Goal: Task Accomplishment & Management: Use online tool/utility

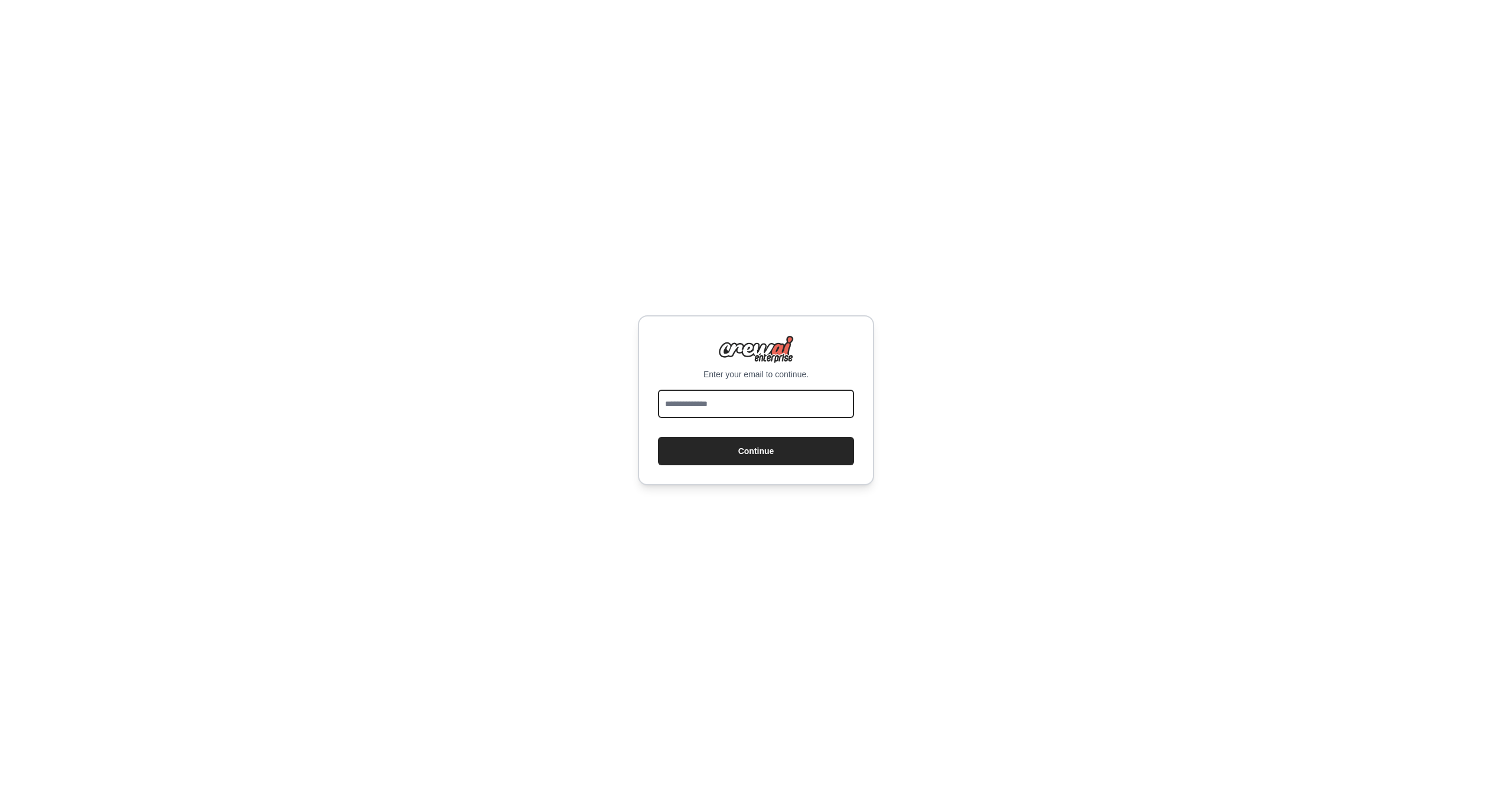
click at [728, 403] on input "email" at bounding box center [756, 404] width 197 height 29
type input "*"
drag, startPoint x: 739, startPoint y: 403, endPoint x: 716, endPoint y: 415, distance: 25.9
click at [658, 407] on input "*****" at bounding box center [756, 404] width 197 height 29
drag, startPoint x: 779, startPoint y: 405, endPoint x: 350, endPoint y: 406, distance: 429.0
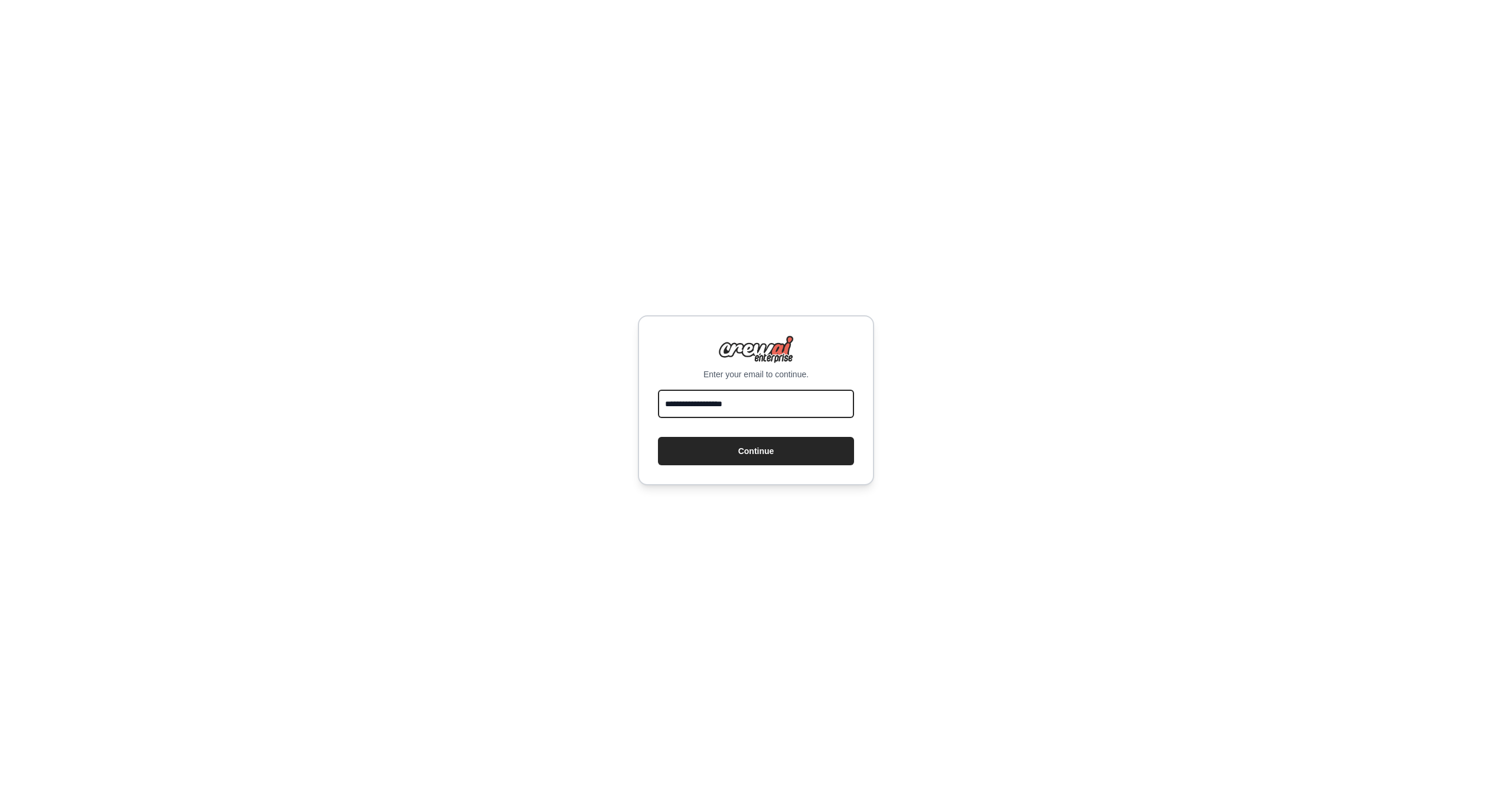
click at [658, 390] on input "**********" at bounding box center [756, 404] width 197 height 29
type input "**********"
click at [722, 461] on button "Continue" at bounding box center [756, 451] width 197 height 29
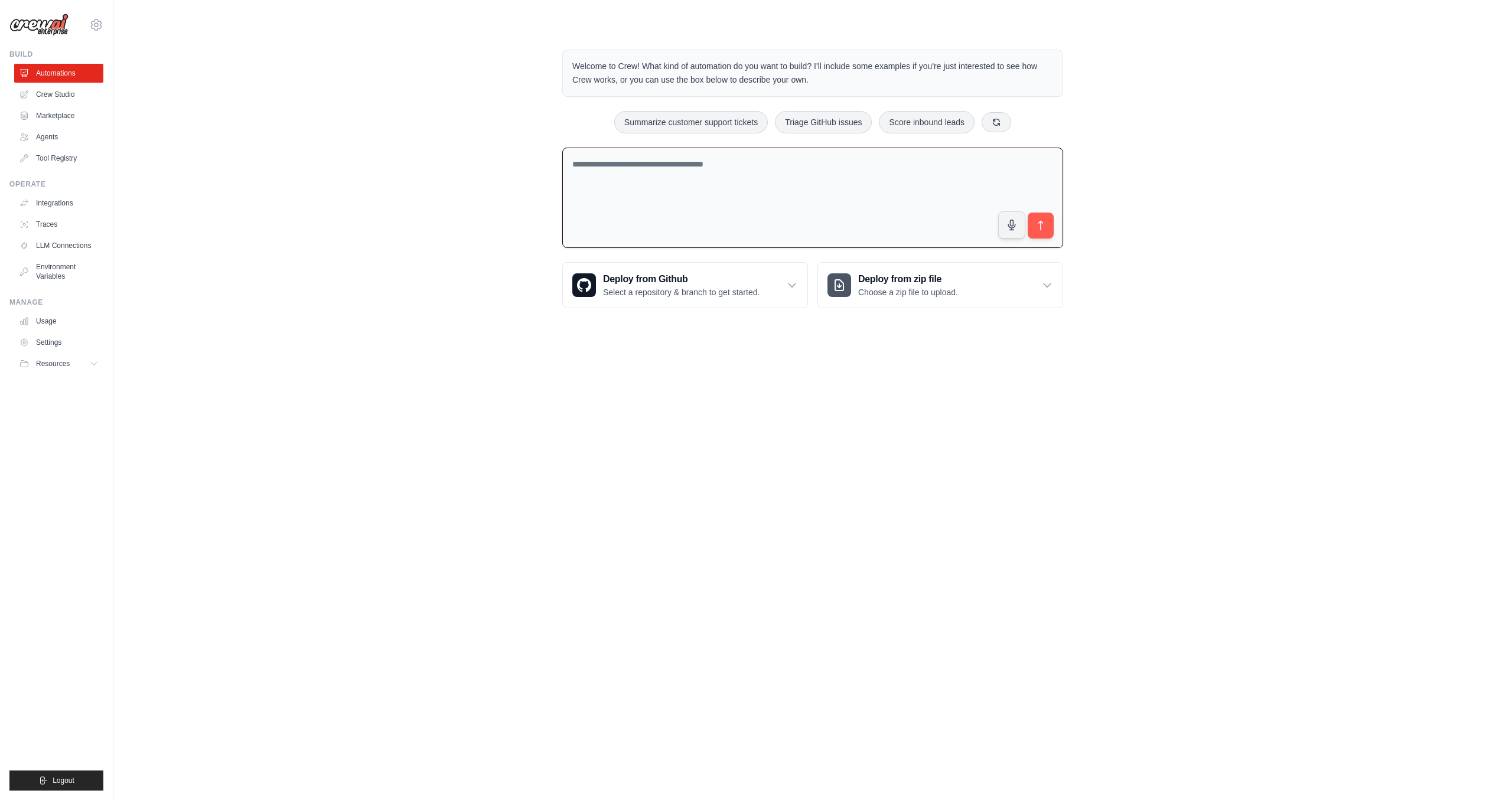
click at [682, 205] on textarea at bounding box center [812, 198] width 501 height 101
type textarea "**********"
click at [1046, 234] on button "submit" at bounding box center [1041, 225] width 27 height 27
click at [837, 195] on textarea "**********" at bounding box center [812, 198] width 501 height 101
click at [1041, 224] on icon "submit" at bounding box center [1041, 226] width 4 height 10
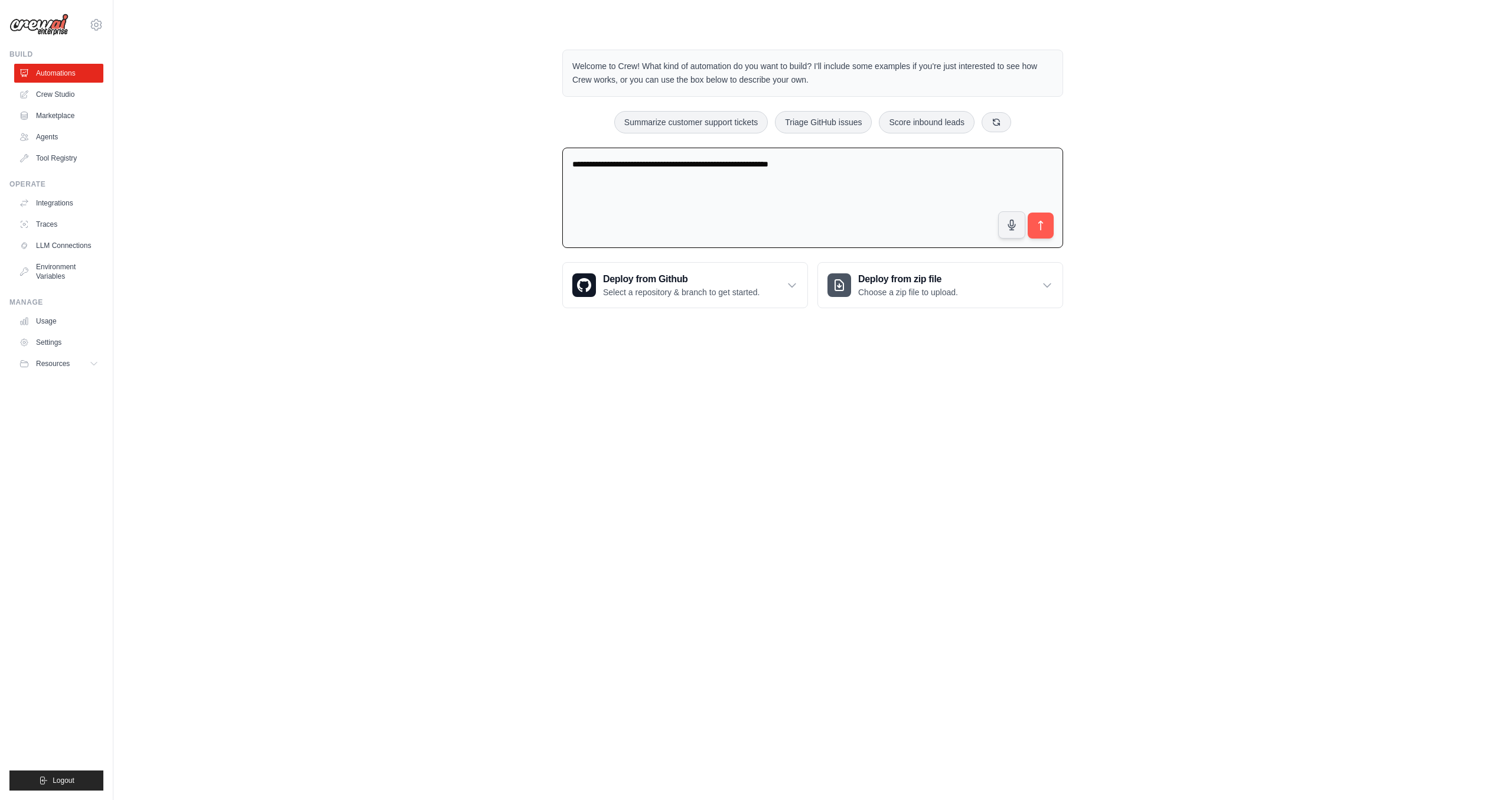
click at [105, 27] on div "[EMAIL_ADDRESS][DOMAIN_NAME] Settings Build Automations Crew Studio Marketplace" at bounding box center [56, 400] width 114 height 800
click at [75, 96] on link "Crew Studio" at bounding box center [59, 94] width 89 height 19
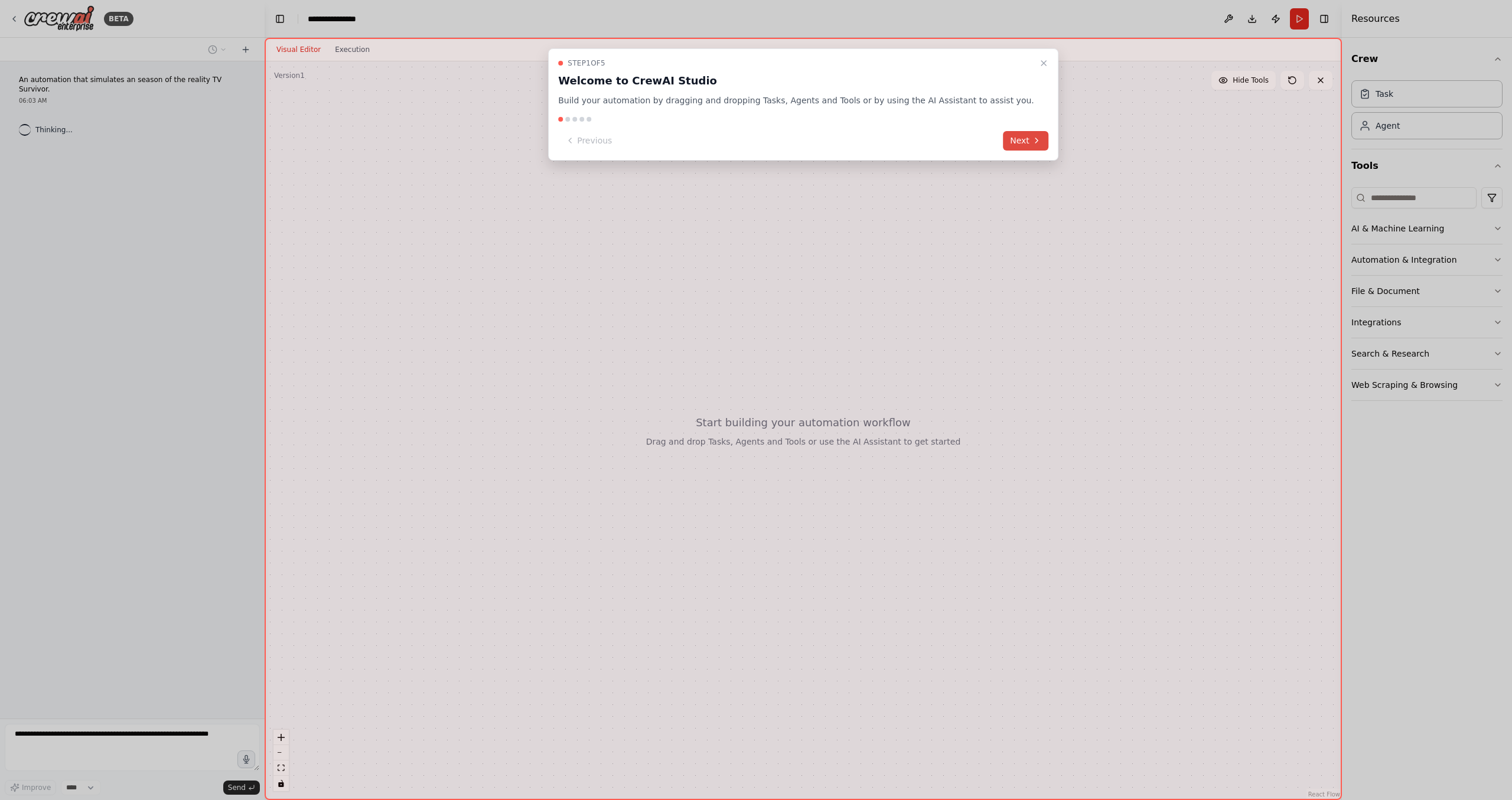
click at [1003, 140] on button "Next" at bounding box center [1025, 140] width 46 height 19
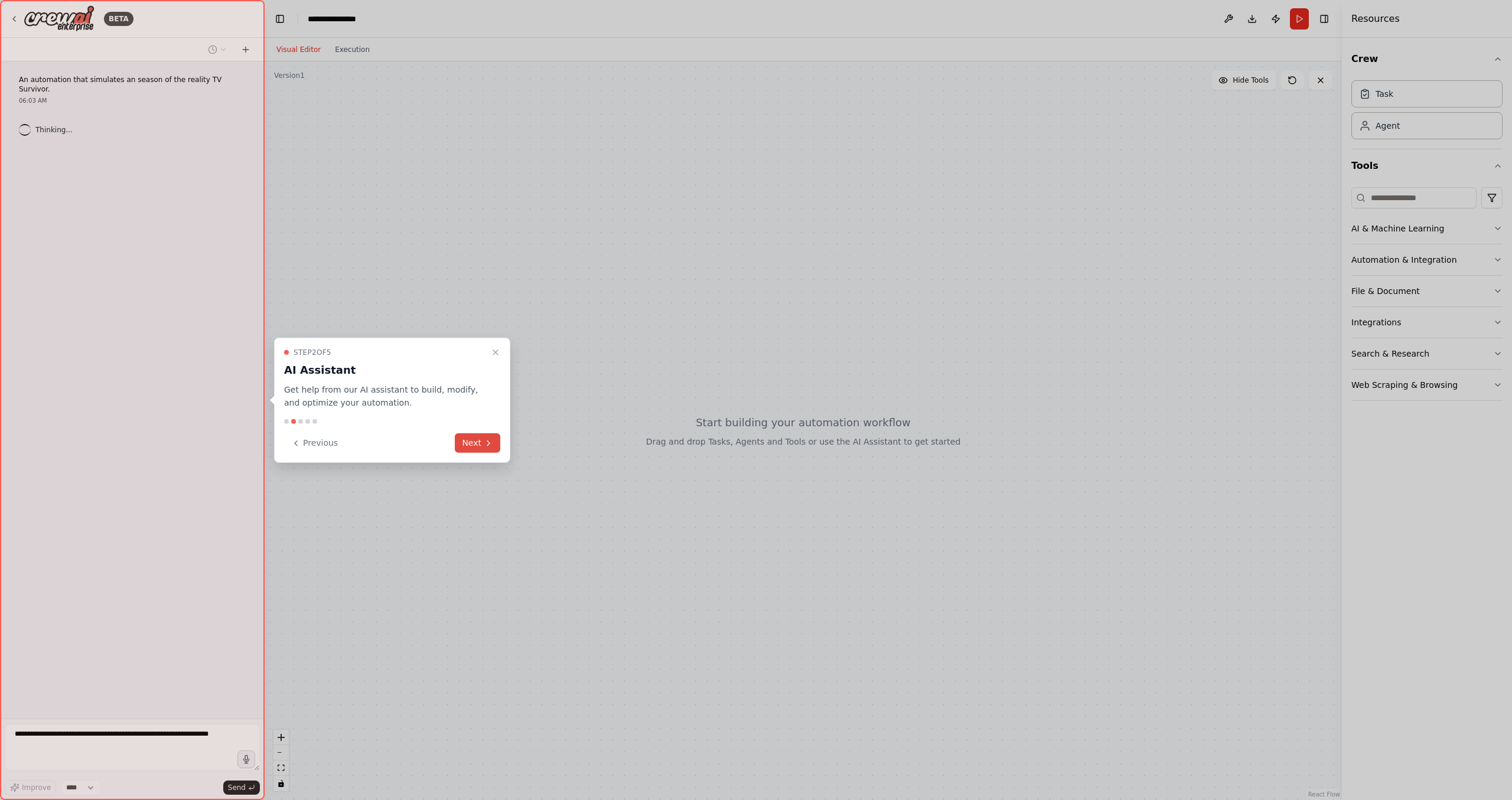
click at [483, 437] on button "Next" at bounding box center [478, 442] width 46 height 19
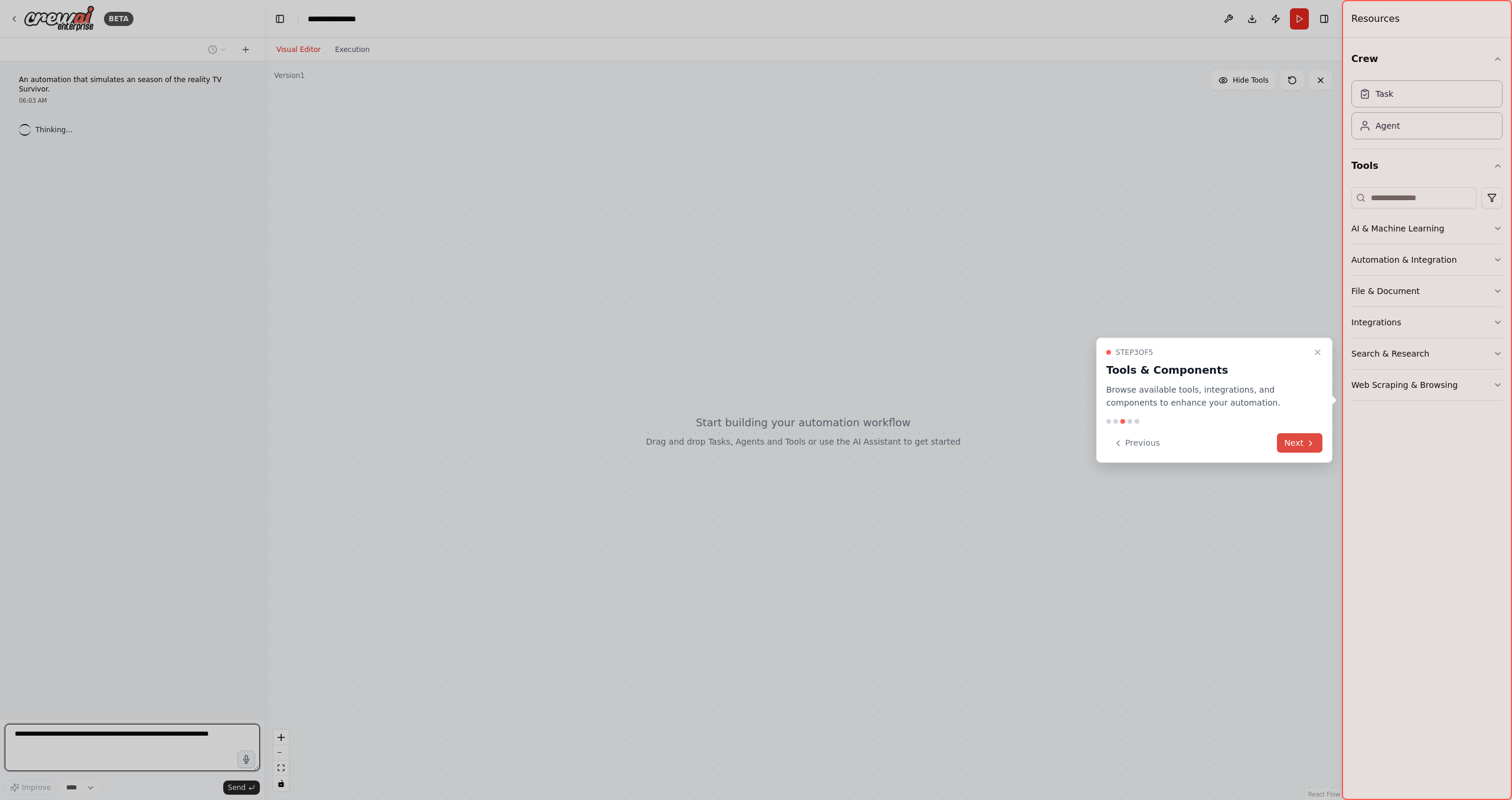
click at [1293, 438] on button "Next" at bounding box center [1300, 442] width 46 height 19
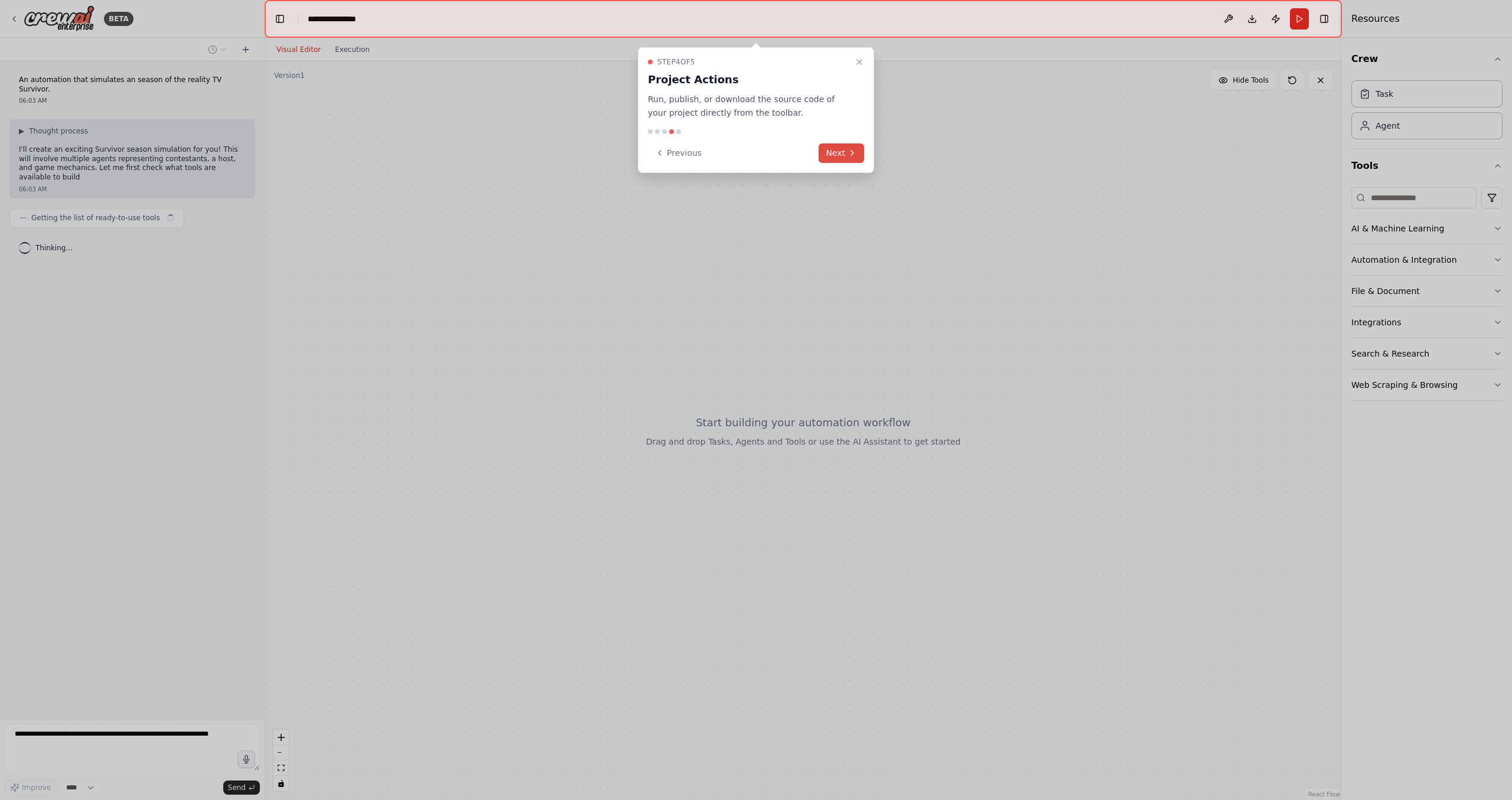
click at [839, 154] on button "Next" at bounding box center [841, 153] width 46 height 19
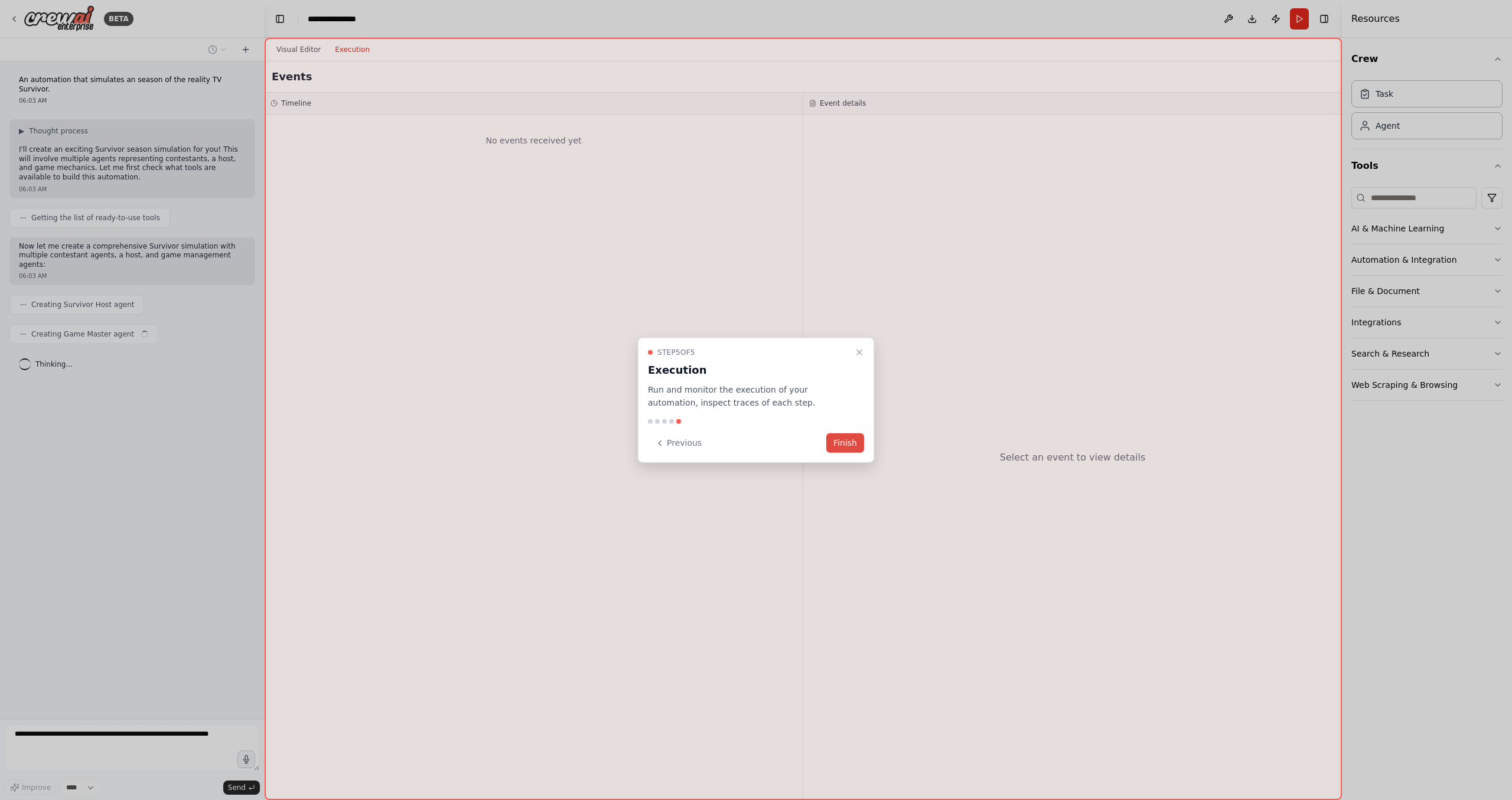
click at [849, 449] on button "Finish" at bounding box center [845, 442] width 38 height 19
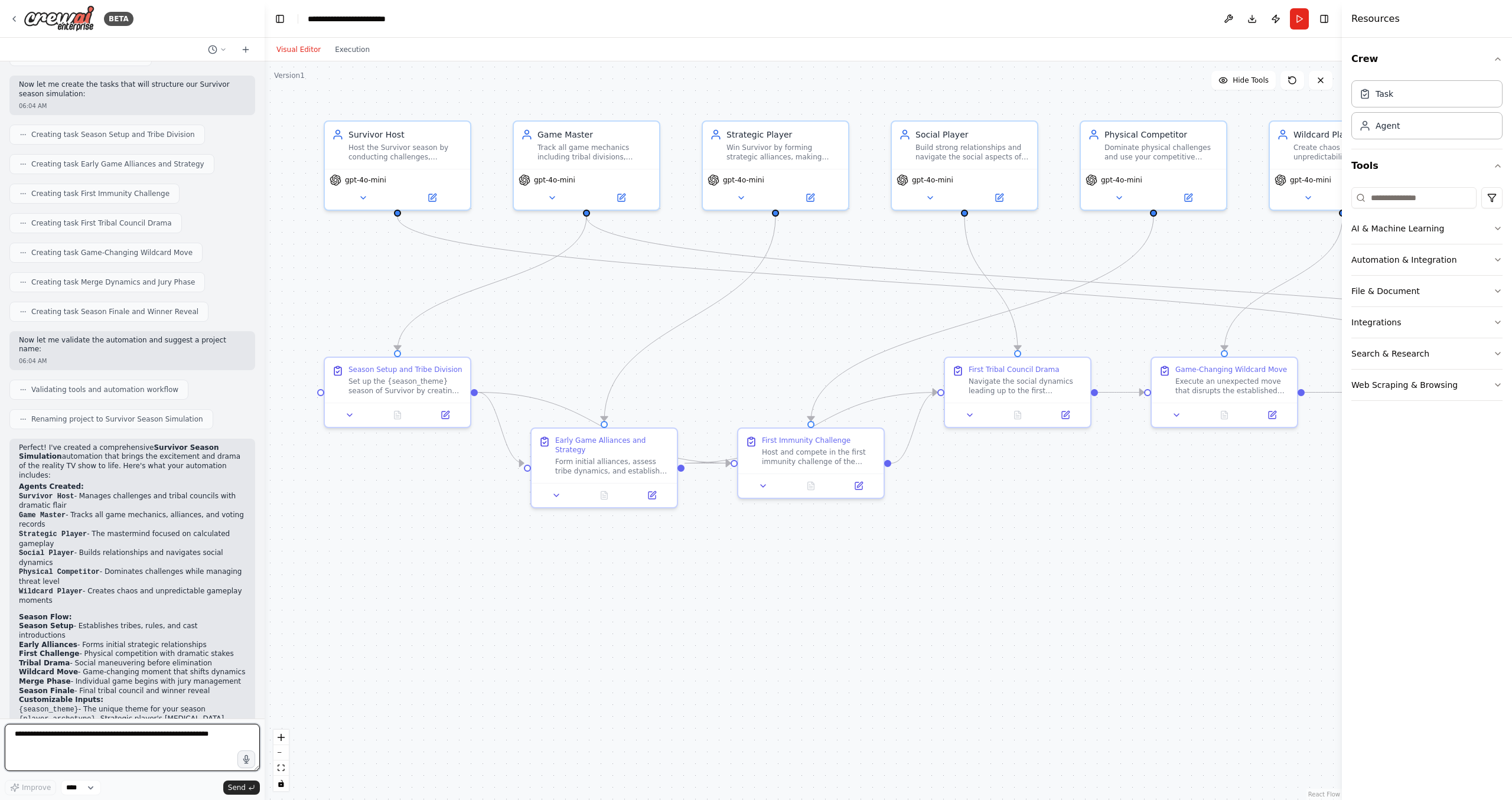
scroll to position [405, 0]
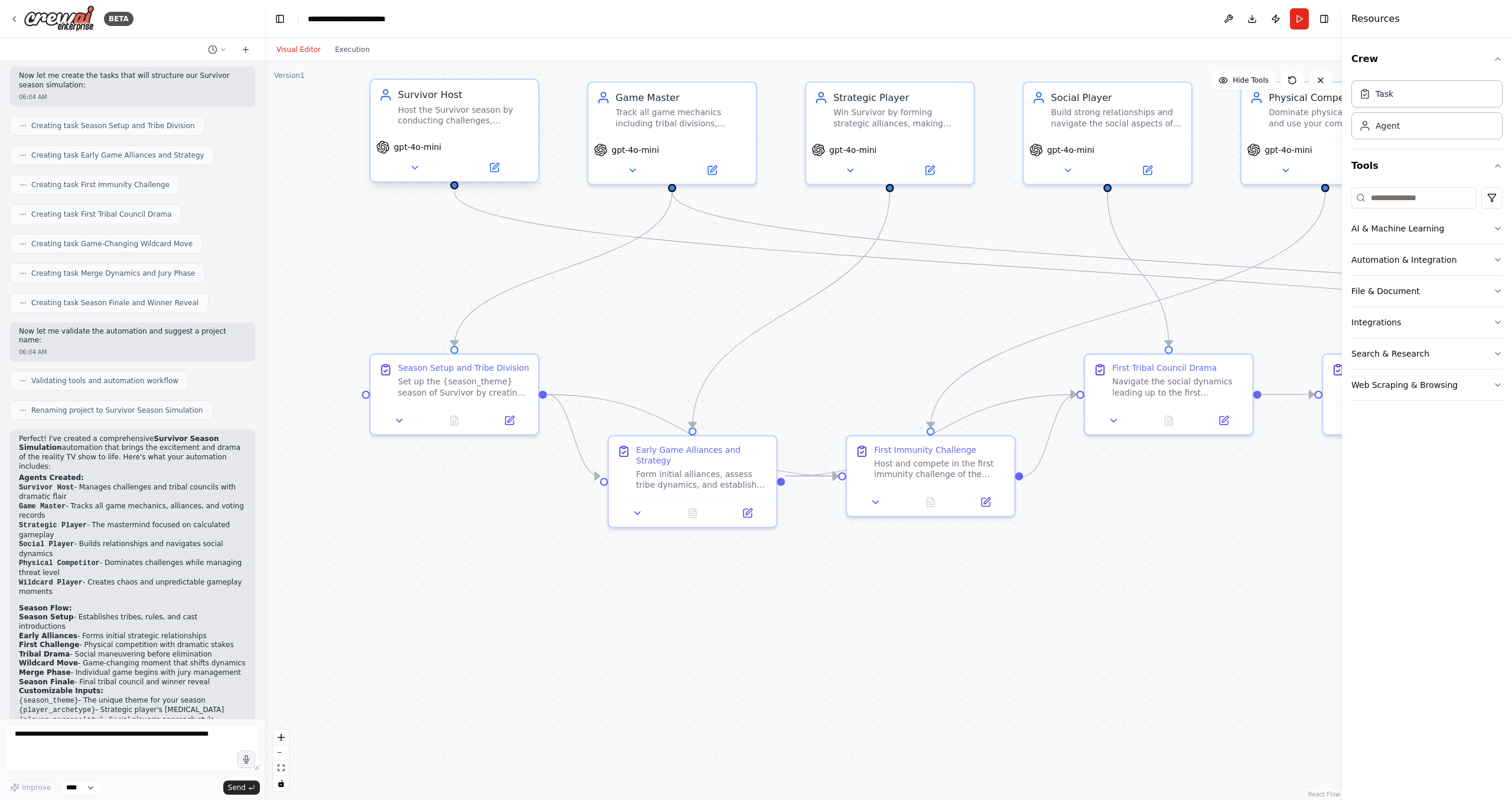
click at [484, 120] on div "Host the Survivor season by conducting challenges, managing tribal councils, an…" at bounding box center [464, 115] width 132 height 22
drag, startPoint x: 534, startPoint y: 184, endPoint x: 507, endPoint y: 186, distance: 27.1
click at [507, 186] on div ".deletable-edge-delete-btn { width: 20px; height: 20px; border: 0px solid #ffff…" at bounding box center [802, 430] width 1077 height 739
click at [105, 740] on textarea at bounding box center [132, 748] width 255 height 48
type textarea "**********"
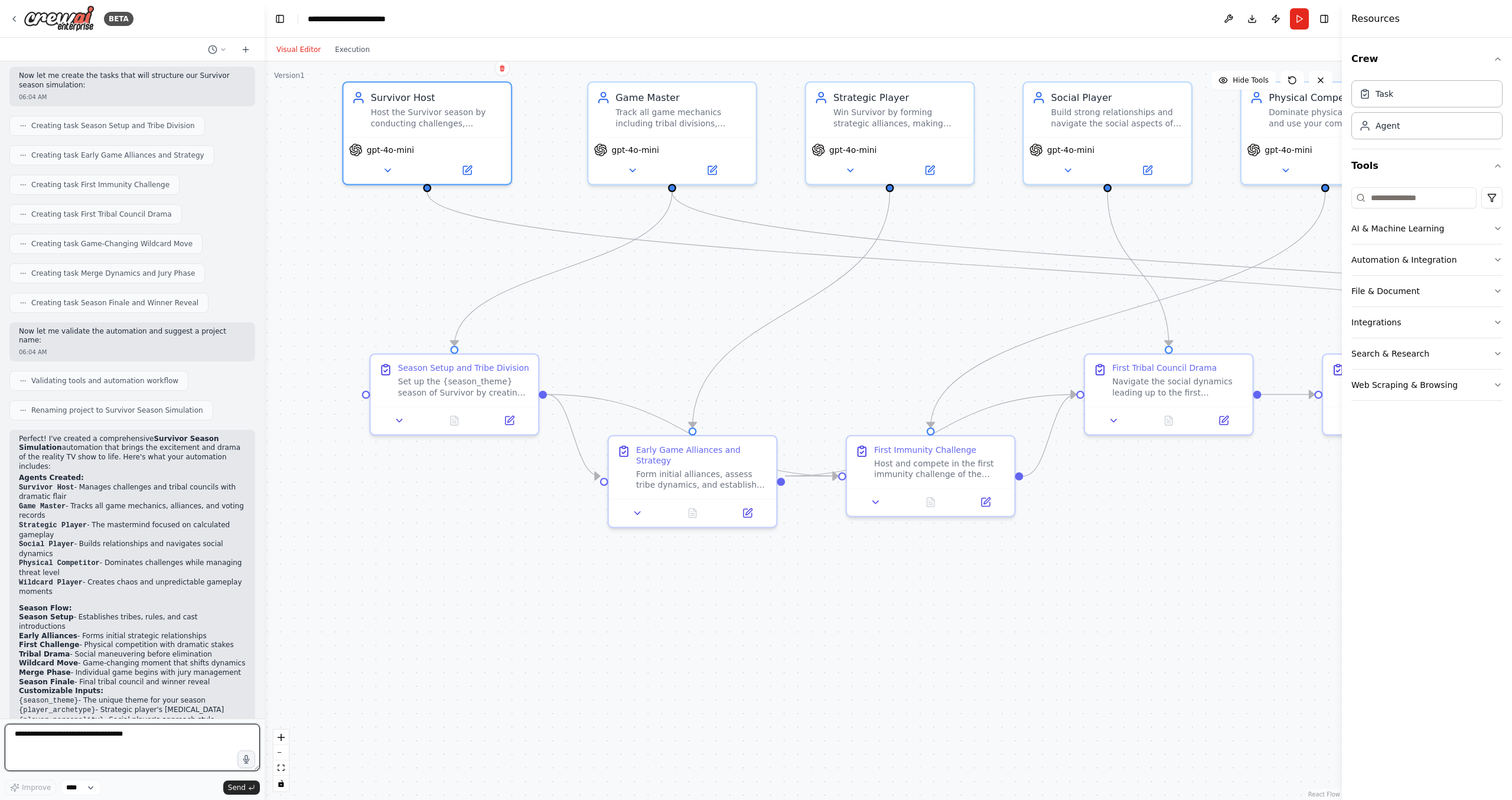
scroll to position [475, 0]
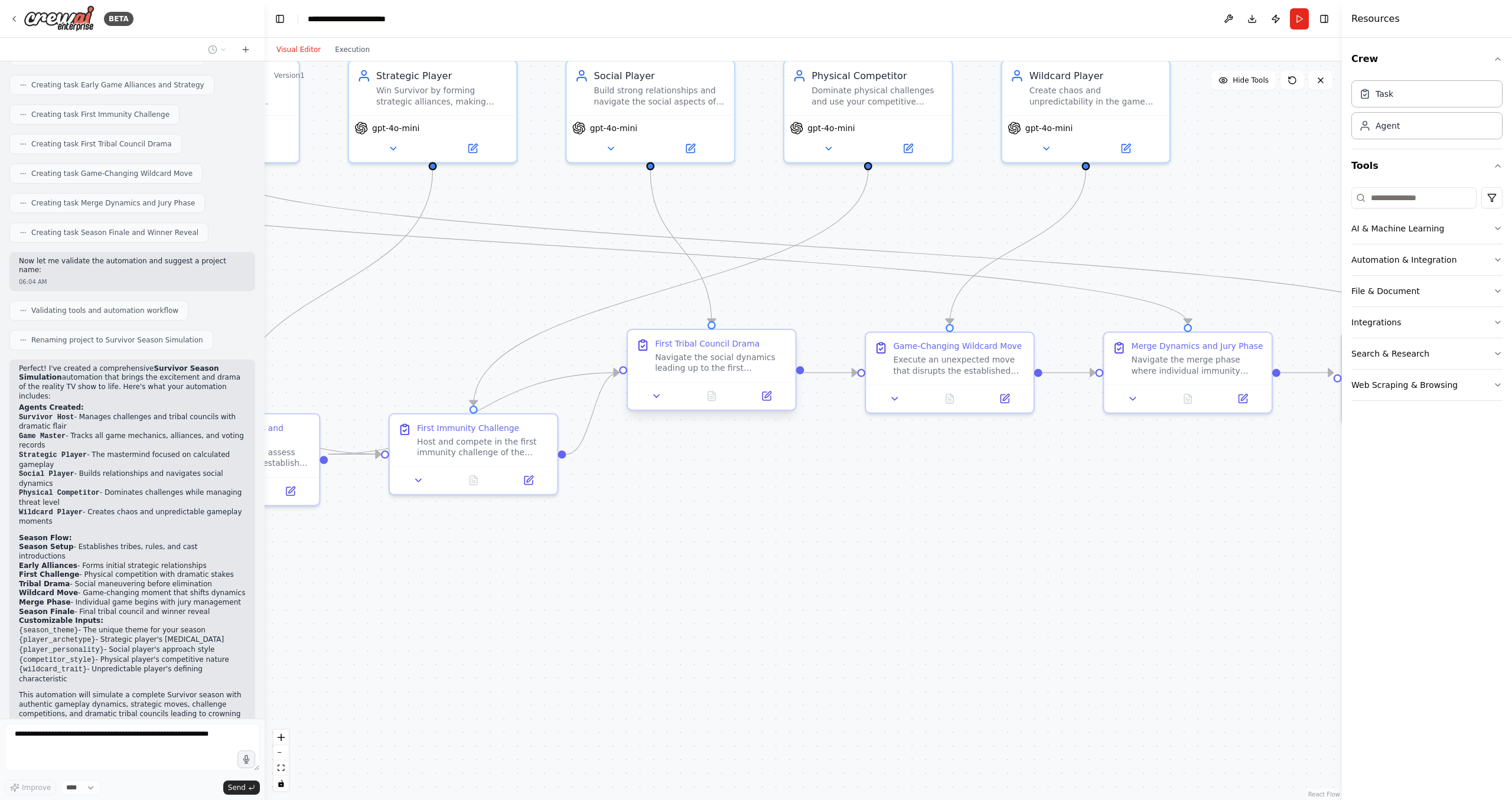
drag, startPoint x: 1124, startPoint y: 407, endPoint x: 626, endPoint y: 377, distance: 498.9
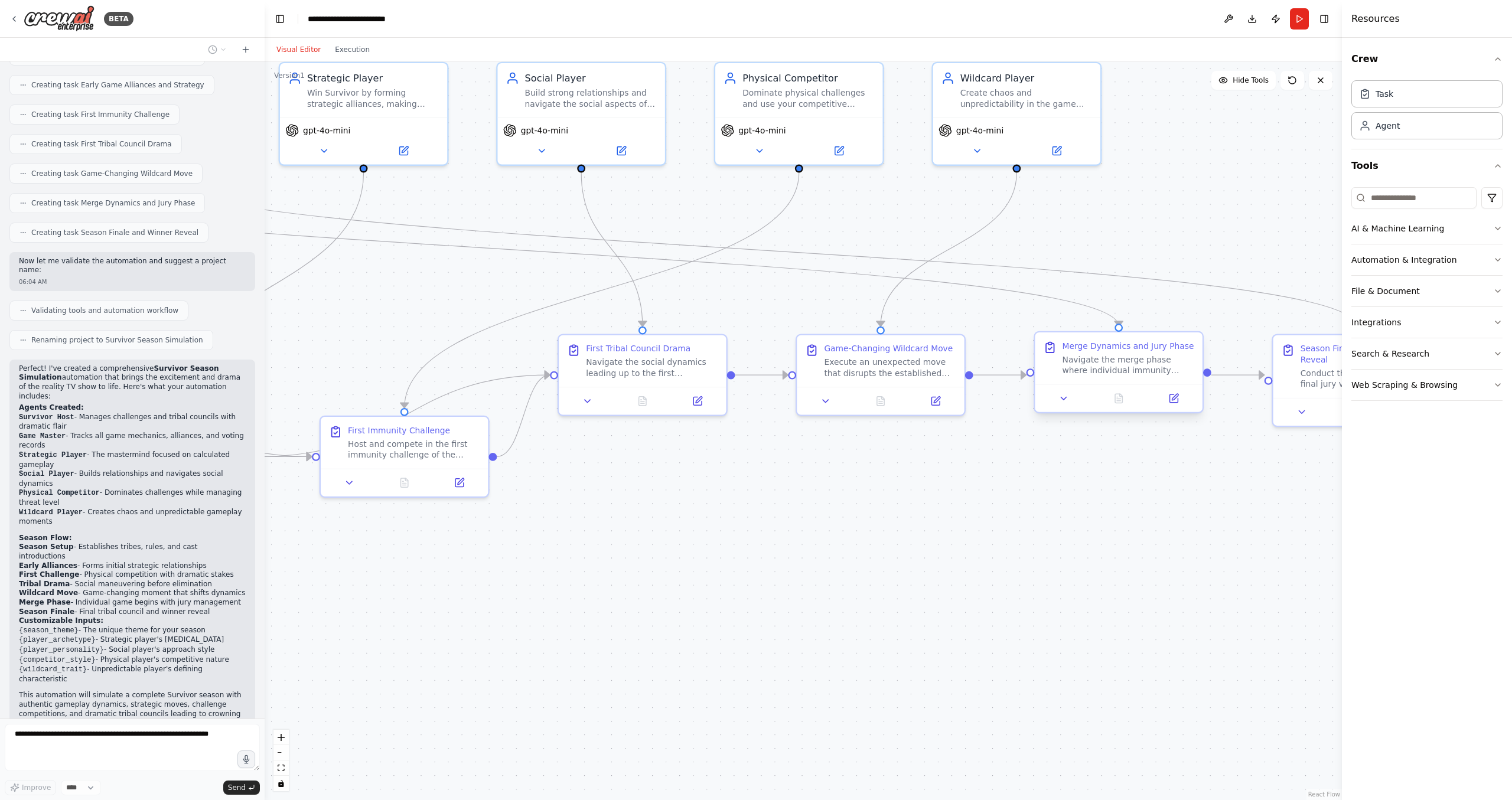
drag, startPoint x: 1166, startPoint y: 385, endPoint x: 663, endPoint y: 378, distance: 503.0
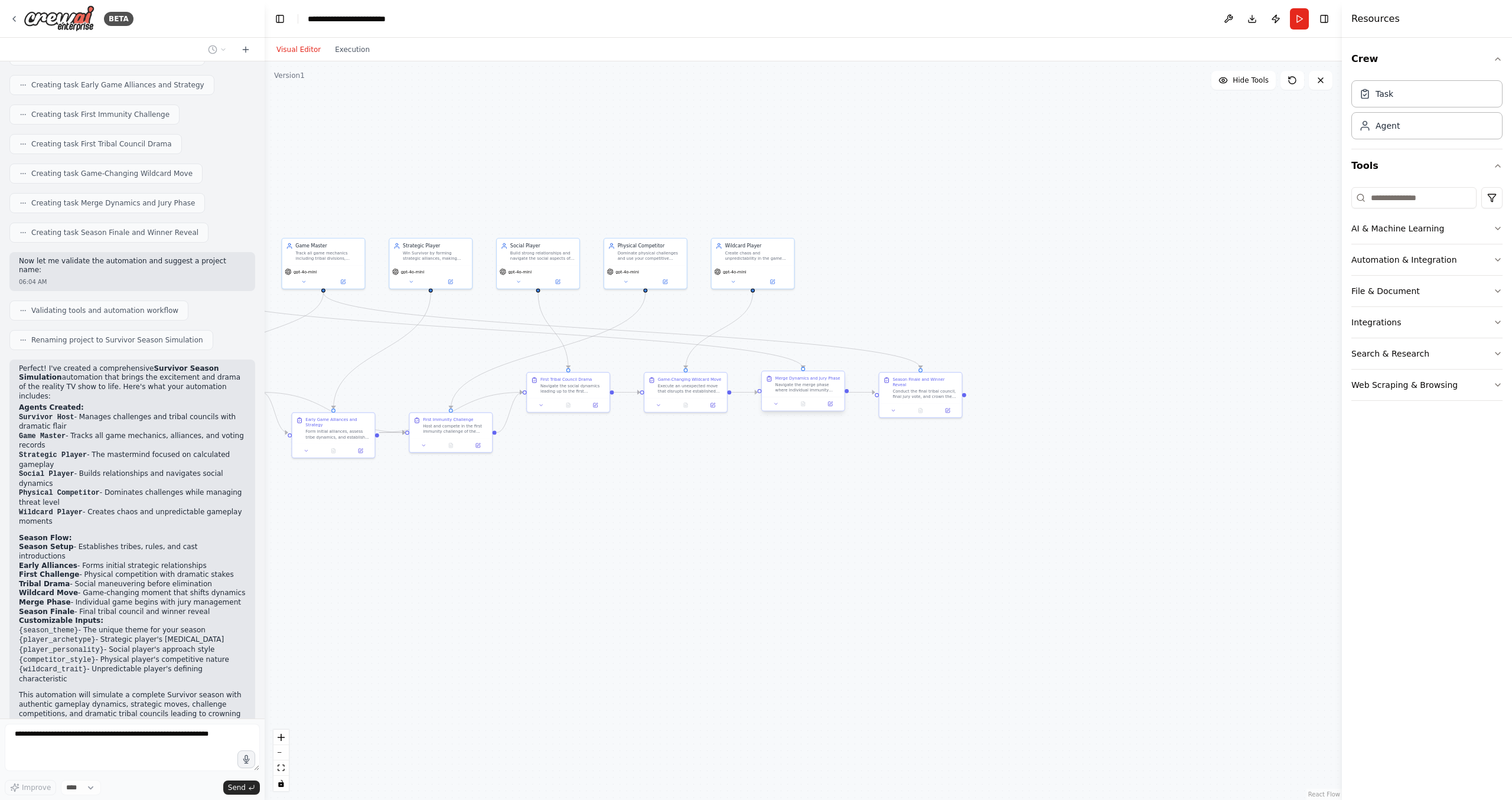
drag, startPoint x: 776, startPoint y: 390, endPoint x: 1162, endPoint y: 415, distance: 386.8
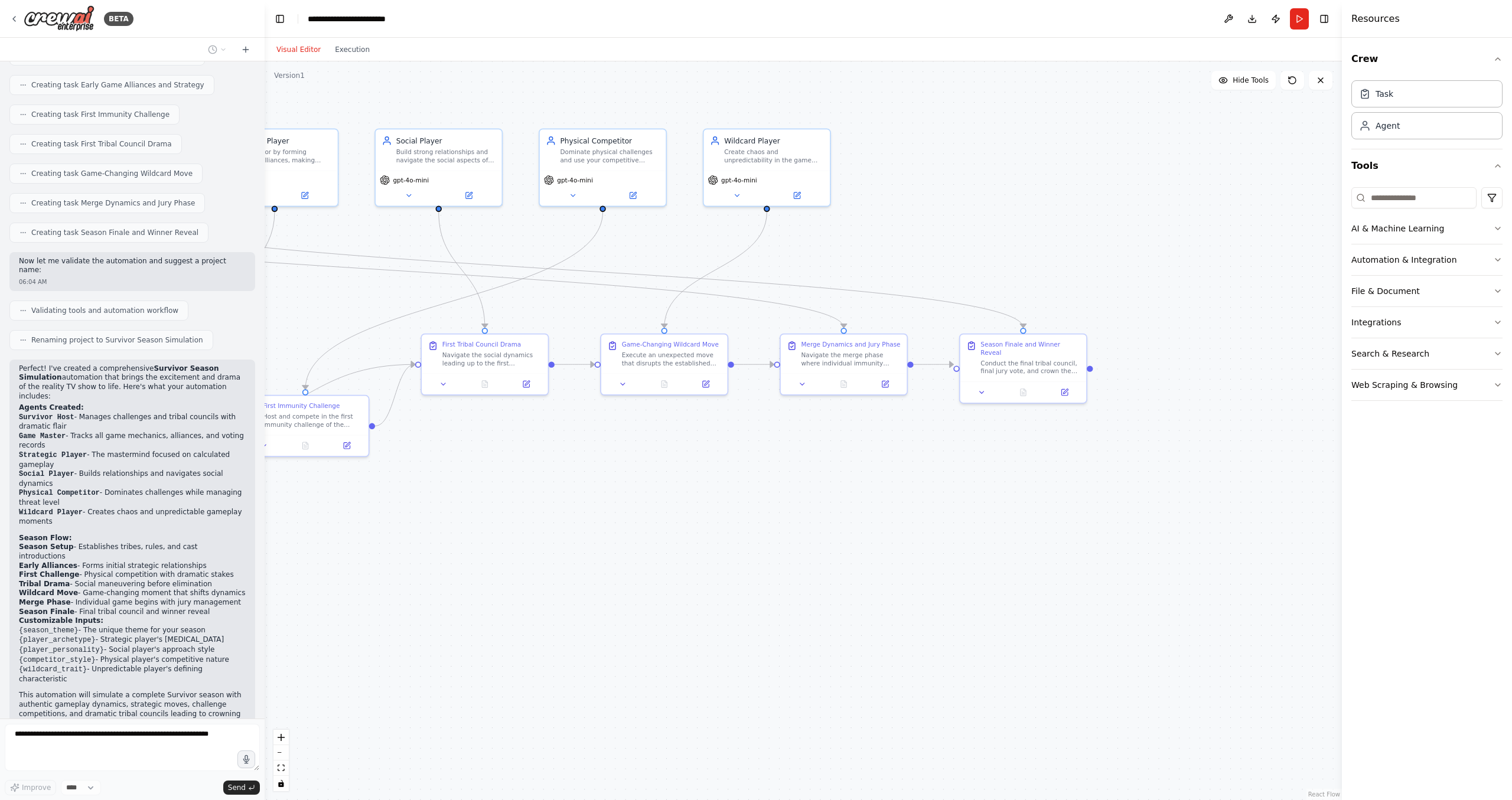
drag, startPoint x: 1007, startPoint y: 466, endPoint x: 700, endPoint y: 448, distance: 307.5
drag, startPoint x: 684, startPoint y: 441, endPoint x: 1092, endPoint y: 427, distance: 408.2
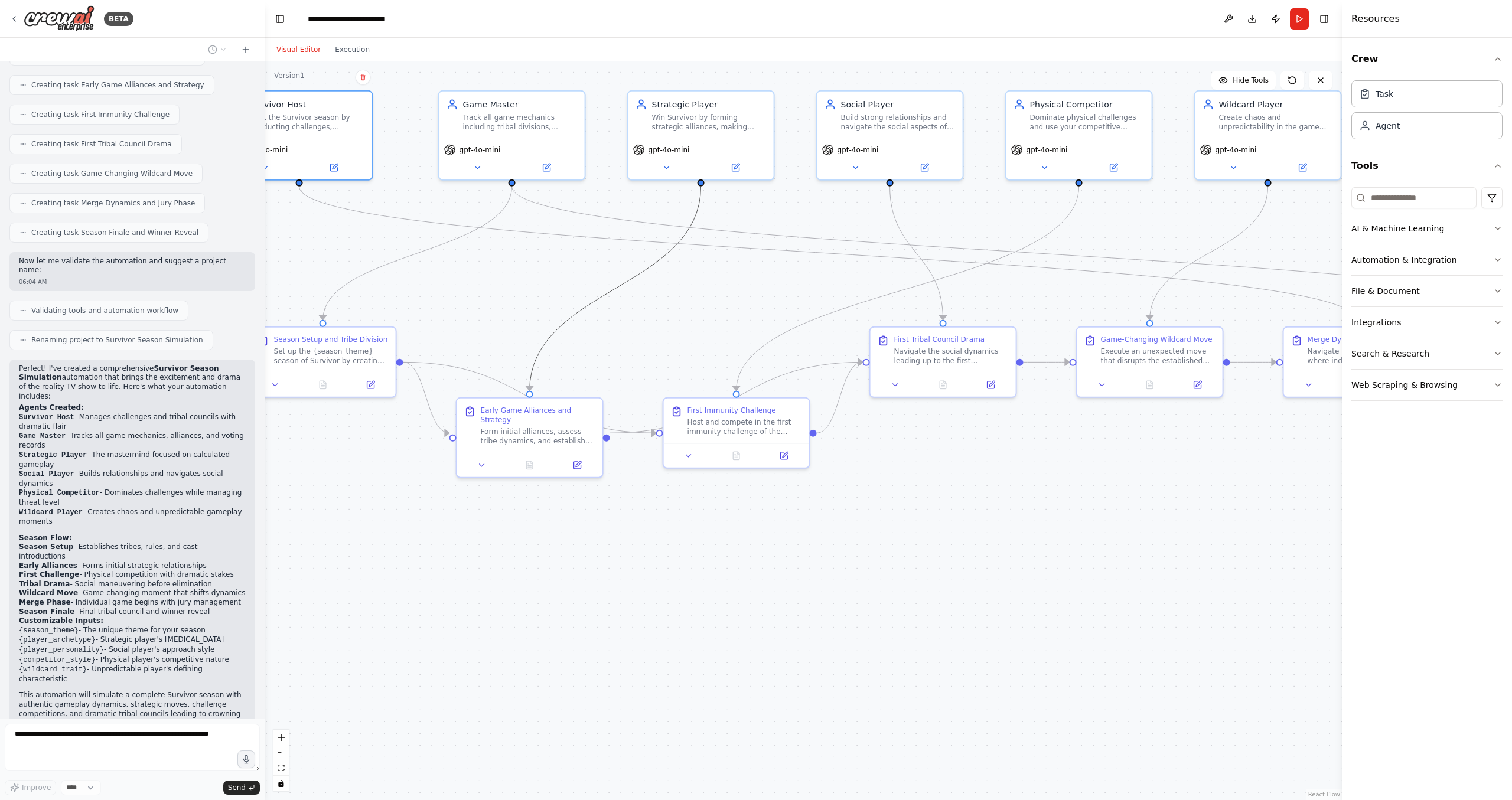
drag, startPoint x: 563, startPoint y: 326, endPoint x: 754, endPoint y: 400, distance: 204.8
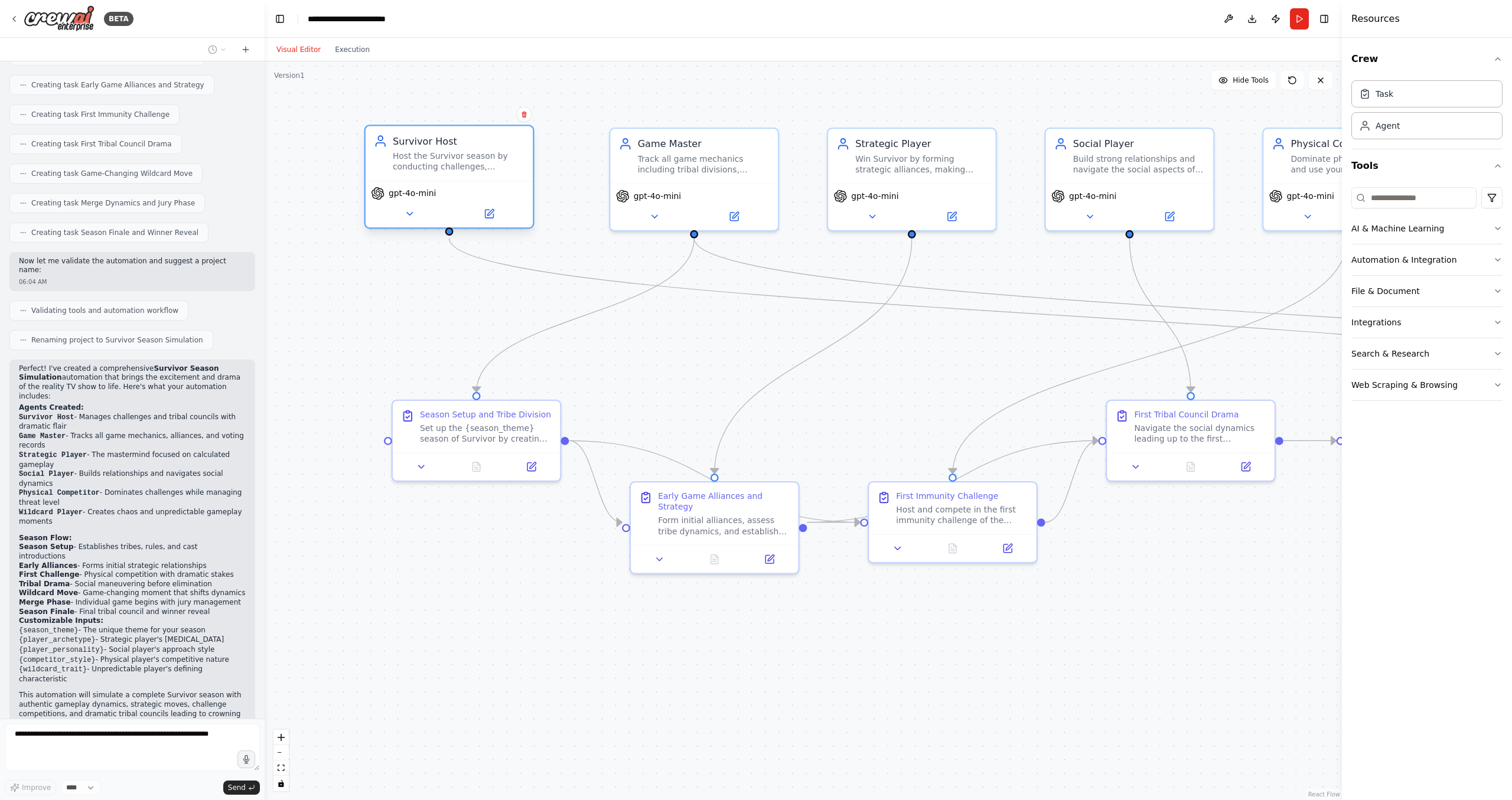
click at [463, 180] on div "gpt-4o-mini" at bounding box center [448, 203] width 167 height 47
click at [485, 213] on icon at bounding box center [488, 214] width 10 height 10
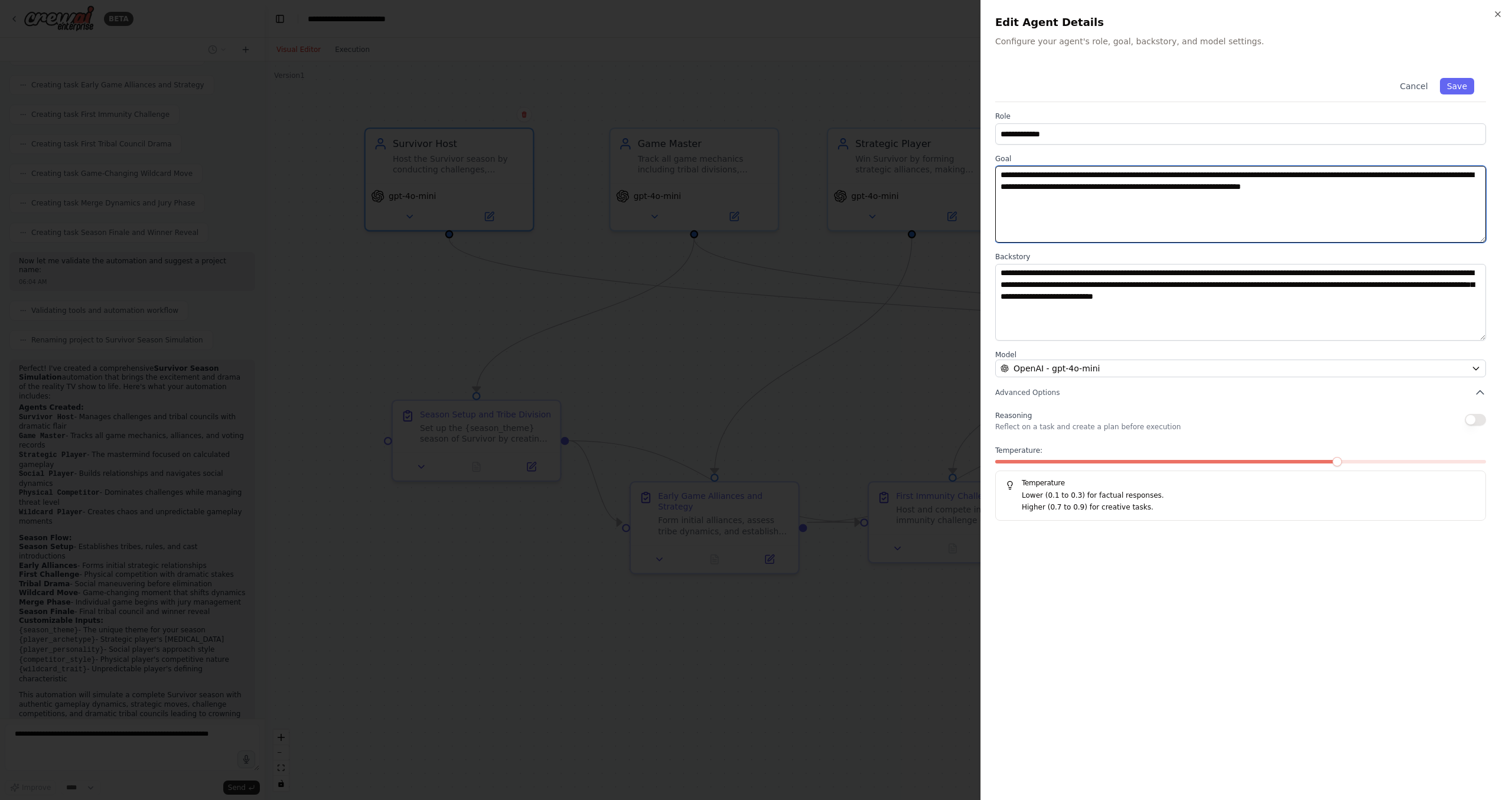
drag, startPoint x: 1429, startPoint y: 188, endPoint x: 1383, endPoint y: 192, distance: 46.2
click at [1383, 192] on textarea "**********" at bounding box center [1240, 204] width 490 height 76
click at [1386, 257] on label "Backstory" at bounding box center [1240, 256] width 490 height 10
click at [1494, 15] on icon "button" at bounding box center [1498, 14] width 10 height 10
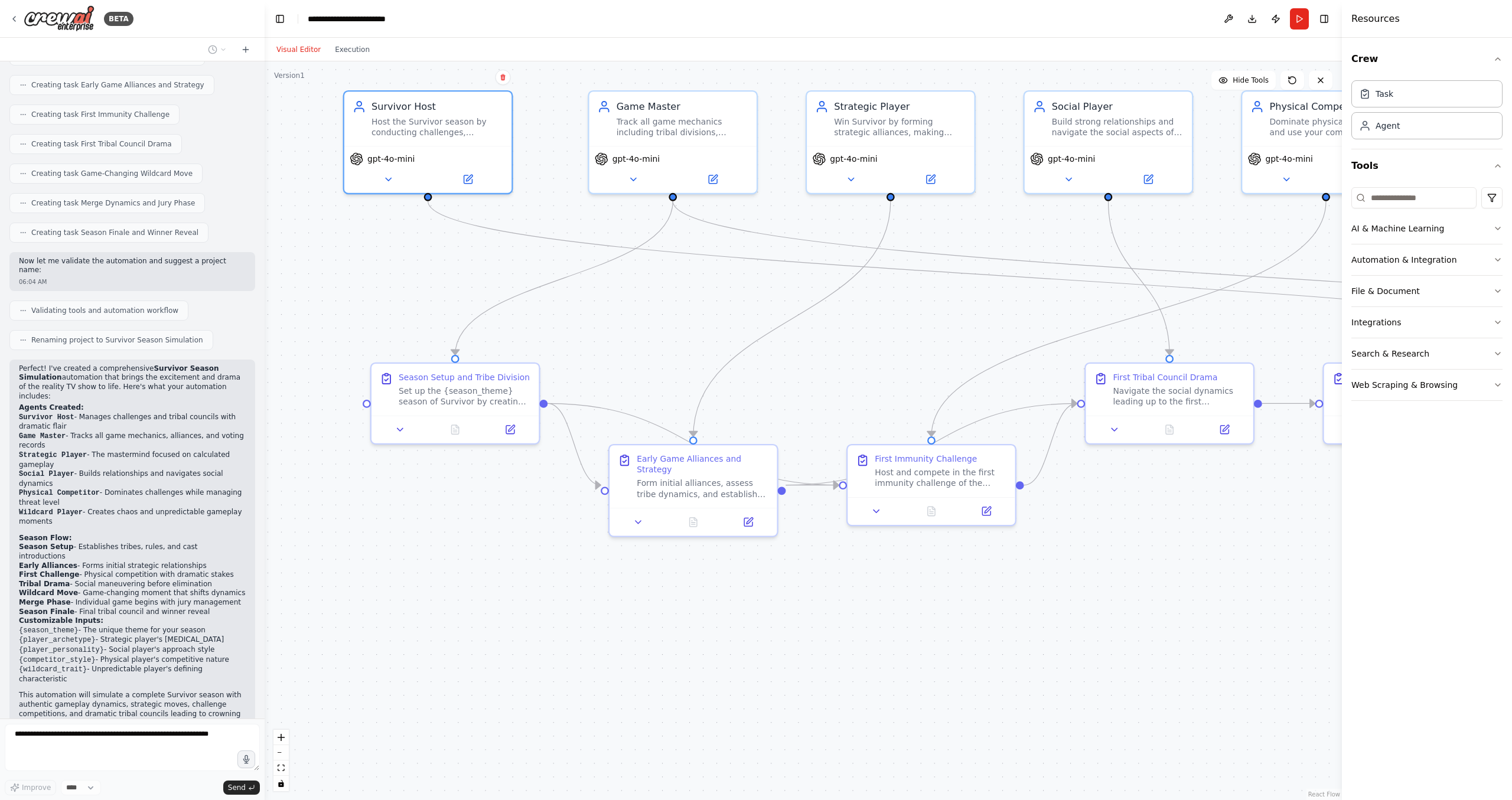
drag, startPoint x: 1088, startPoint y: 260, endPoint x: 1068, endPoint y: 219, distance: 45.6
click at [1068, 219] on div ".deletable-edge-delete-btn { width: 20px; height: 20px; border: 0px solid #ffff…" at bounding box center [802, 430] width 1077 height 739
click at [409, 130] on div "Host the Survivor season by conducting challenges, managing tribal councils, an…" at bounding box center [437, 124] width 132 height 22
click at [478, 182] on button at bounding box center [467, 175] width 76 height 16
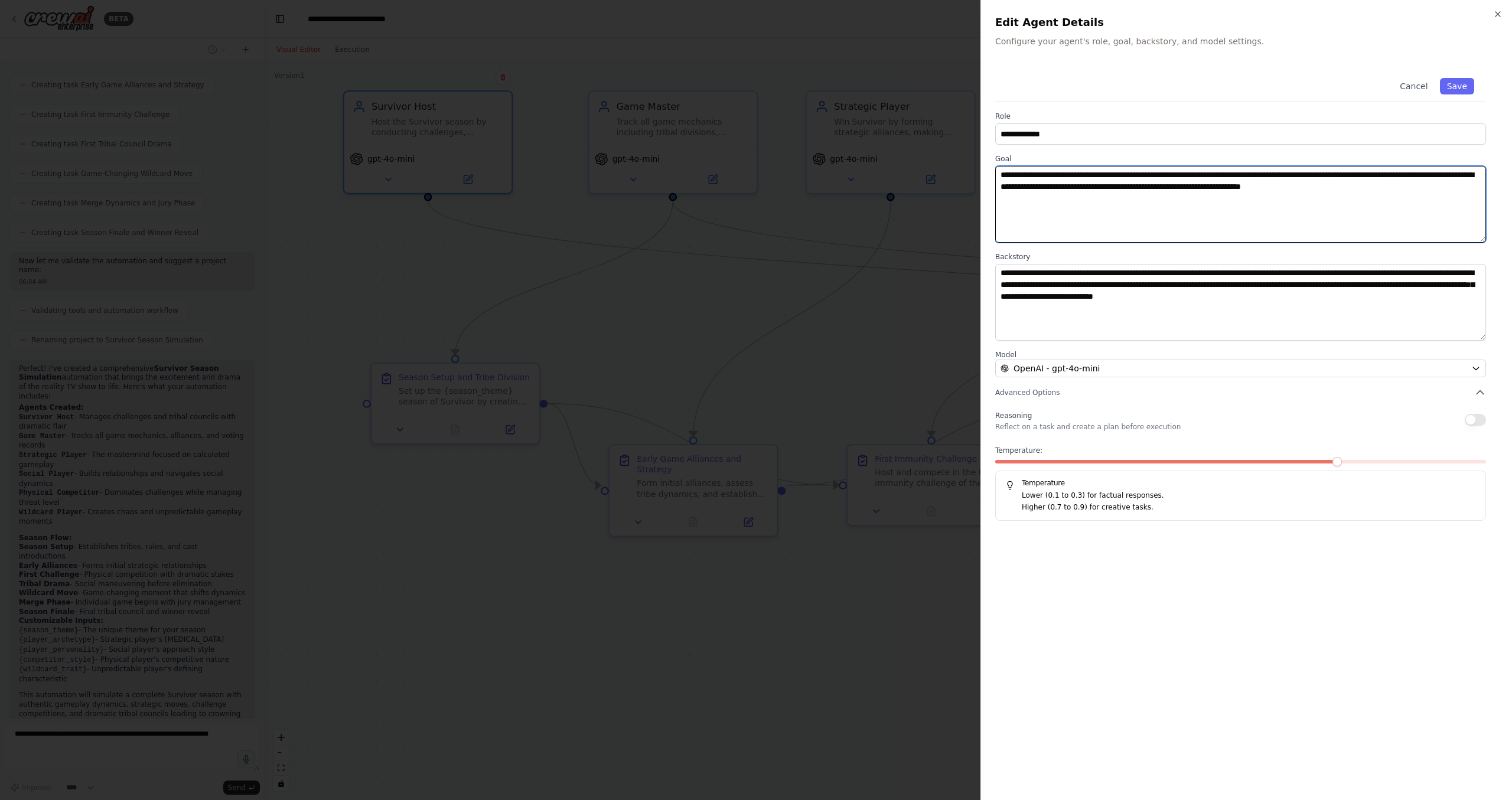
drag, startPoint x: 1430, startPoint y: 190, endPoint x: 1379, endPoint y: 192, distance: 51.0
click at [1379, 192] on textarea "**********" at bounding box center [1240, 204] width 490 height 76
type textarea "**********"
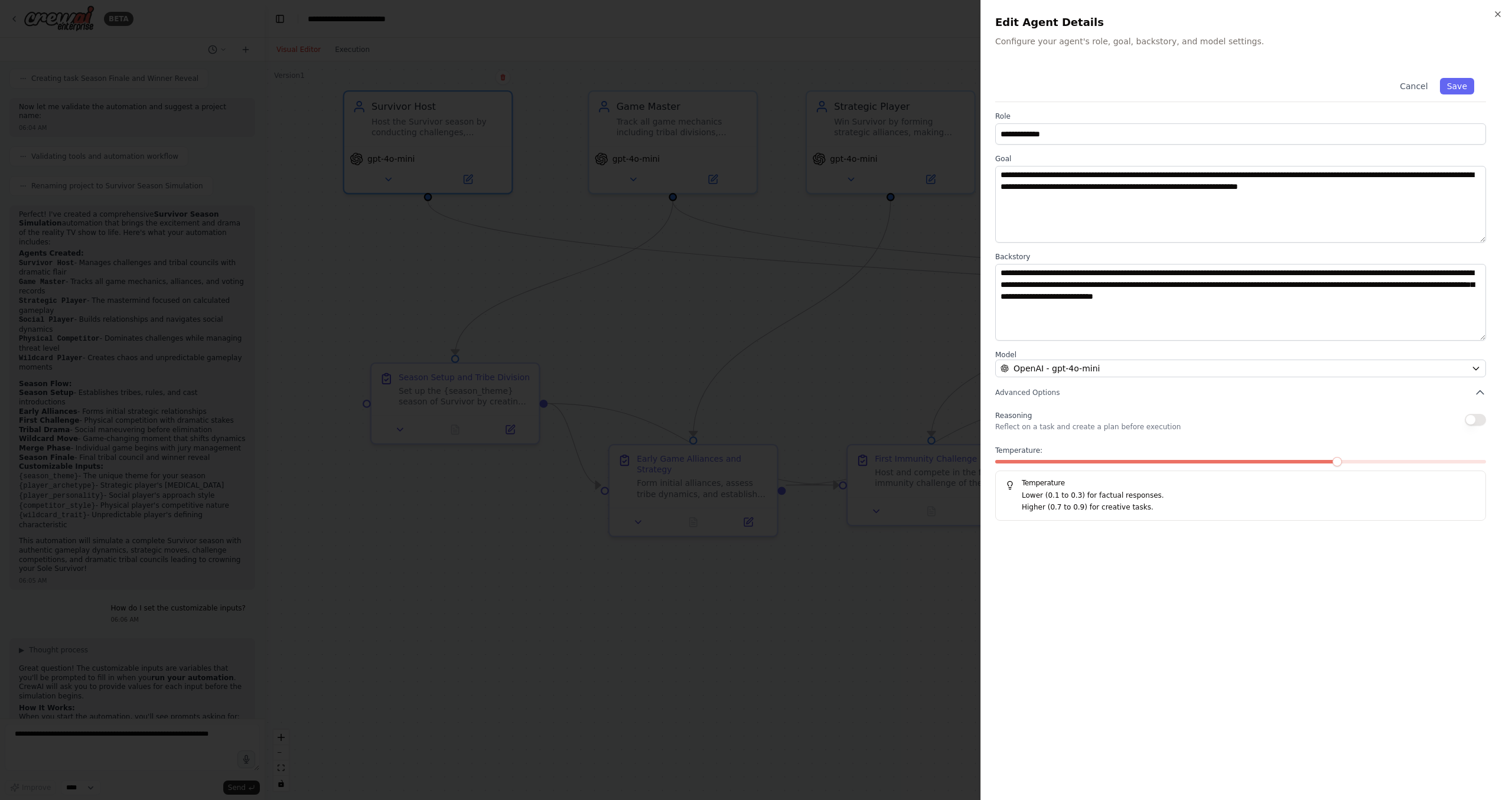
click at [1491, 15] on h2 "Edit Agent Details" at bounding box center [1246, 22] width 503 height 16
click at [1497, 13] on icon "button" at bounding box center [1498, 14] width 10 height 10
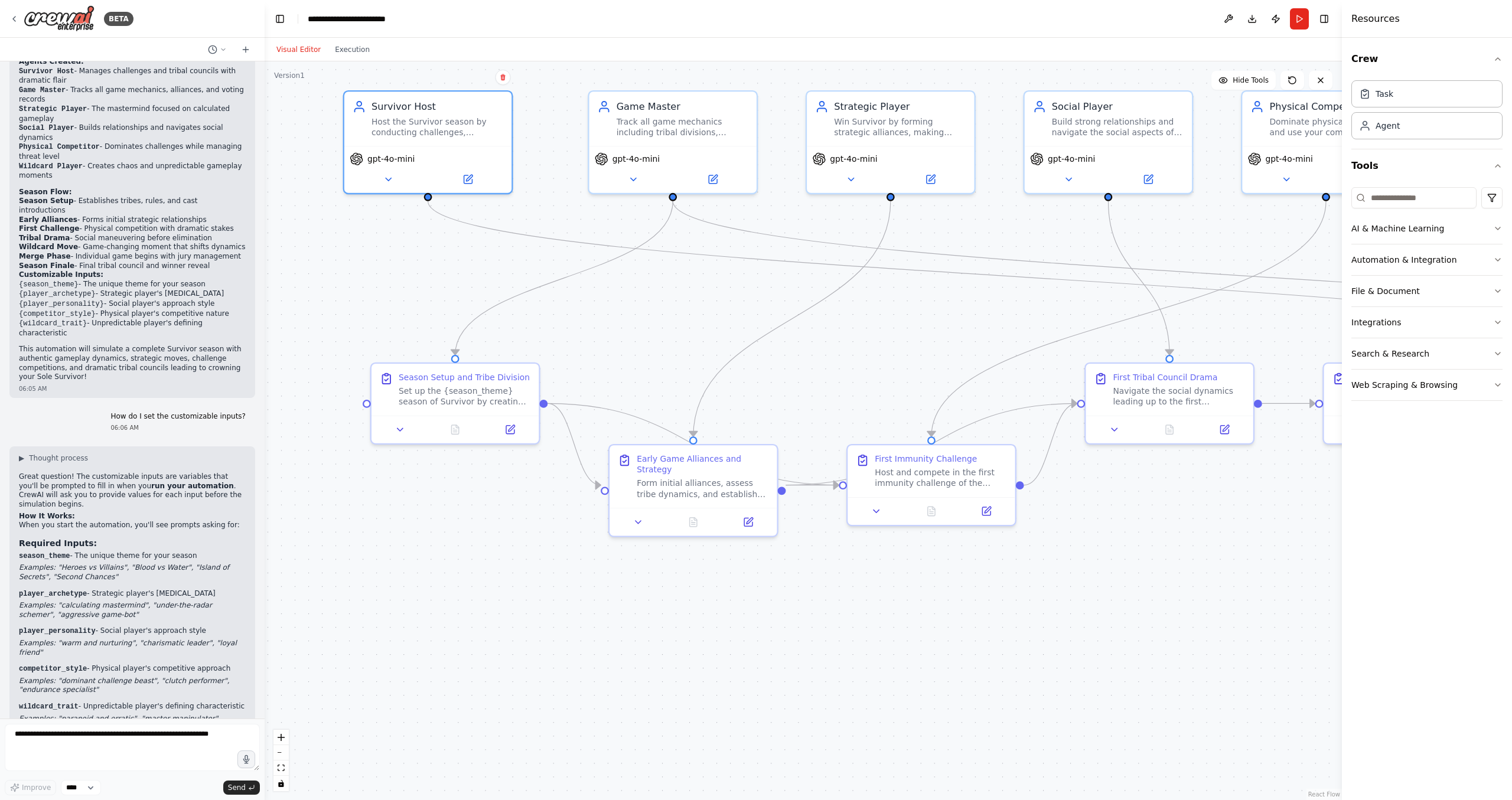
scroll to position [858, 0]
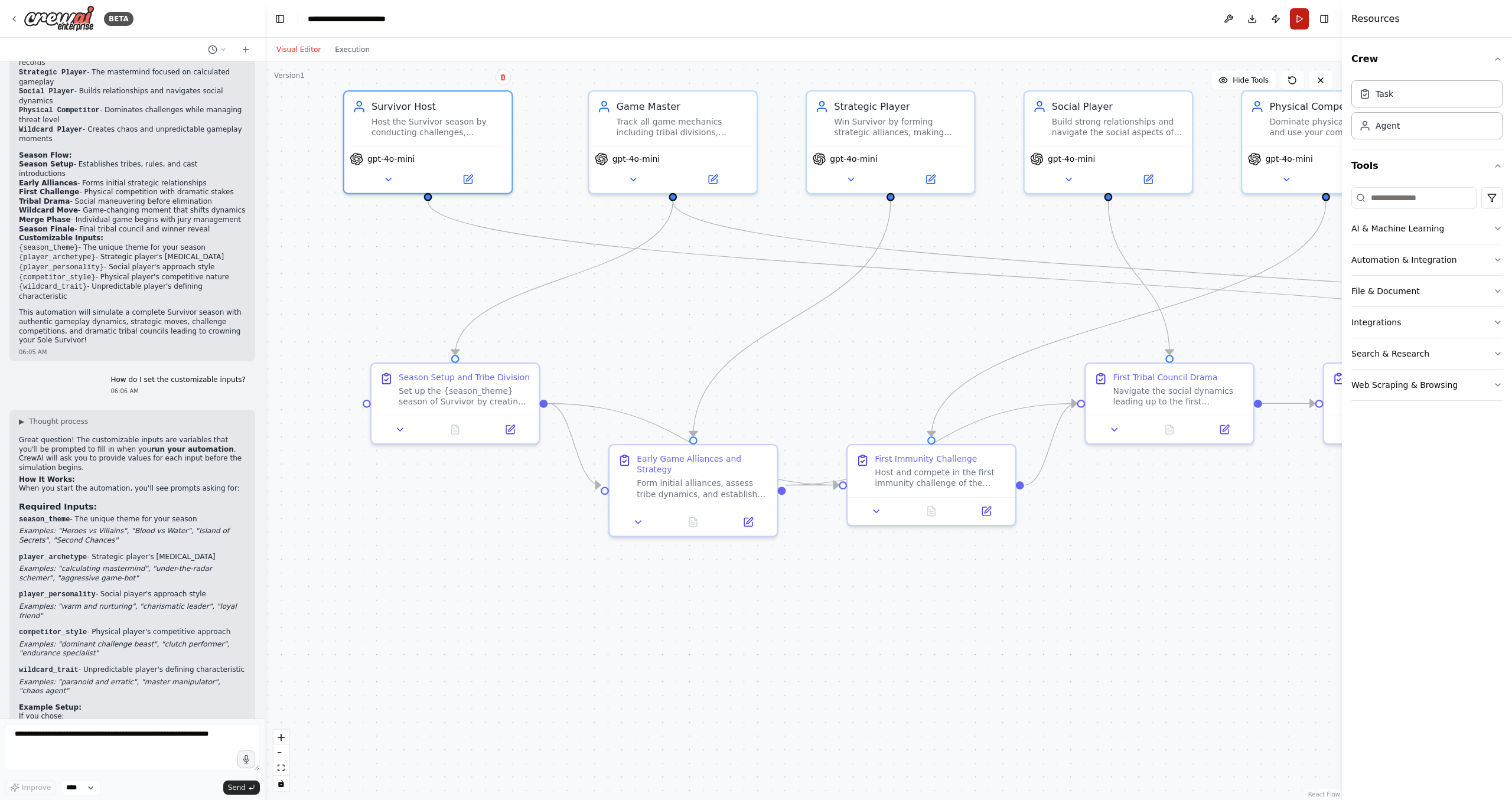
click at [1296, 25] on button "Run" at bounding box center [1299, 19] width 19 height 21
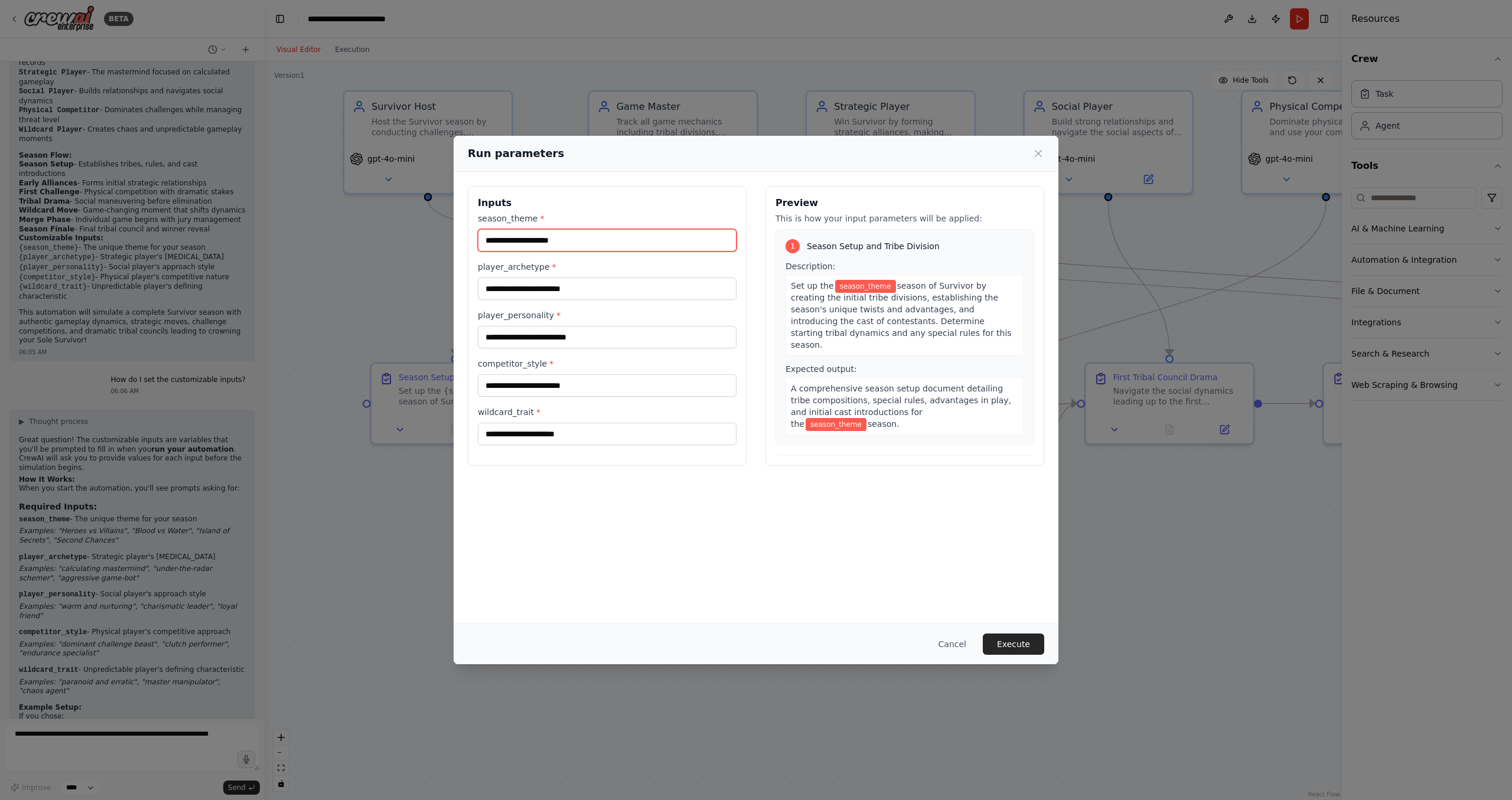
drag, startPoint x: 618, startPoint y: 240, endPoint x: 335, endPoint y: 271, distance: 284.7
click at [478, 252] on input "season_theme *" at bounding box center [607, 240] width 259 height 23
type input "**********"
drag, startPoint x: 570, startPoint y: 304, endPoint x: 579, endPoint y: 296, distance: 12.0
click at [570, 302] on div "**********" at bounding box center [607, 329] width 259 height 233
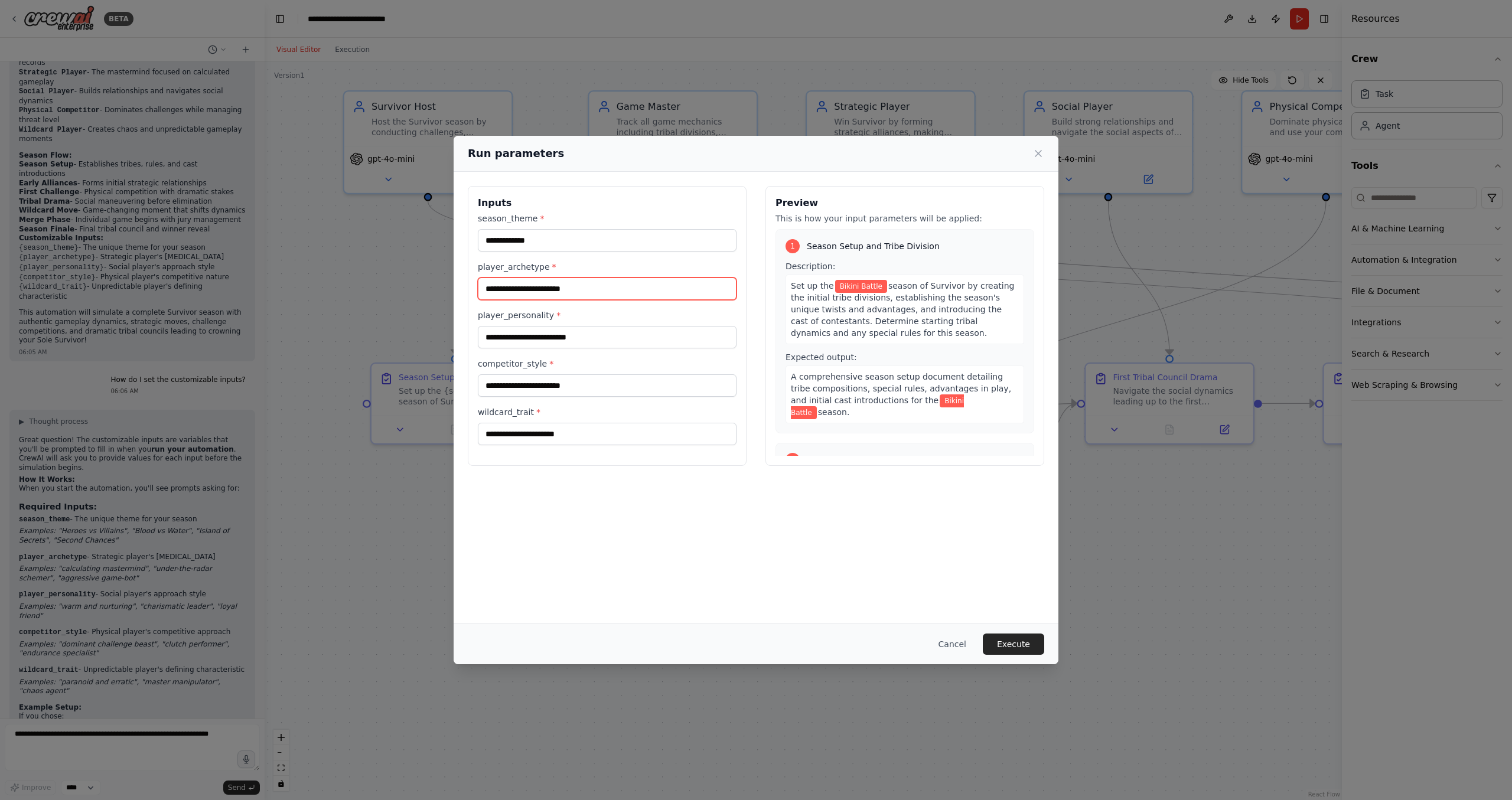
click at [579, 294] on input "player_archetype *" at bounding box center [607, 289] width 259 height 23
type input "*"
drag, startPoint x: 611, startPoint y: 285, endPoint x: 415, endPoint y: 261, distance: 197.5
click at [478, 277] on input "*" at bounding box center [607, 289] width 259 height 23
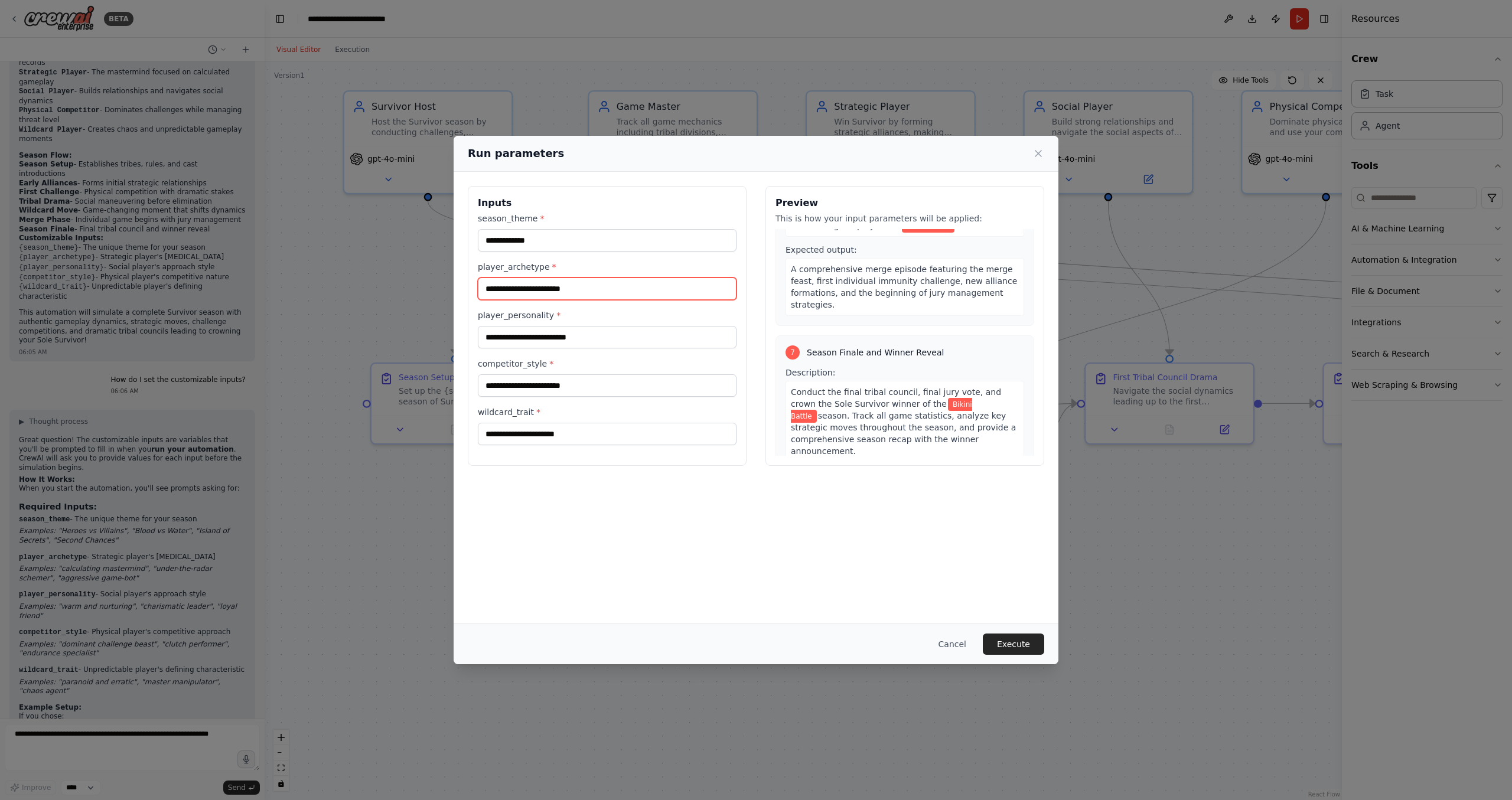
scroll to position [1154, 0]
drag, startPoint x: 658, startPoint y: 289, endPoint x: 410, endPoint y: 284, distance: 248.1
click at [478, 284] on input "player_archetype *" at bounding box center [607, 289] width 259 height 23
type input "**********"
click at [609, 351] on div "**********" at bounding box center [607, 329] width 259 height 233
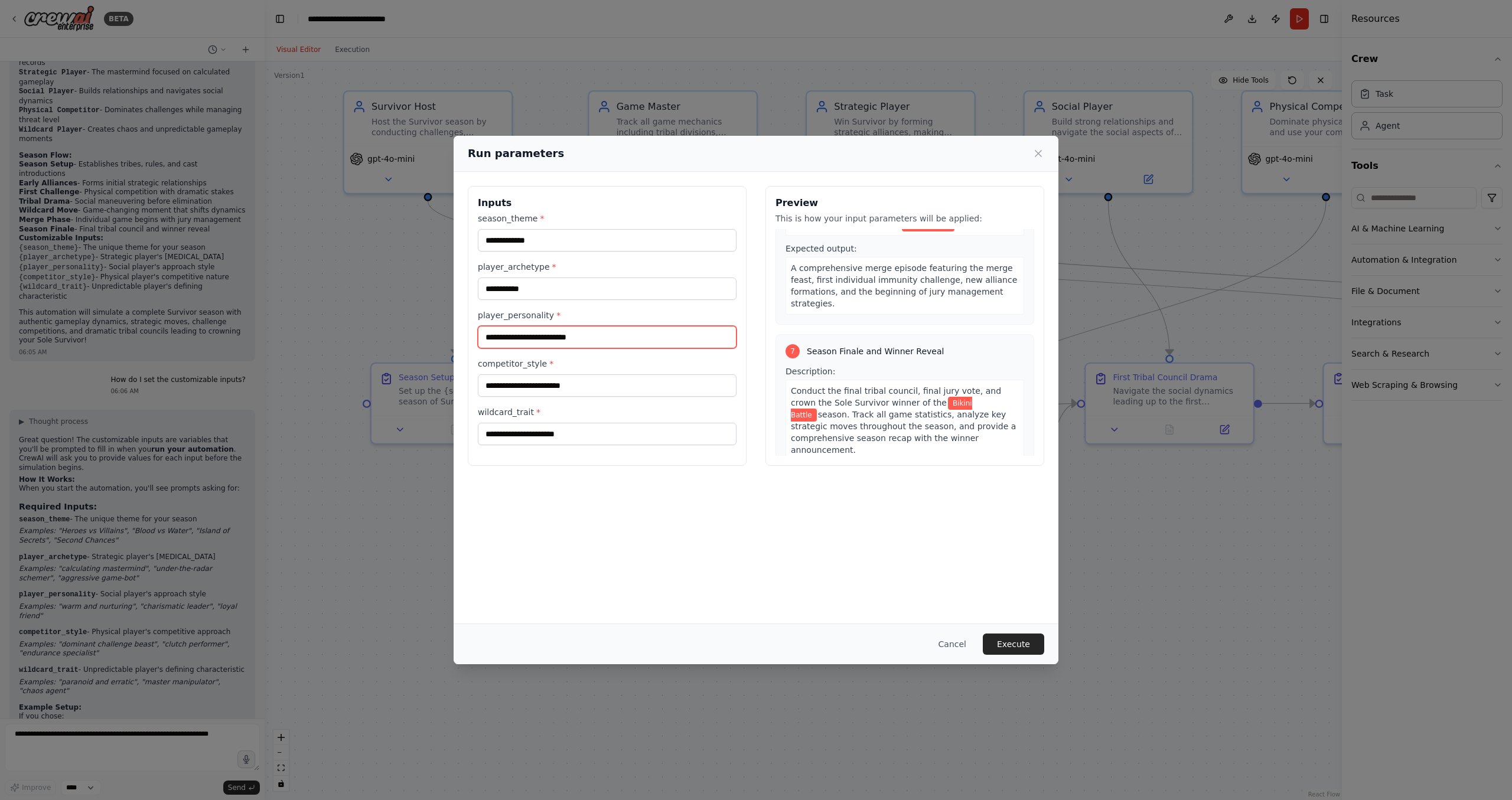
click at [609, 341] on input "player_personality *" at bounding box center [607, 338] width 259 height 23
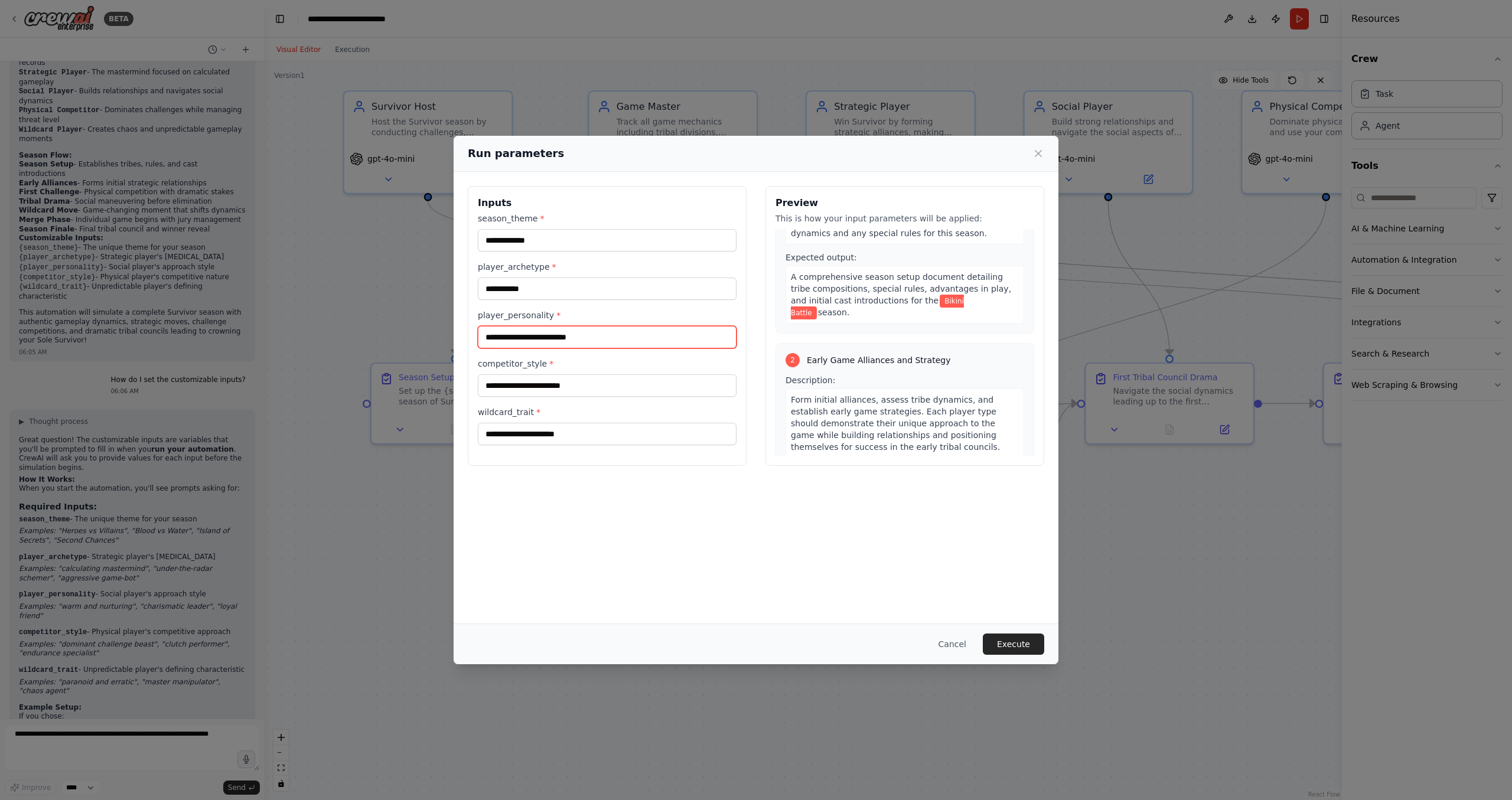
scroll to position [0, 0]
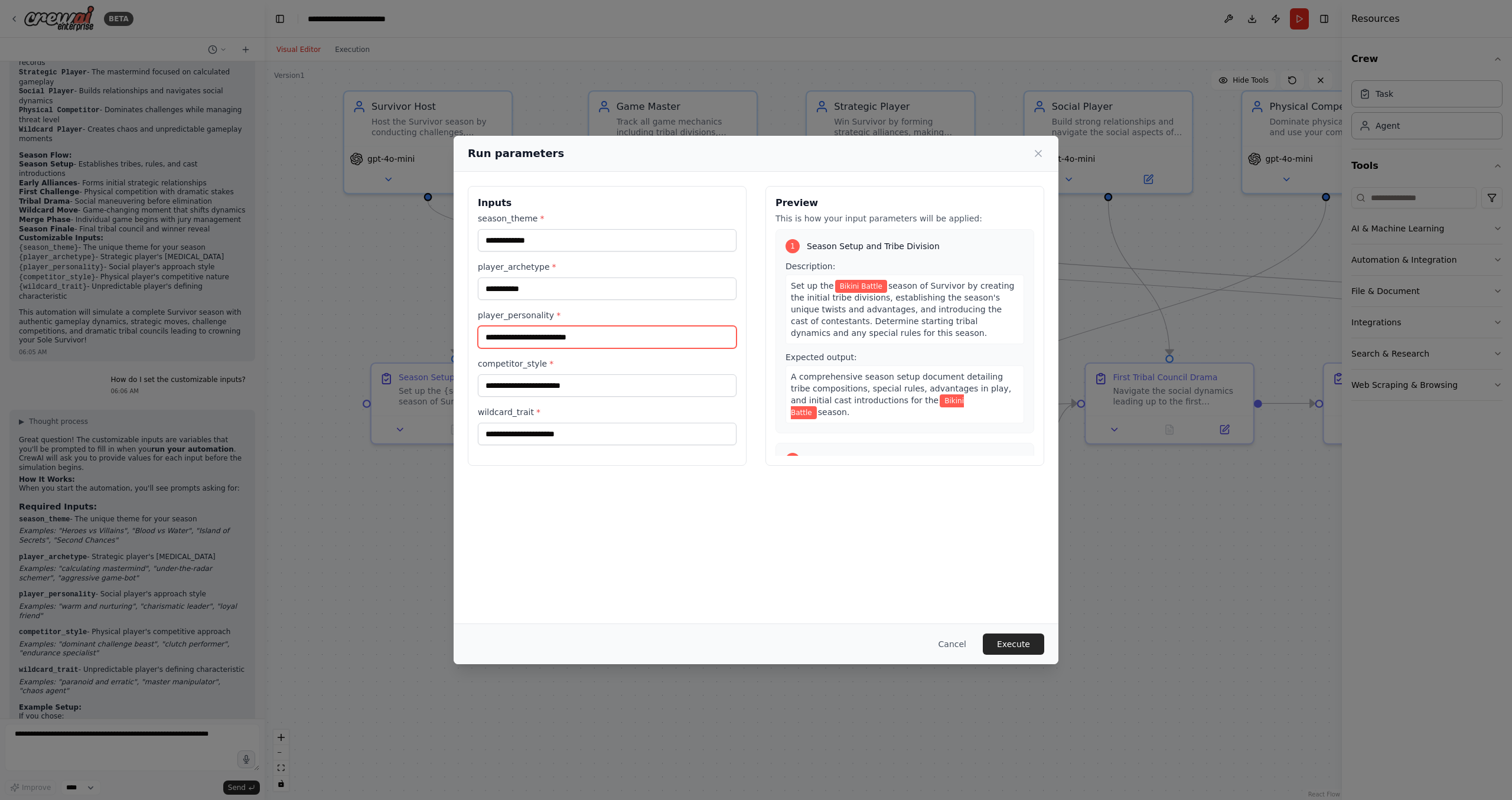
click at [611, 345] on input "player_personality *" at bounding box center [607, 338] width 259 height 23
click at [629, 341] on input "player_personality *" at bounding box center [607, 338] width 259 height 23
type input "**********"
click at [631, 388] on input "competitor_style *" at bounding box center [607, 386] width 259 height 23
drag, startPoint x: 566, startPoint y: 297, endPoint x: 427, endPoint y: 270, distance: 141.6
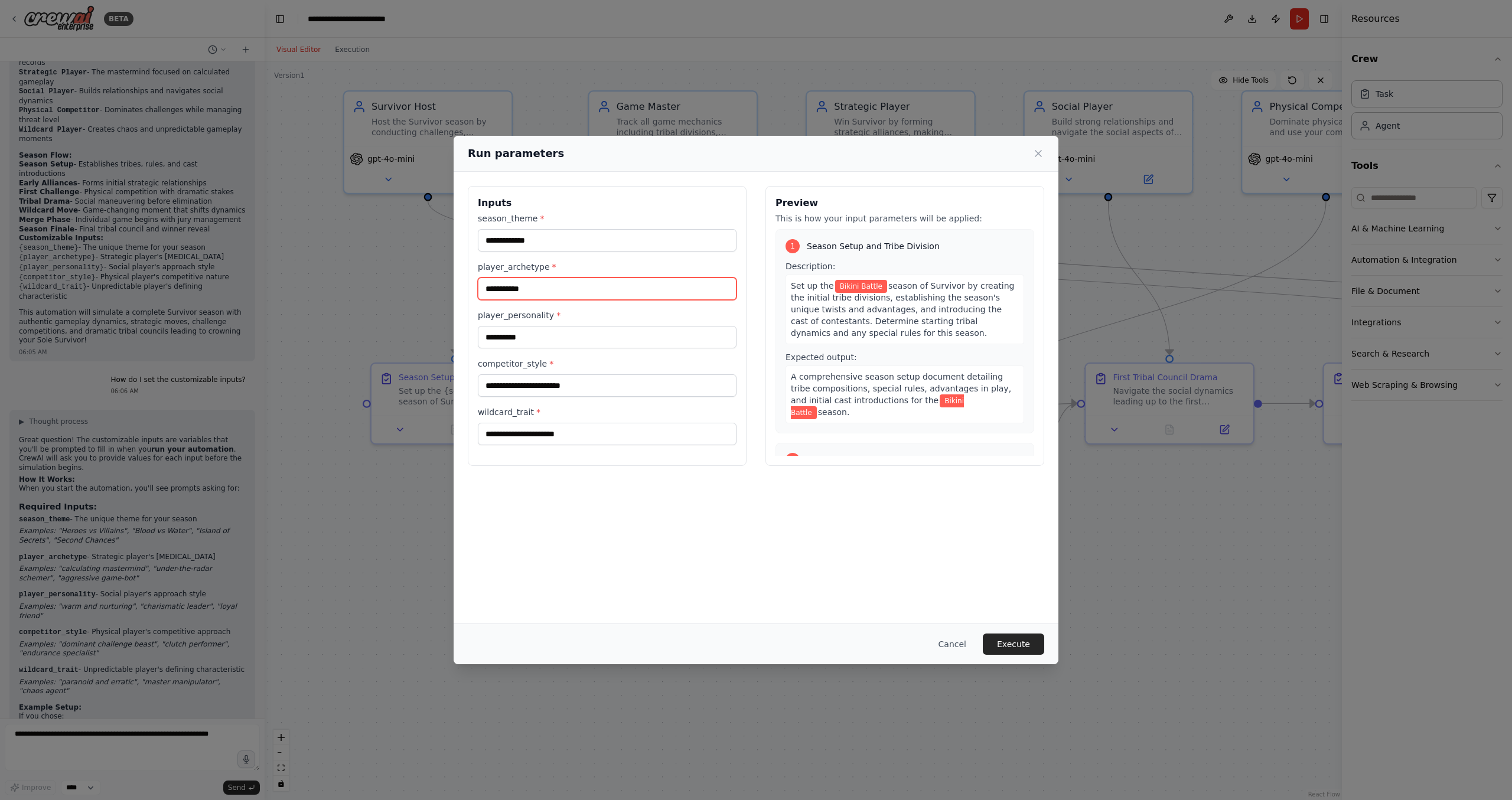
click at [478, 277] on input "**********" at bounding box center [607, 289] width 259 height 23
drag, startPoint x: 688, startPoint y: 396, endPoint x: 306, endPoint y: 371, distance: 382.8
click at [478, 375] on input "competitor_style *" at bounding box center [607, 386] width 259 height 23
type input "********"
drag, startPoint x: 561, startPoint y: 299, endPoint x: 346, endPoint y: 278, distance: 216.0
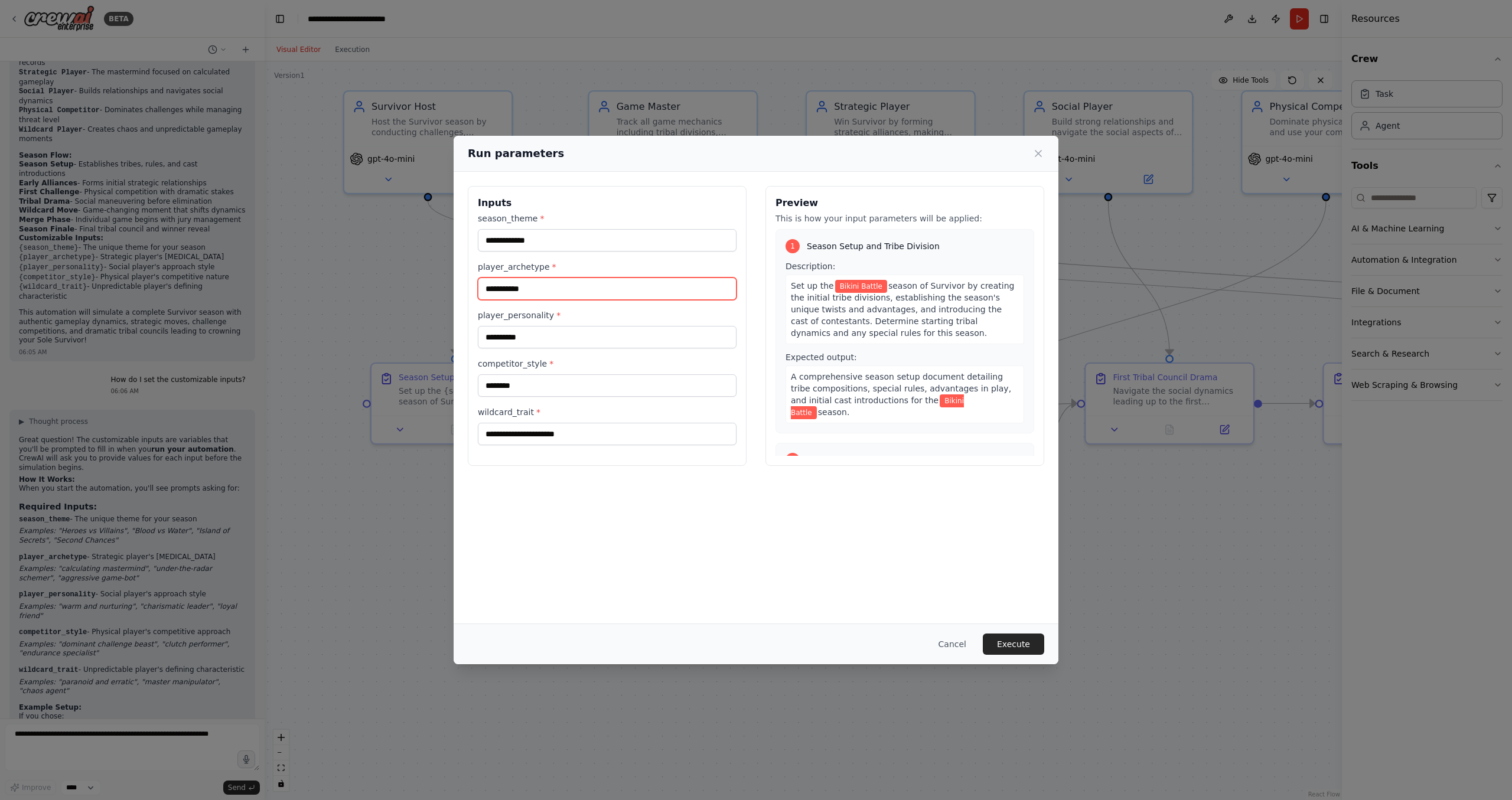
click at [478, 278] on input "**********" at bounding box center [607, 289] width 259 height 23
type input "**********"
drag, startPoint x: 432, startPoint y: 413, endPoint x: 329, endPoint y: 406, distance: 103.2
click at [478, 422] on input "wildcard_trait *" at bounding box center [607, 434] width 259 height 23
type input "******"
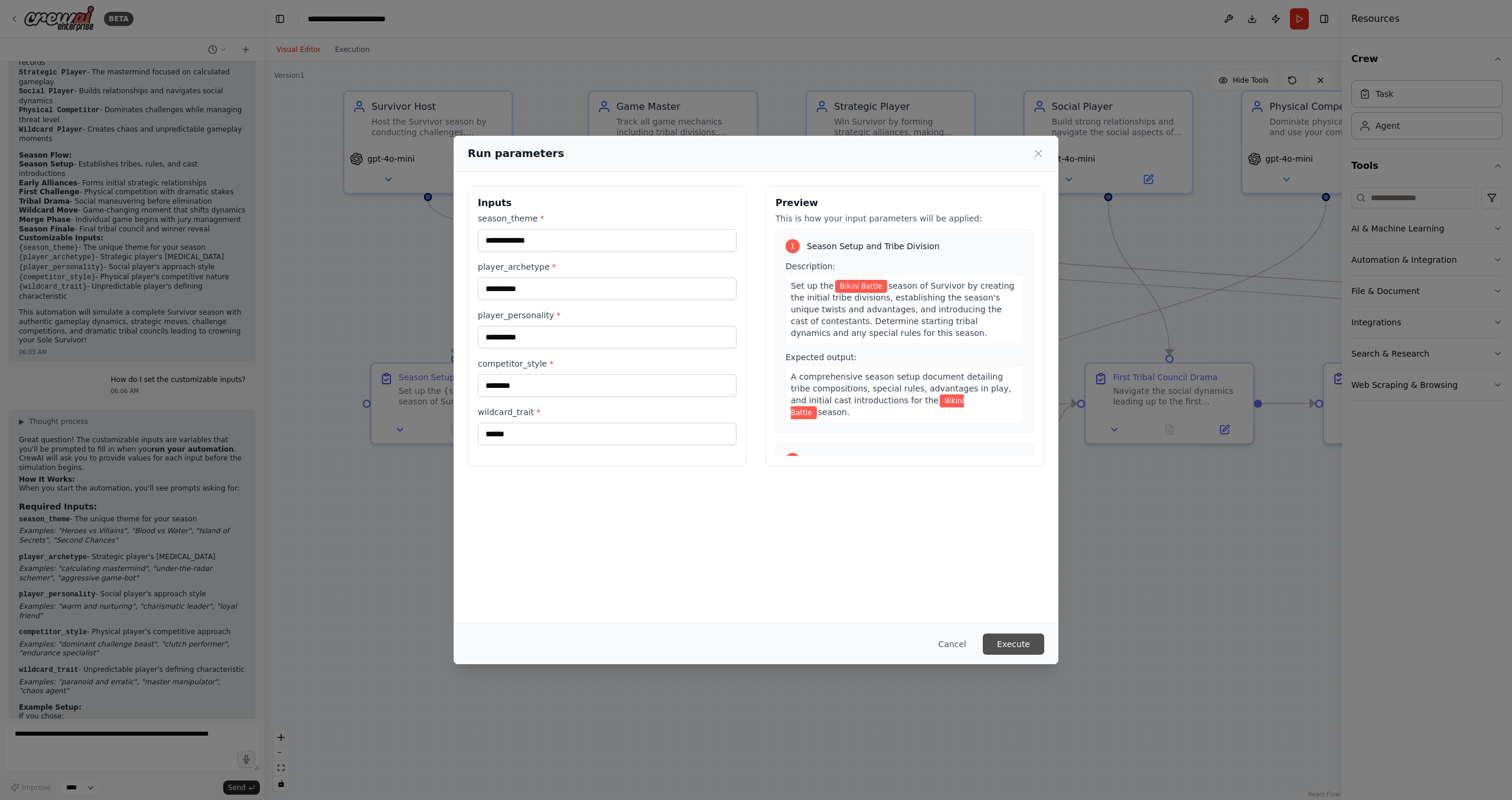
click at [1008, 641] on button "Execute" at bounding box center [1013, 644] width 61 height 21
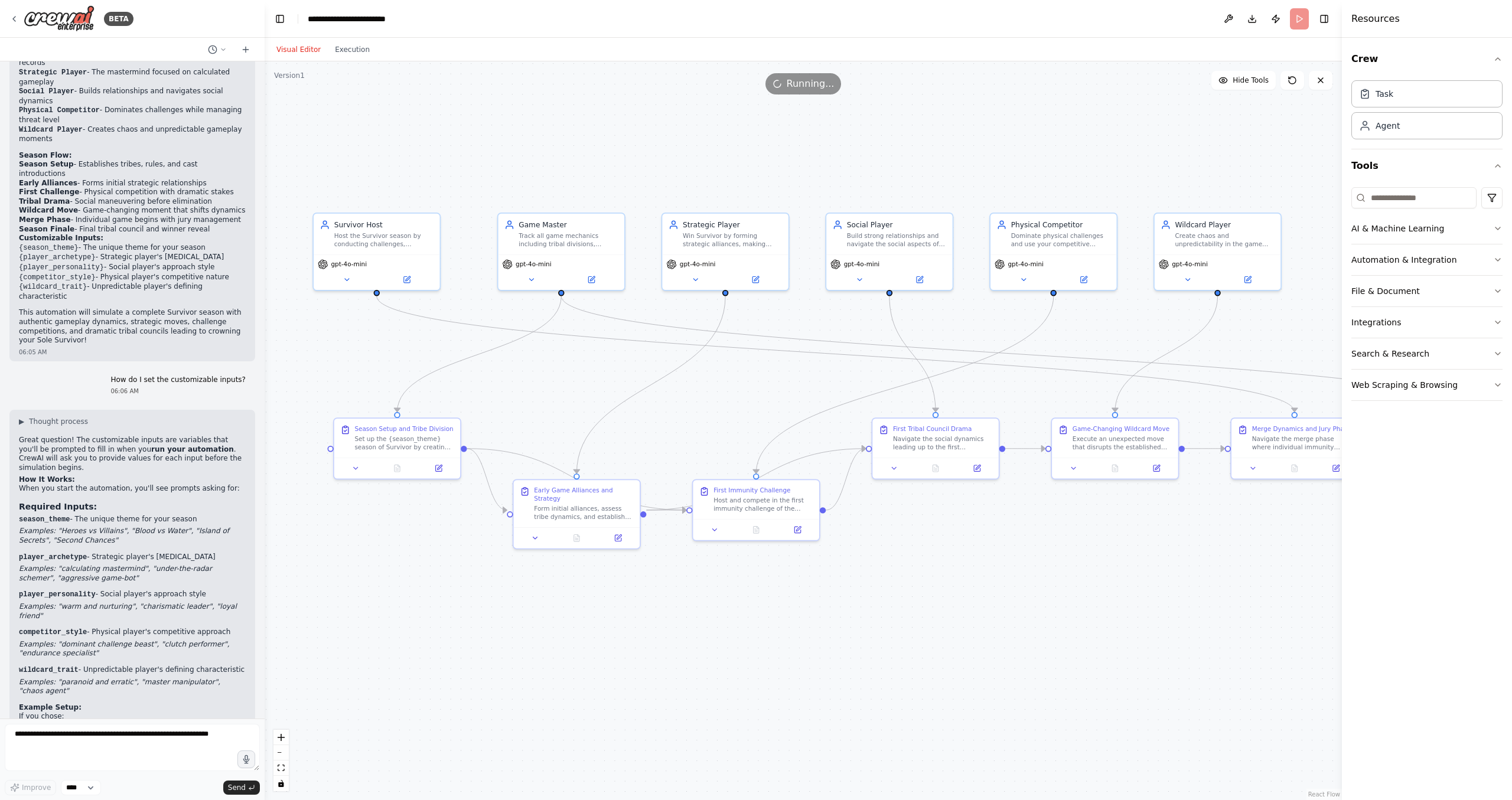
drag, startPoint x: 1022, startPoint y: 305, endPoint x: 848, endPoint y: 371, distance: 186.1
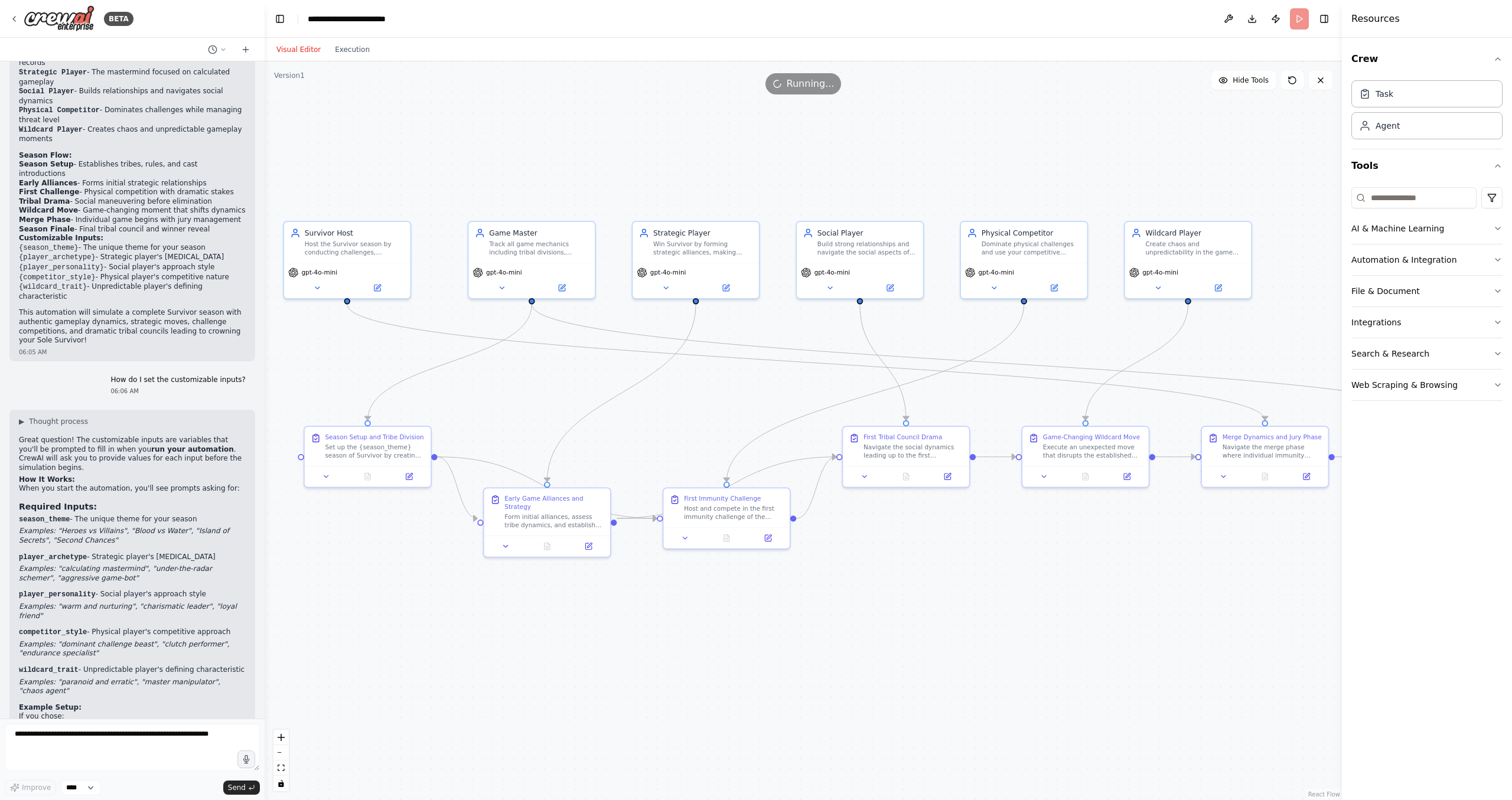
drag, startPoint x: 559, startPoint y: 382, endPoint x: 847, endPoint y: 371, distance: 288.2
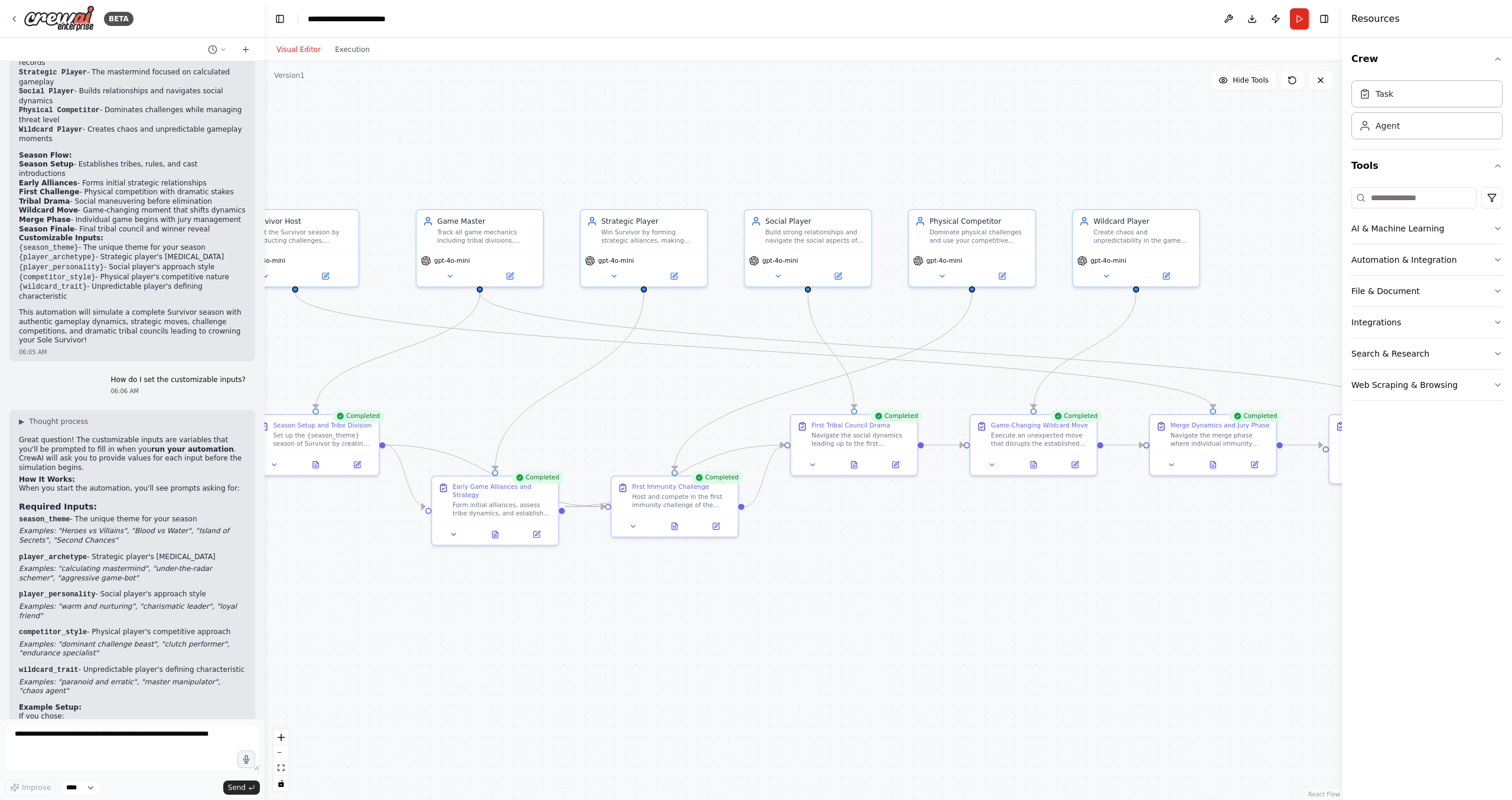
drag, startPoint x: 1122, startPoint y: 568, endPoint x: 764, endPoint y: 557, distance: 358.2
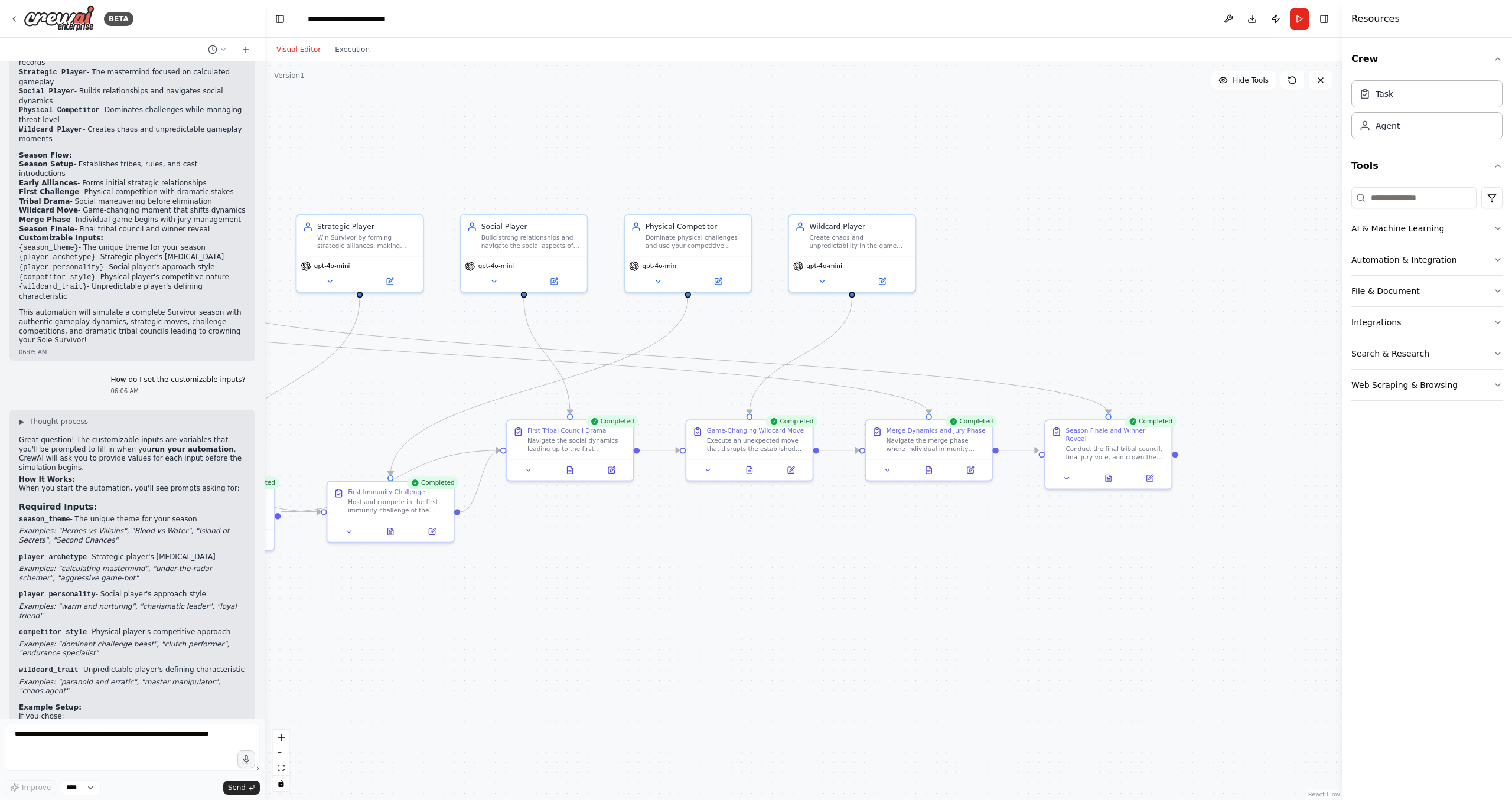
drag, startPoint x: 1114, startPoint y: 546, endPoint x: 644, endPoint y: 538, distance: 470.1
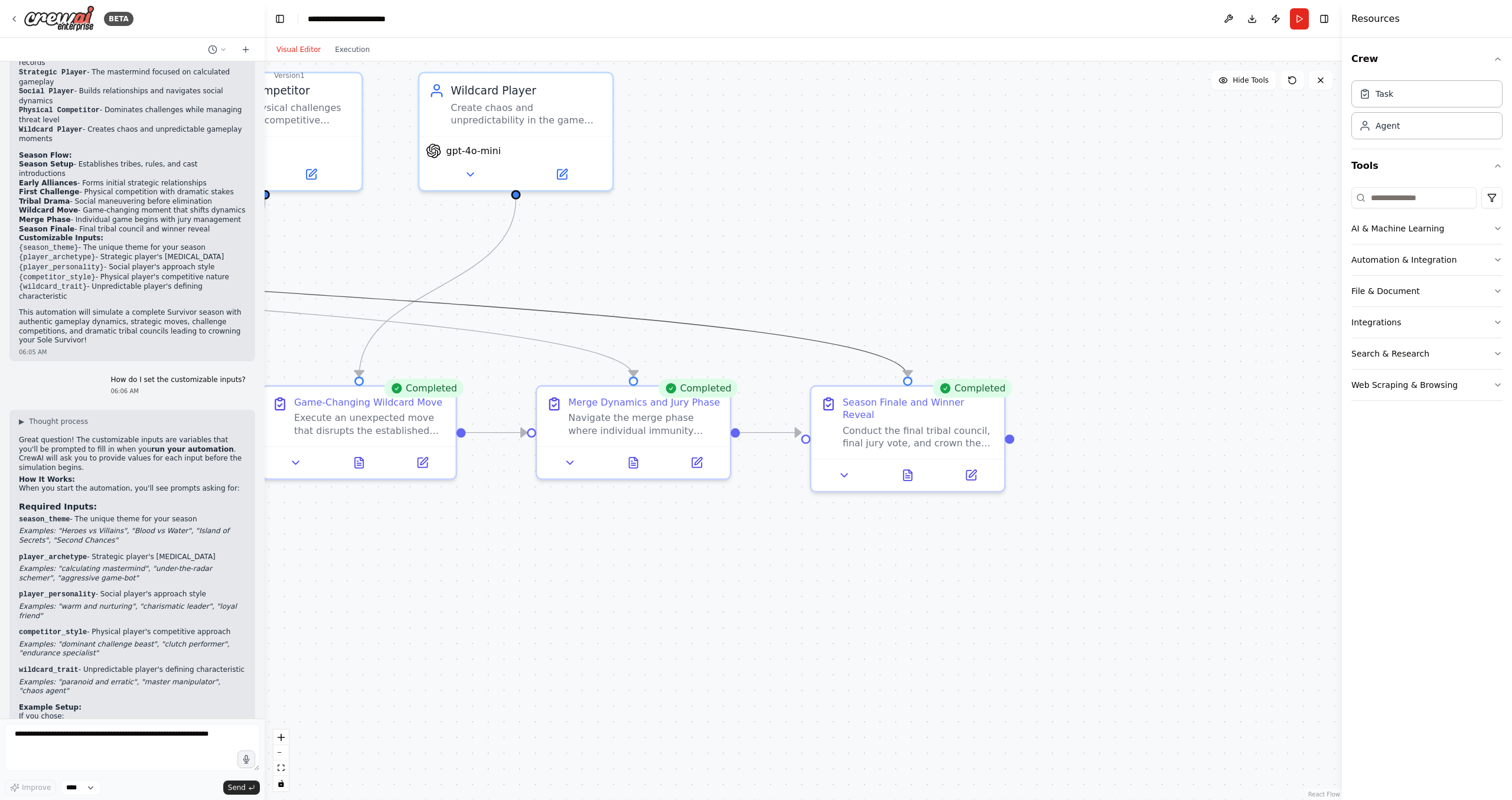
drag, startPoint x: 637, startPoint y: 315, endPoint x: 761, endPoint y: 319, distance: 124.1
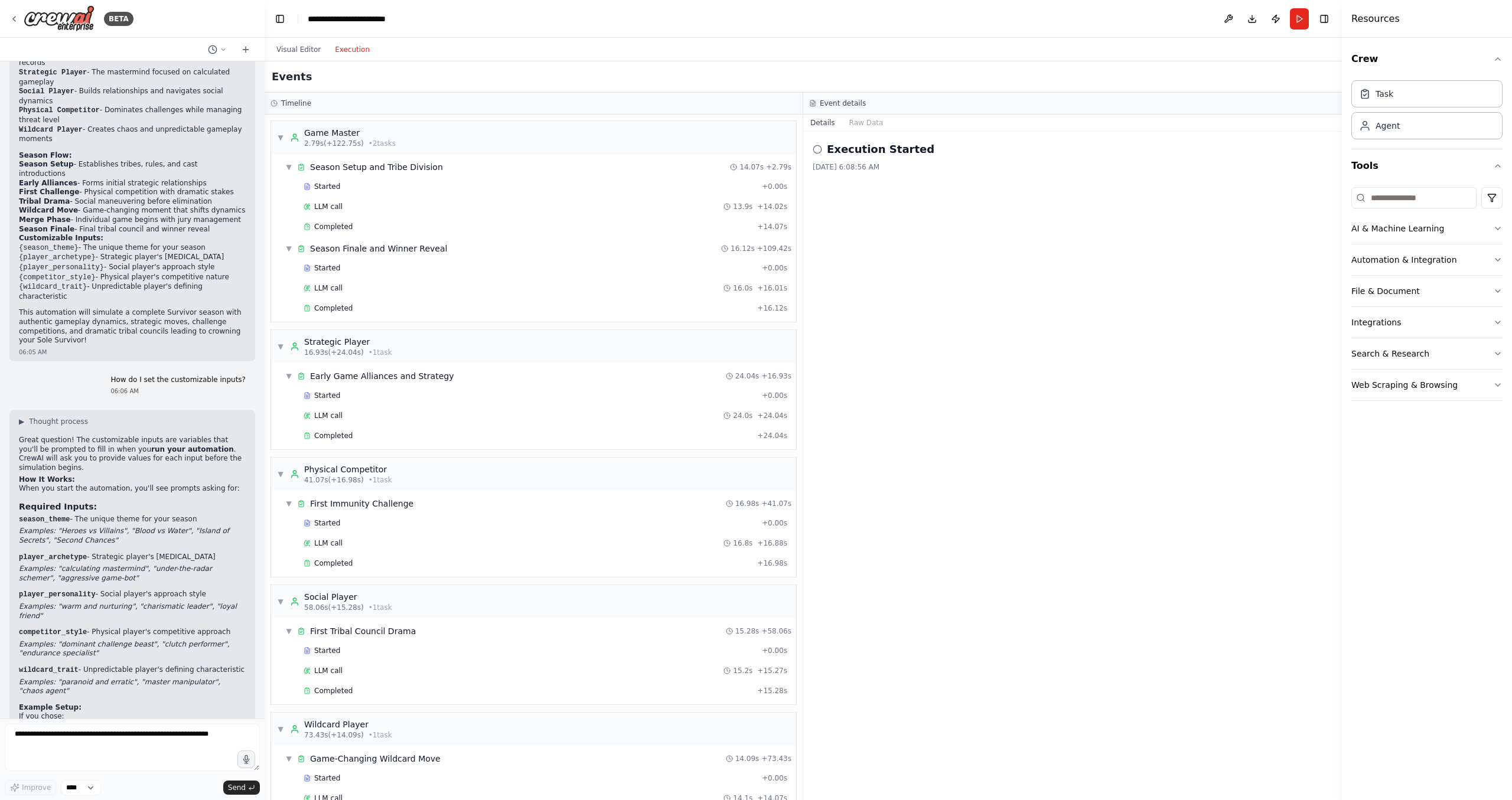
click at [346, 52] on button "Execution" at bounding box center [352, 50] width 49 height 14
click at [408, 379] on div "Early Game Alliances and Strategy" at bounding box center [382, 376] width 143 height 11
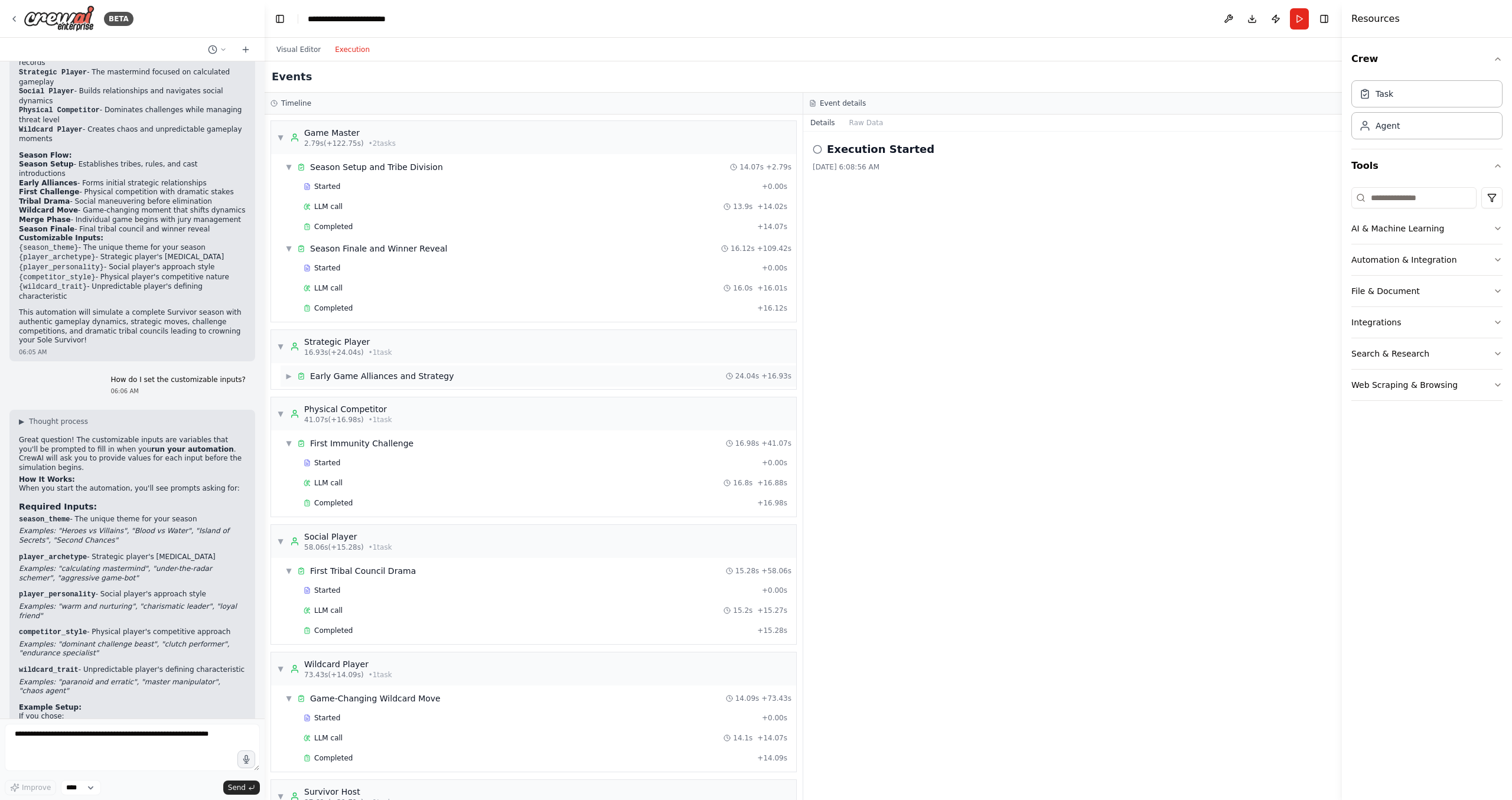
click at [408, 379] on div "Early Game Alliances and Strategy" at bounding box center [382, 376] width 143 height 11
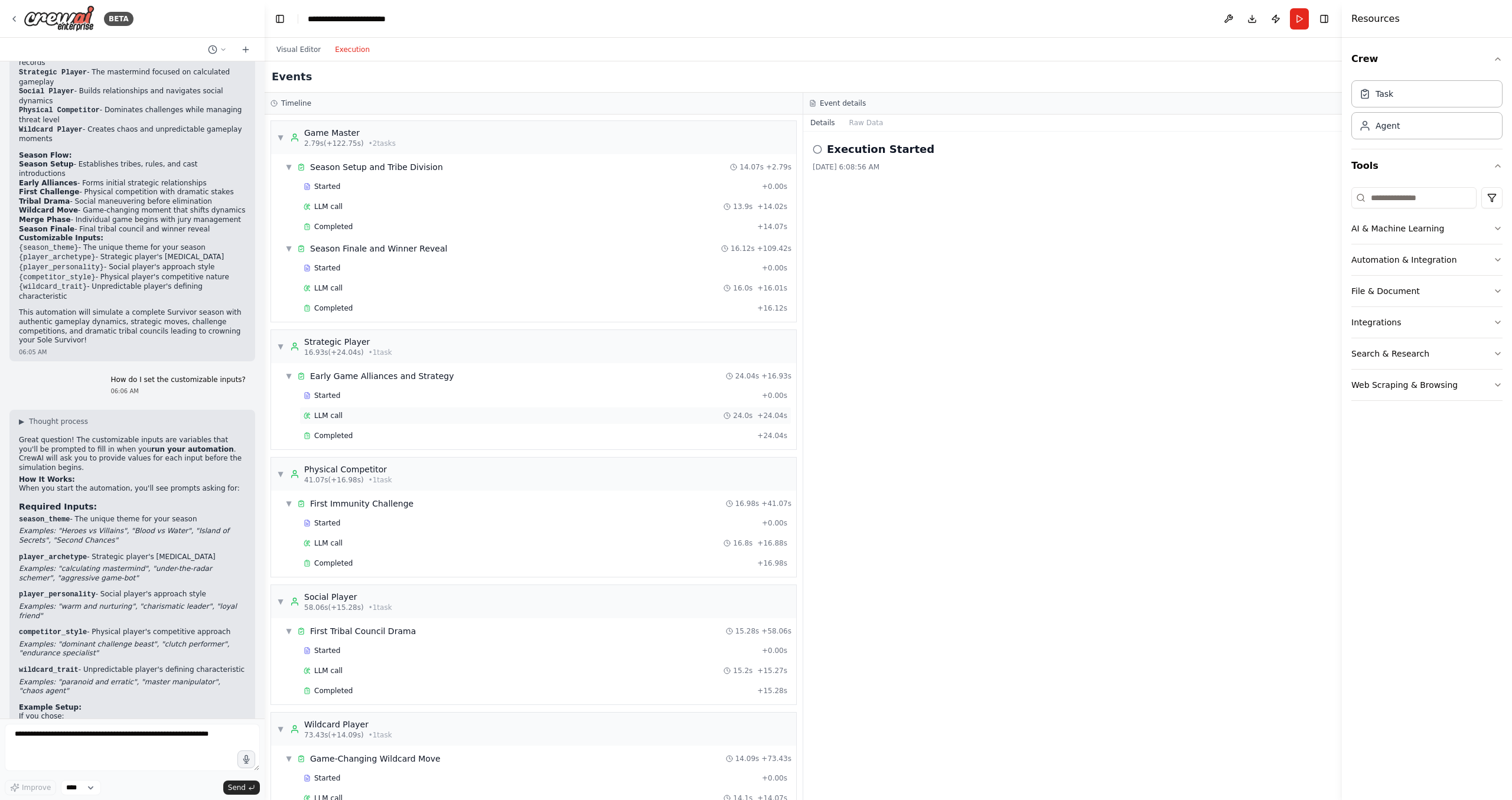
click at [366, 410] on div "LLM call 24.0s + 24.04s" at bounding box center [546, 416] width 492 height 18
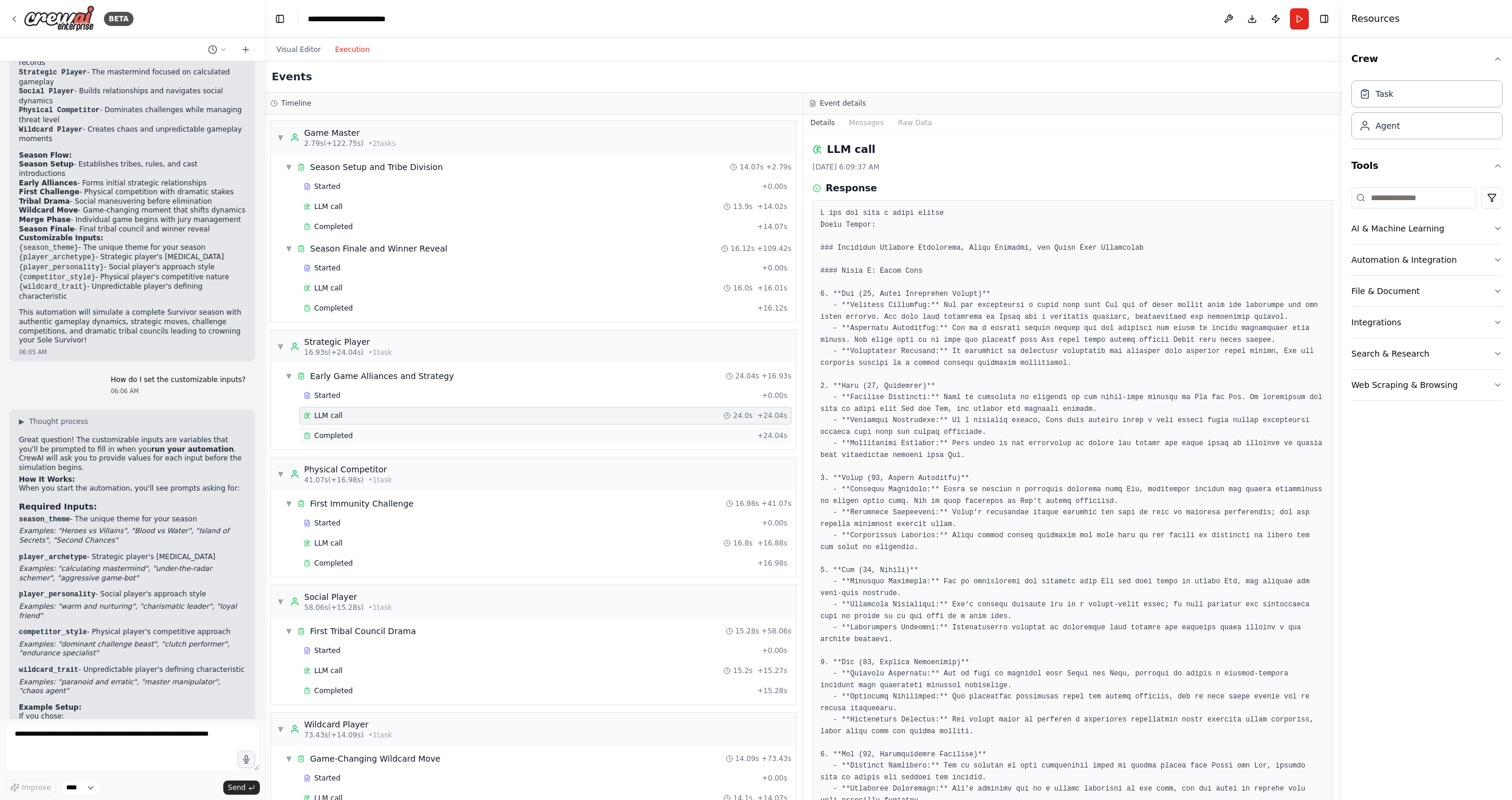
click at [365, 442] on div "Completed + 24.04s" at bounding box center [546, 436] width 492 height 18
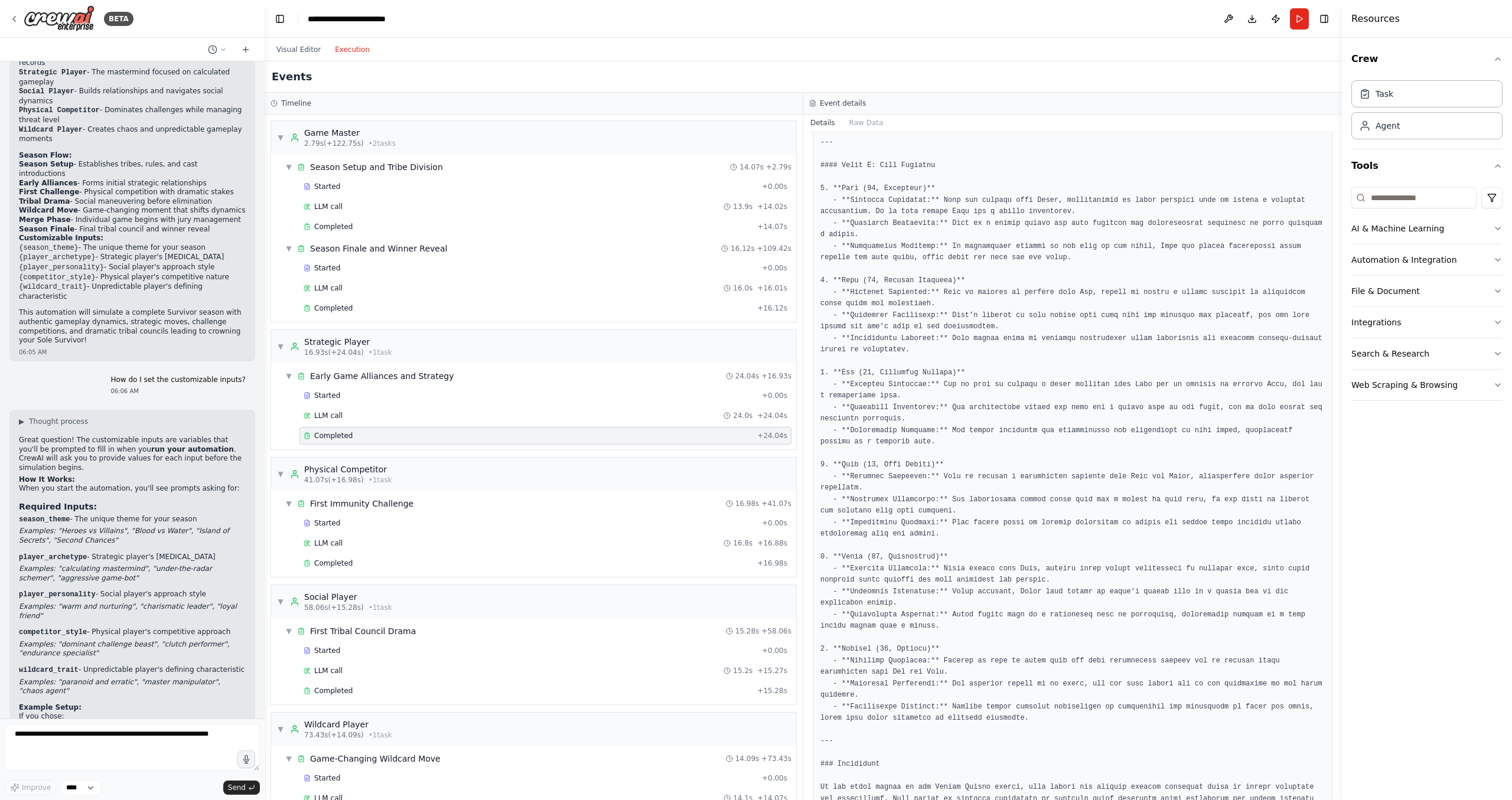
scroll to position [689, 0]
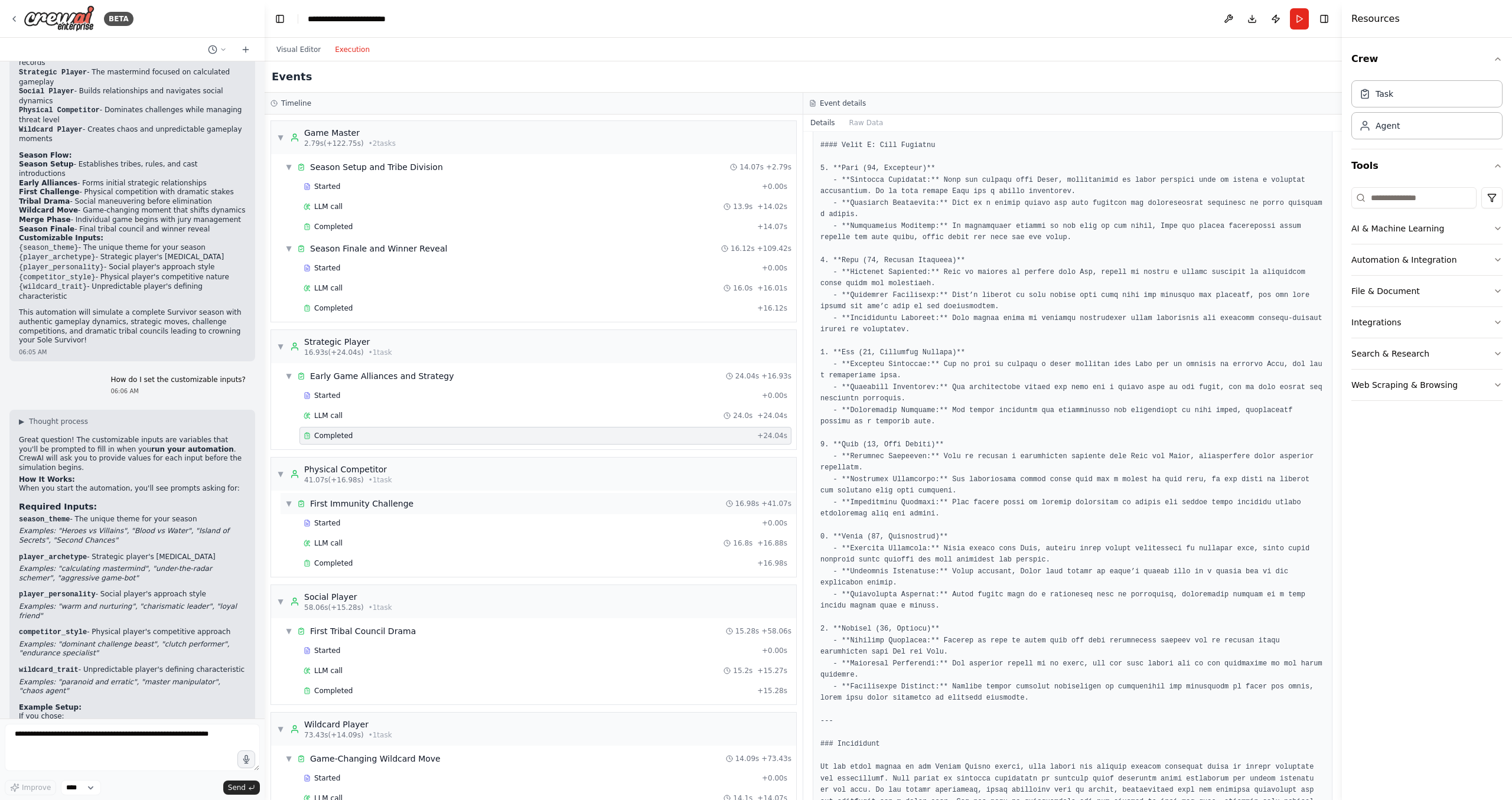
click at [394, 508] on div "First Immunity Challenge" at bounding box center [362, 503] width 103 height 11
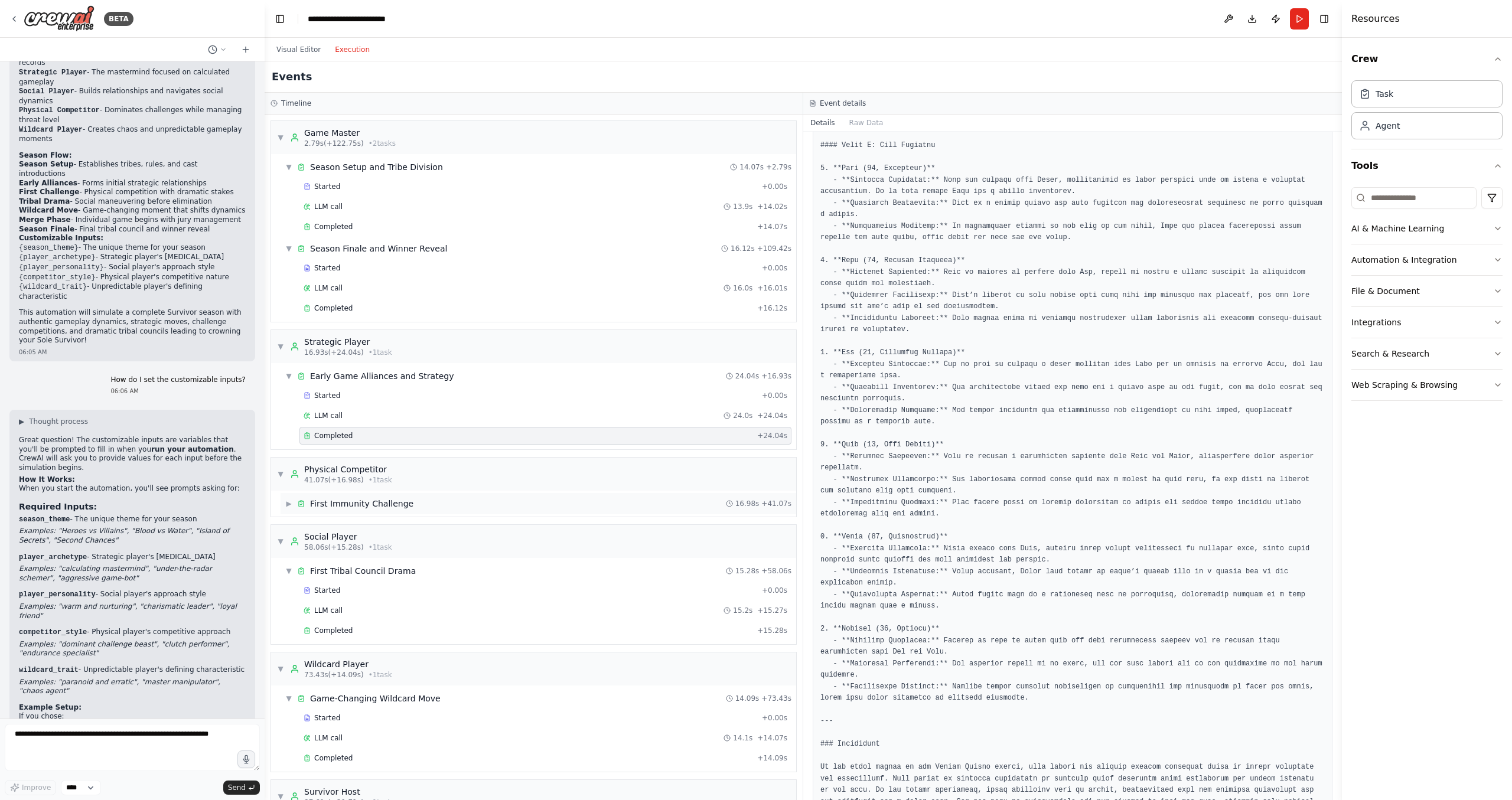
click at [394, 508] on div "First Immunity Challenge" at bounding box center [362, 503] width 103 height 11
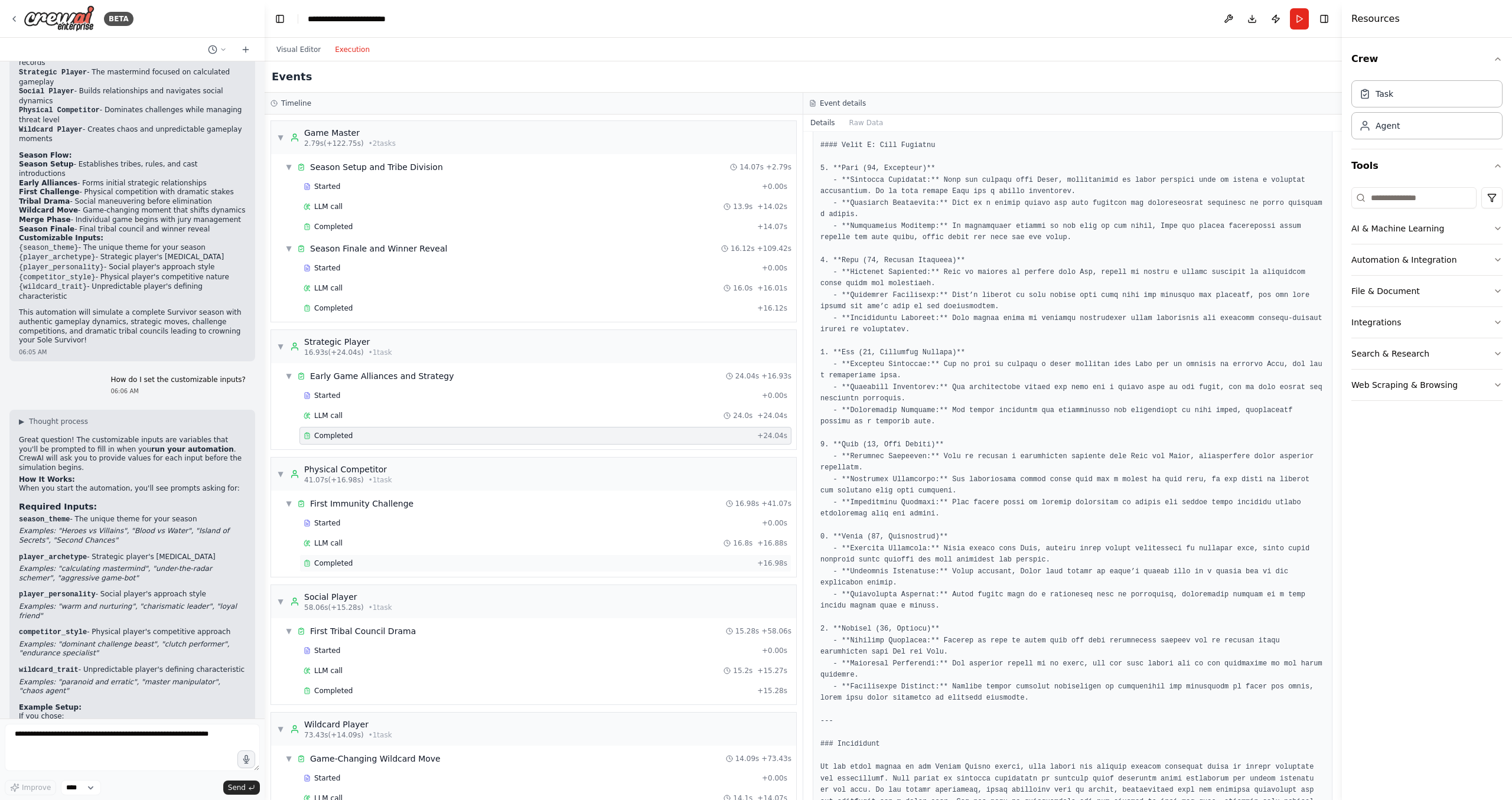
click at [358, 562] on div "Completed" at bounding box center [528, 564] width 449 height 10
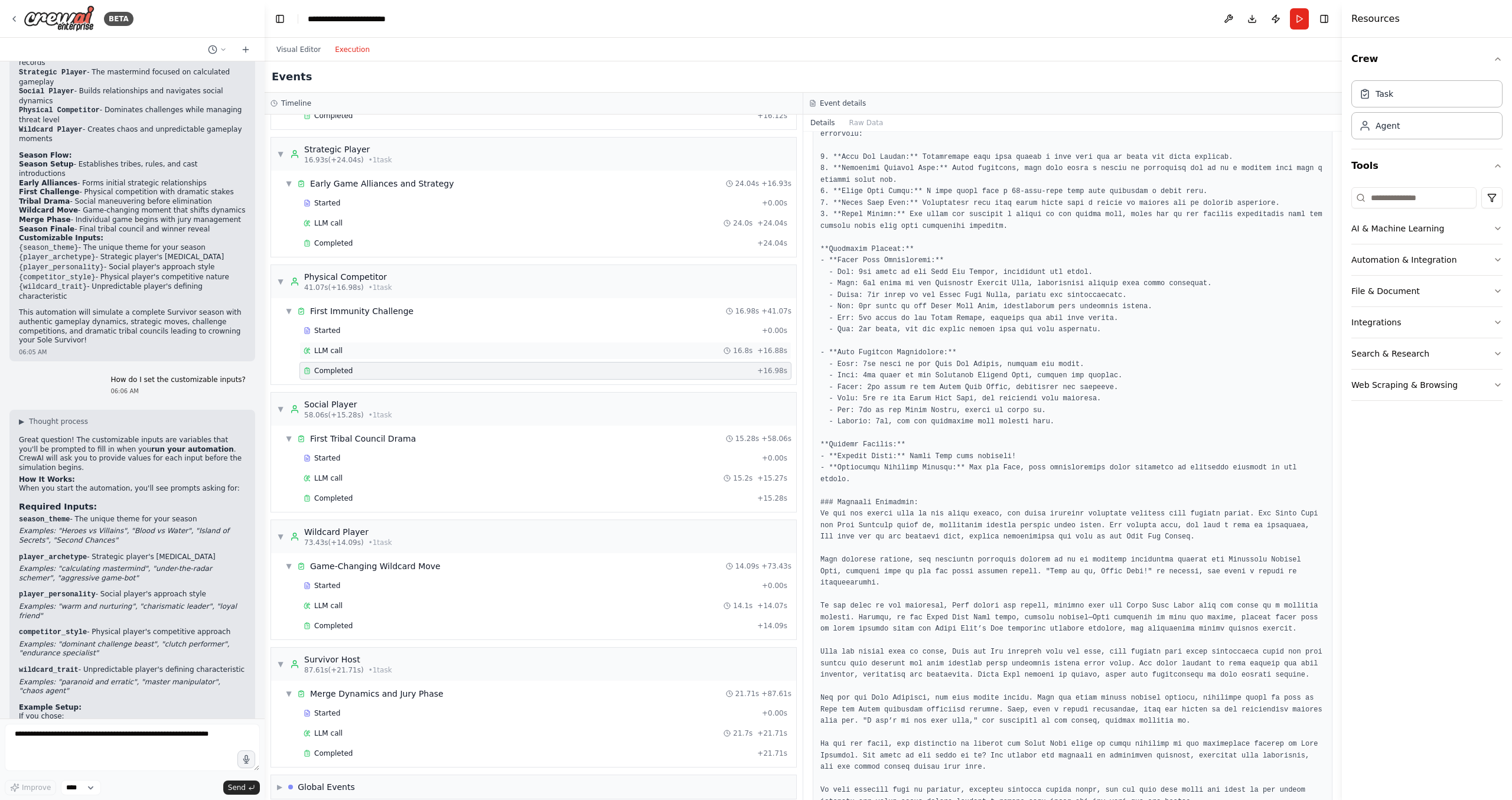
scroll to position [205, 0]
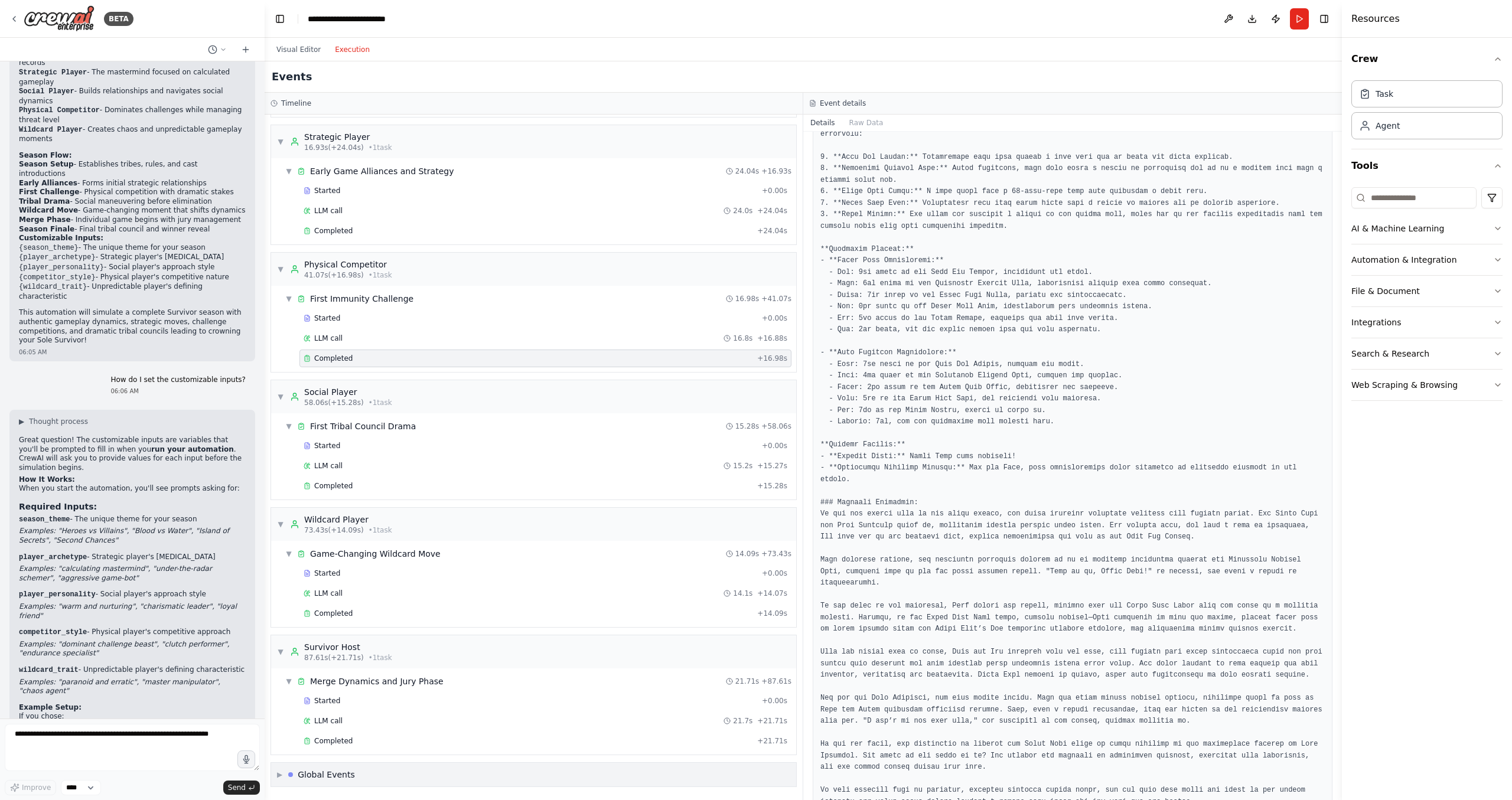
click at [352, 775] on div "▶ Global Events" at bounding box center [533, 774] width 525 height 24
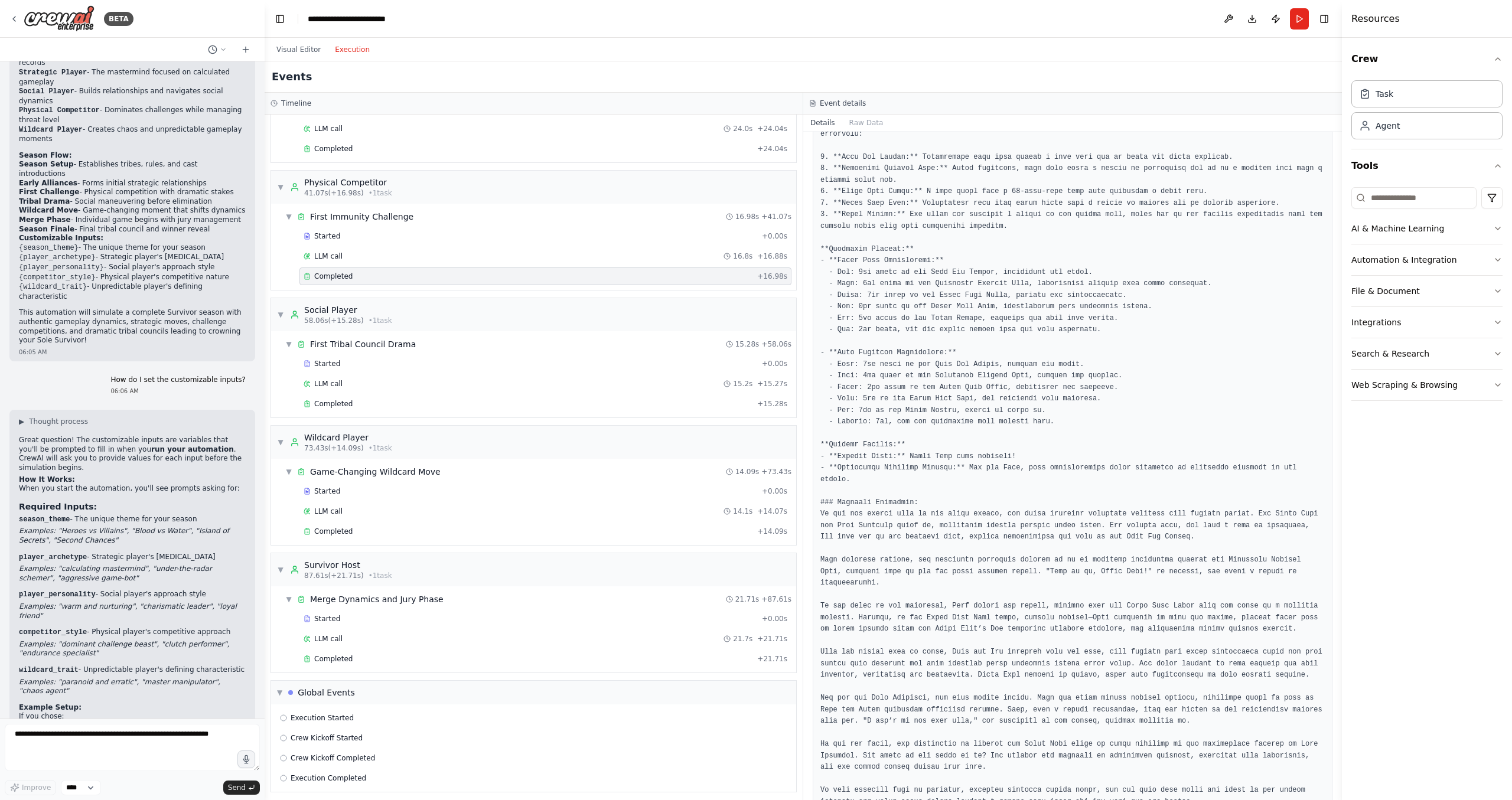
scroll to position [292, 0]
click at [328, 681] on div "▼ Global Events" at bounding box center [533, 687] width 525 height 24
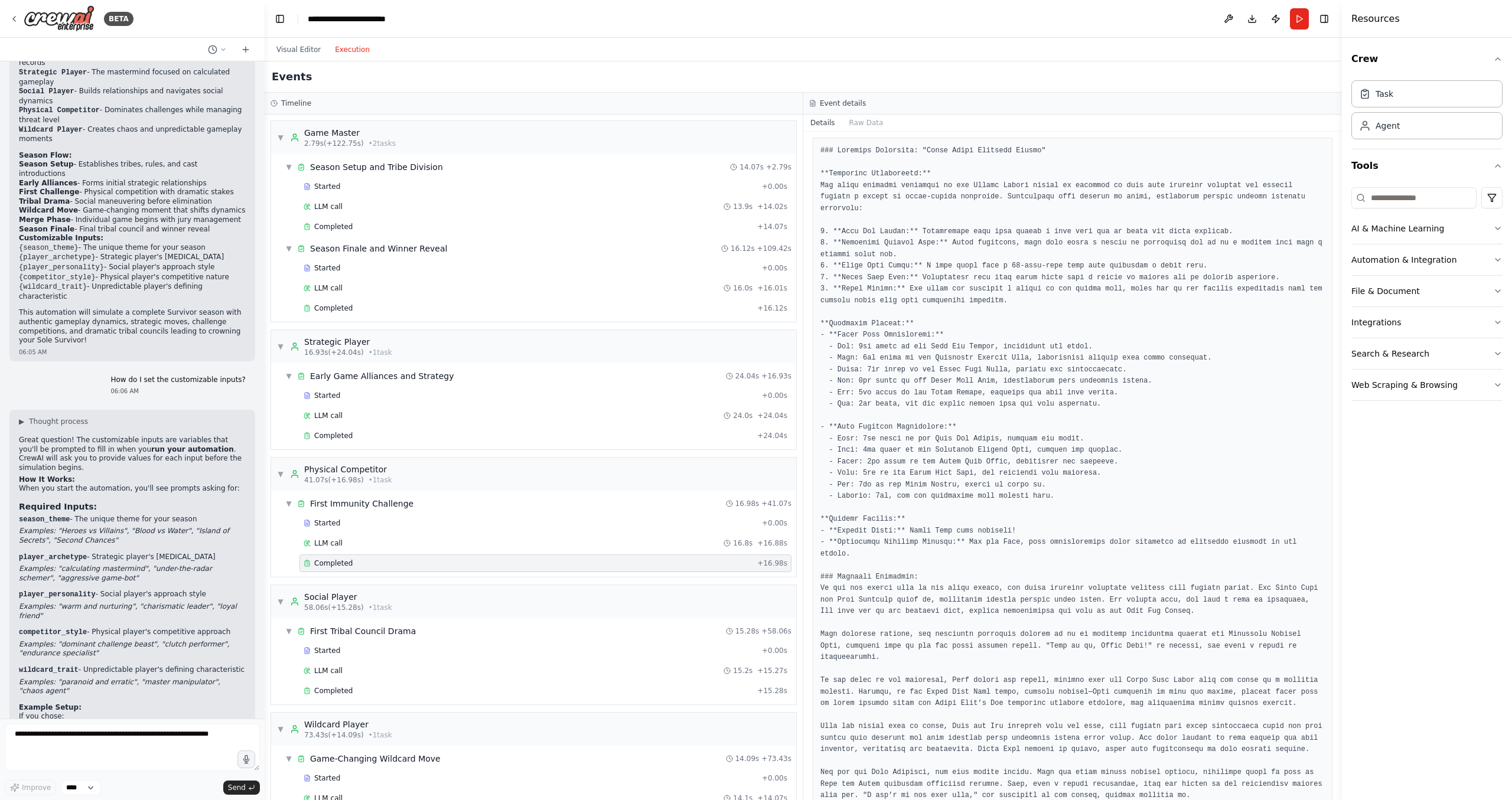
scroll to position [0, 0]
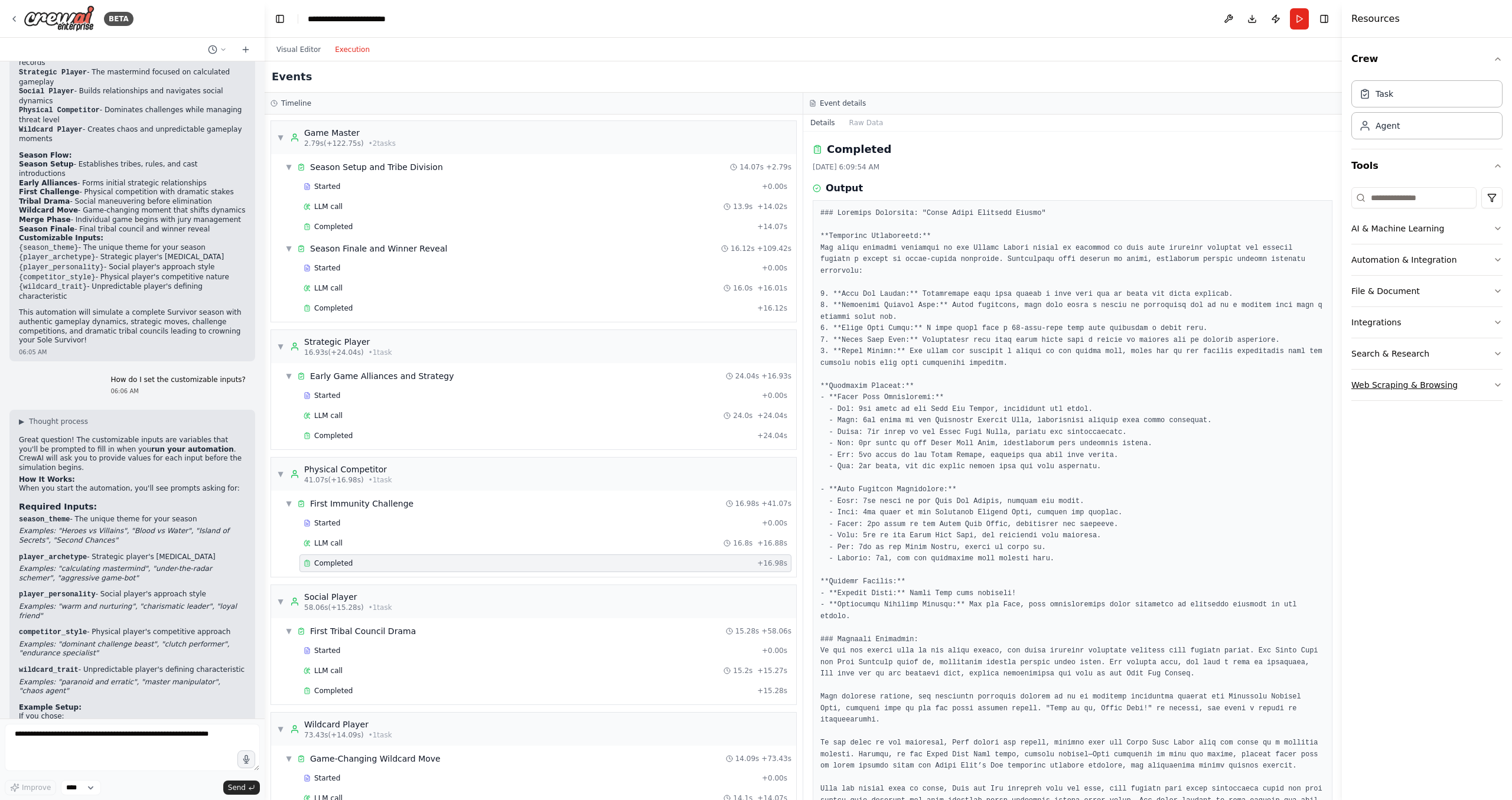
click at [1451, 394] on button "Web Scraping & Browsing" at bounding box center [1427, 385] width 151 height 31
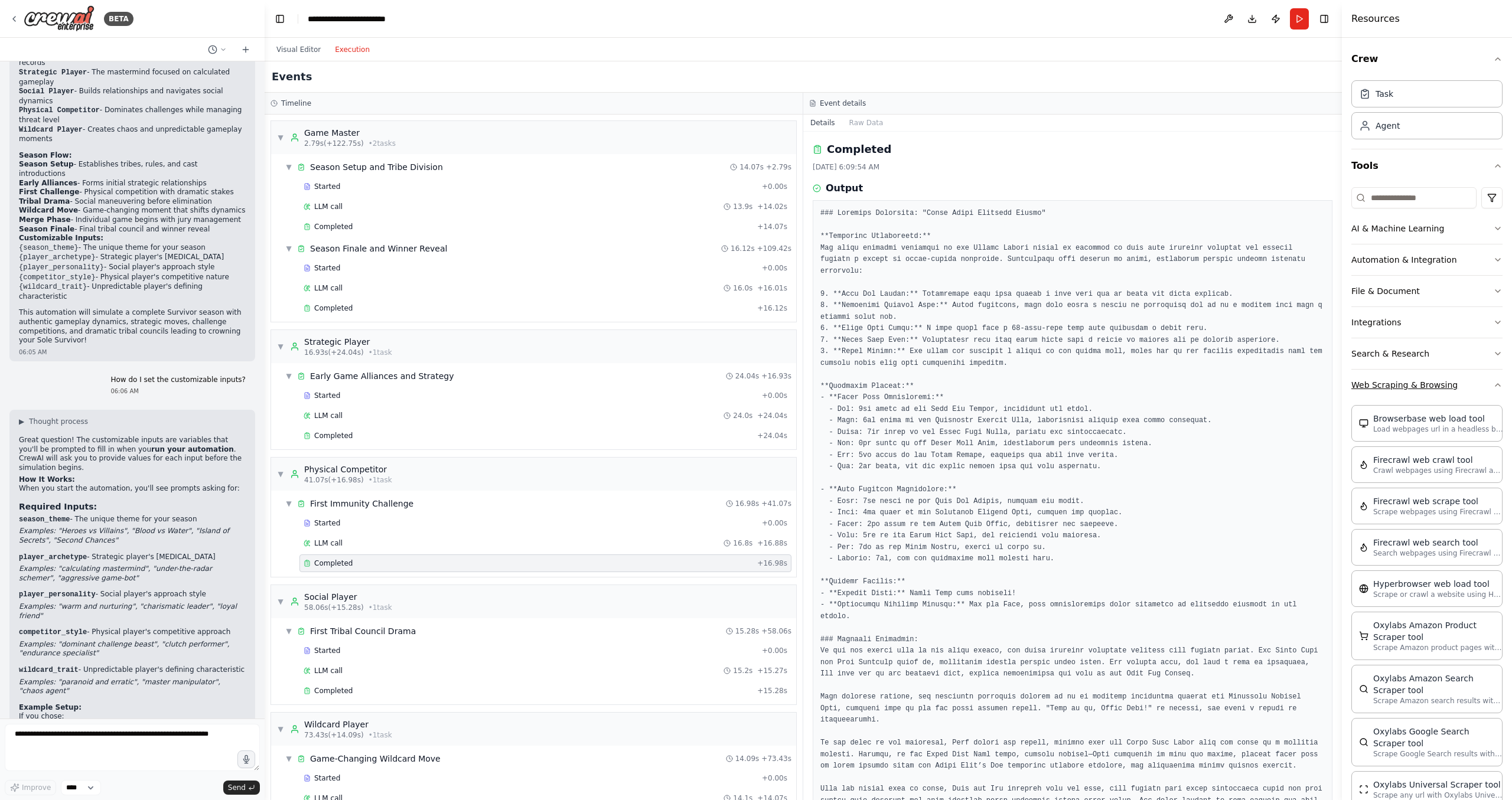
click at [1477, 388] on button "Web Scraping & Browsing" at bounding box center [1427, 385] width 151 height 31
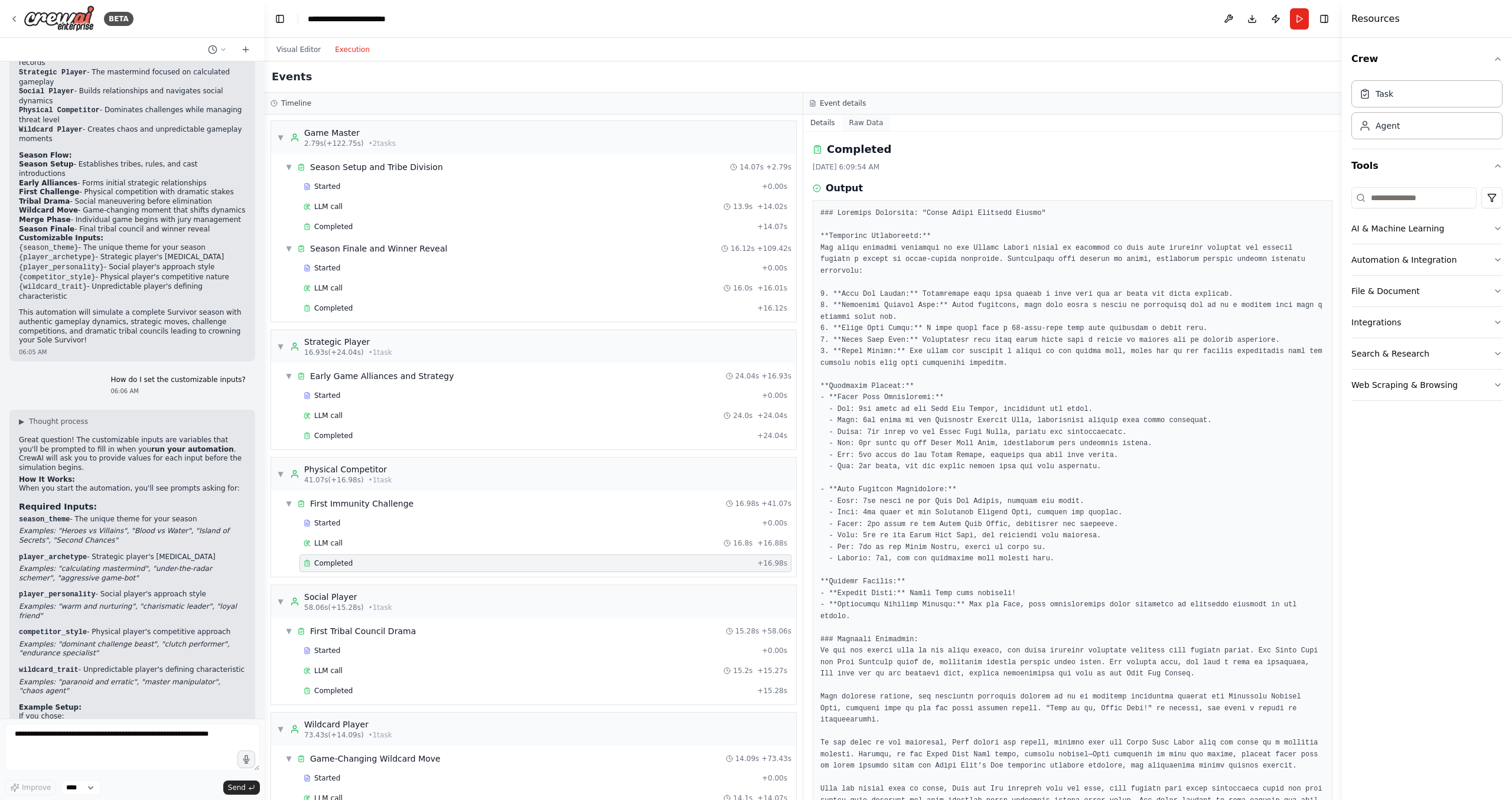
click at [861, 127] on button "Raw Data" at bounding box center [866, 122] width 49 height 16
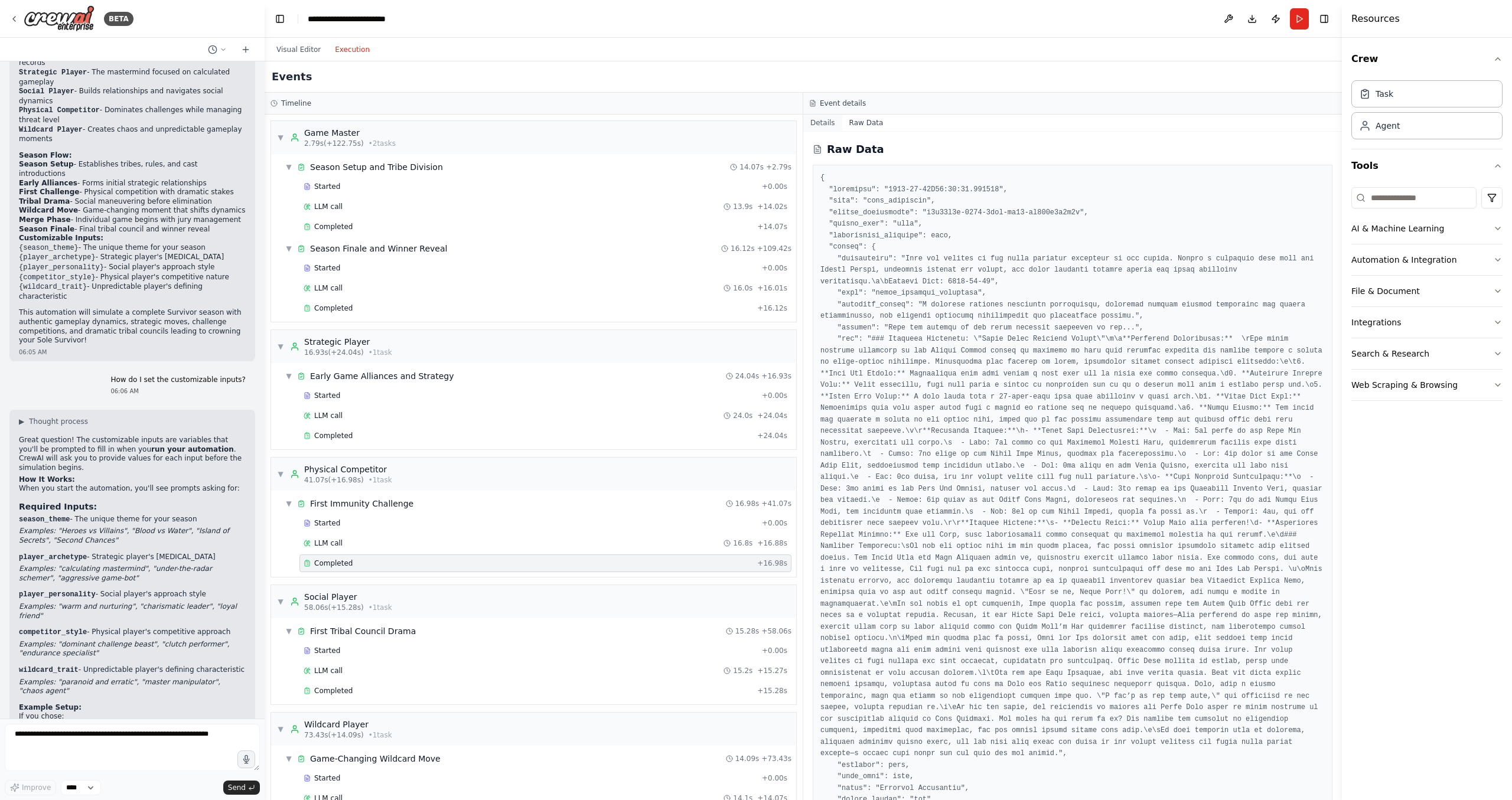
click at [837, 125] on button "Details" at bounding box center [822, 122] width 39 height 16
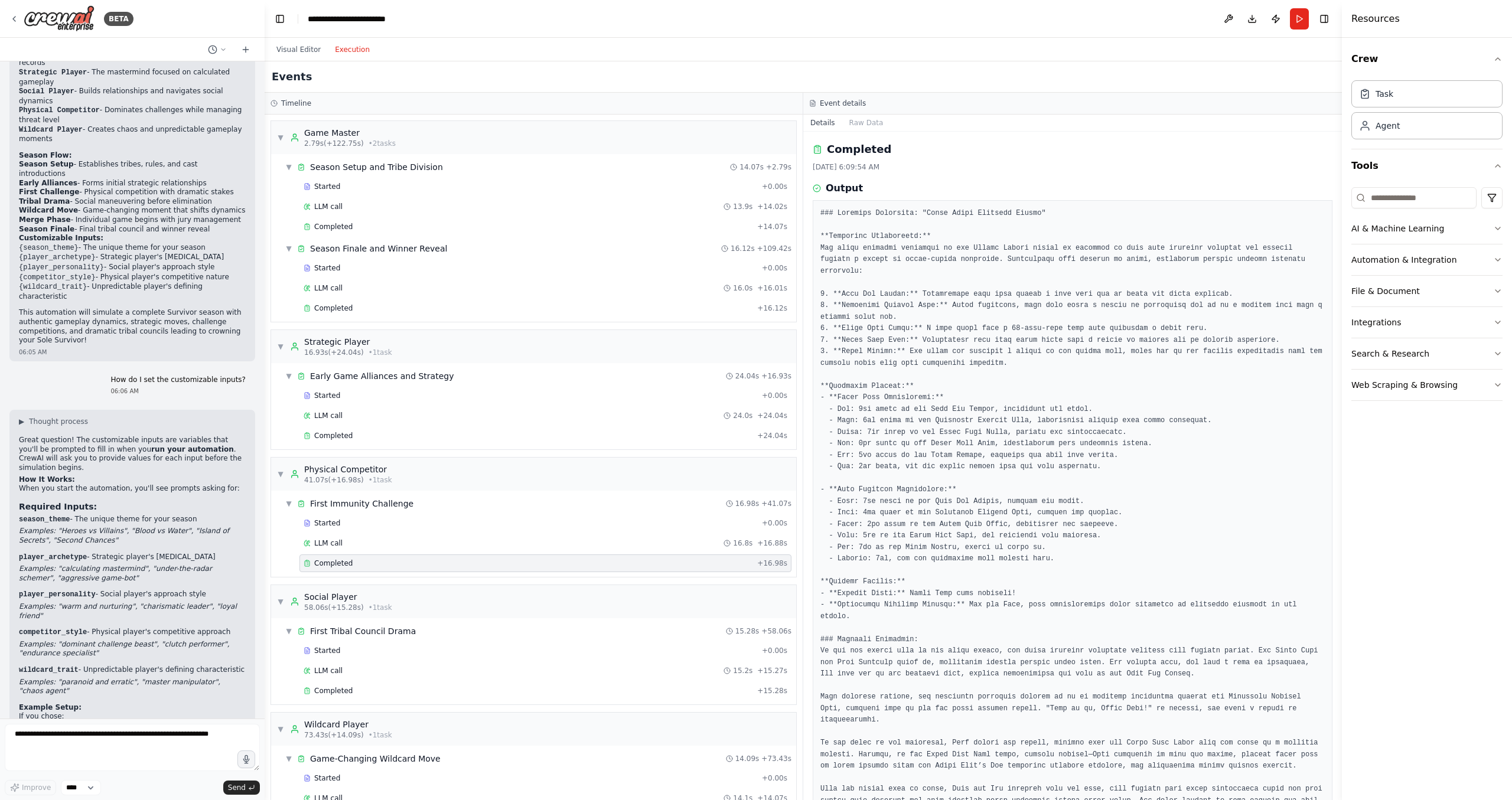
click at [348, 111] on div "Timeline" at bounding box center [533, 103] width 538 height 22
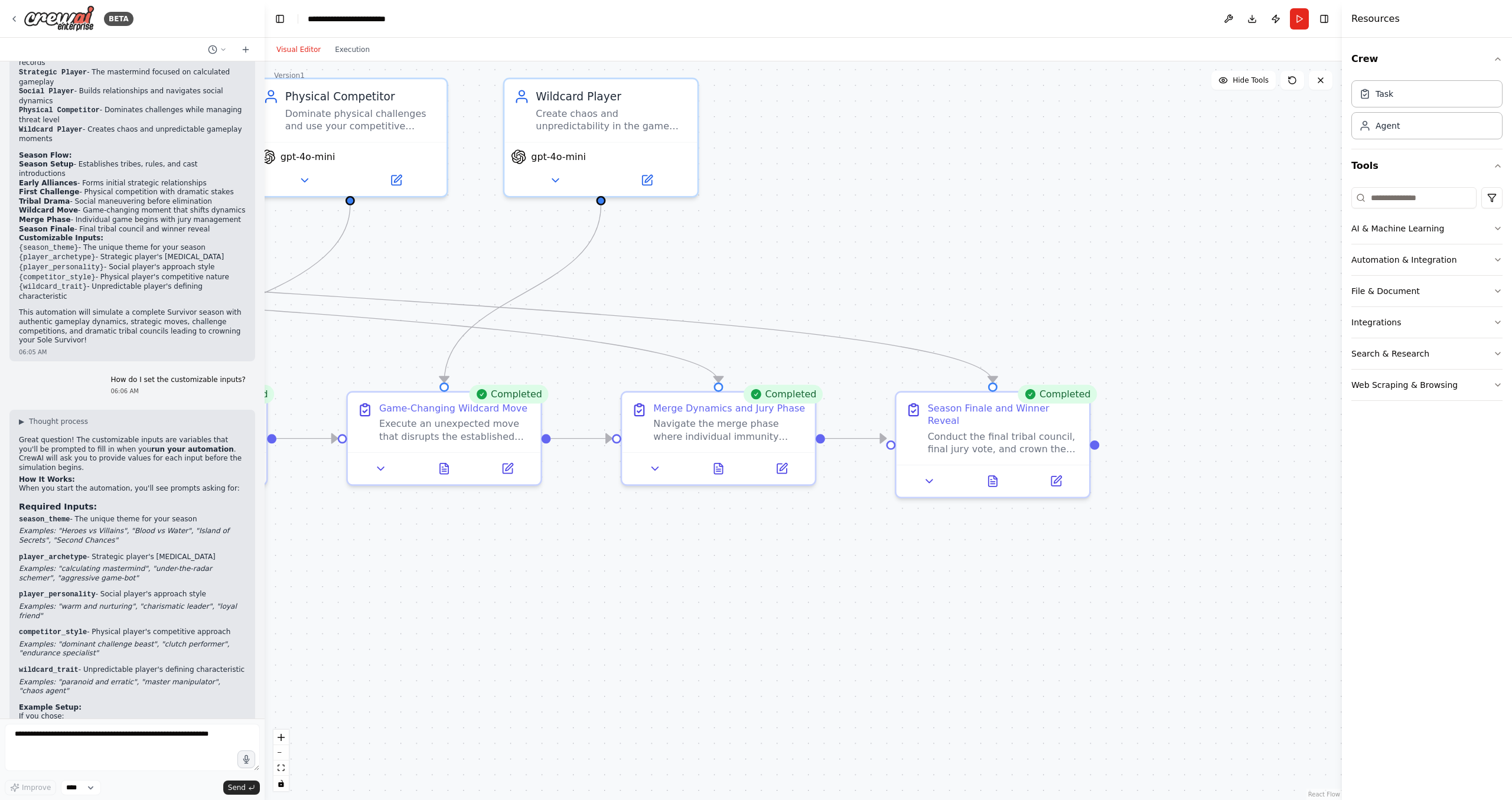
click at [302, 52] on button "Visual Editor" at bounding box center [298, 50] width 58 height 14
click at [1003, 470] on button at bounding box center [992, 479] width 66 height 19
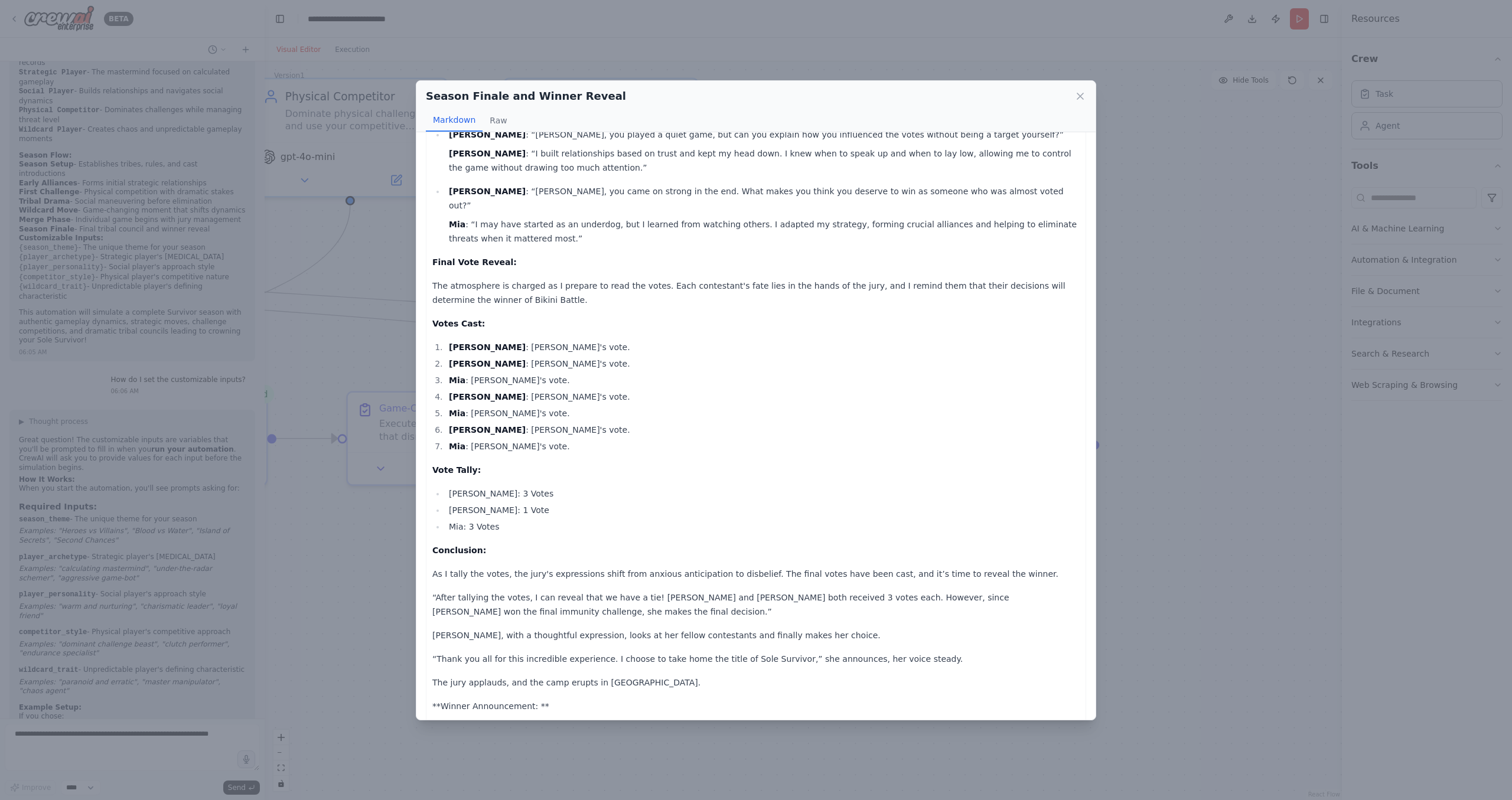
scroll to position [636, 0]
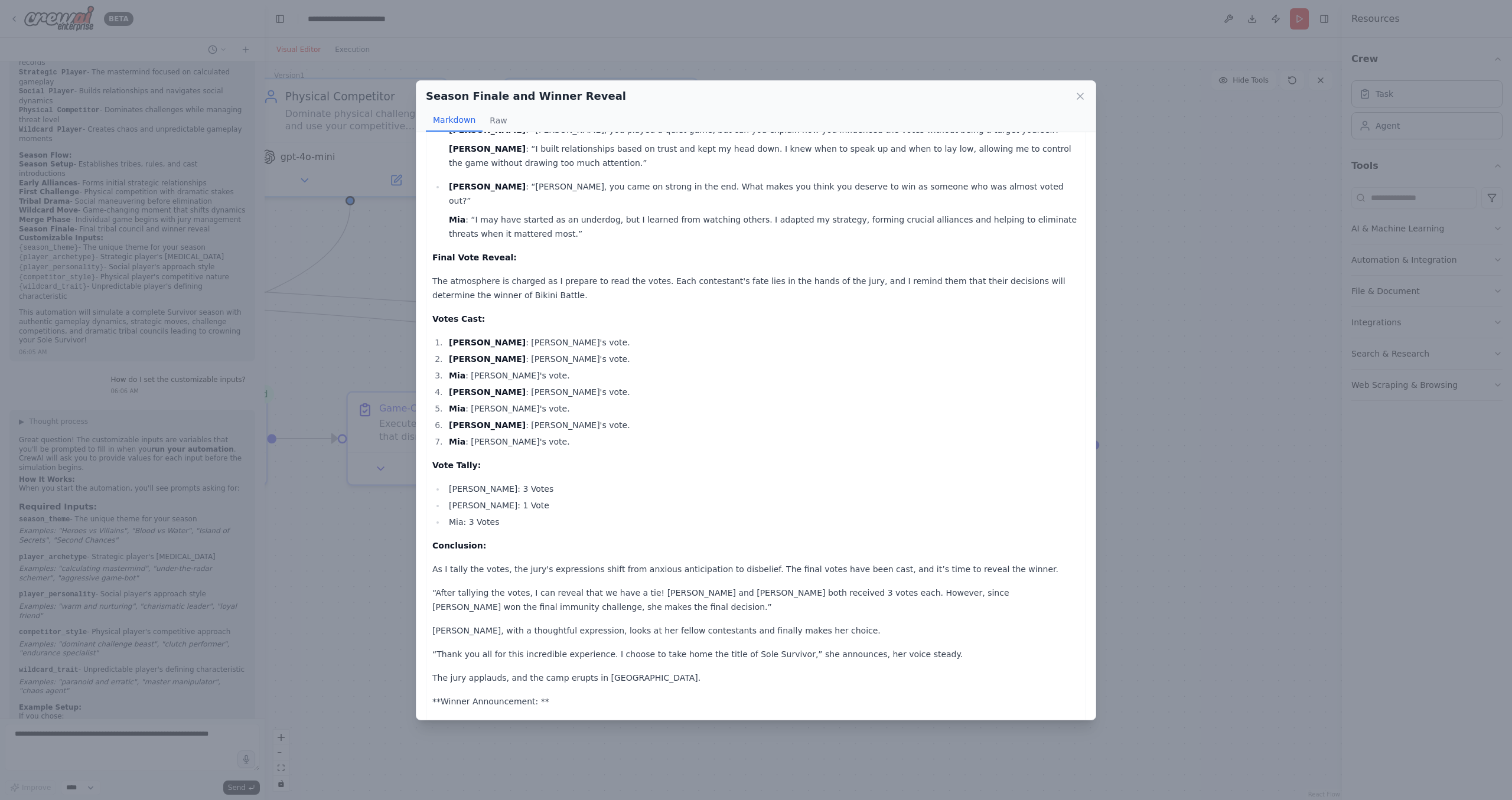
click at [1225, 384] on div "Season Finale and Winner Reveal Markdown Raw Bikini Battle Season Recap and Fin…" at bounding box center [756, 400] width 1512 height 800
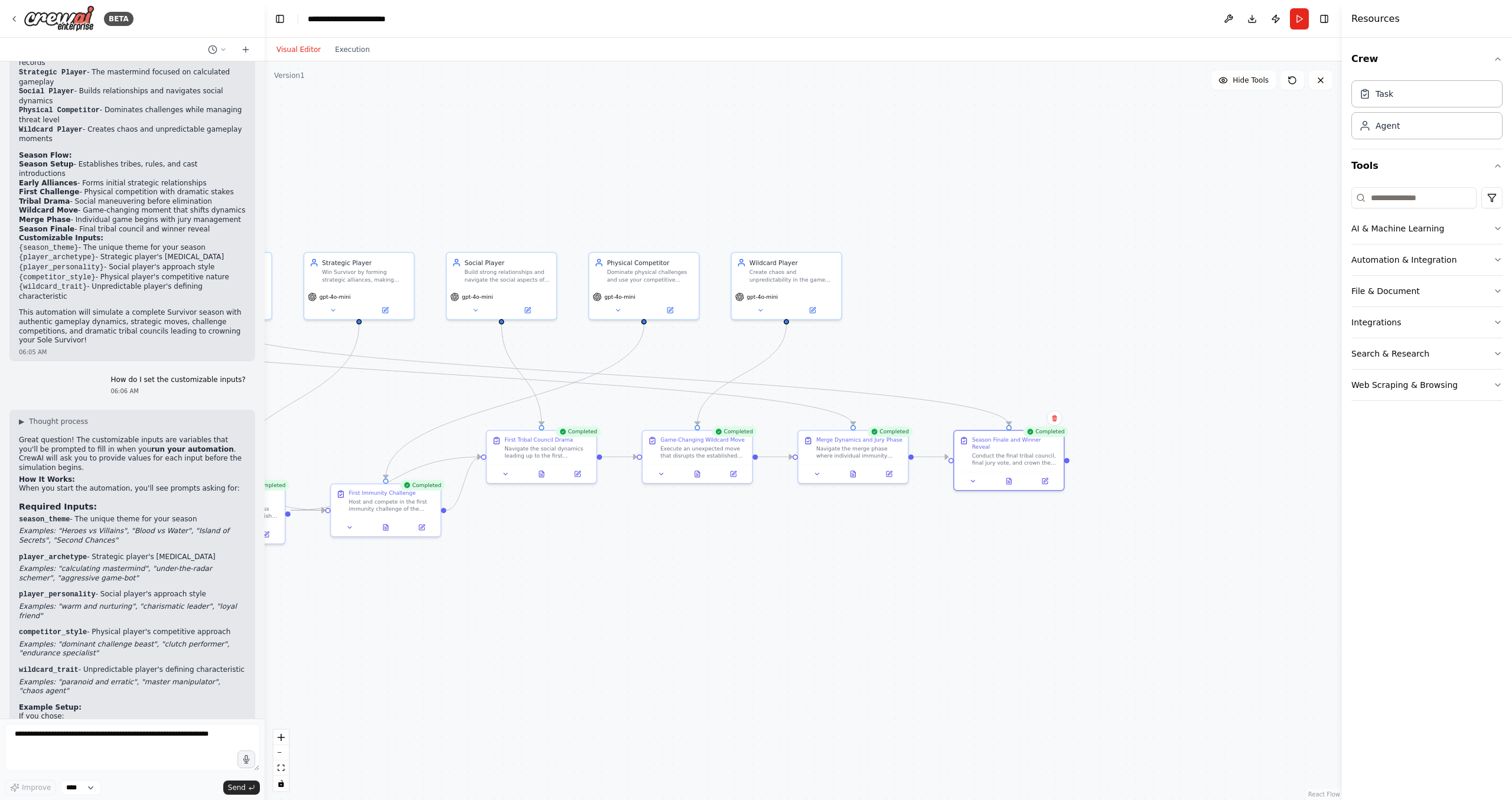
drag, startPoint x: 666, startPoint y: 453, endPoint x: 1174, endPoint y: 482, distance: 508.8
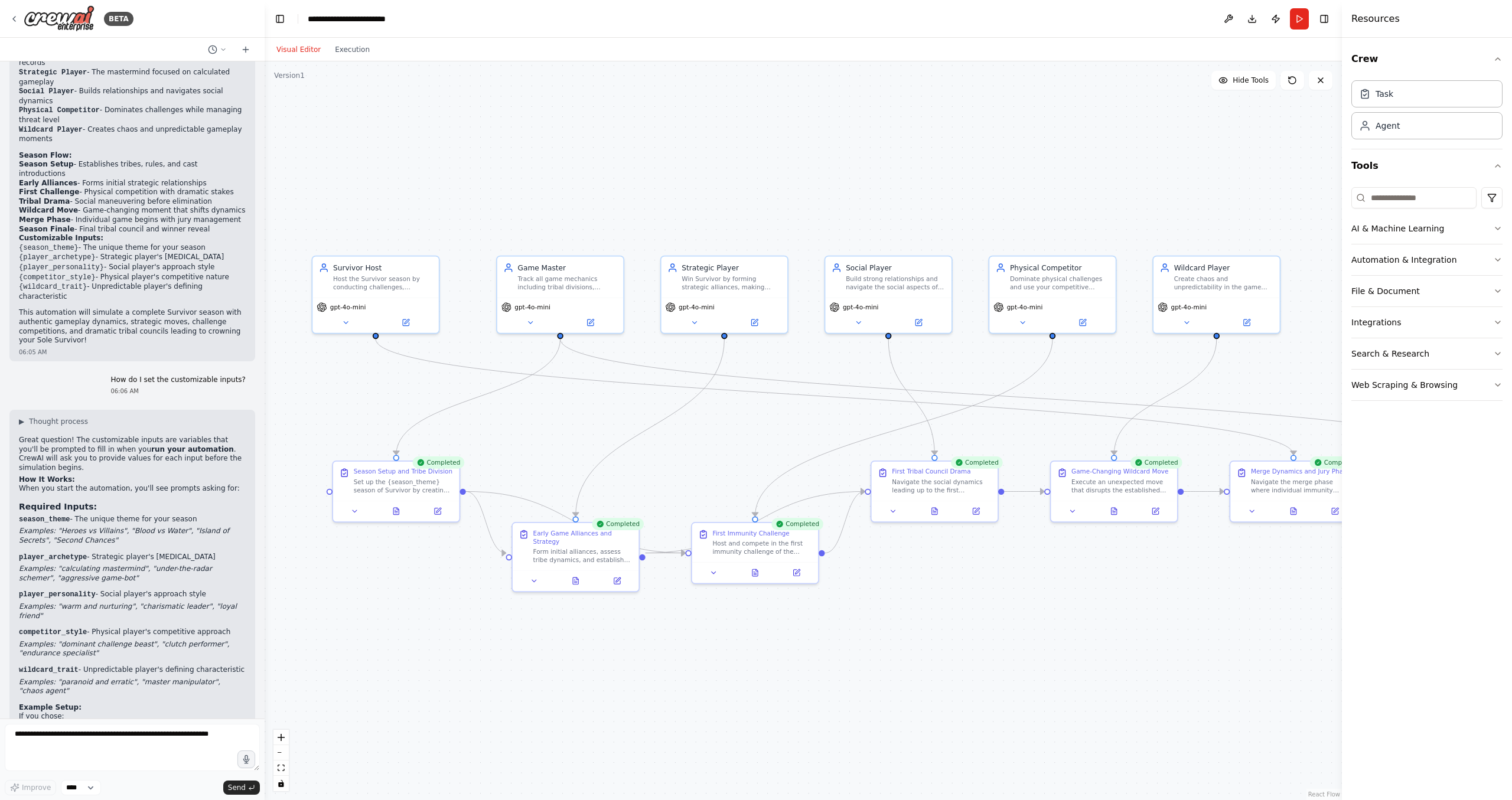
drag, startPoint x: 547, startPoint y: 453, endPoint x: 690, endPoint y: 492, distance: 148.2
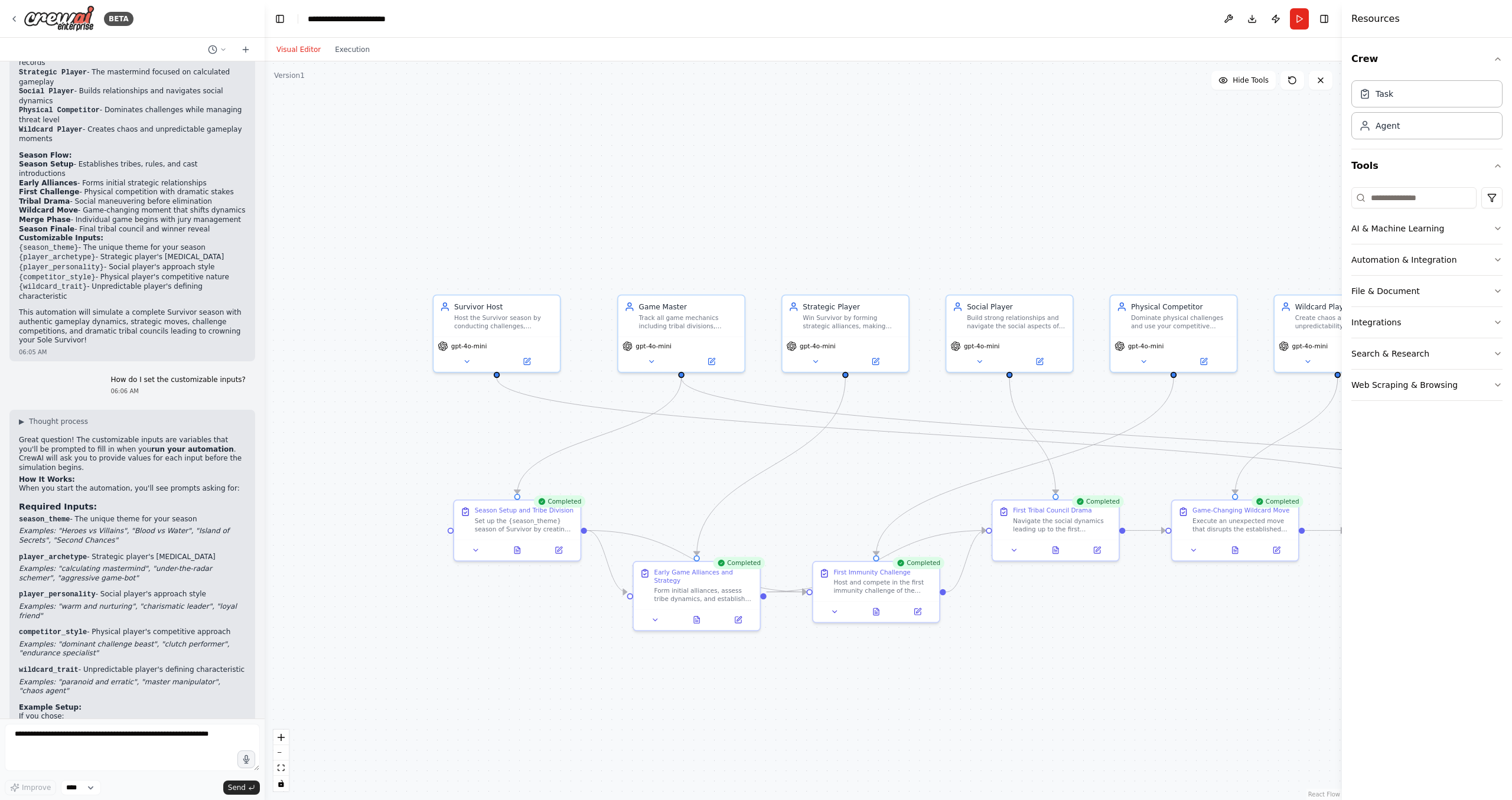
drag, startPoint x: 871, startPoint y: 495, endPoint x: 839, endPoint y: 497, distance: 32.1
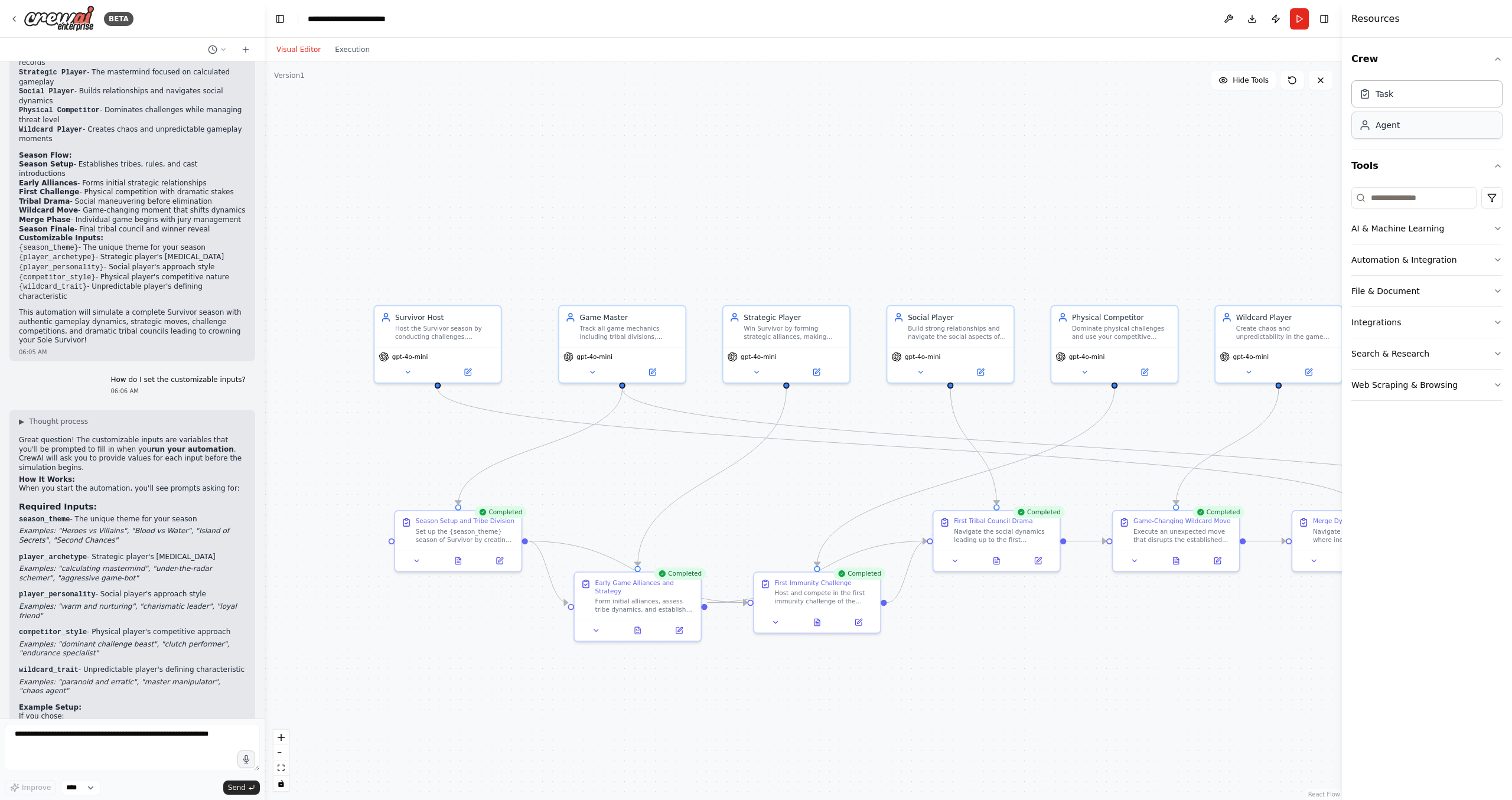
click at [1434, 124] on div "Agent" at bounding box center [1427, 125] width 151 height 27
drag, startPoint x: 1279, startPoint y: 129, endPoint x: 1121, endPoint y: 177, distance: 165.1
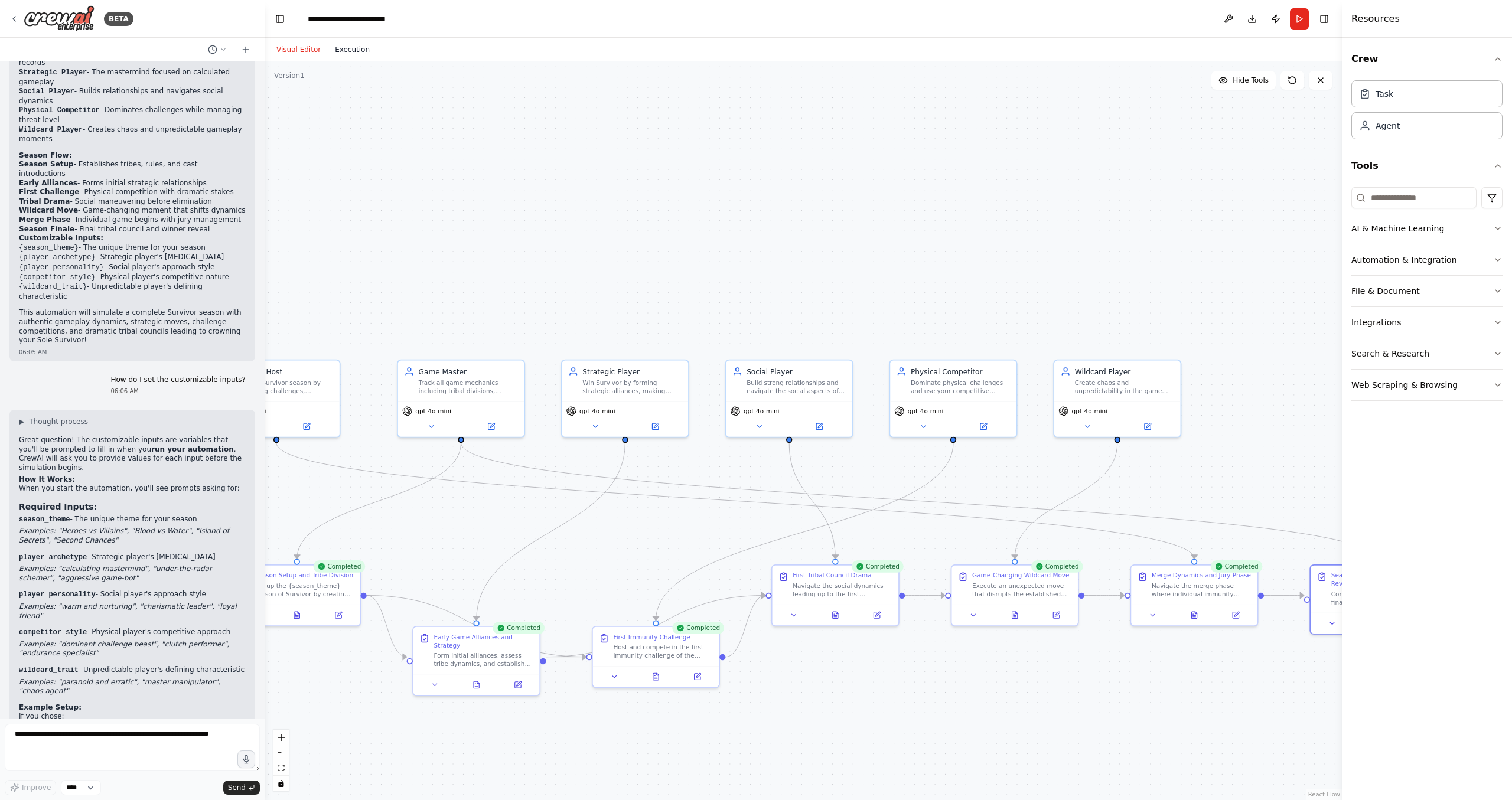
click at [354, 43] on button "Execution" at bounding box center [352, 50] width 49 height 14
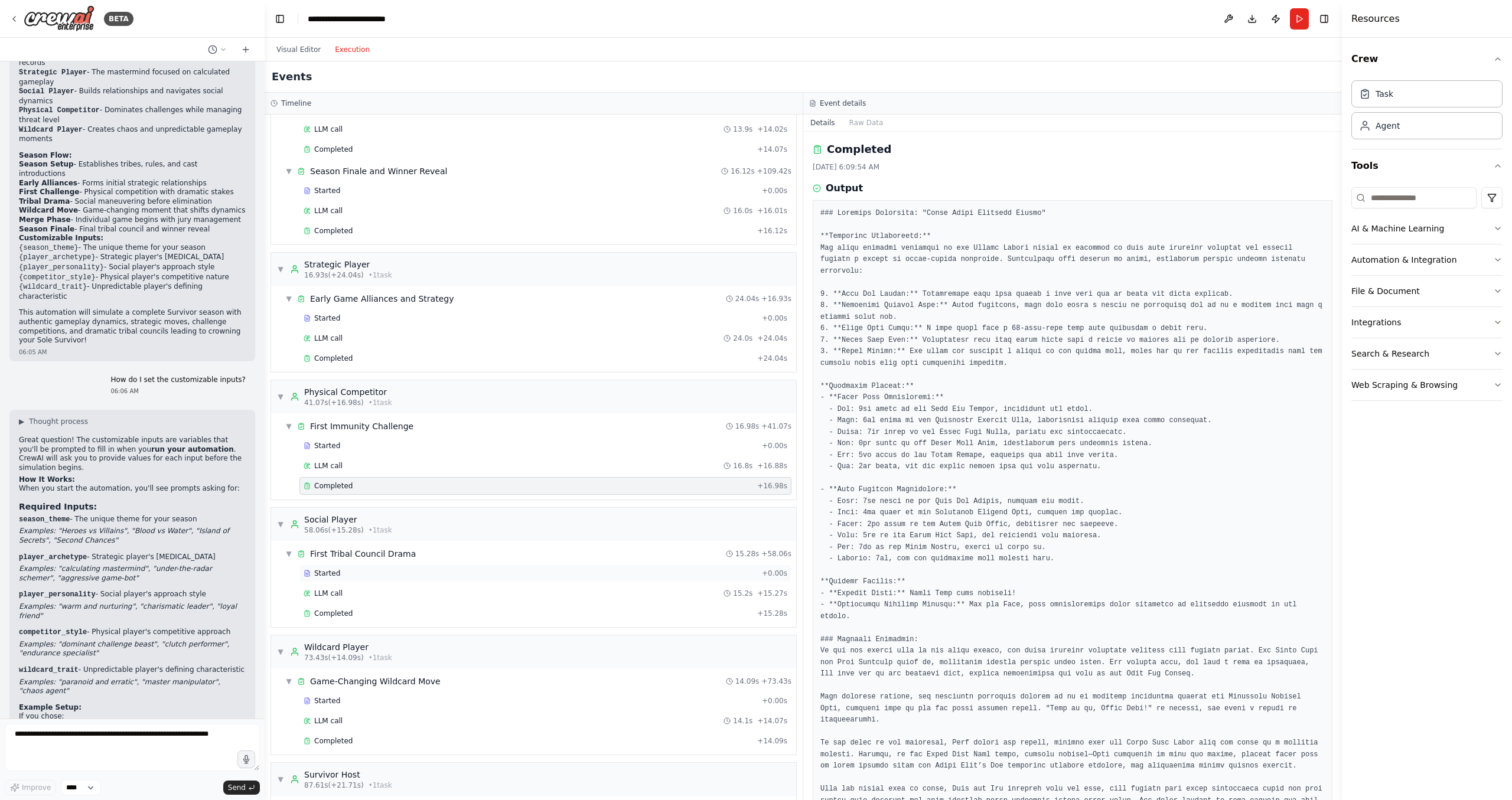
scroll to position [205, 0]
click at [341, 745] on span "Completed" at bounding box center [333, 741] width 38 height 10
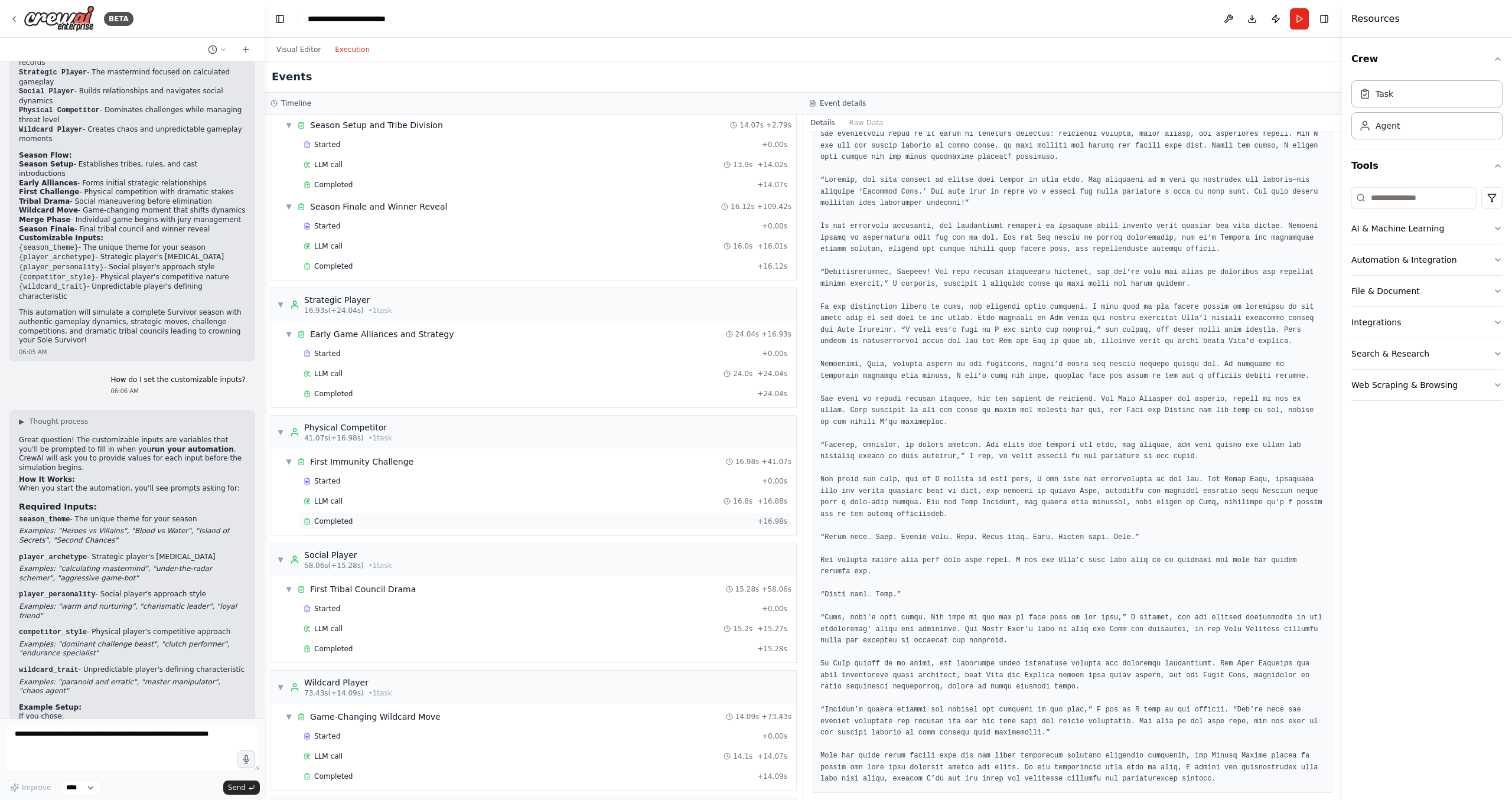
scroll to position [0, 0]
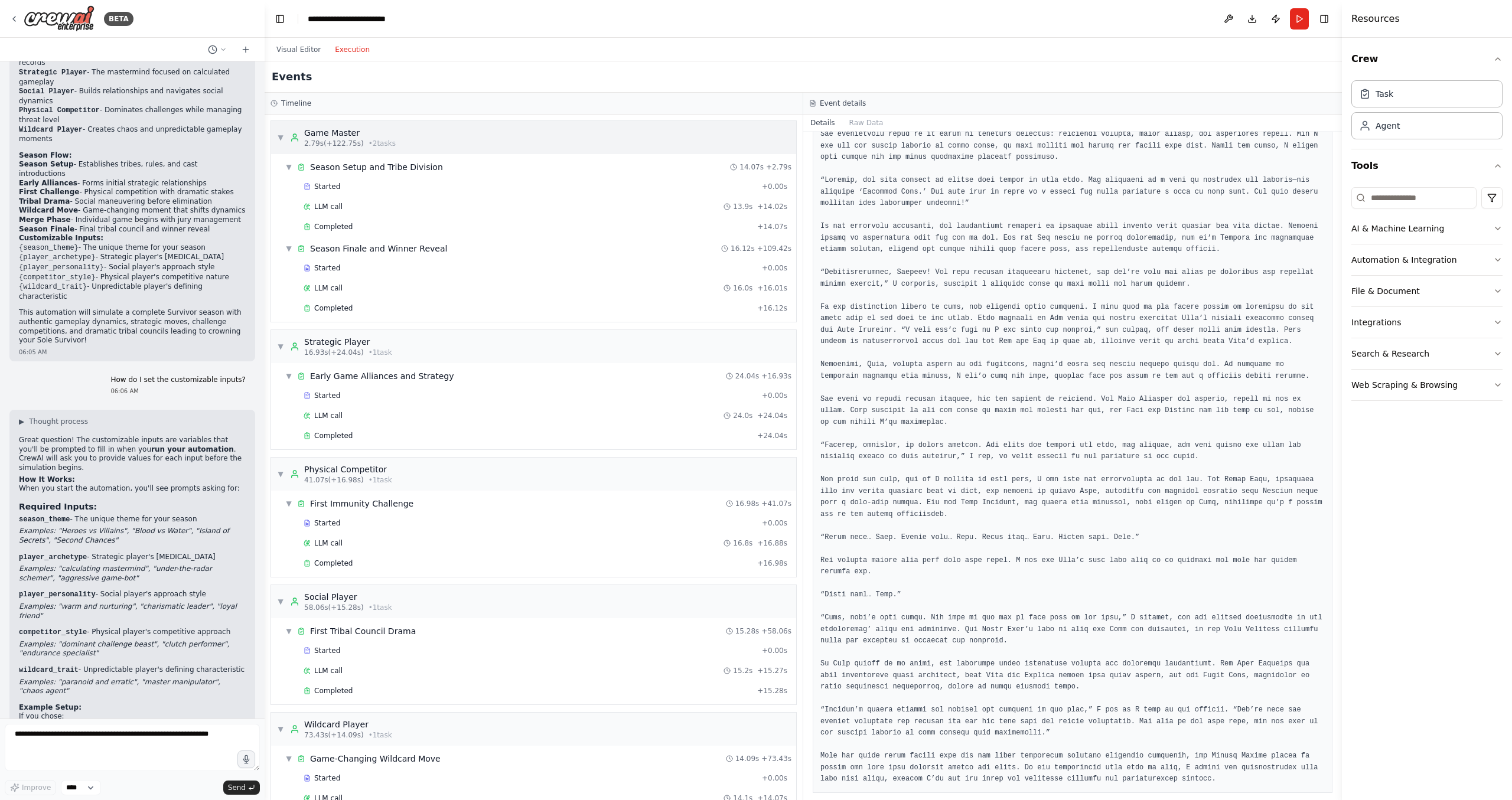
click at [283, 135] on span "▼" at bounding box center [280, 137] width 7 height 10
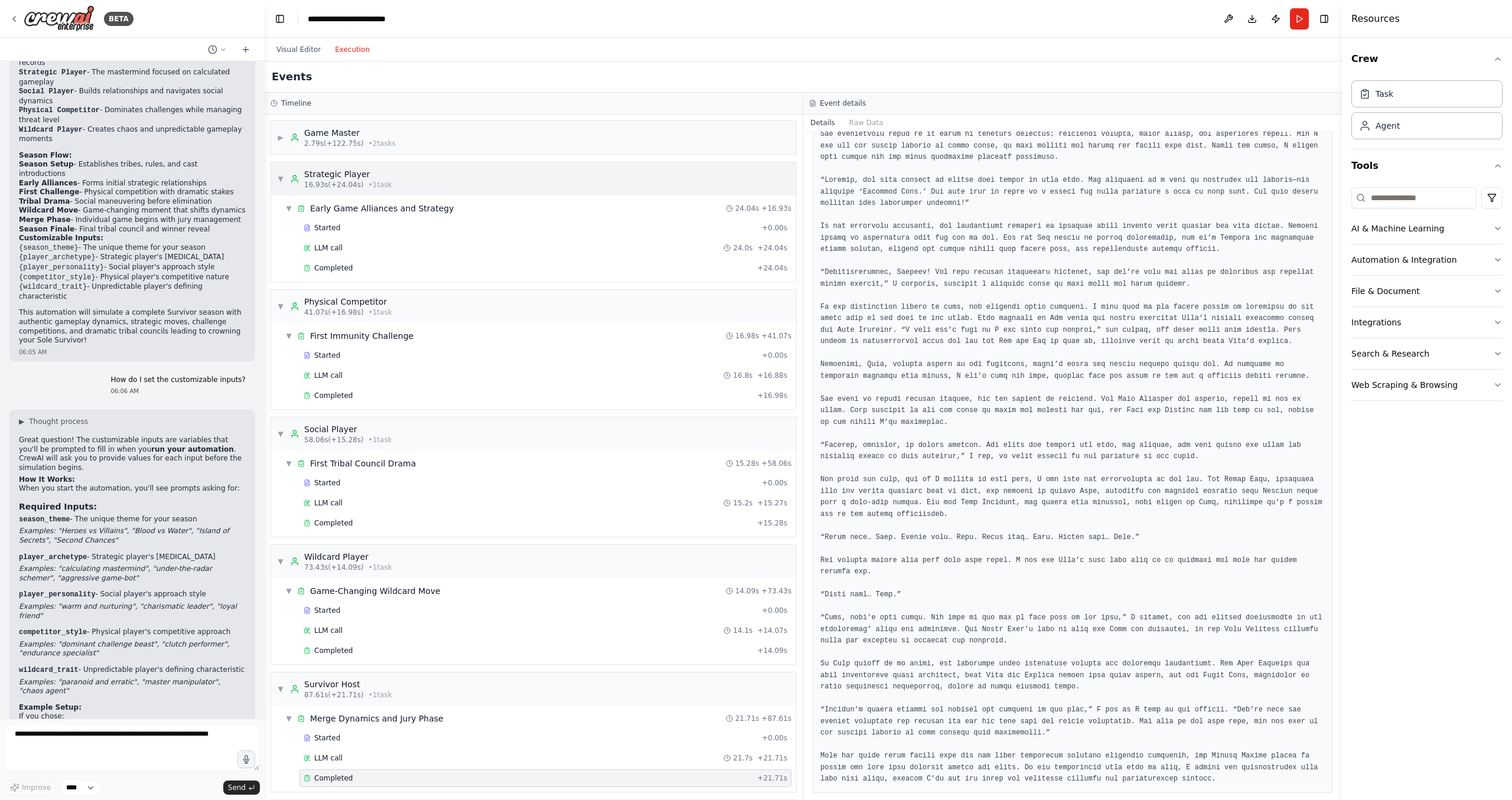
click at [277, 173] on div "▼ Strategic Player 16.93s (+24.04s) • 1 task" at bounding box center [334, 178] width 115 height 21
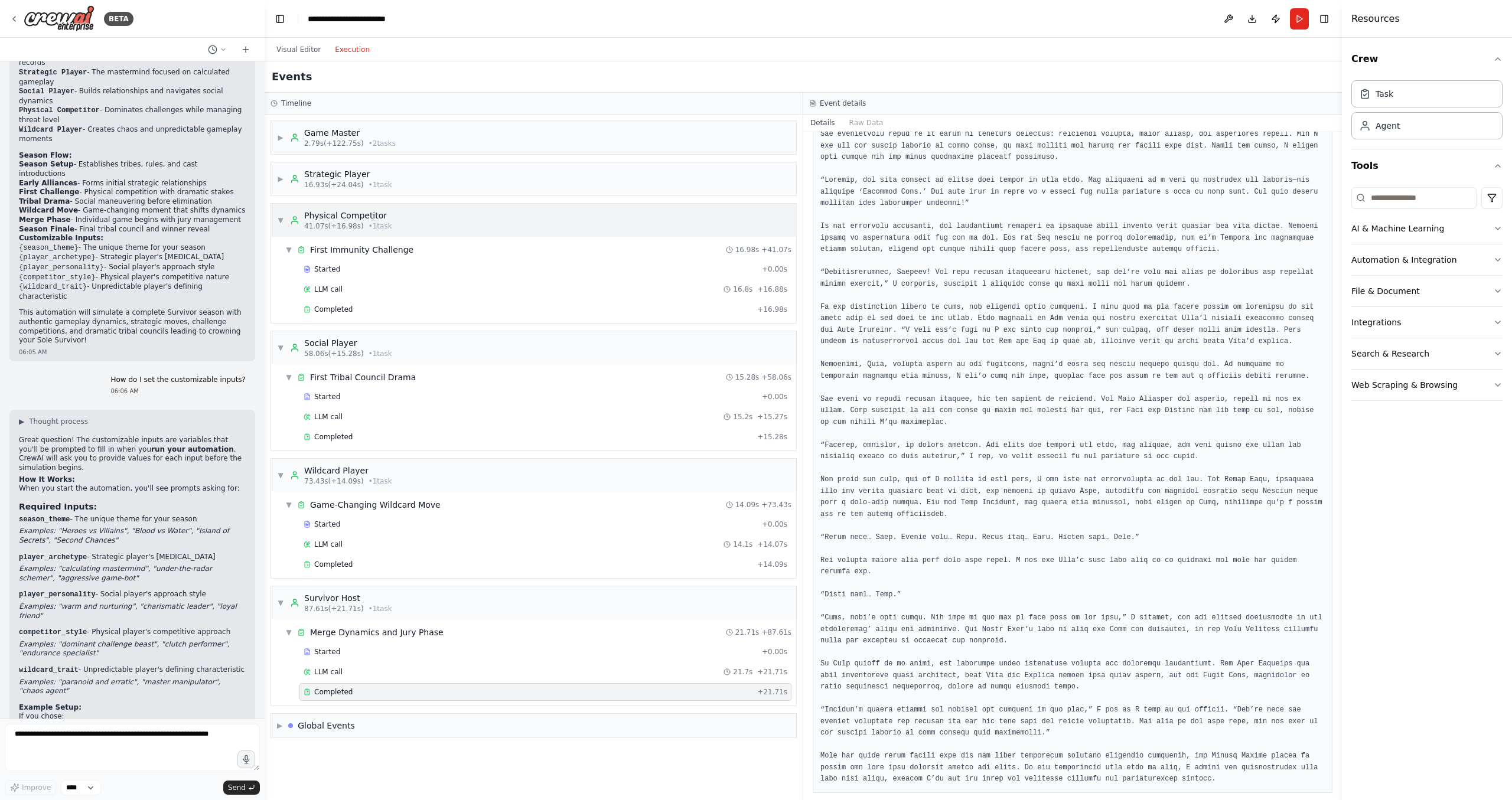
click at [282, 217] on span "▼" at bounding box center [280, 220] width 7 height 10
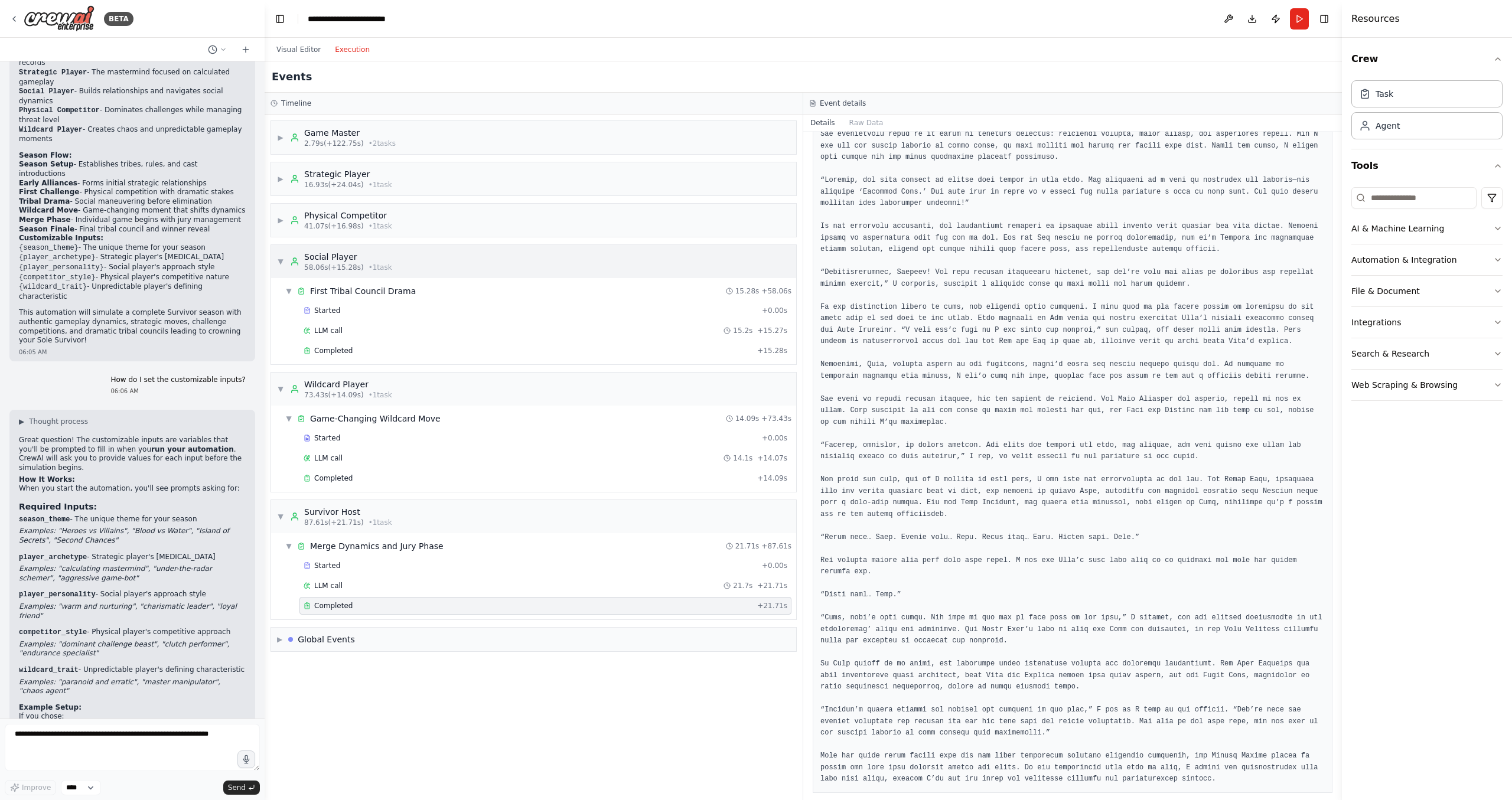
click at [284, 245] on div "▼ Social Player 58.06s (+15.28s) • 1 task" at bounding box center [533, 261] width 525 height 33
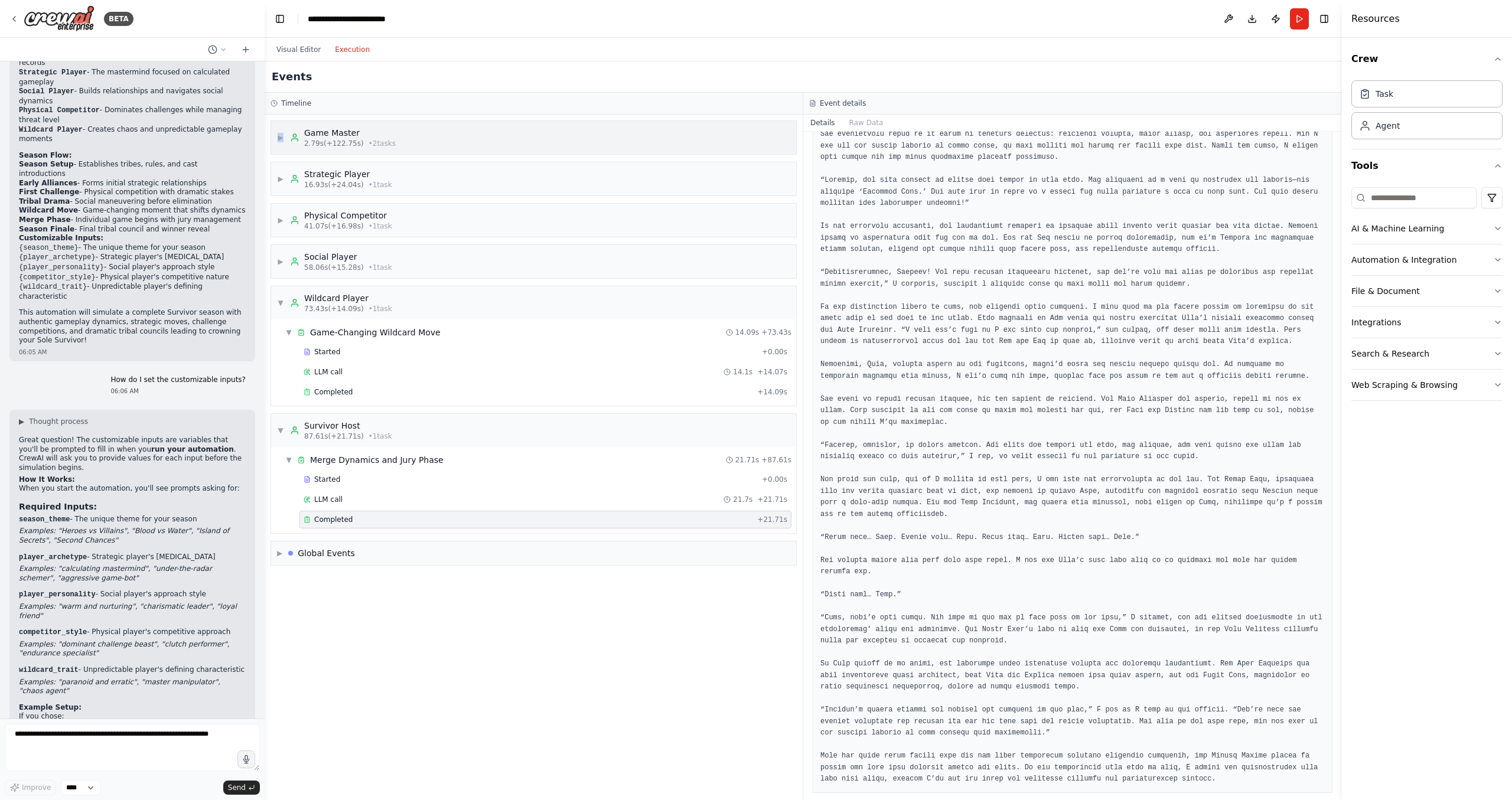
drag, startPoint x: 280, startPoint y: 138, endPoint x: 295, endPoint y: 141, distance: 15.3
click at [284, 139] on span "▶" at bounding box center [280, 137] width 7 height 10
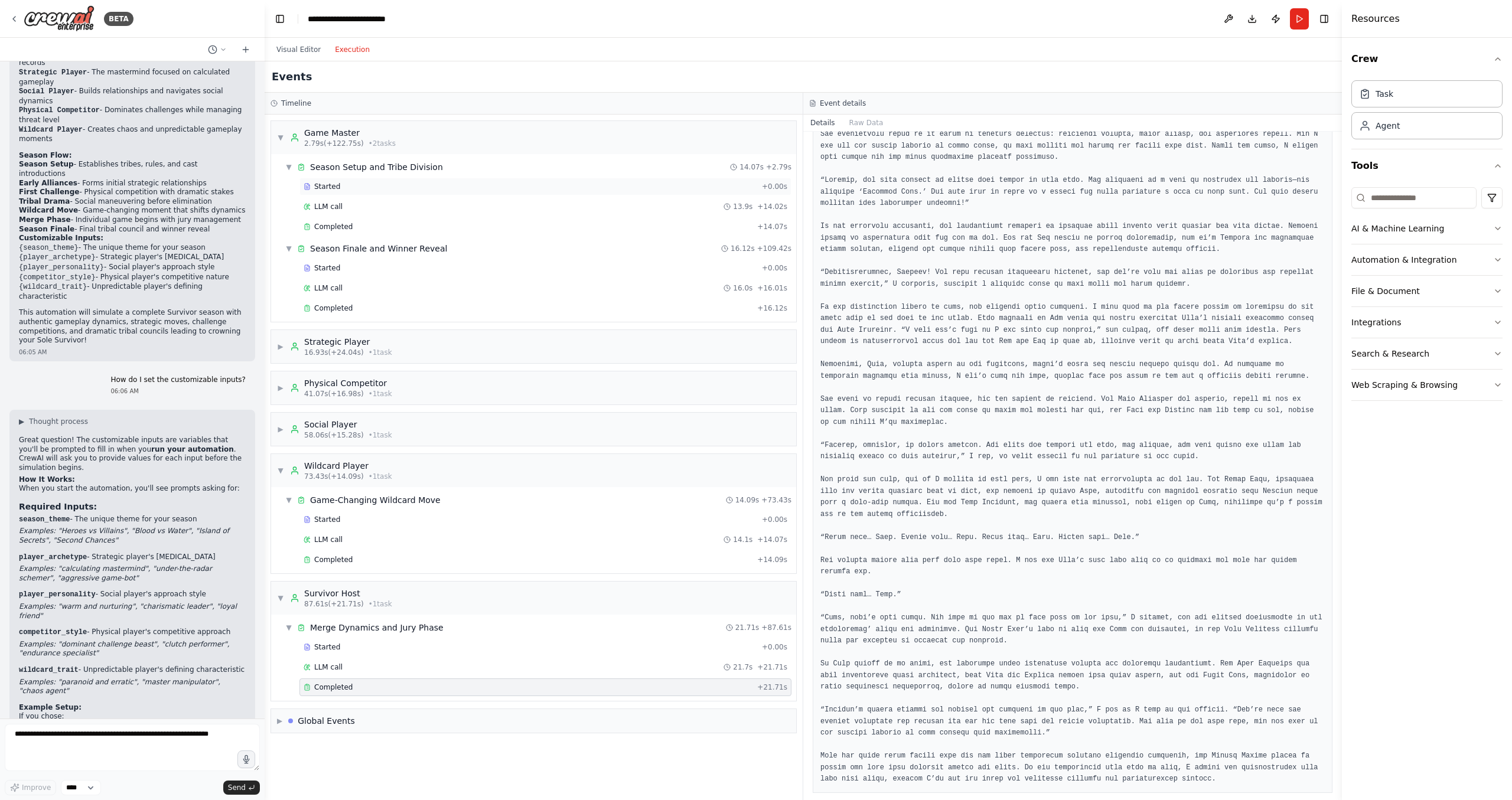
click at [390, 188] on div "Started" at bounding box center [529, 187] width 453 height 10
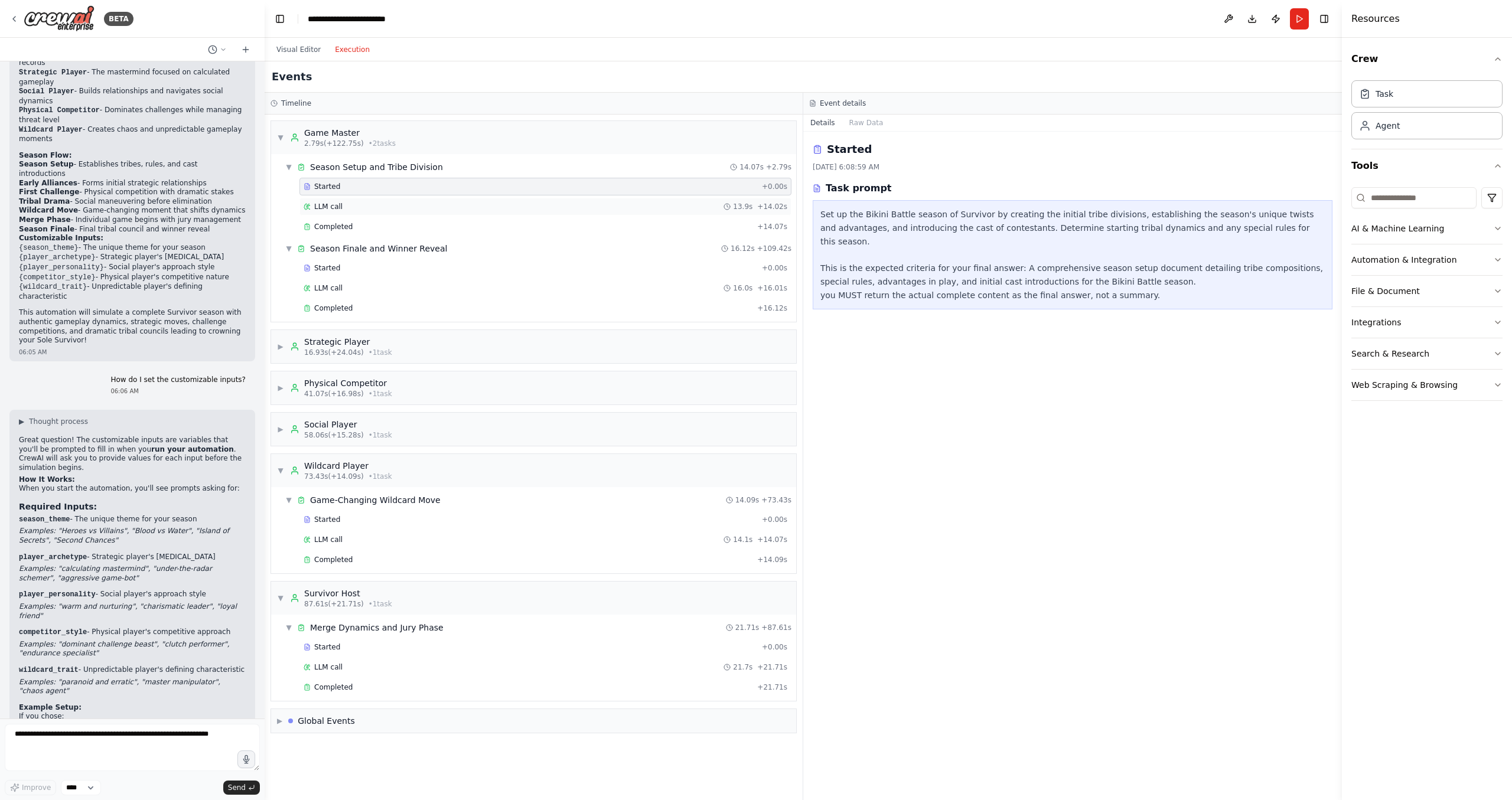
click at [398, 210] on div "LLM call 13.9s + 14.02s" at bounding box center [545, 207] width 484 height 10
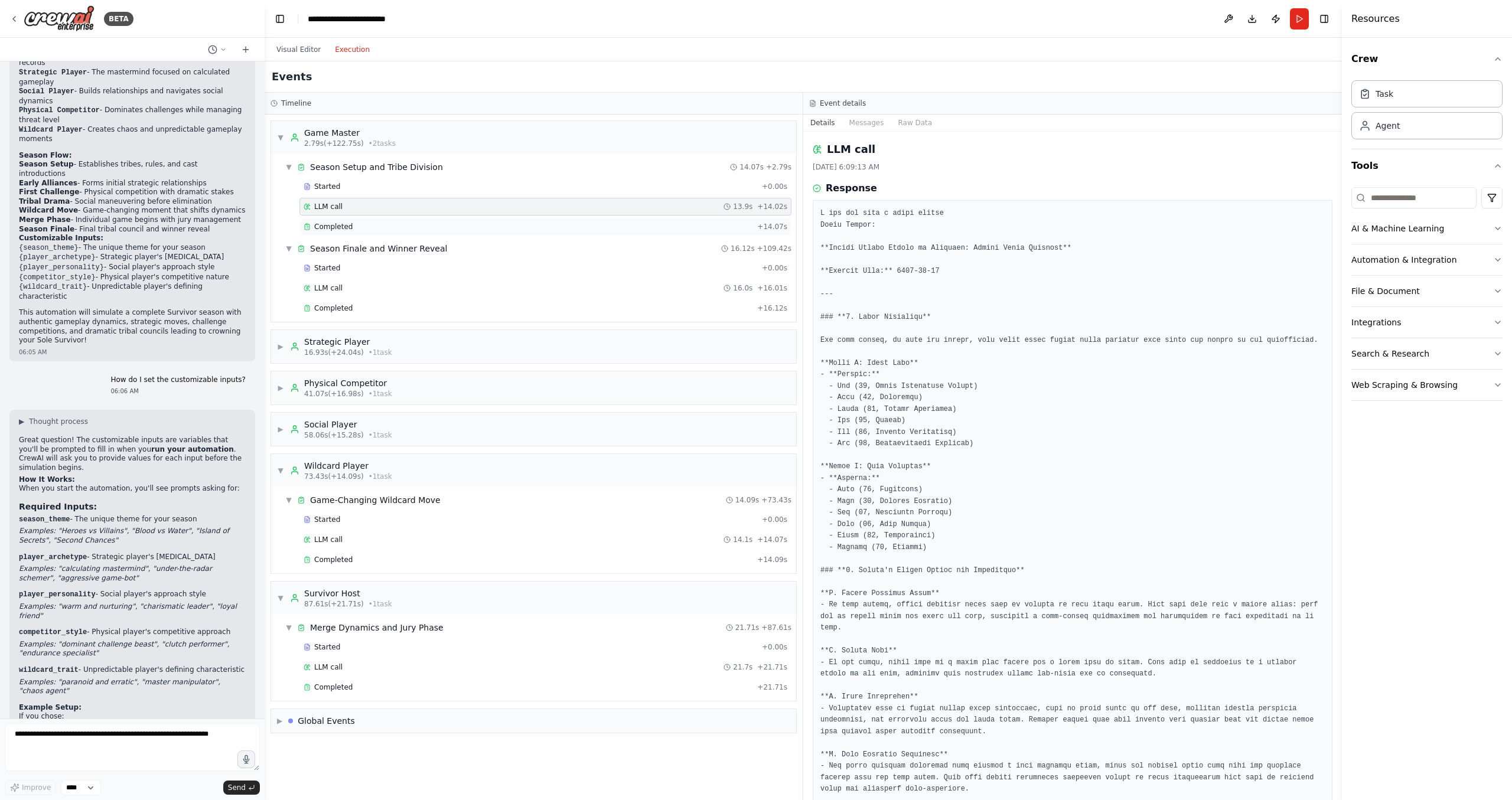
click at [374, 230] on div "Completed" at bounding box center [528, 227] width 449 height 10
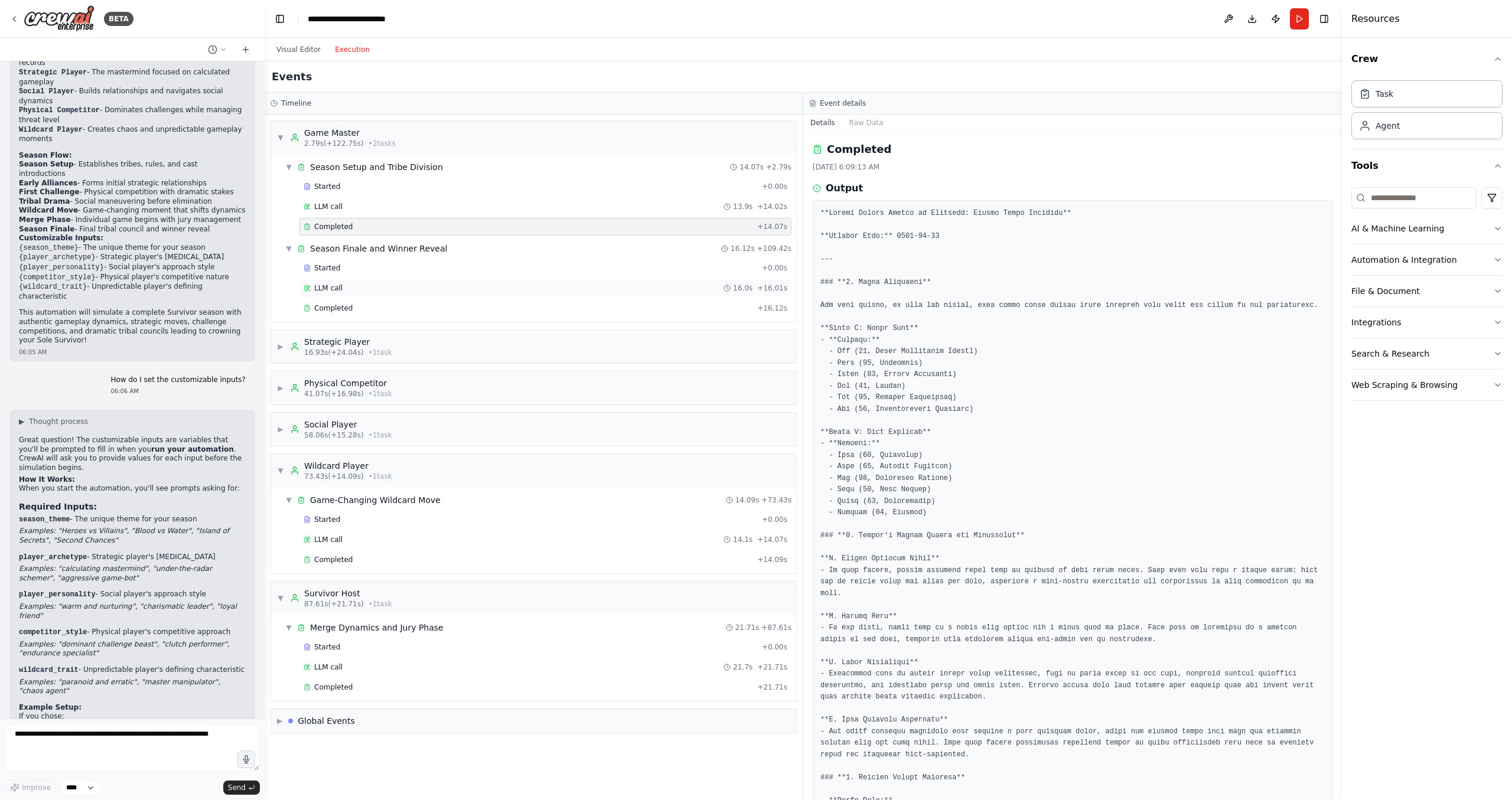
drag, startPoint x: 383, startPoint y: 281, endPoint x: 385, endPoint y: 289, distance: 8.2
click at [383, 282] on div "LLM call 16.0s + 16.01s" at bounding box center [546, 288] width 492 height 18
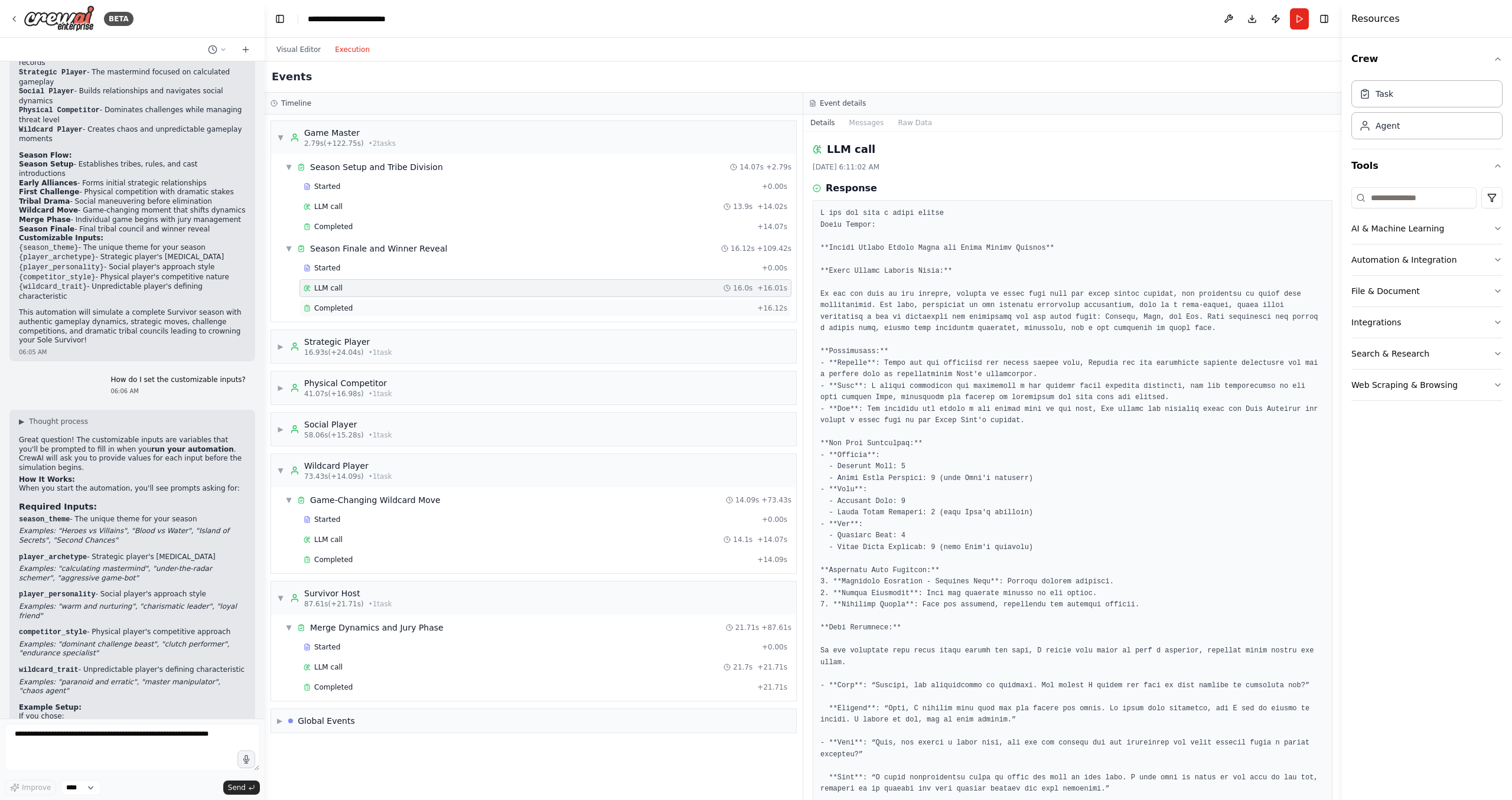
click at [387, 303] on div "Completed + 16.12s" at bounding box center [546, 308] width 492 height 18
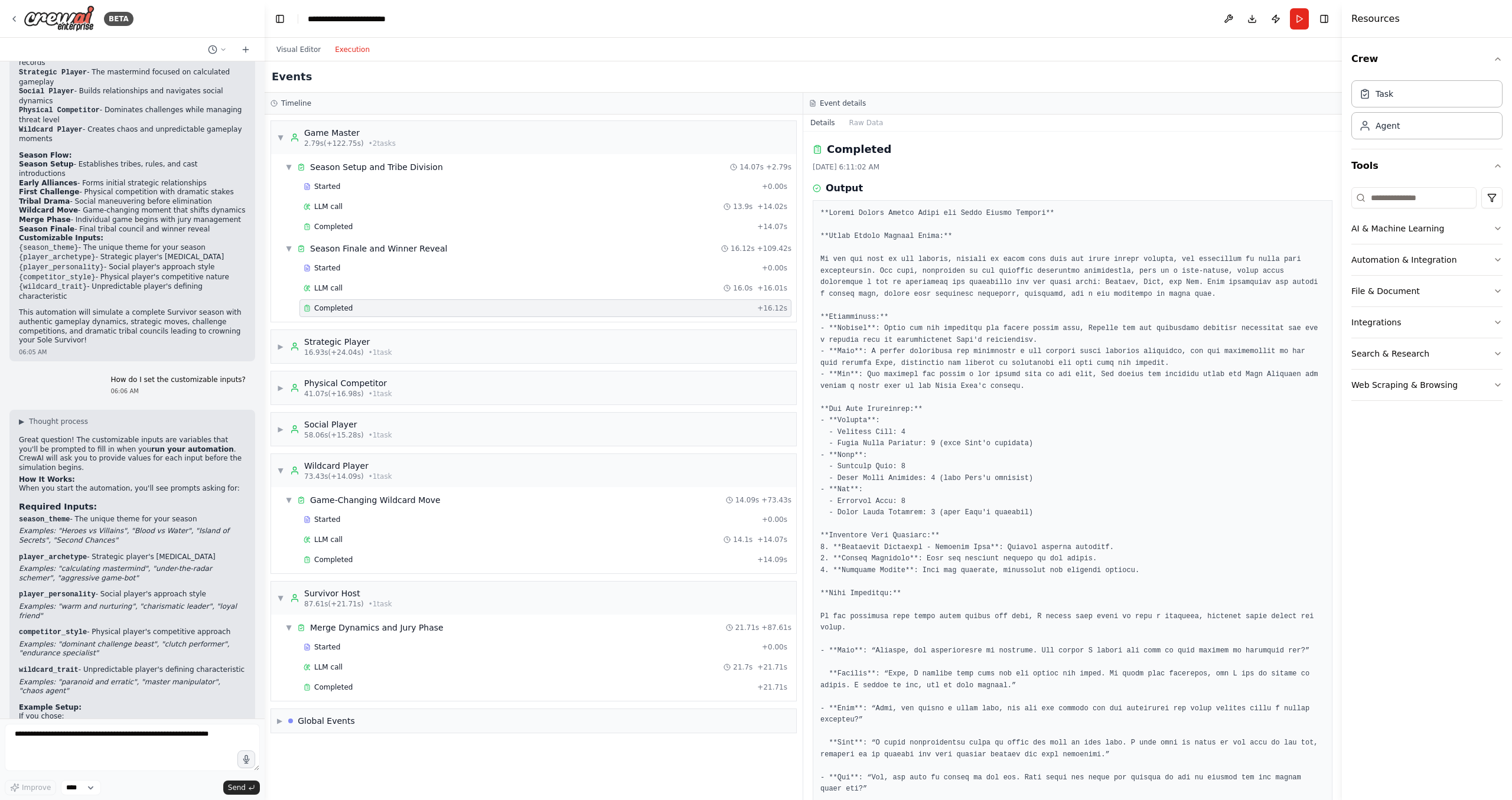
click at [390, 315] on div "Completed + 16.12s" at bounding box center [546, 308] width 492 height 18
drag, startPoint x: 1242, startPoint y: 16, endPoint x: 1229, endPoint y: 18, distance: 13.2
click at [1229, 18] on header "**********" at bounding box center [802, 19] width 1077 height 38
click at [1229, 18] on button at bounding box center [1229, 19] width 19 height 21
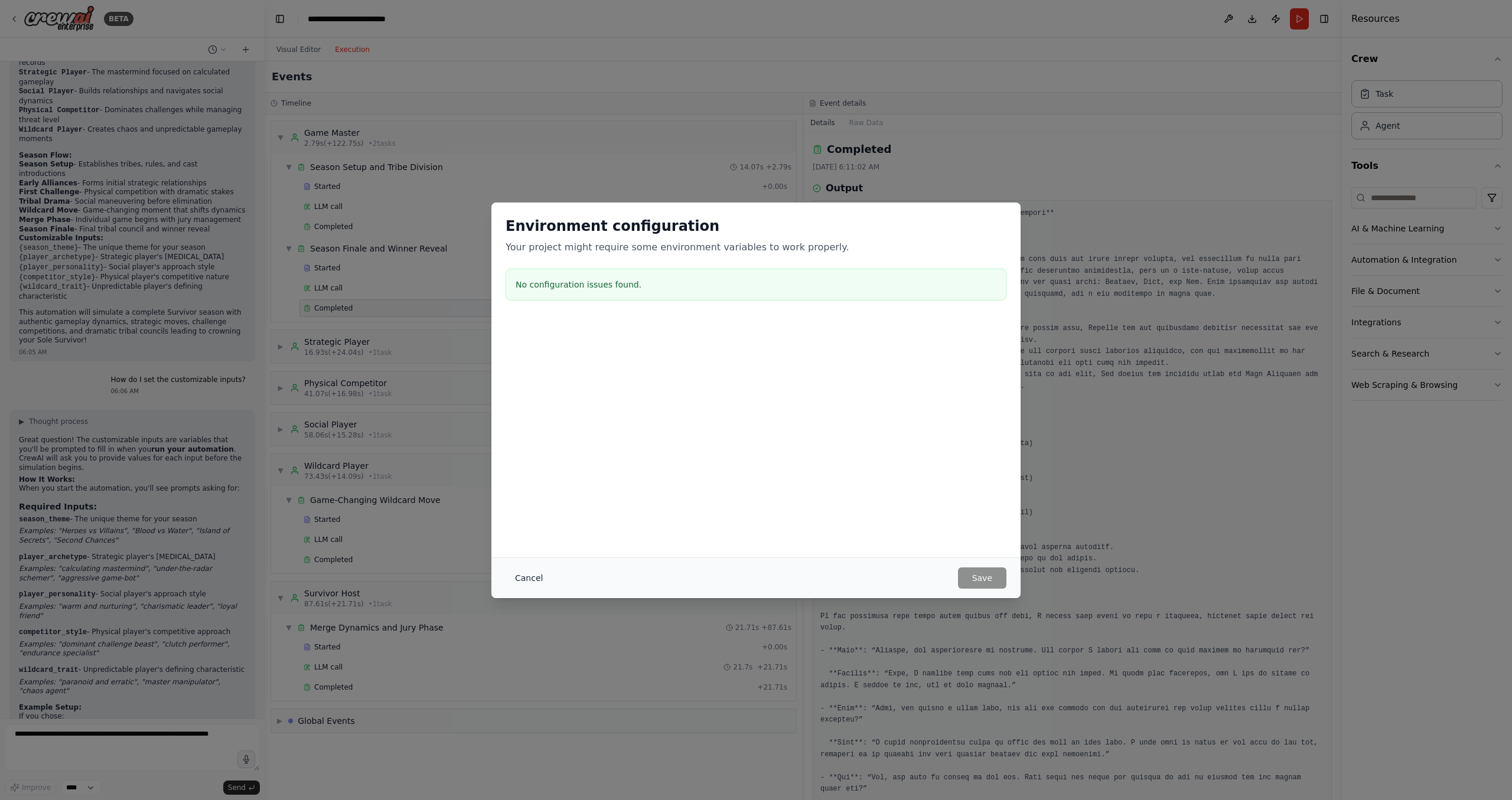
click at [528, 585] on button "Cancel" at bounding box center [528, 578] width 47 height 21
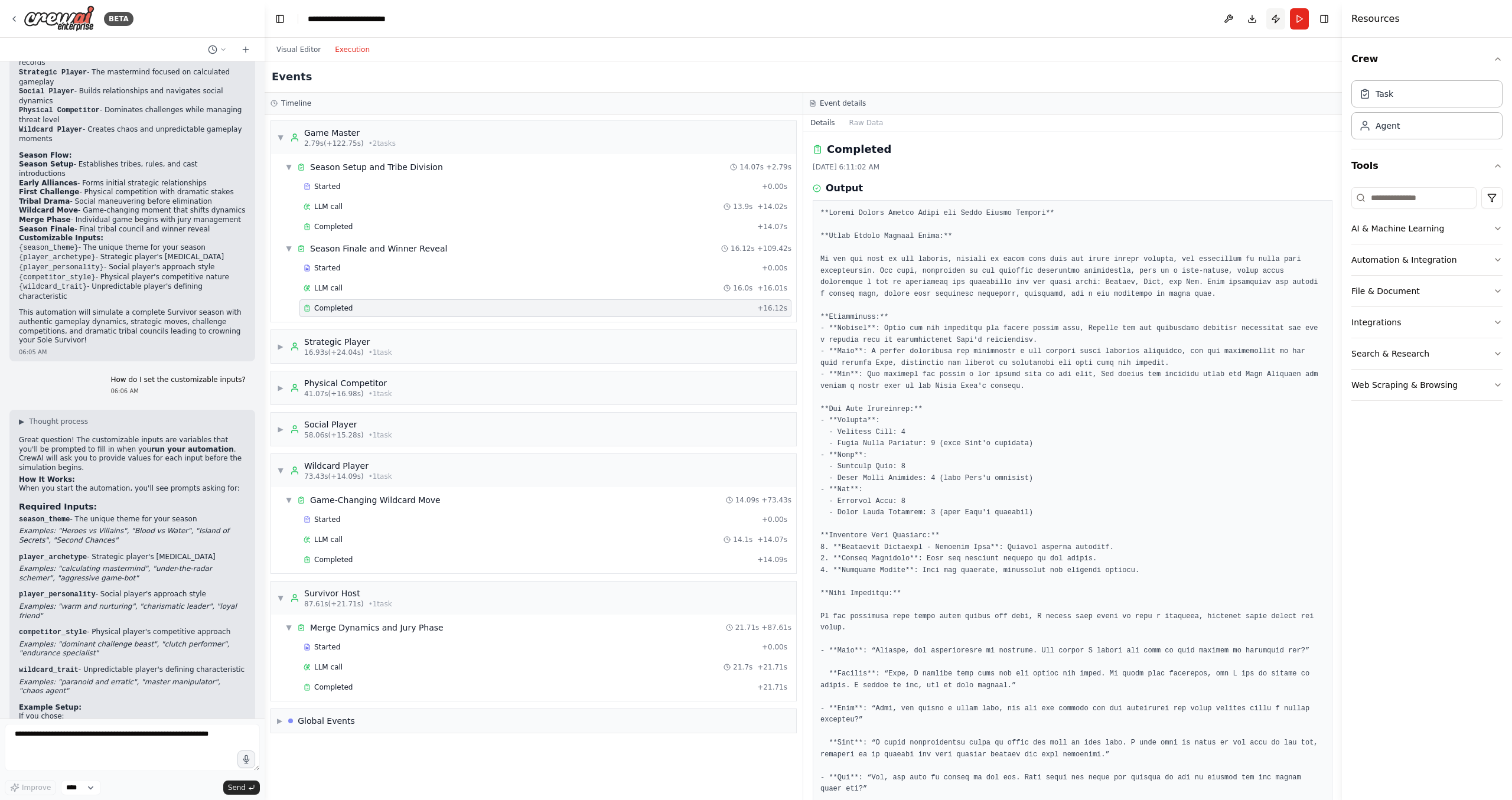
click at [1283, 17] on button "Publish" at bounding box center [1275, 19] width 19 height 21
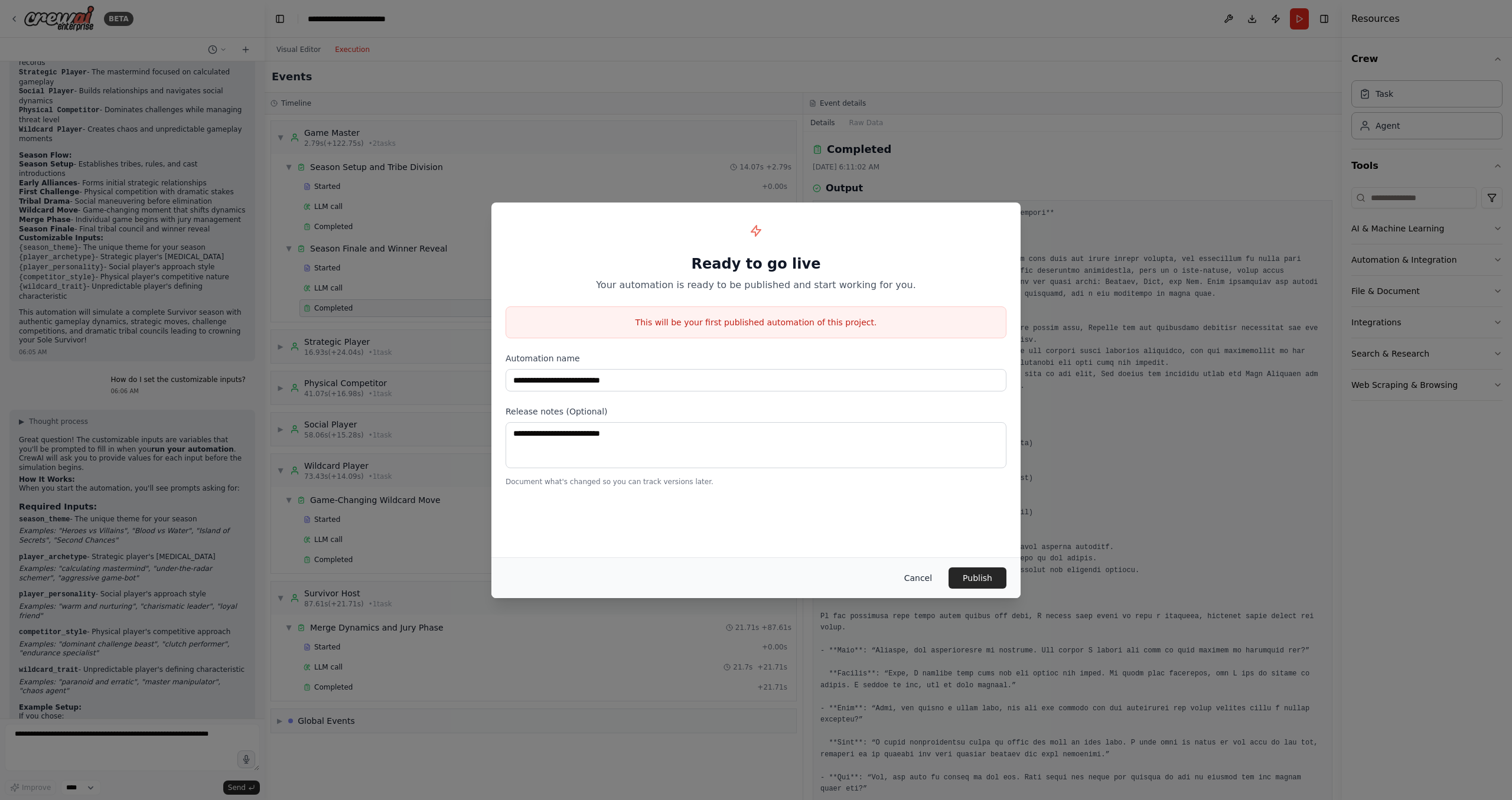
click at [921, 581] on button "Cancel" at bounding box center [918, 578] width 47 height 21
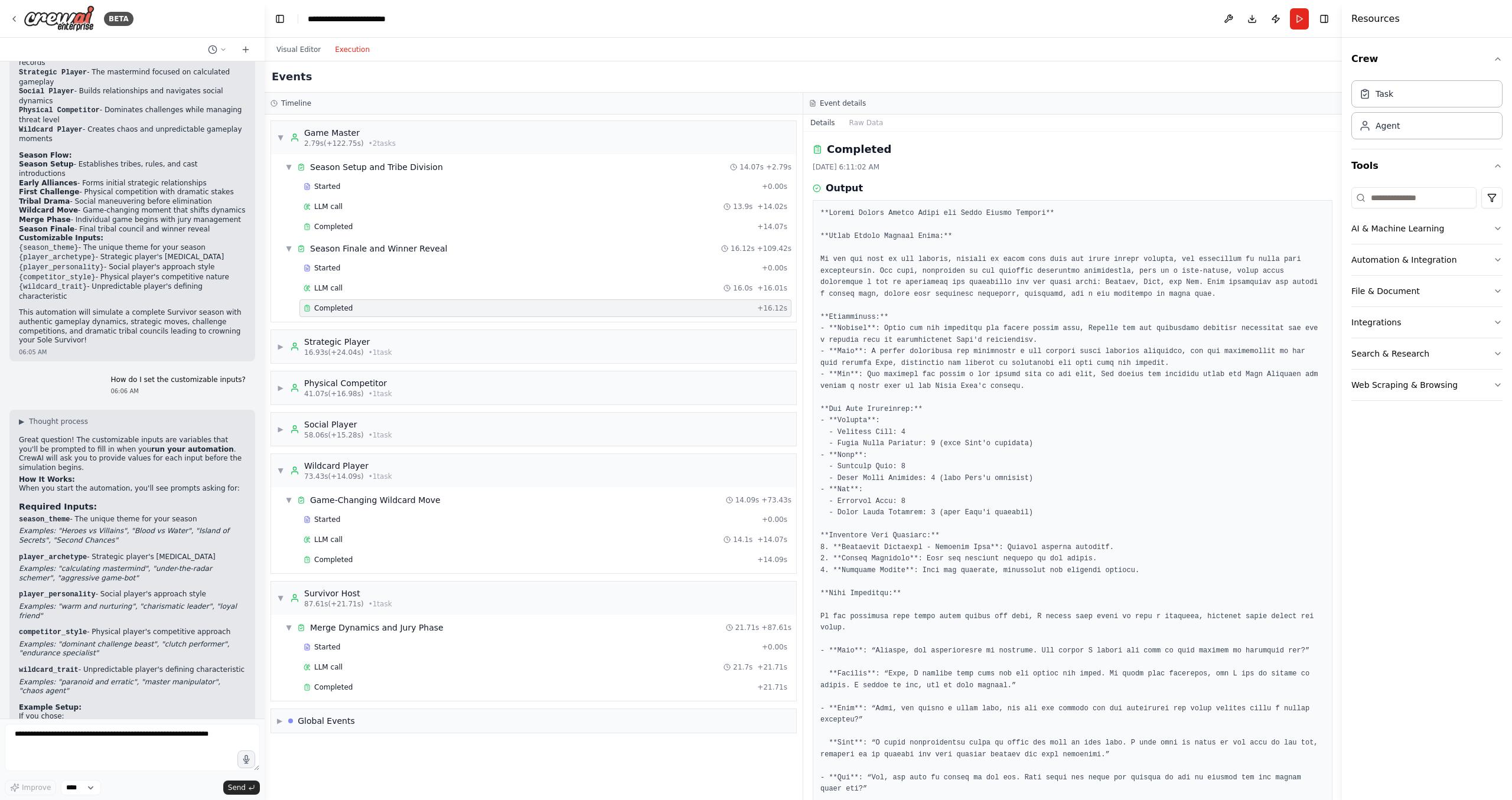
click at [296, 42] on div "Visual Editor Execution" at bounding box center [322, 50] width 108 height 24
click at [298, 60] on div "Visual Editor Execution" at bounding box center [322, 50] width 108 height 24
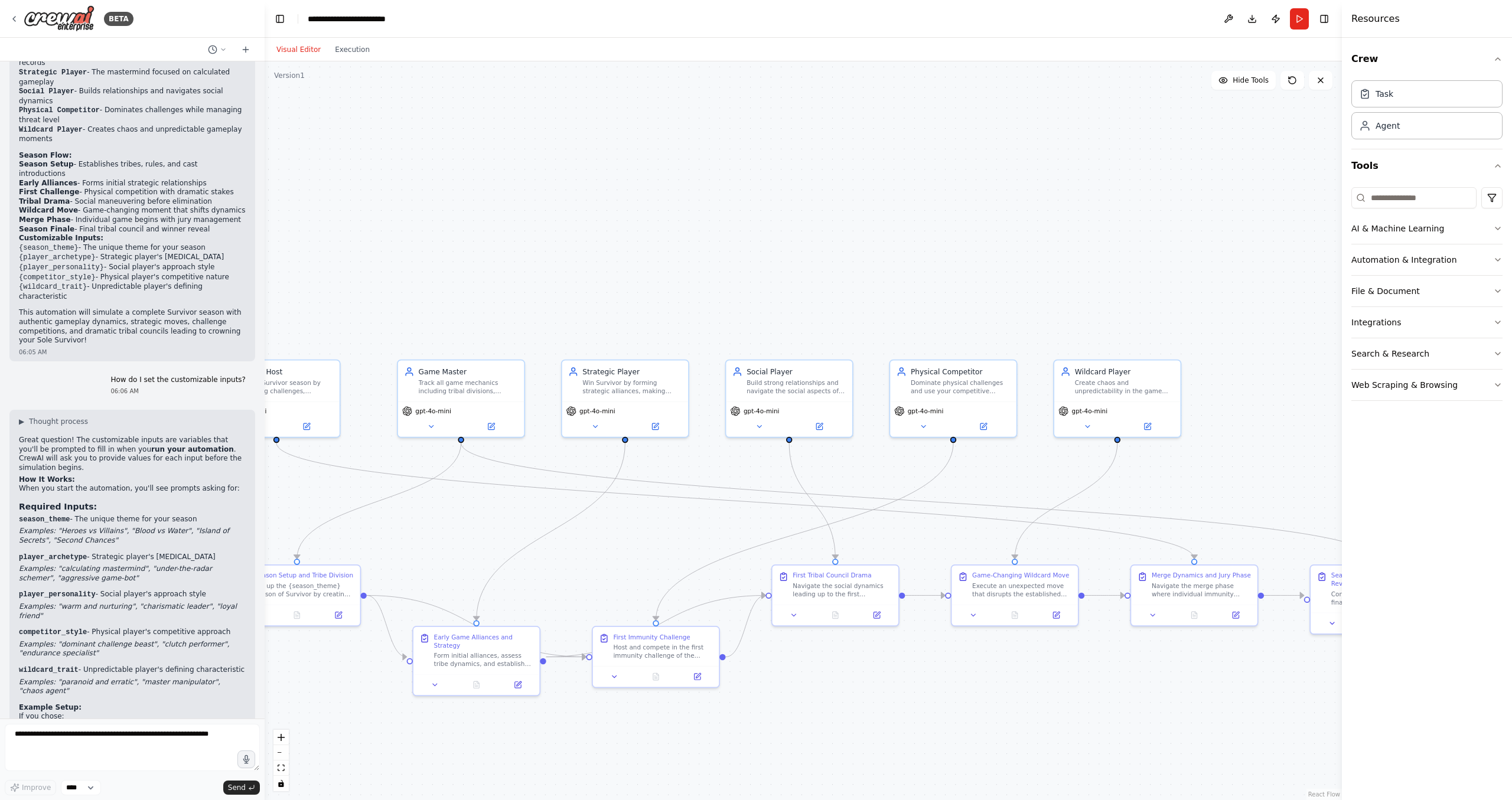
click at [300, 43] on button "Visual Editor" at bounding box center [298, 50] width 58 height 14
click at [23, 12] on div "BETA" at bounding box center [72, 19] width 124 height 27
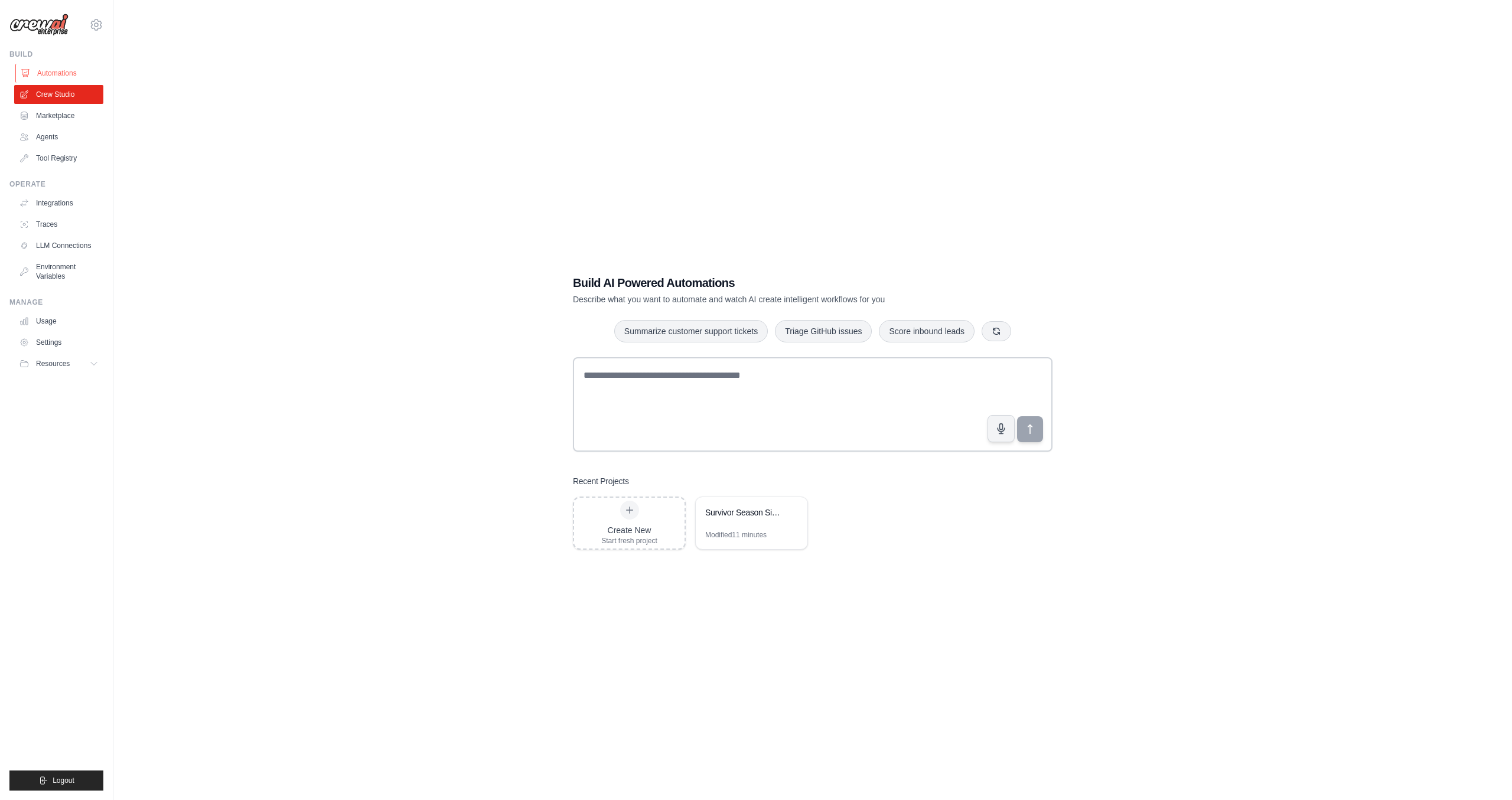
click at [69, 72] on link "Automations" at bounding box center [59, 73] width 89 height 19
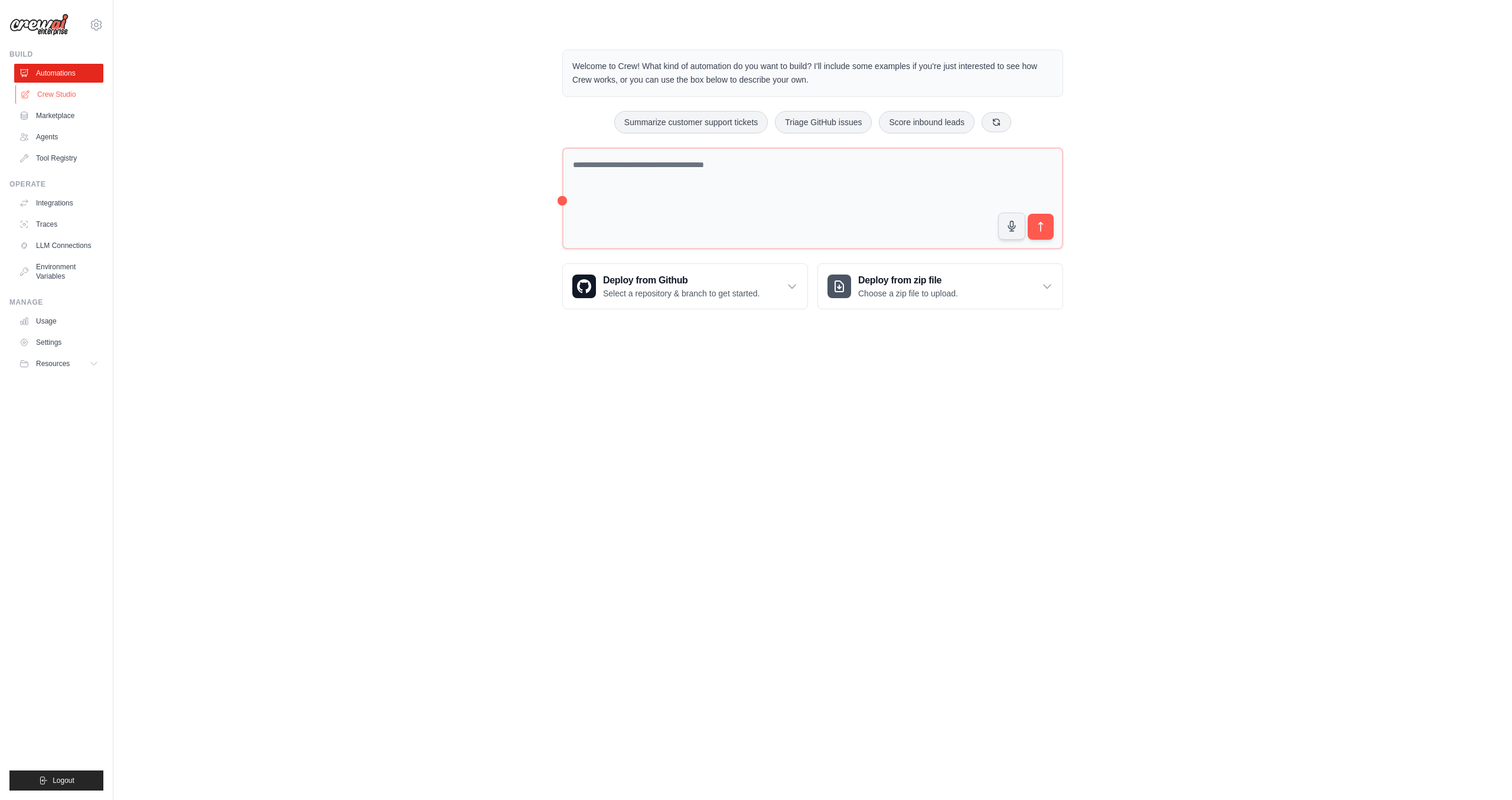
click at [60, 93] on link "Crew Studio" at bounding box center [59, 94] width 89 height 19
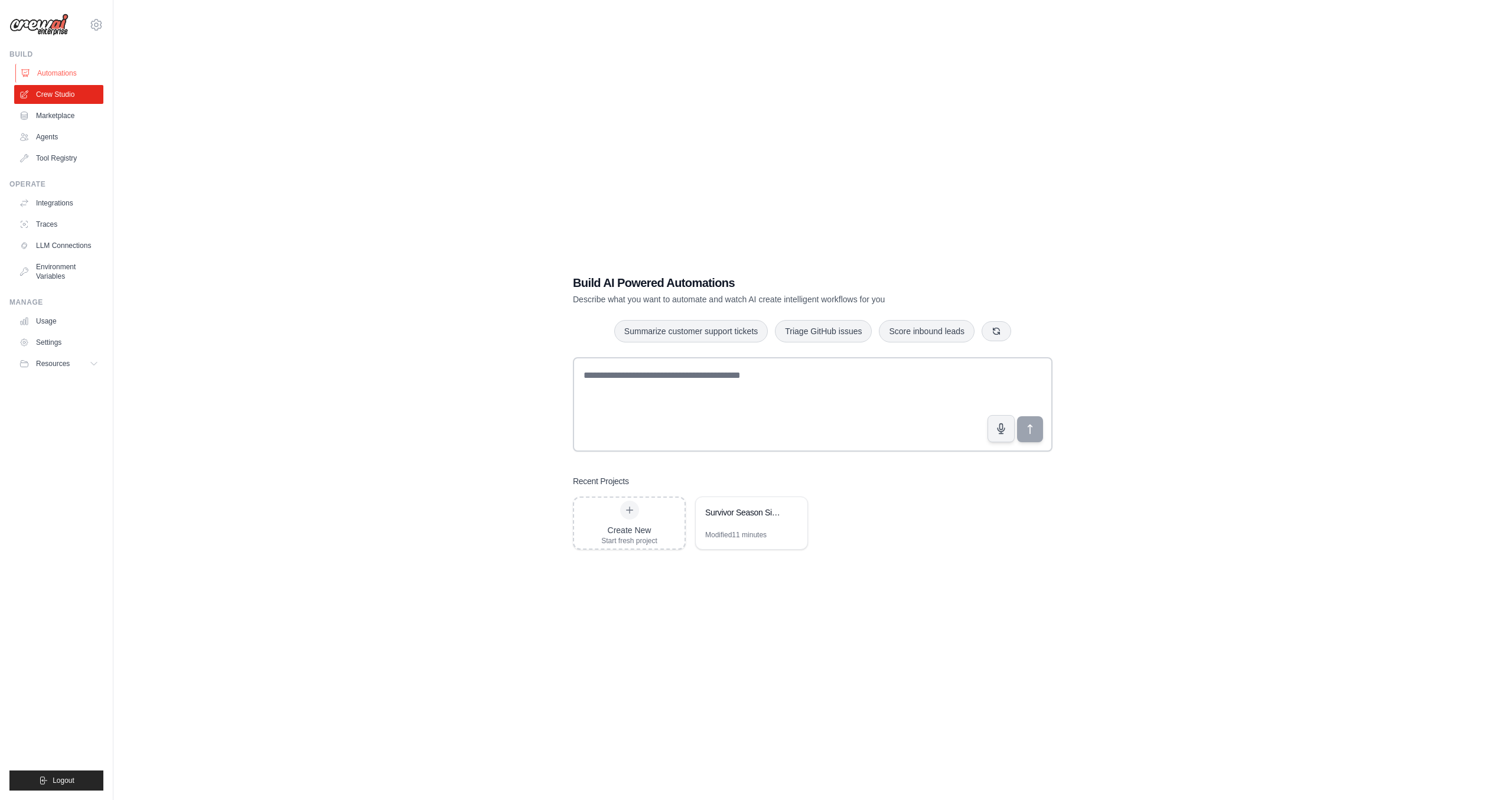
click at [69, 72] on link "Automations" at bounding box center [59, 73] width 89 height 19
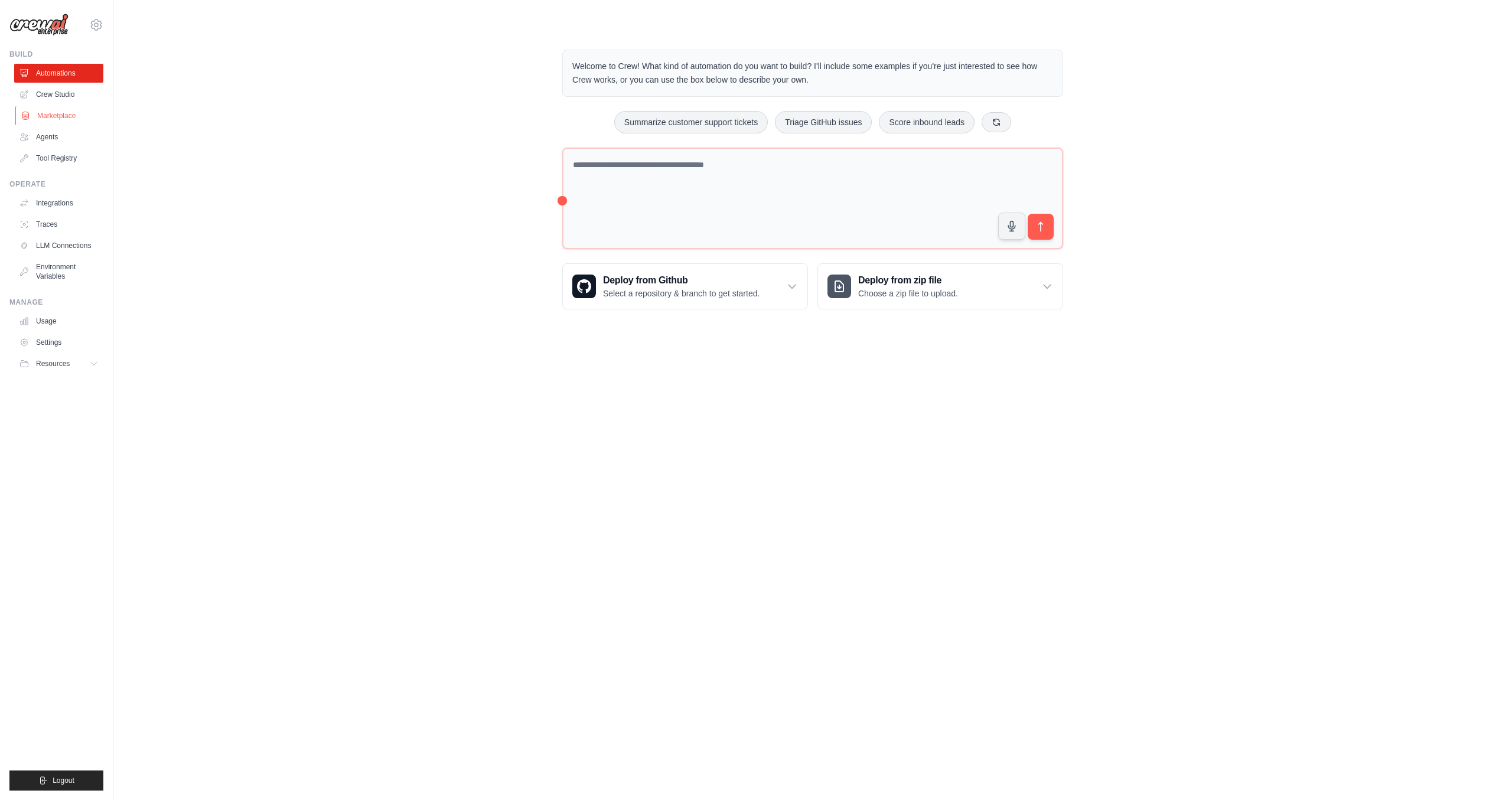
click at [58, 115] on link "Marketplace" at bounding box center [59, 115] width 89 height 19
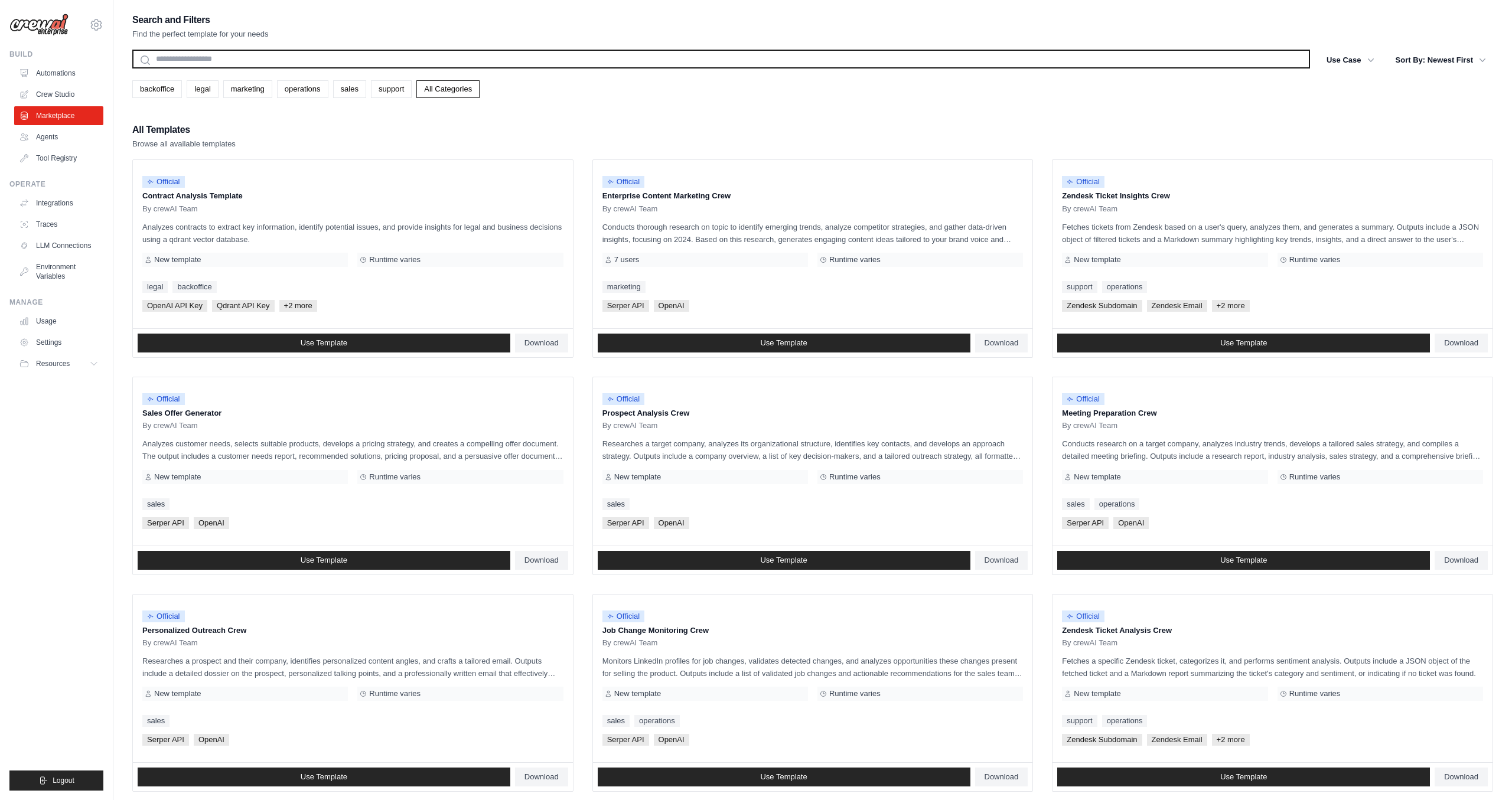
click at [284, 57] on input "text" at bounding box center [721, 59] width 1178 height 19
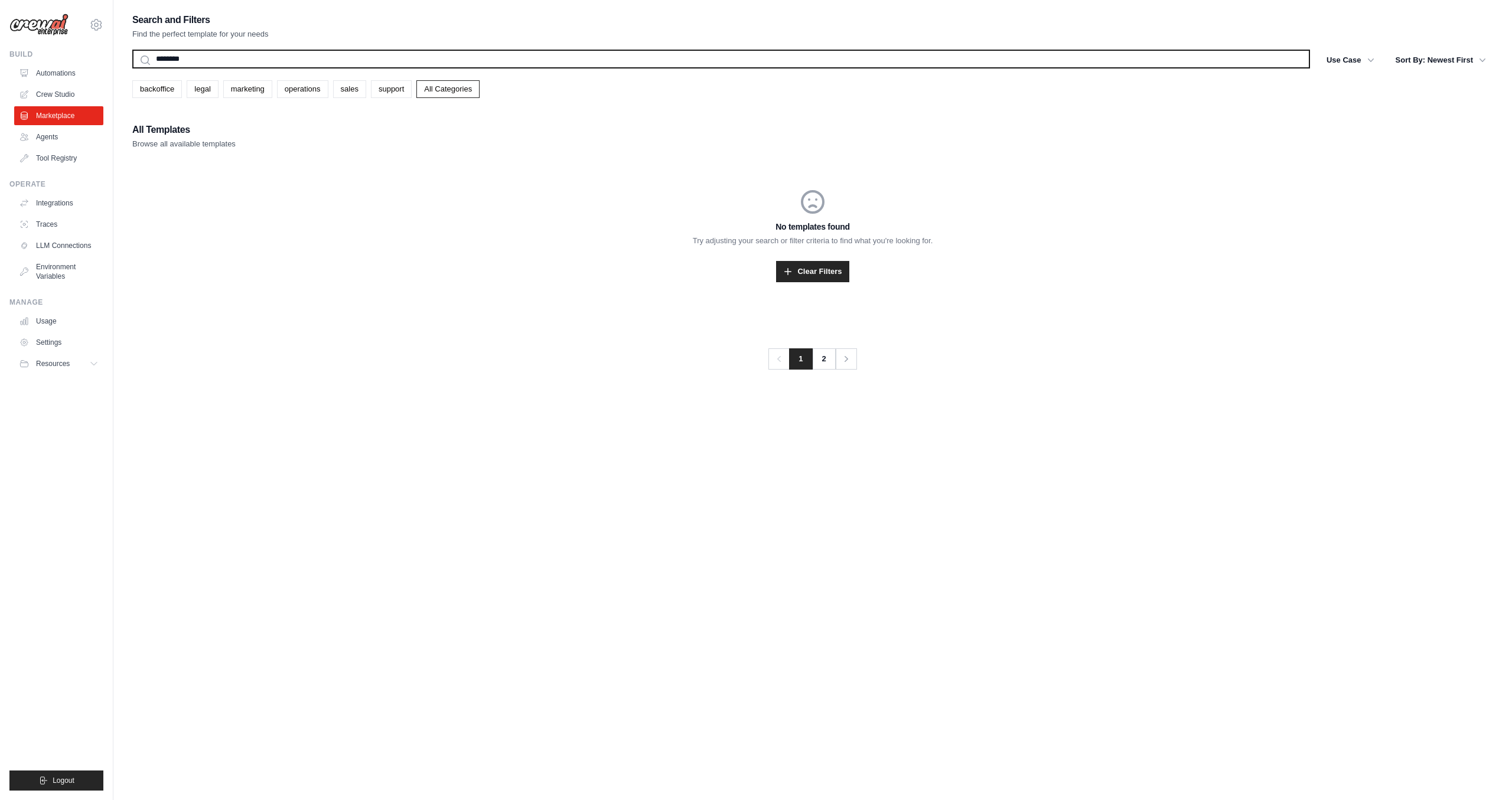
type input "********"
click at [132, 68] on button "Search" at bounding box center [132, 68] width 1 height 1
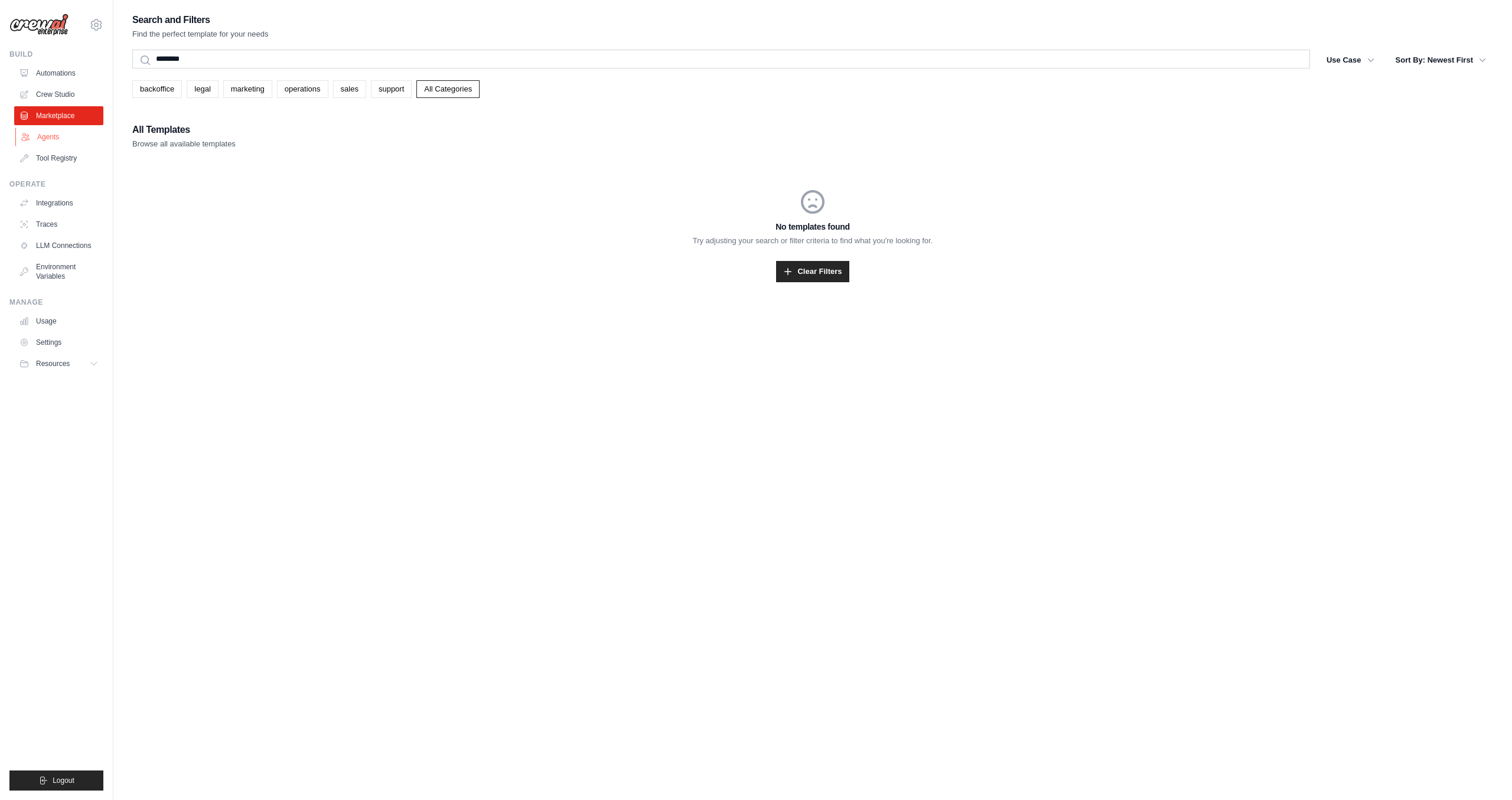
click at [72, 137] on link "Agents" at bounding box center [59, 137] width 89 height 19
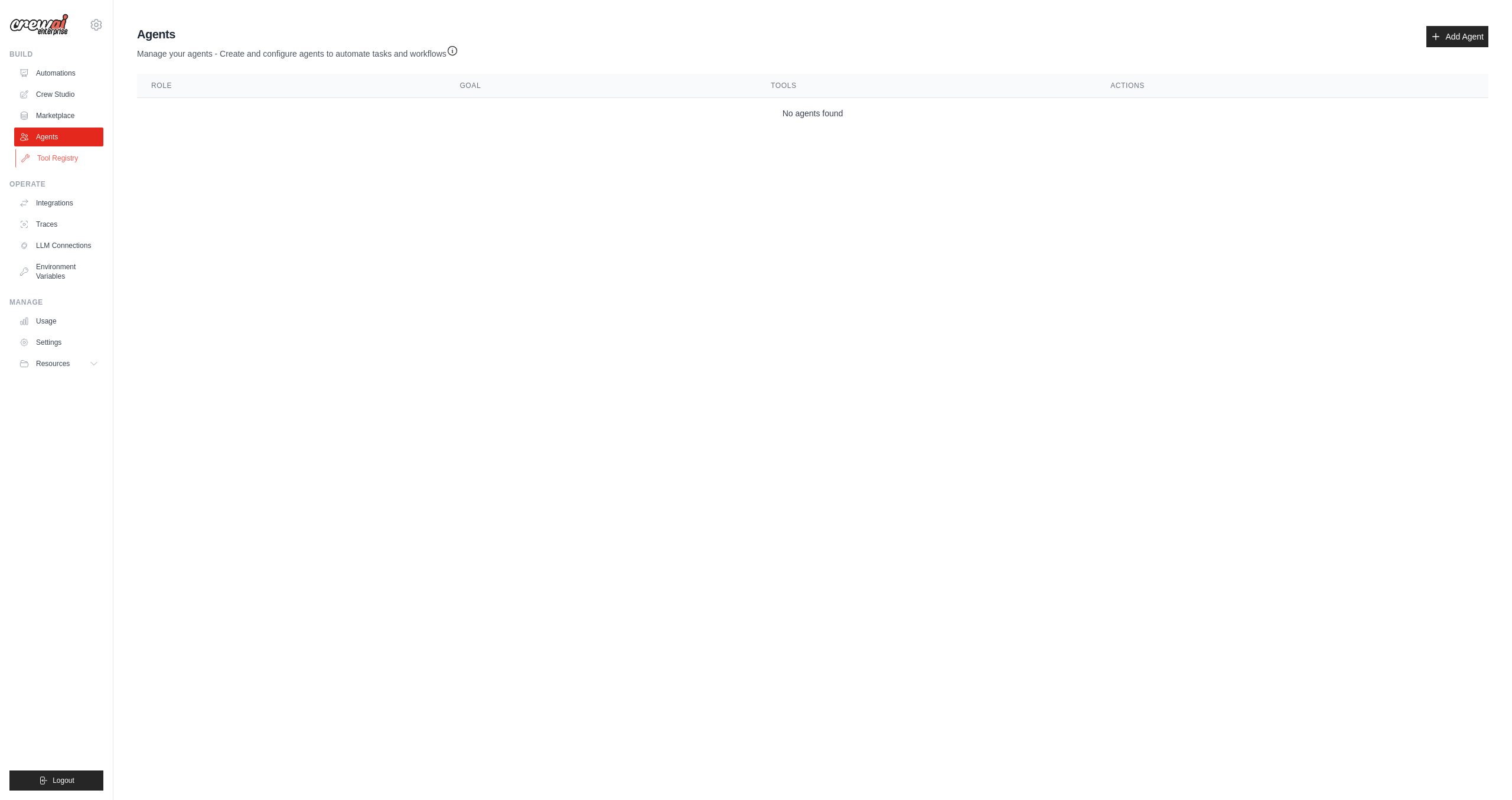
click at [64, 160] on link "Tool Registry" at bounding box center [59, 158] width 89 height 19
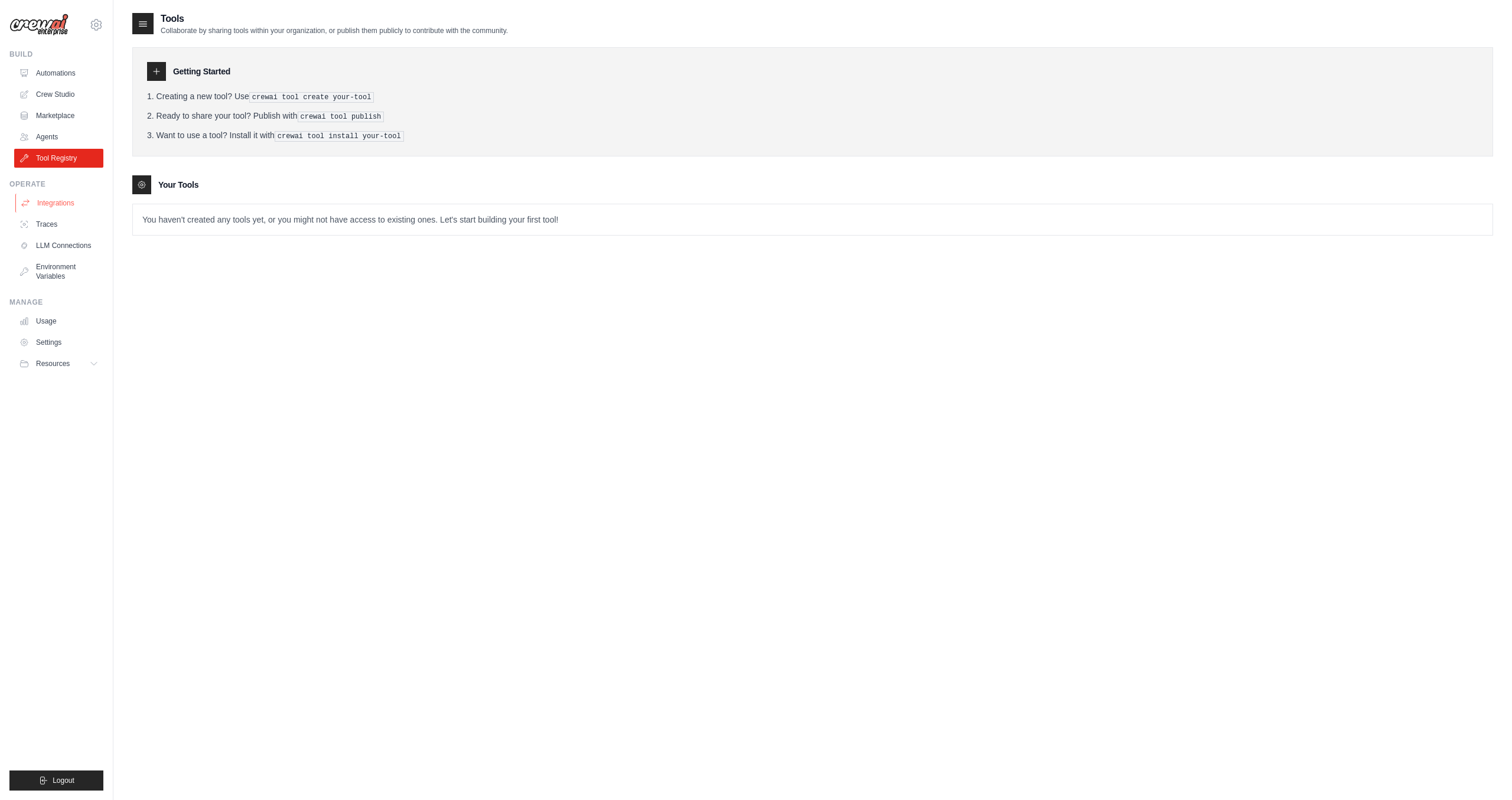
click at [68, 194] on link "Integrations" at bounding box center [59, 203] width 89 height 19
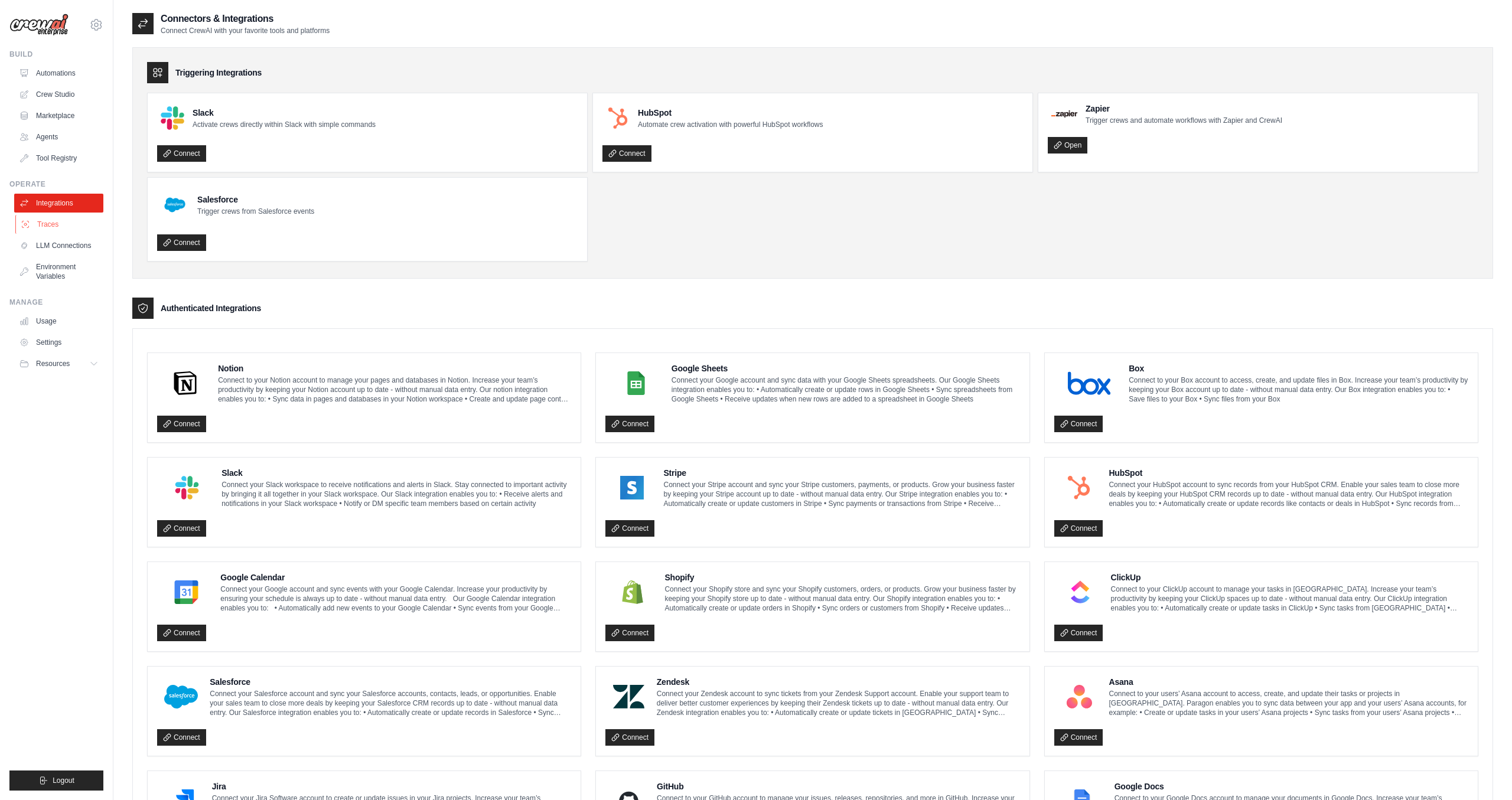
click at [64, 225] on link "Traces" at bounding box center [59, 224] width 89 height 19
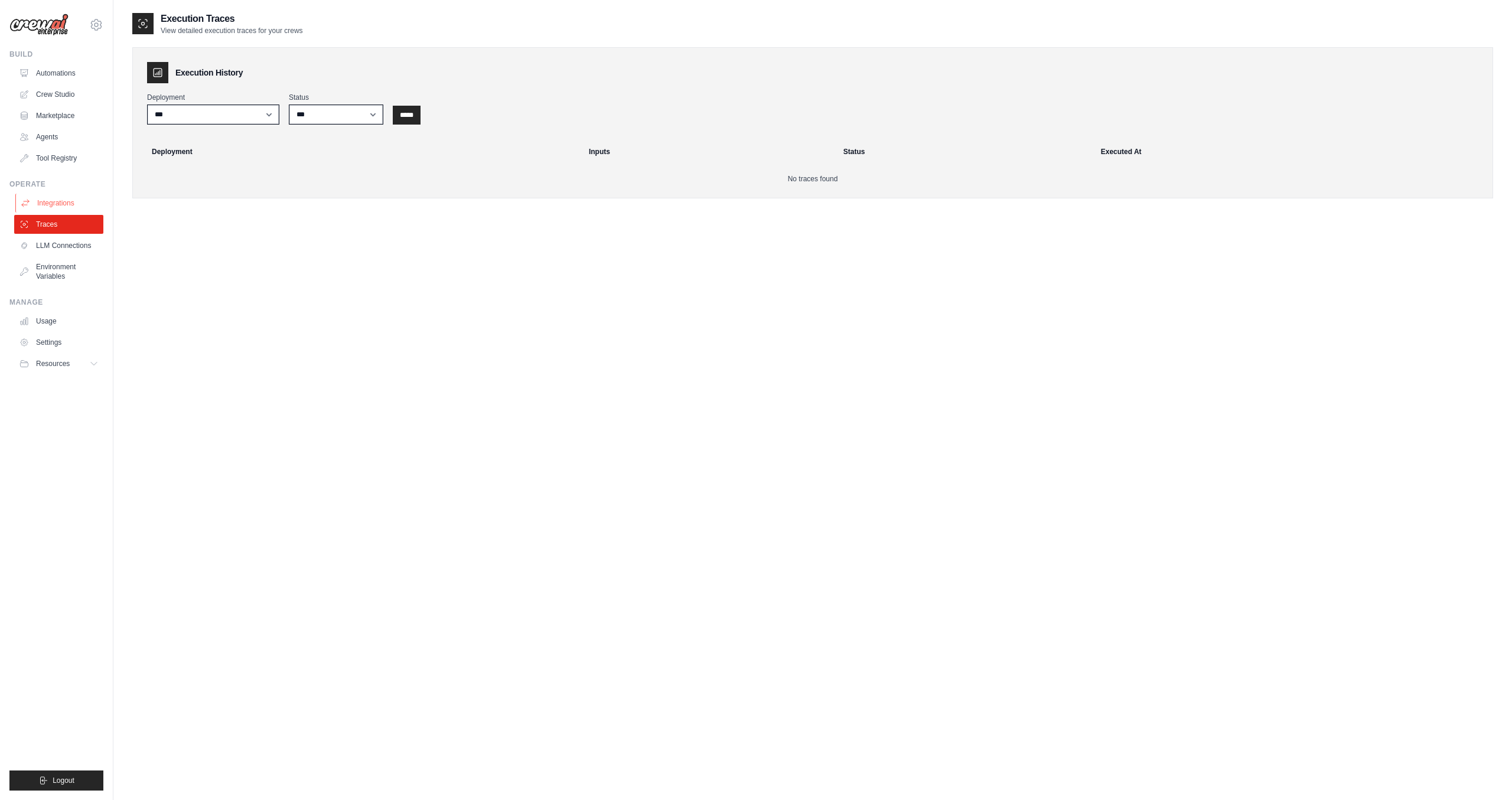
click at [64, 200] on link "Integrations" at bounding box center [59, 203] width 89 height 19
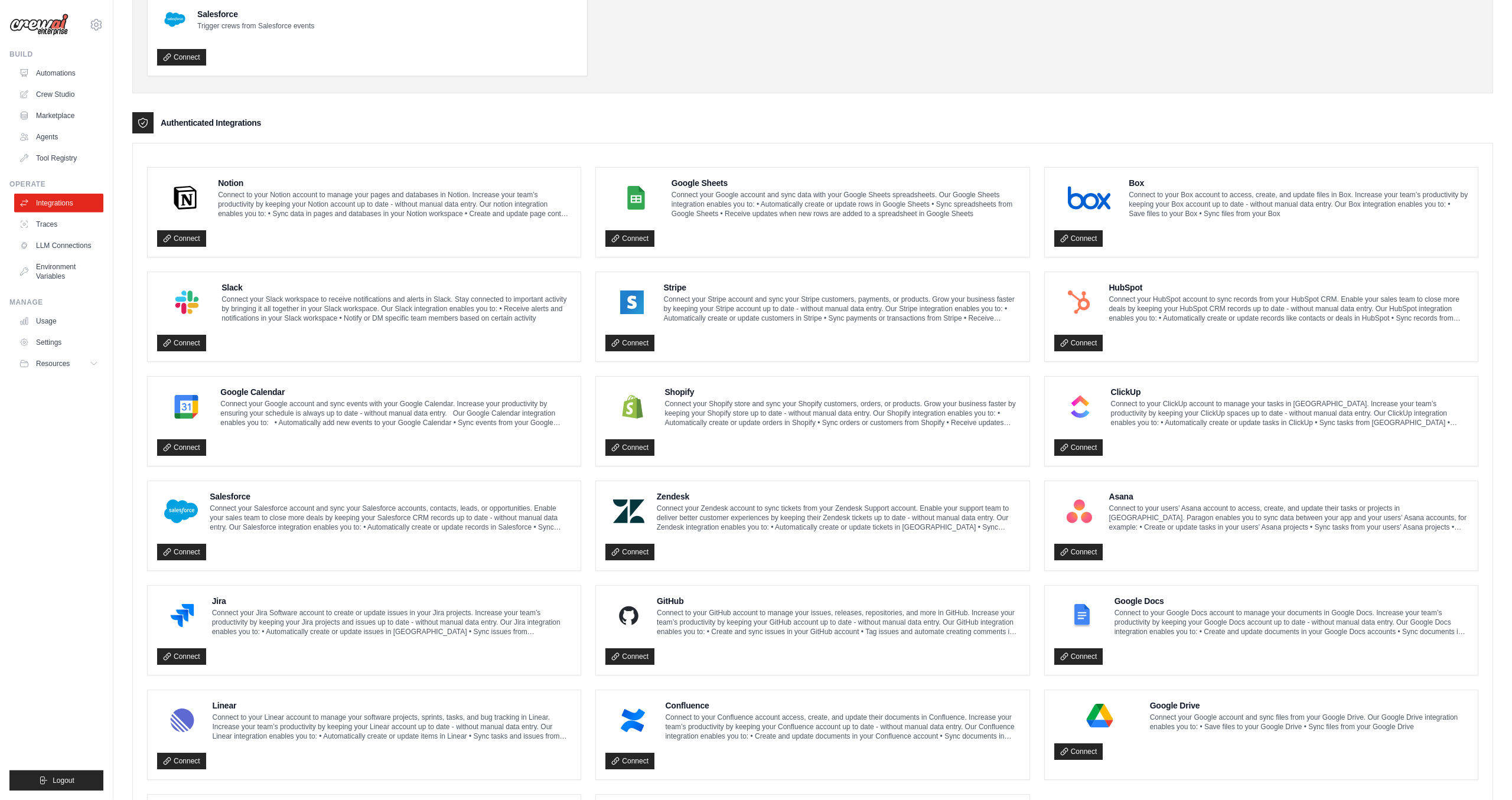
scroll to position [308, 0]
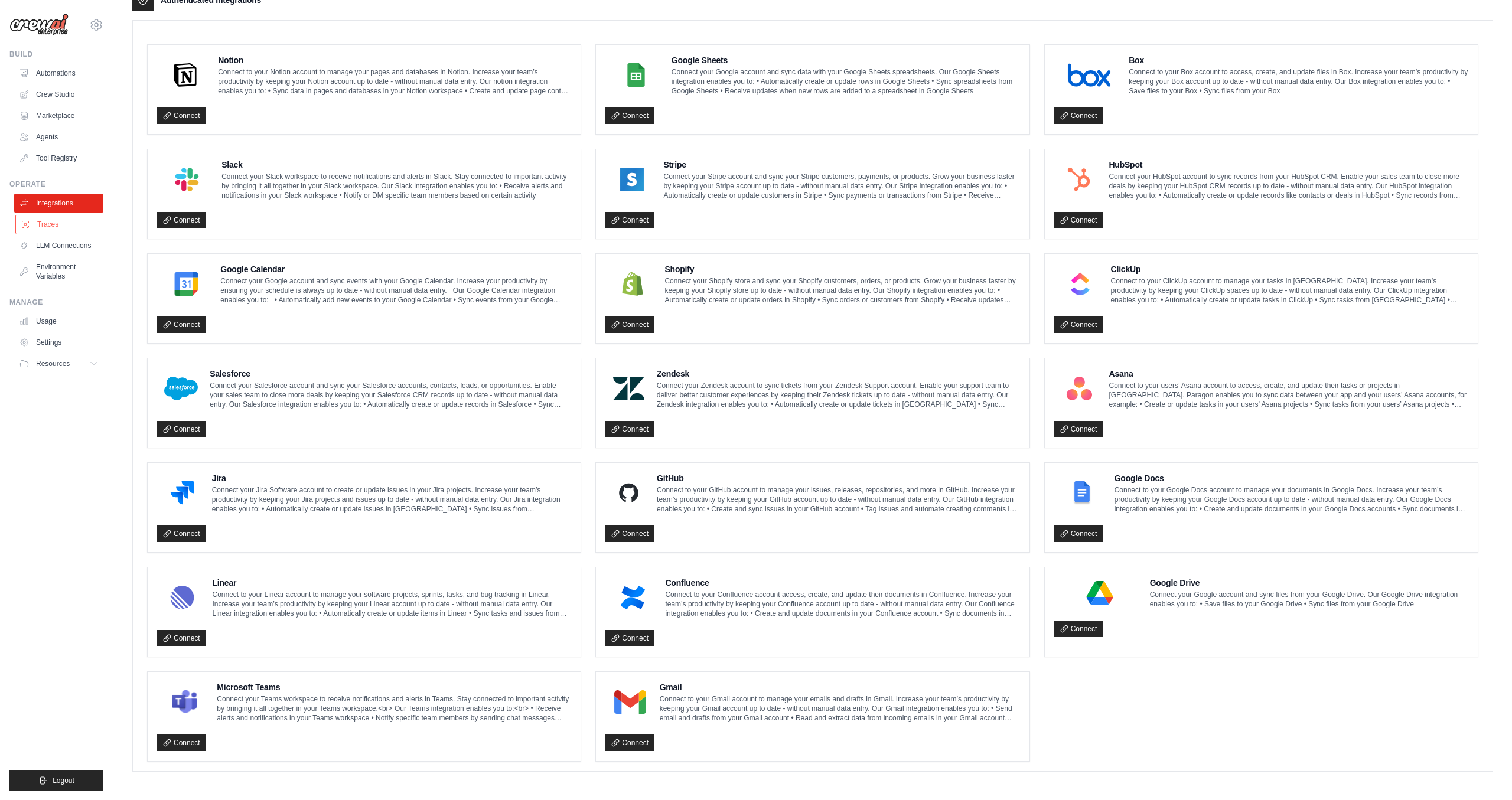
click at [64, 230] on link "Traces" at bounding box center [59, 224] width 89 height 19
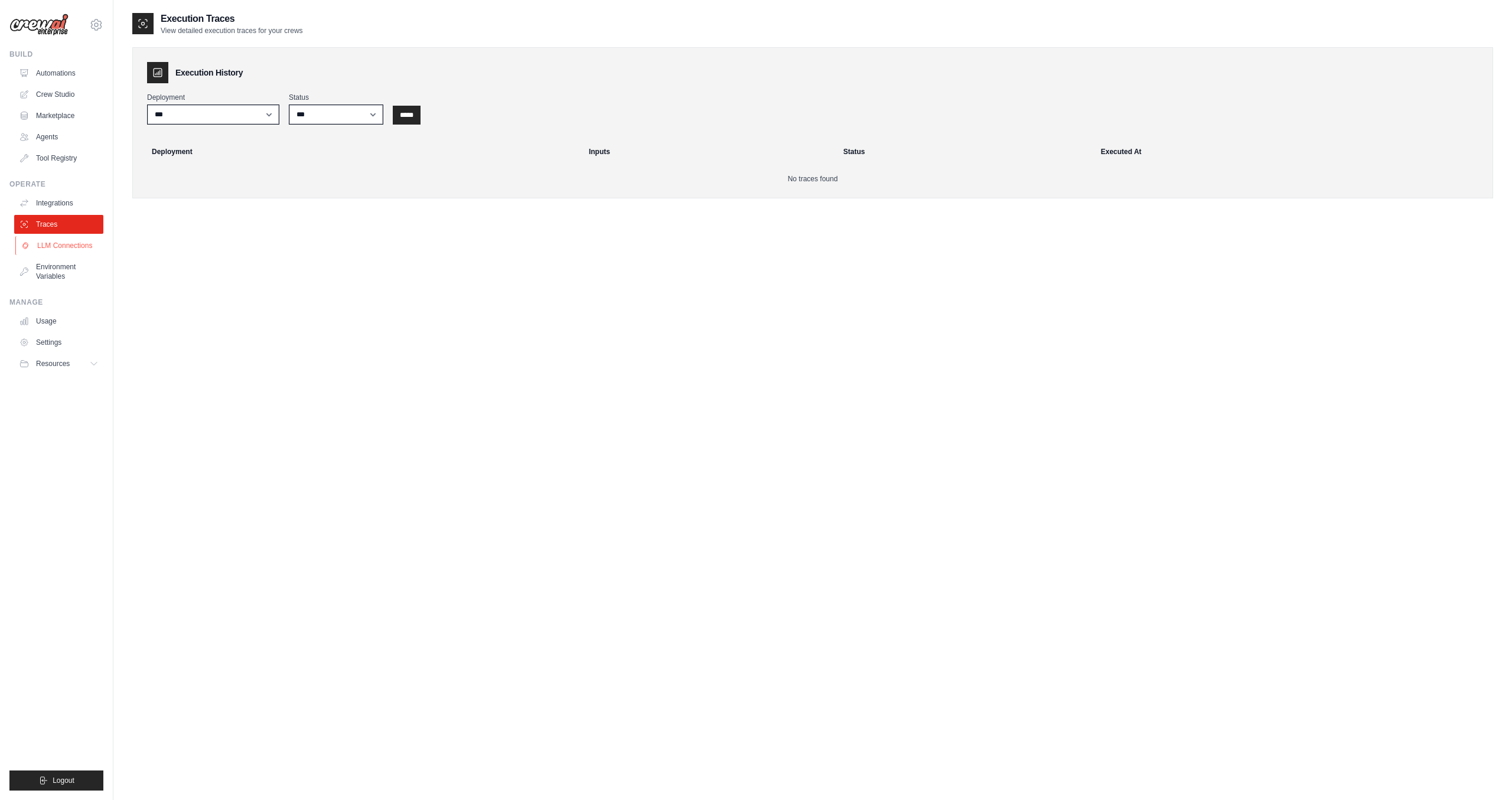
click at [58, 250] on link "LLM Connections" at bounding box center [59, 246] width 89 height 19
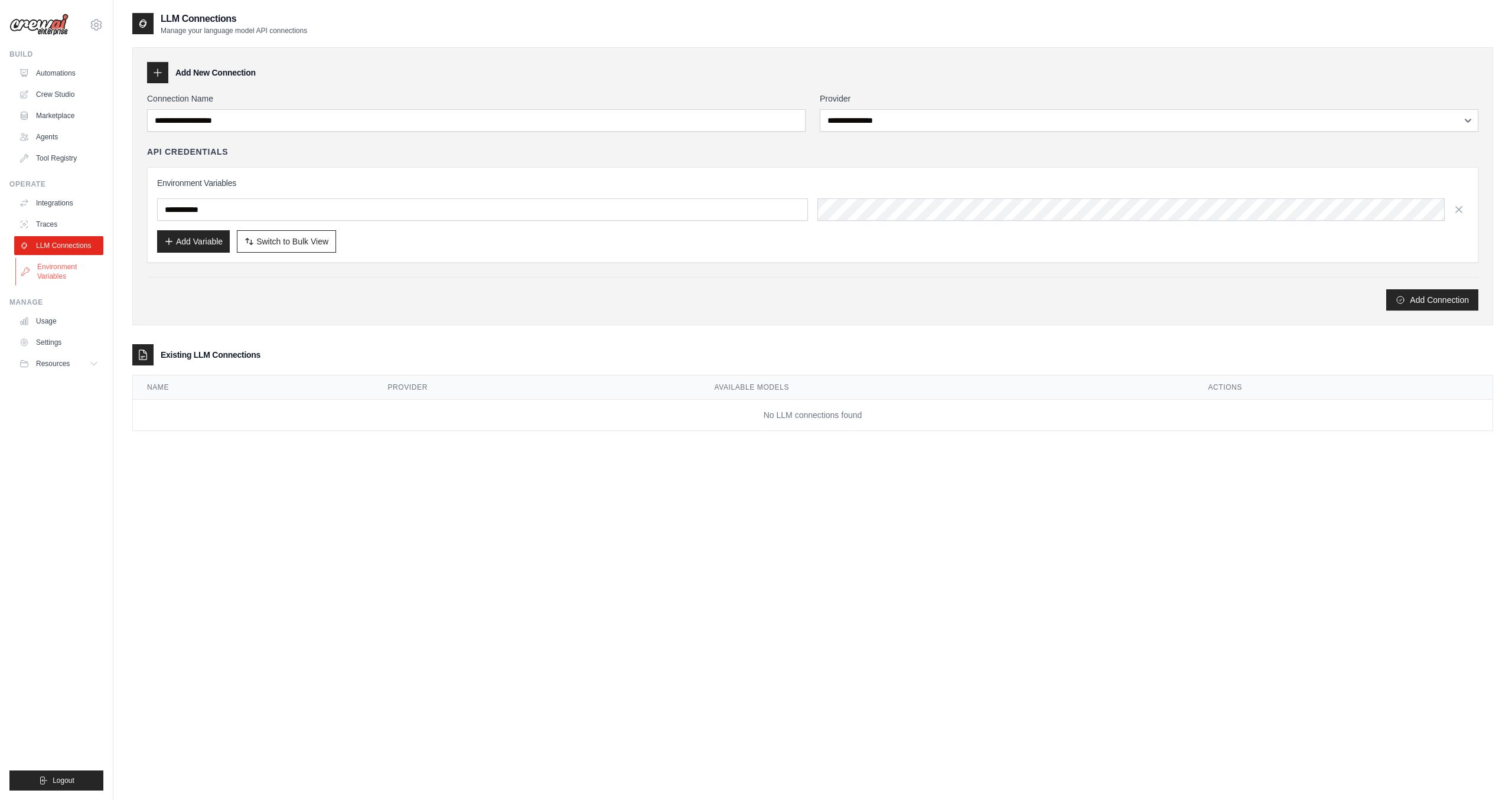
click at [60, 267] on link "Environment Variables" at bounding box center [59, 272] width 89 height 29
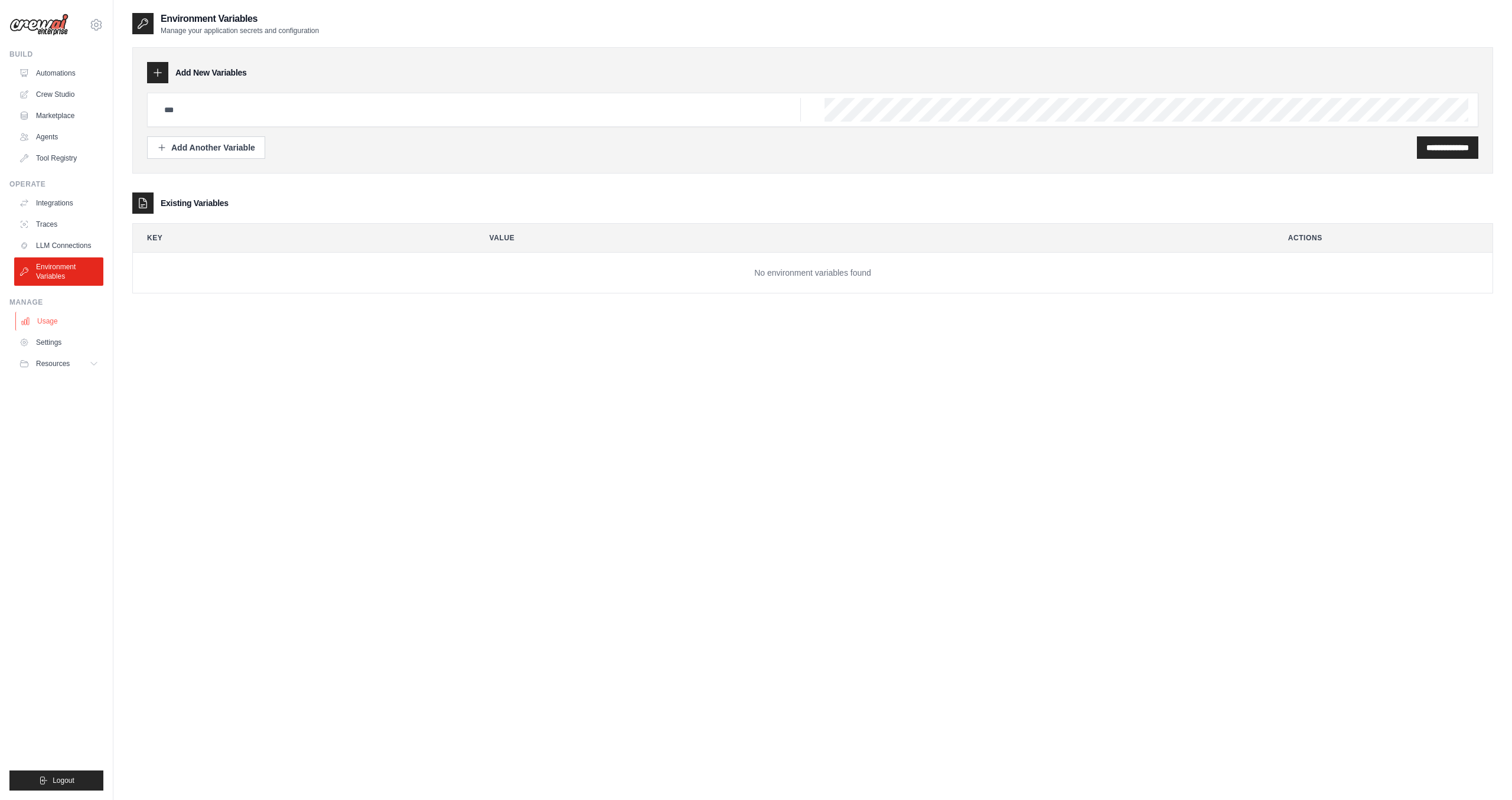
click at [68, 323] on link "Usage" at bounding box center [59, 321] width 89 height 19
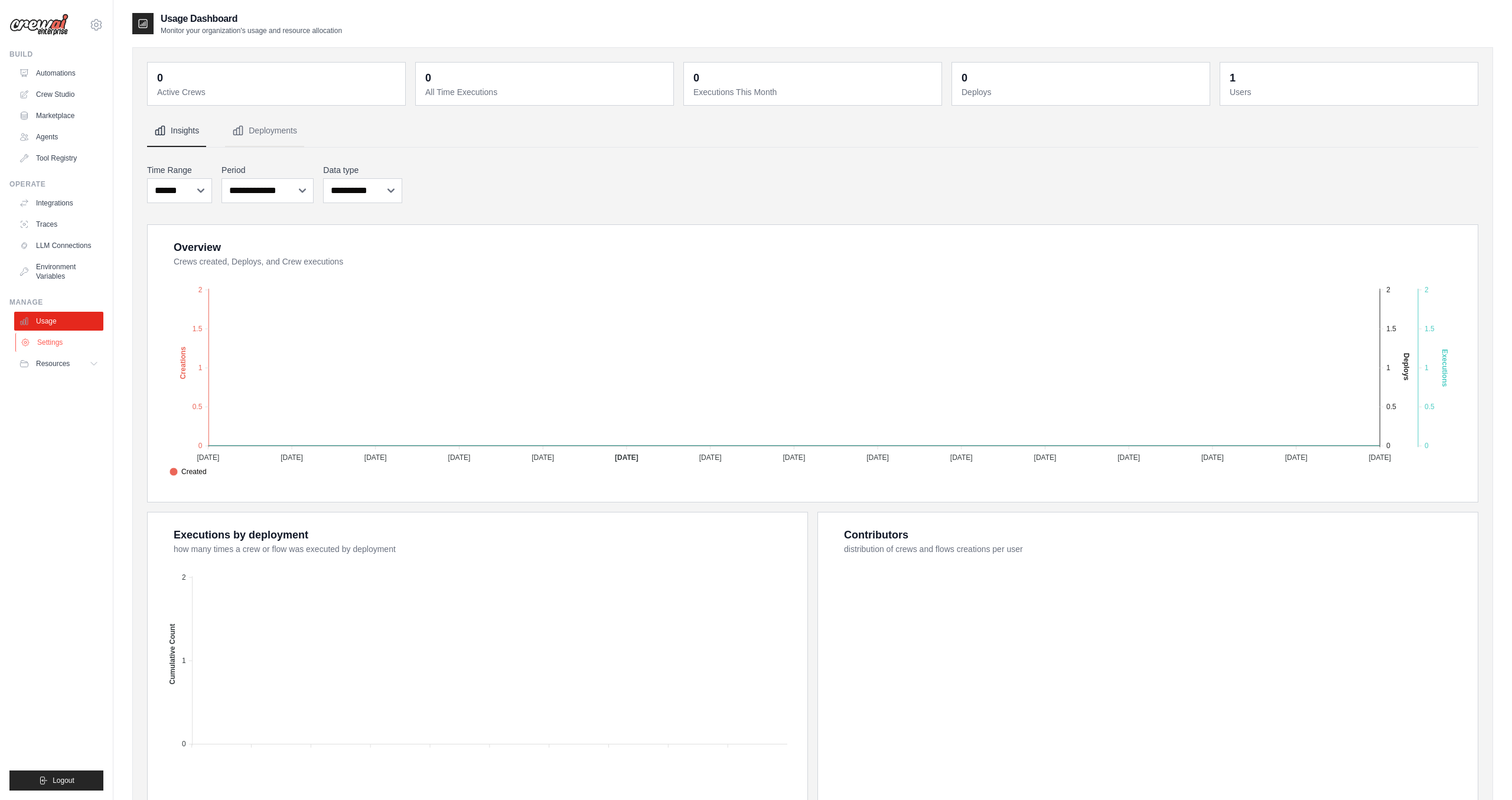
click at [64, 340] on link "Settings" at bounding box center [59, 342] width 89 height 19
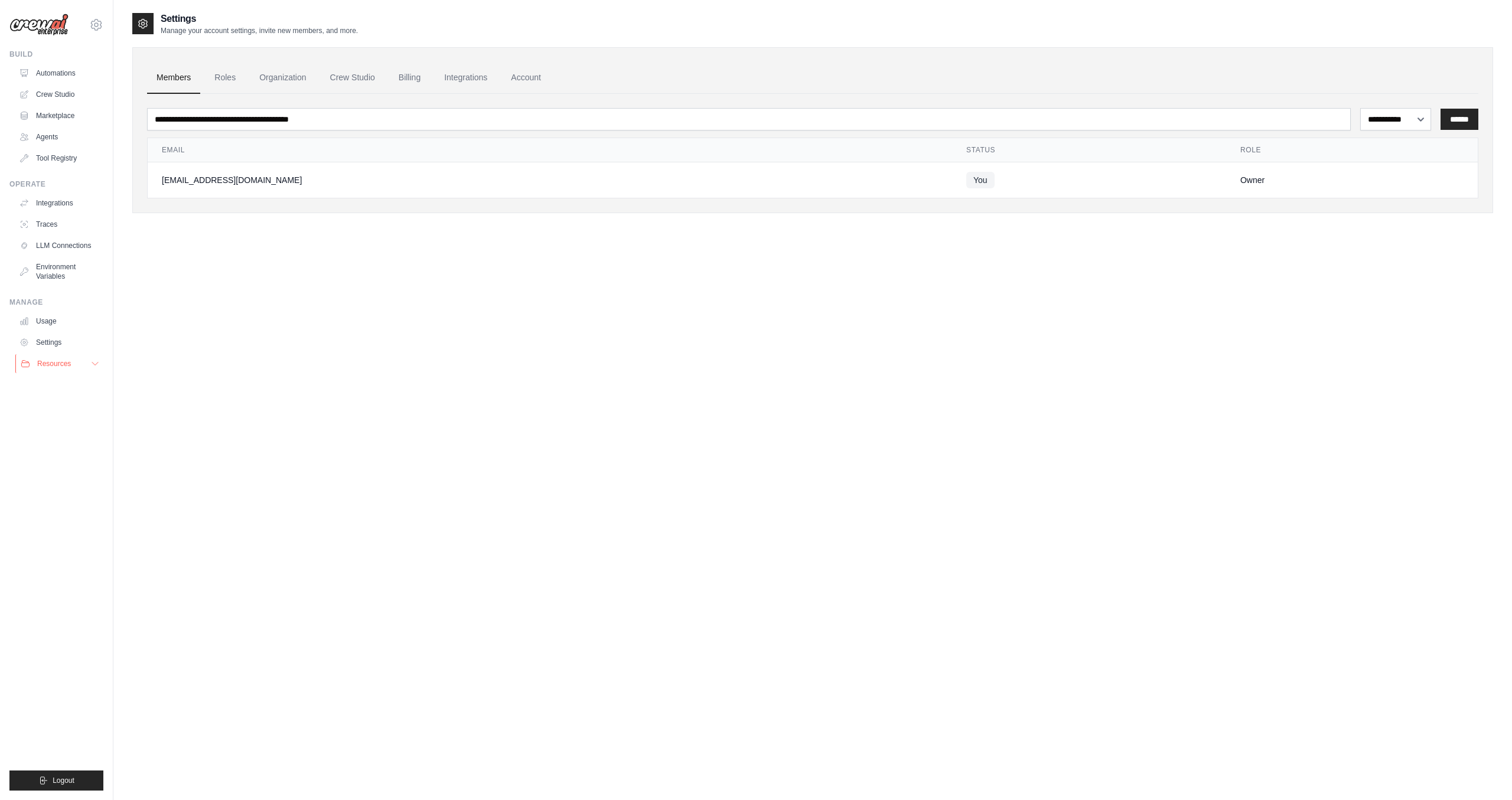
click at [53, 361] on span "Resources" at bounding box center [53, 363] width 33 height 10
click at [66, 447] on link "Video Tutorials" at bounding box center [64, 440] width 82 height 16
click at [47, 21] on img at bounding box center [39, 25] width 59 height 23
click at [86, 26] on div "fiestergat@gmail.com Settings" at bounding box center [56, 19] width 93 height 38
click at [93, 24] on icon at bounding box center [95, 25] width 14 height 14
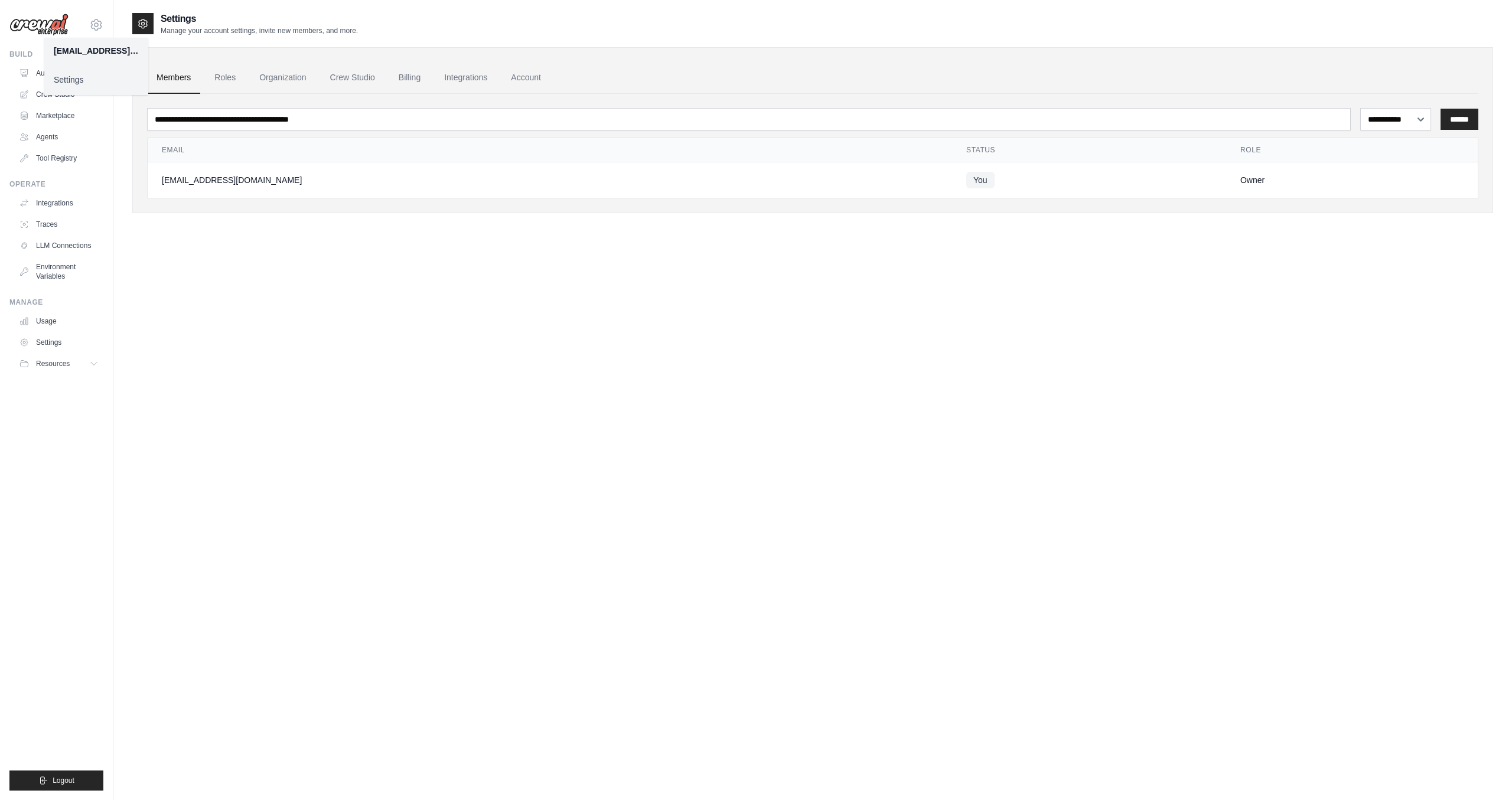
click at [58, 88] on link "Settings" at bounding box center [95, 79] width 104 height 21
click at [37, 53] on div "Build" at bounding box center [56, 54] width 93 height 10
click at [33, 53] on div "Build" at bounding box center [56, 54] width 93 height 10
click at [39, 45] on div "fiestergat@gmail.com Settings Build Automations Crew Studio Marketplace" at bounding box center [56, 400] width 114 height 800
click at [66, 28] on img at bounding box center [39, 25] width 59 height 23
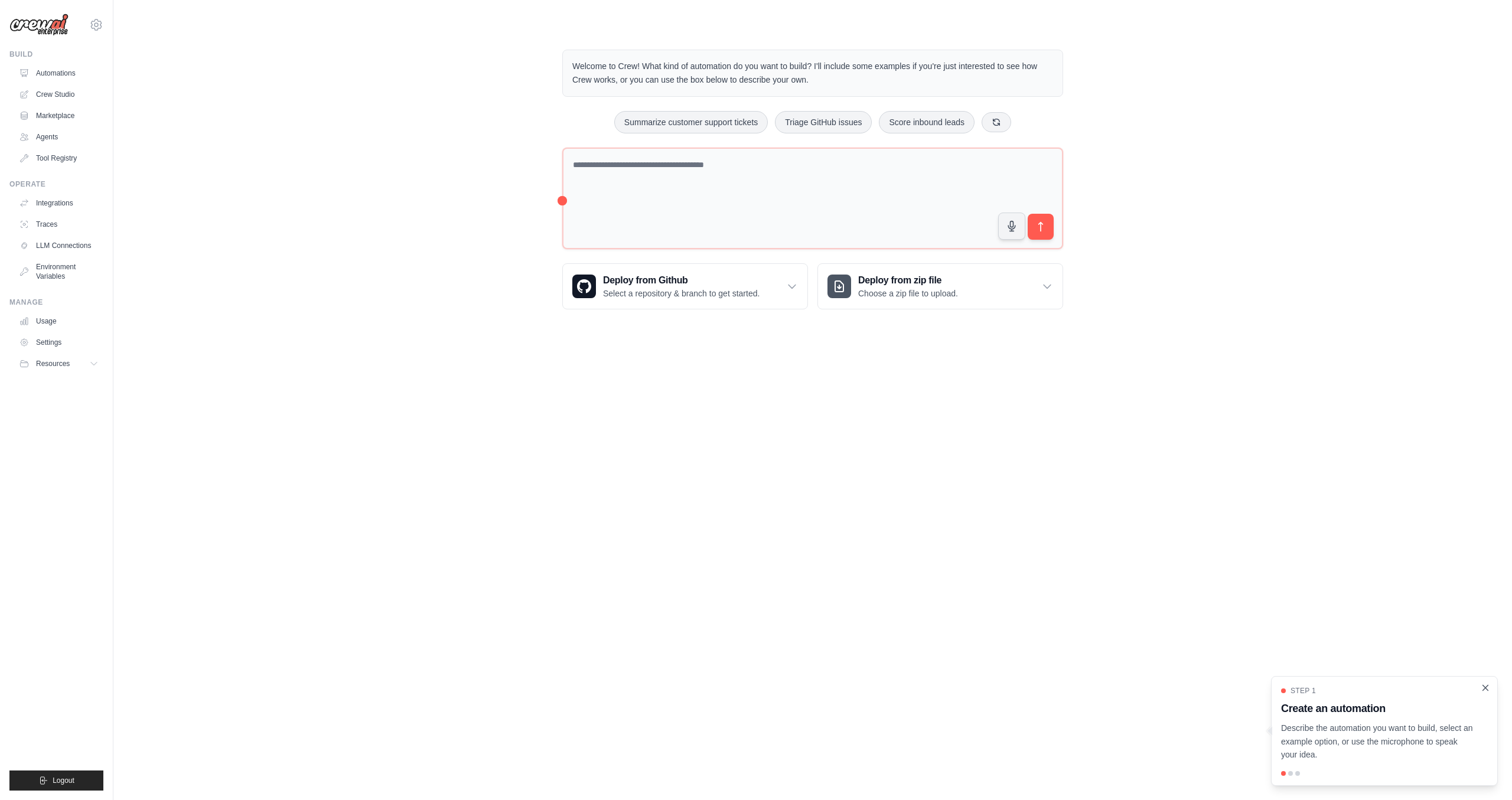
click at [1486, 689] on icon "Close walkthrough" at bounding box center [1486, 687] width 6 height 6
drag, startPoint x: 1475, startPoint y: 692, endPoint x: 1490, endPoint y: 688, distance: 15.5
click at [1483, 691] on div "Step 1 Create an automation Describe the automation you want to build, select a…" at bounding box center [1384, 730] width 227 height 110
click at [1490, 688] on icon "Close walkthrough" at bounding box center [1484, 687] width 10 height 10
click at [61, 343] on link "Settings" at bounding box center [59, 342] width 89 height 19
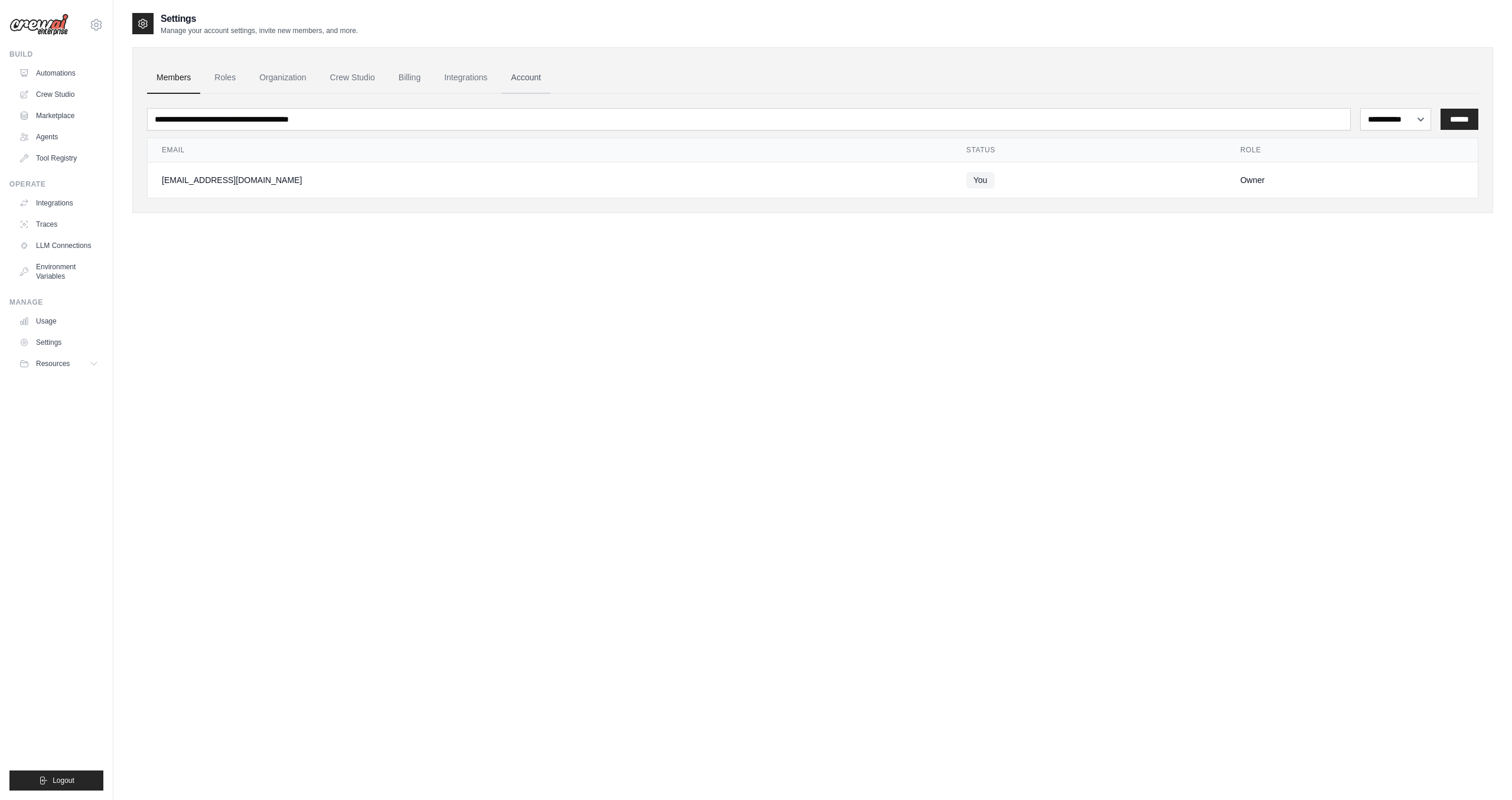
click at [507, 91] on link "Account" at bounding box center [526, 77] width 49 height 31
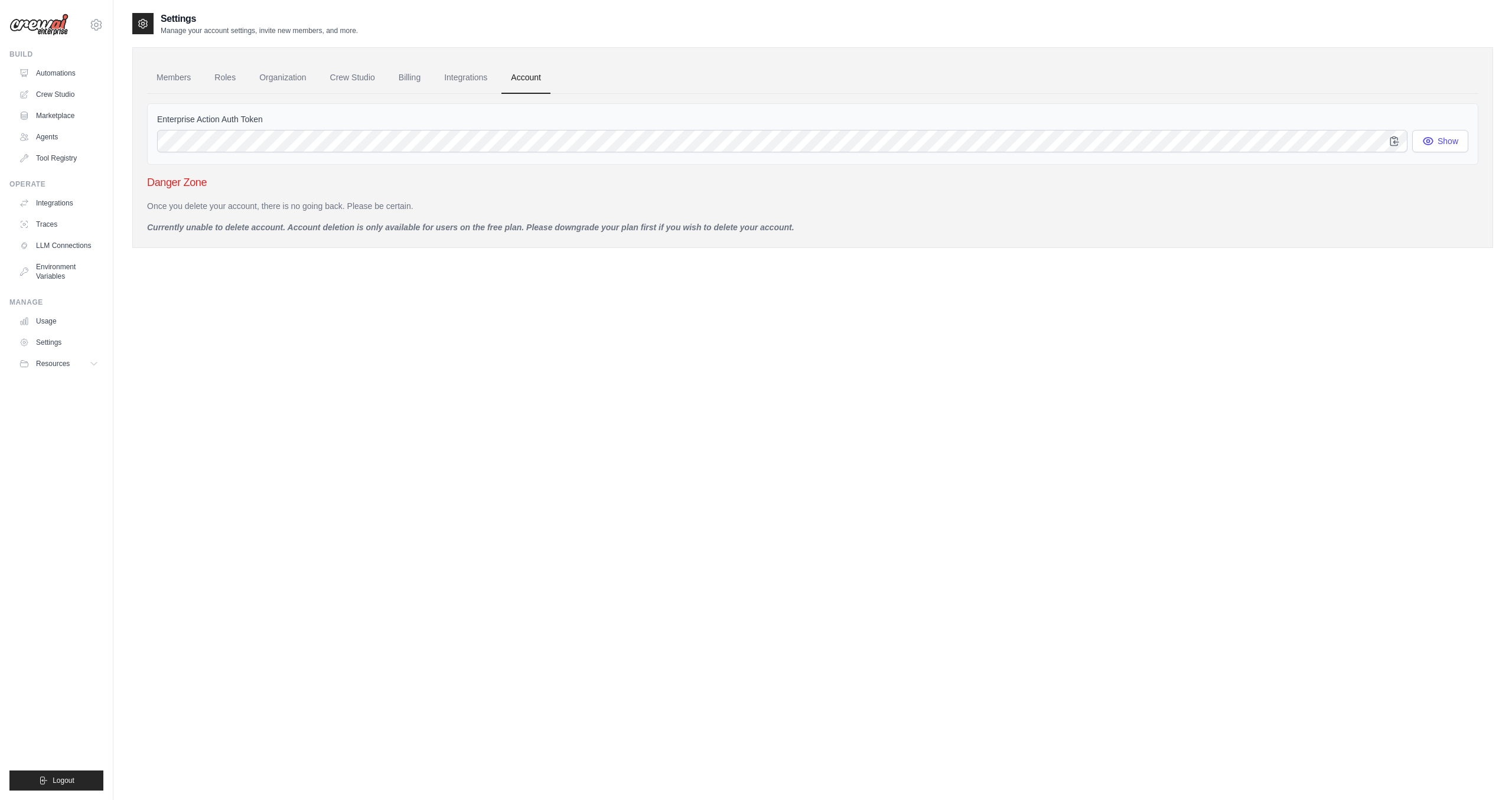
click at [515, 85] on link "Account" at bounding box center [526, 77] width 49 height 31
click at [455, 81] on link "Integrations" at bounding box center [466, 77] width 62 height 31
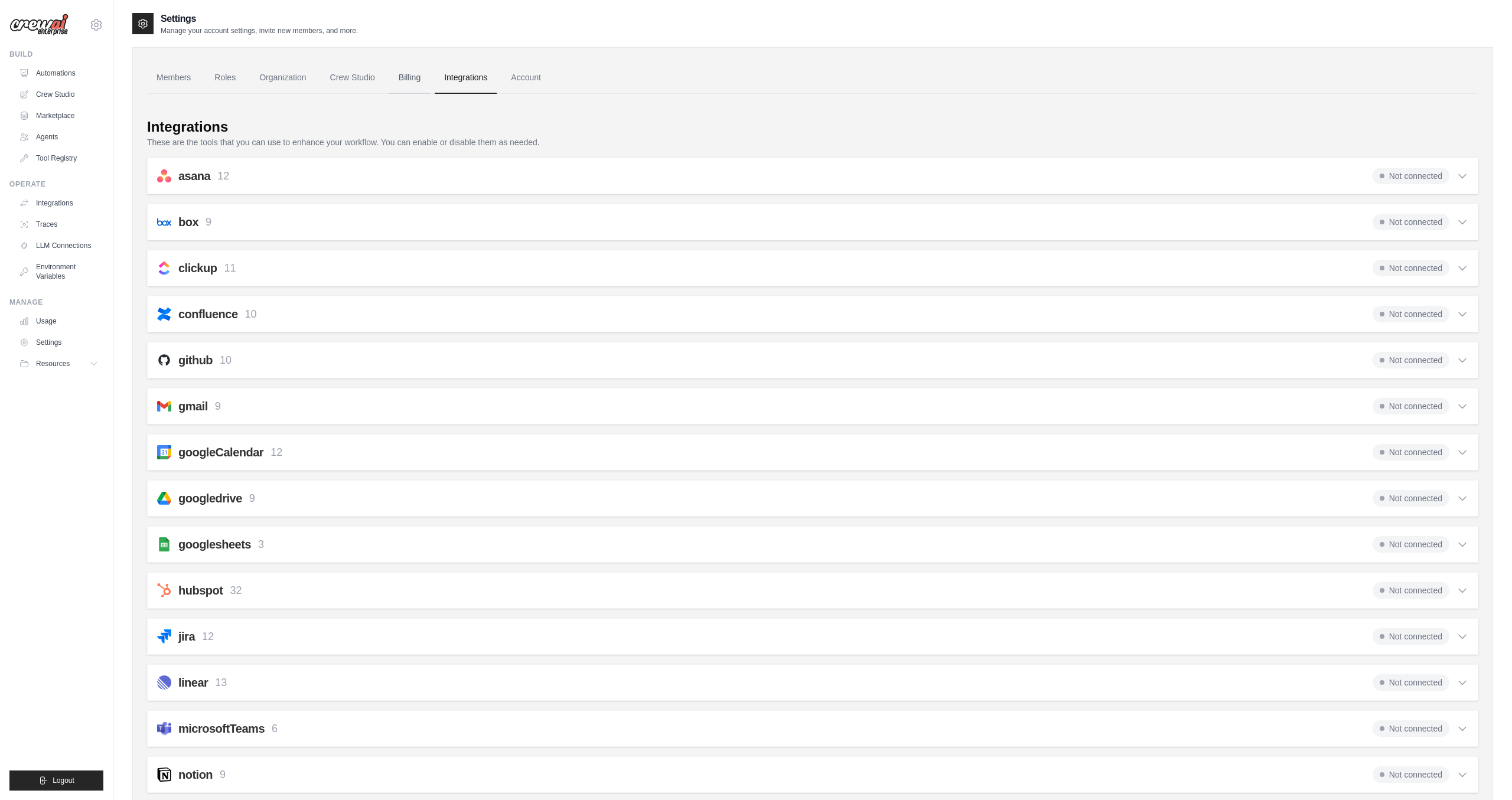
click at [390, 81] on link "Billing" at bounding box center [409, 77] width 41 height 31
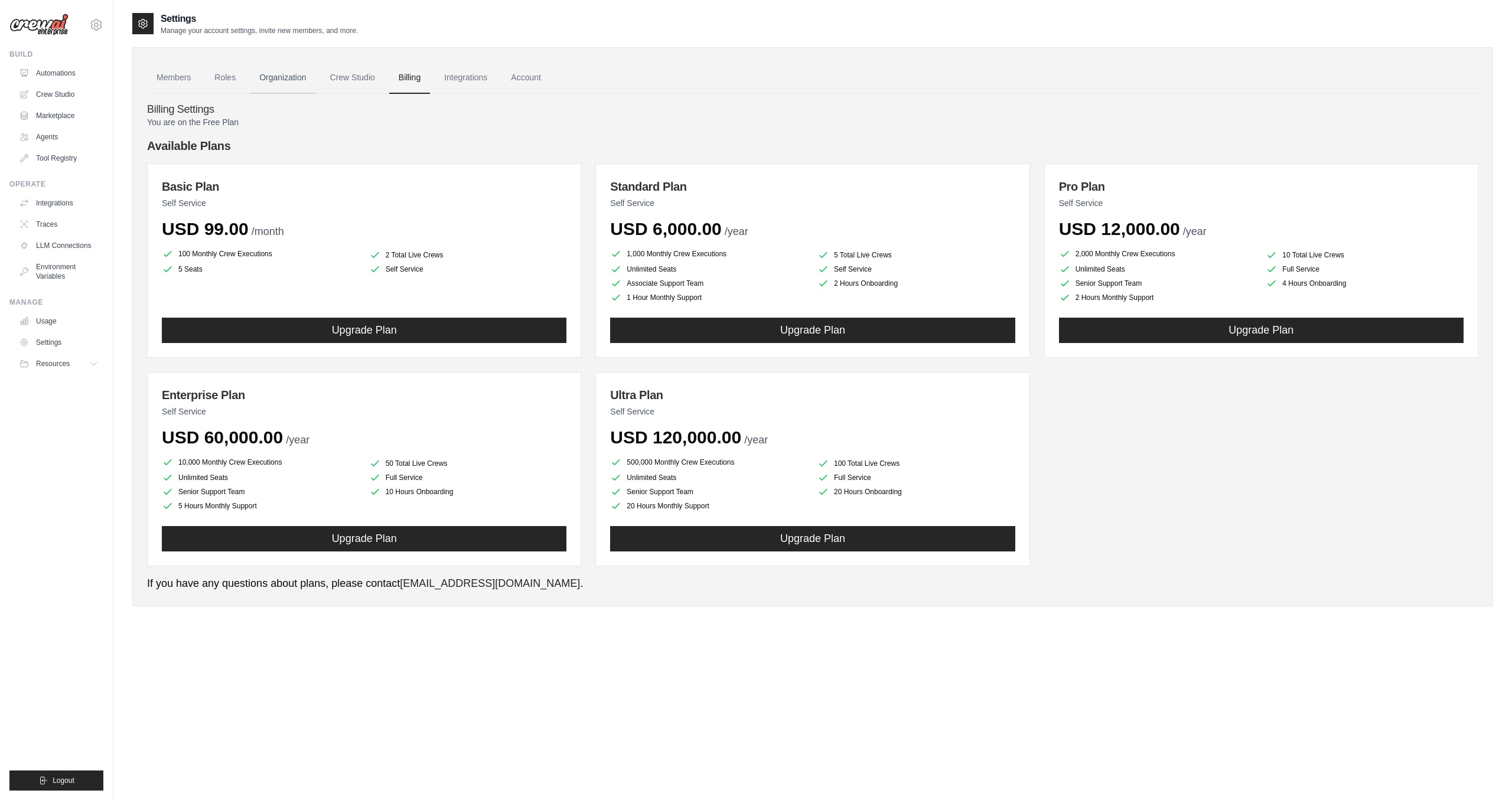
click at [288, 75] on link "Organization" at bounding box center [282, 77] width 66 height 31
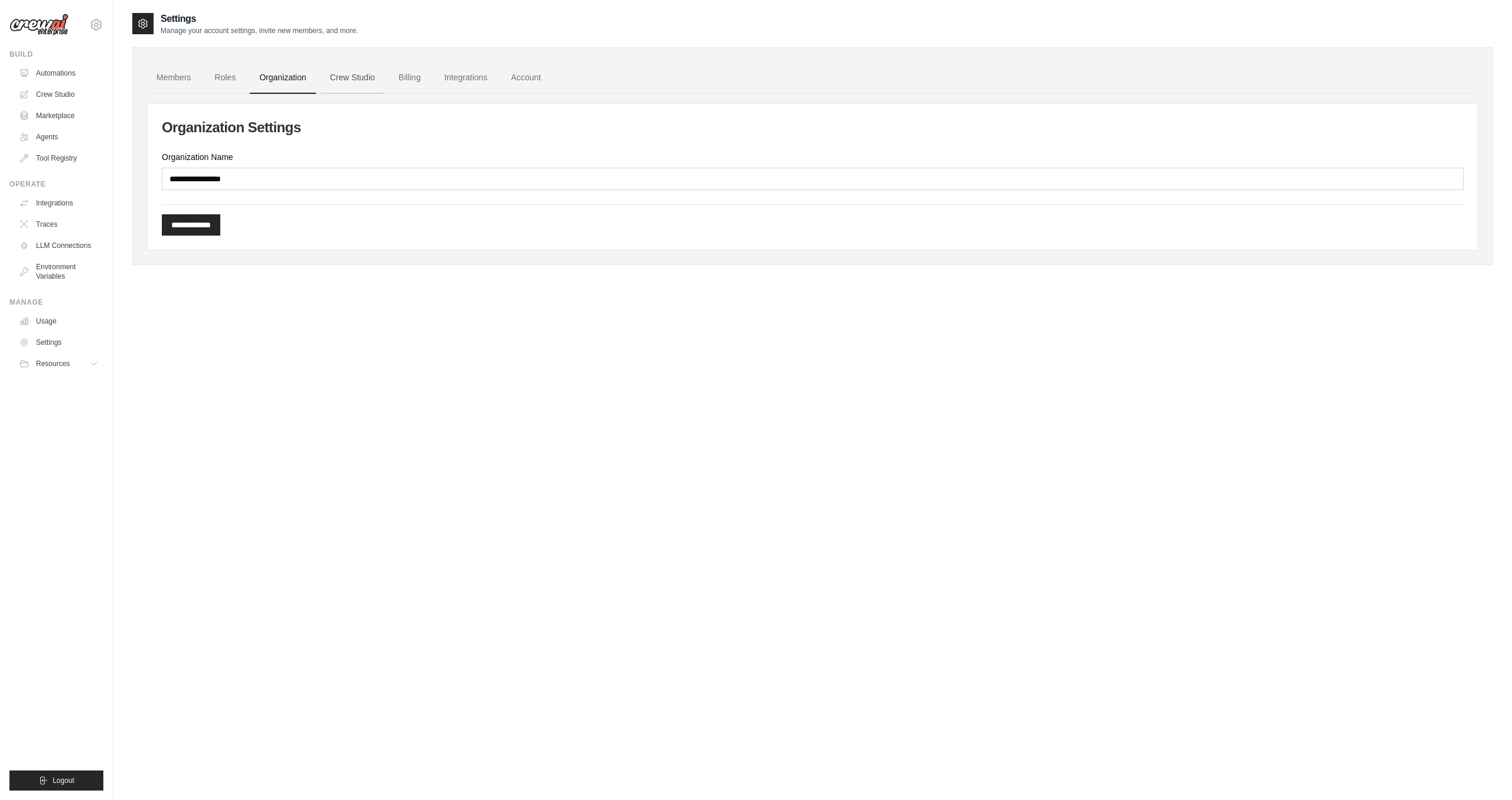
click at [347, 80] on link "Crew Studio" at bounding box center [352, 77] width 64 height 31
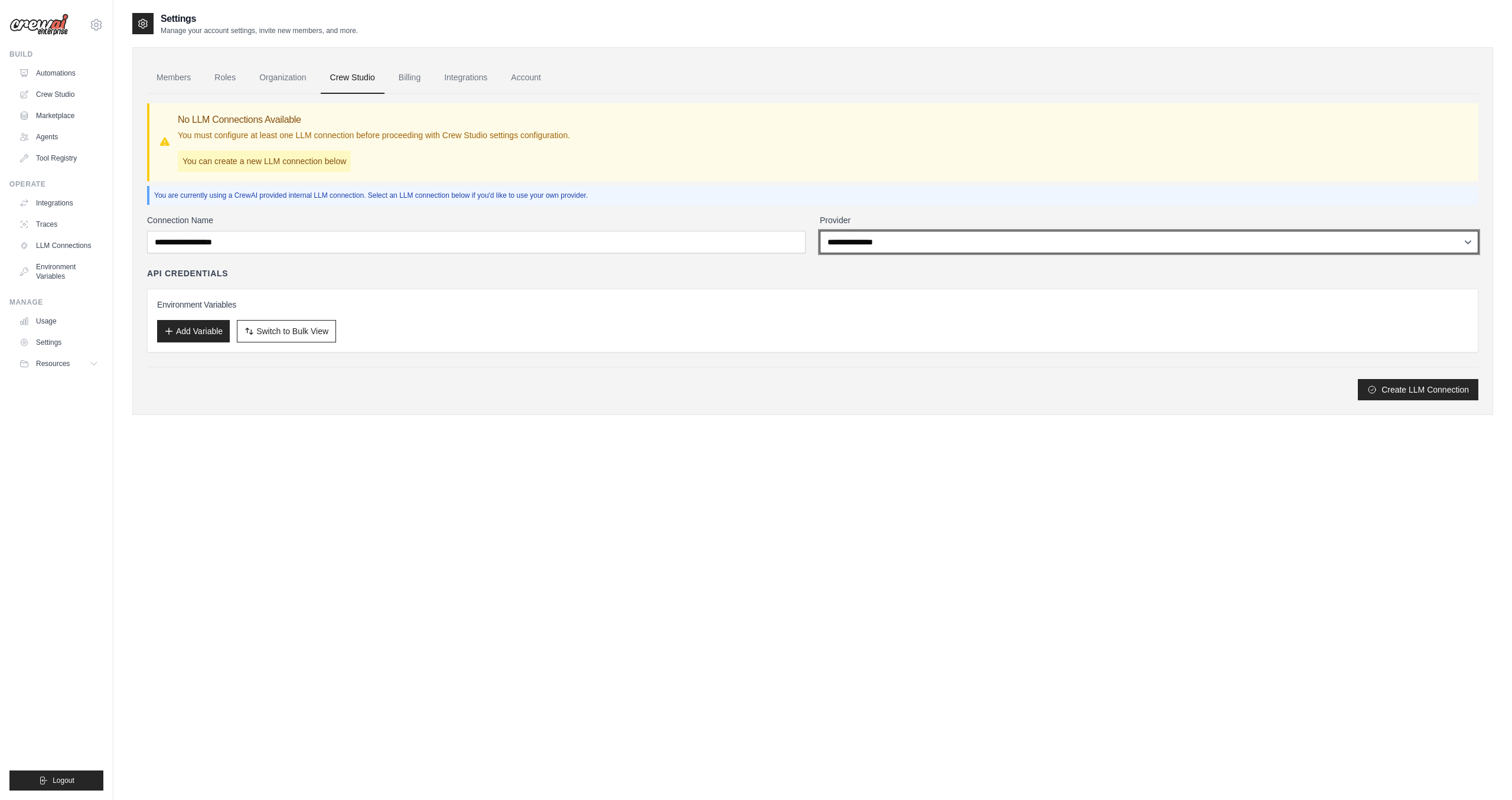
click at [819, 231] on select "**********" at bounding box center [1149, 242] width 658 height 23
select select "******"
click option "******" at bounding box center [0, 0] width 0 height 0
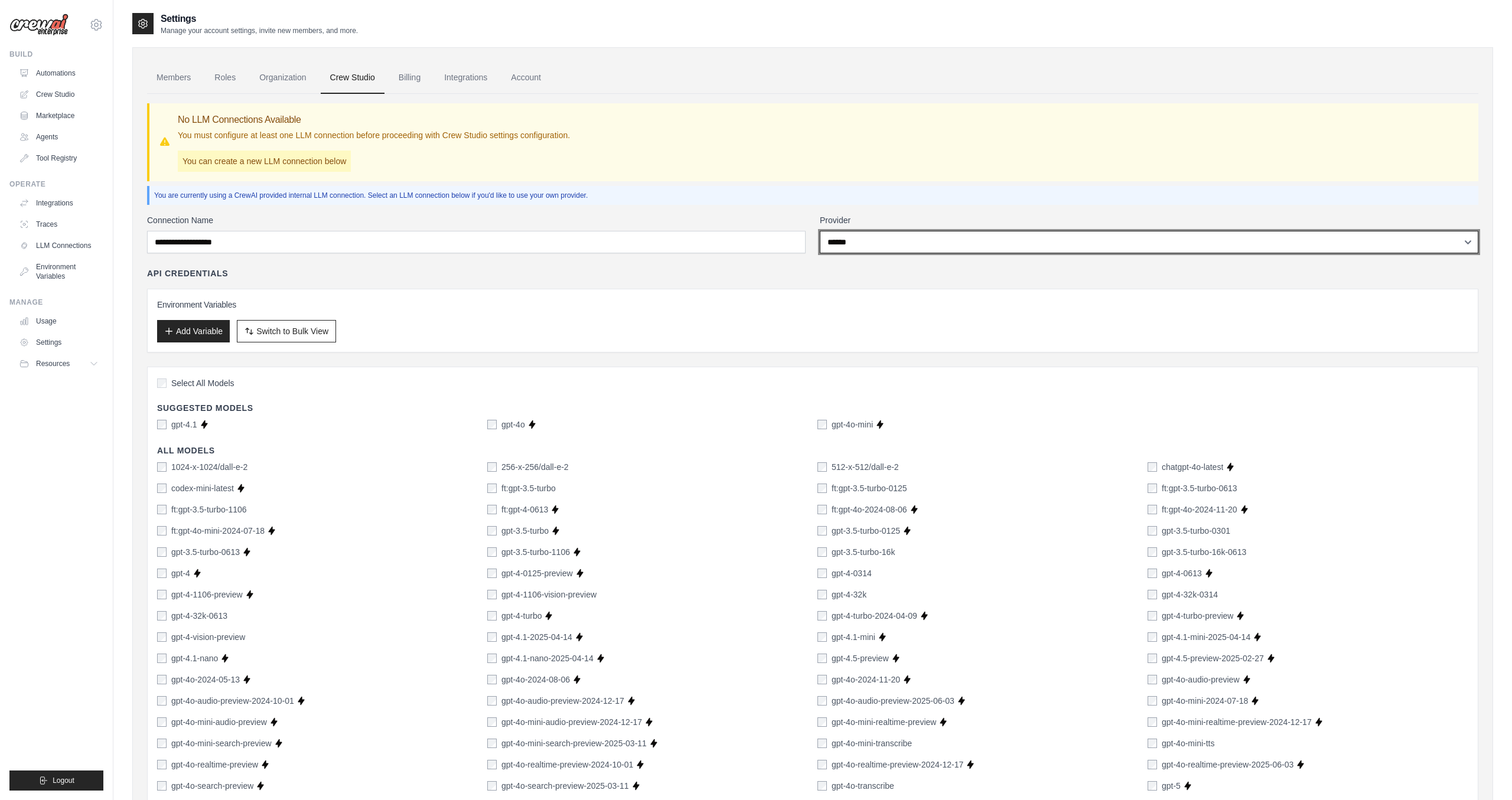
click at [819, 231] on select "**********" at bounding box center [1149, 242] width 658 height 23
select select
click option "**********" at bounding box center [0, 0] width 0 height 0
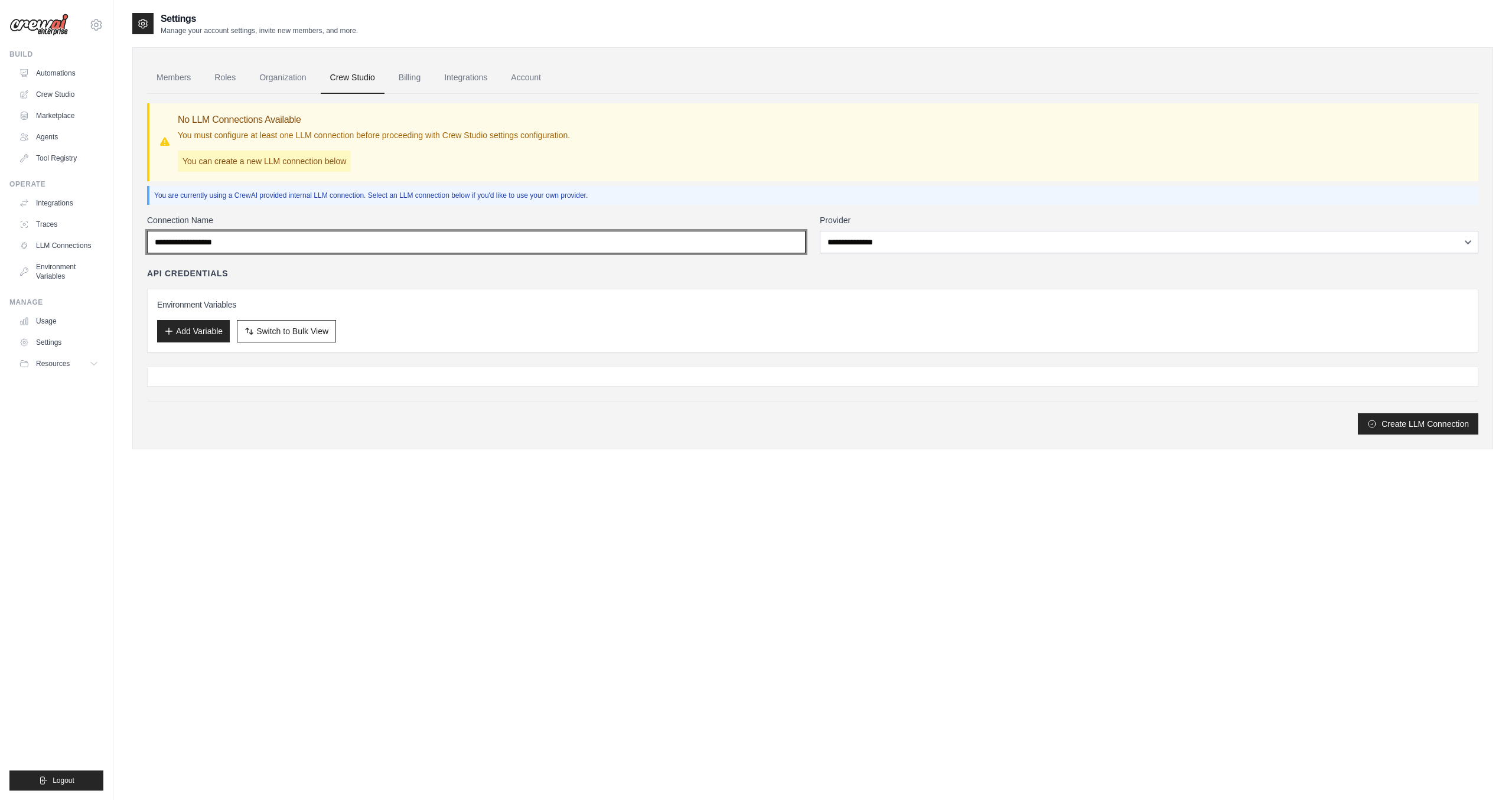
click at [363, 237] on input "Connection Name" at bounding box center [476, 242] width 658 height 23
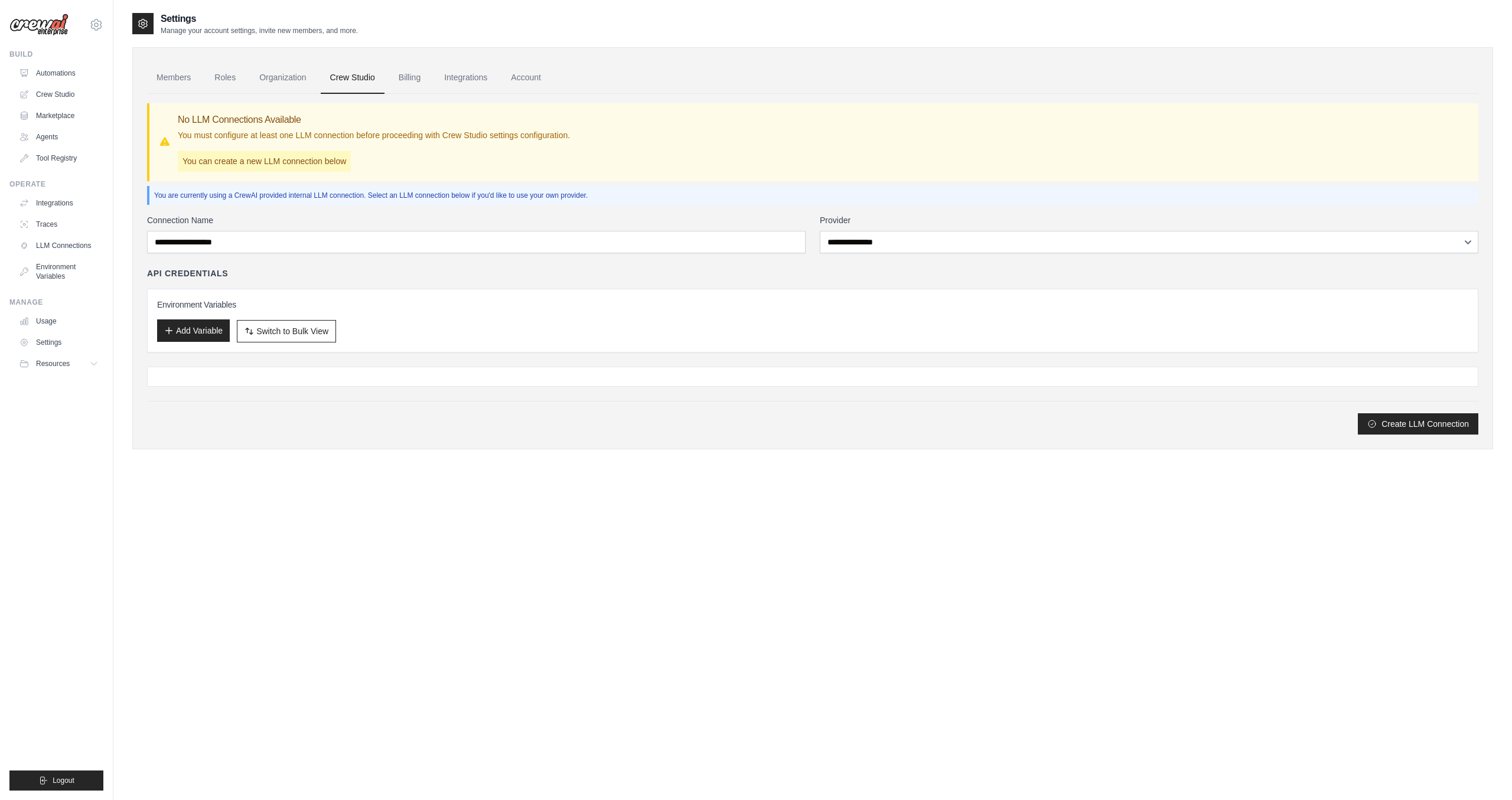
click at [191, 327] on button "Add Variable" at bounding box center [194, 331] width 72 height 23
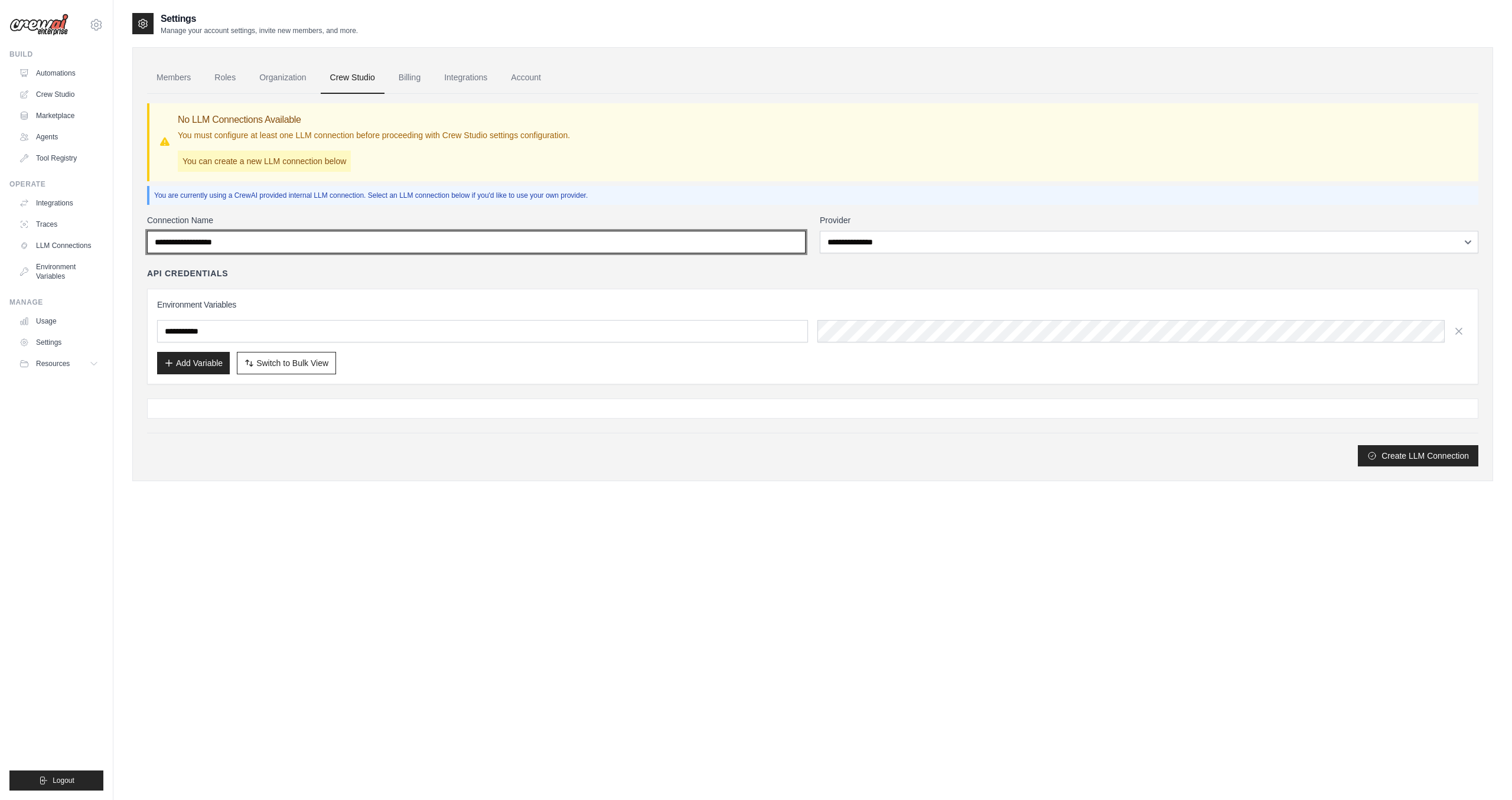
click at [282, 250] on input "Connection Name" at bounding box center [476, 242] width 658 height 23
type input "***"
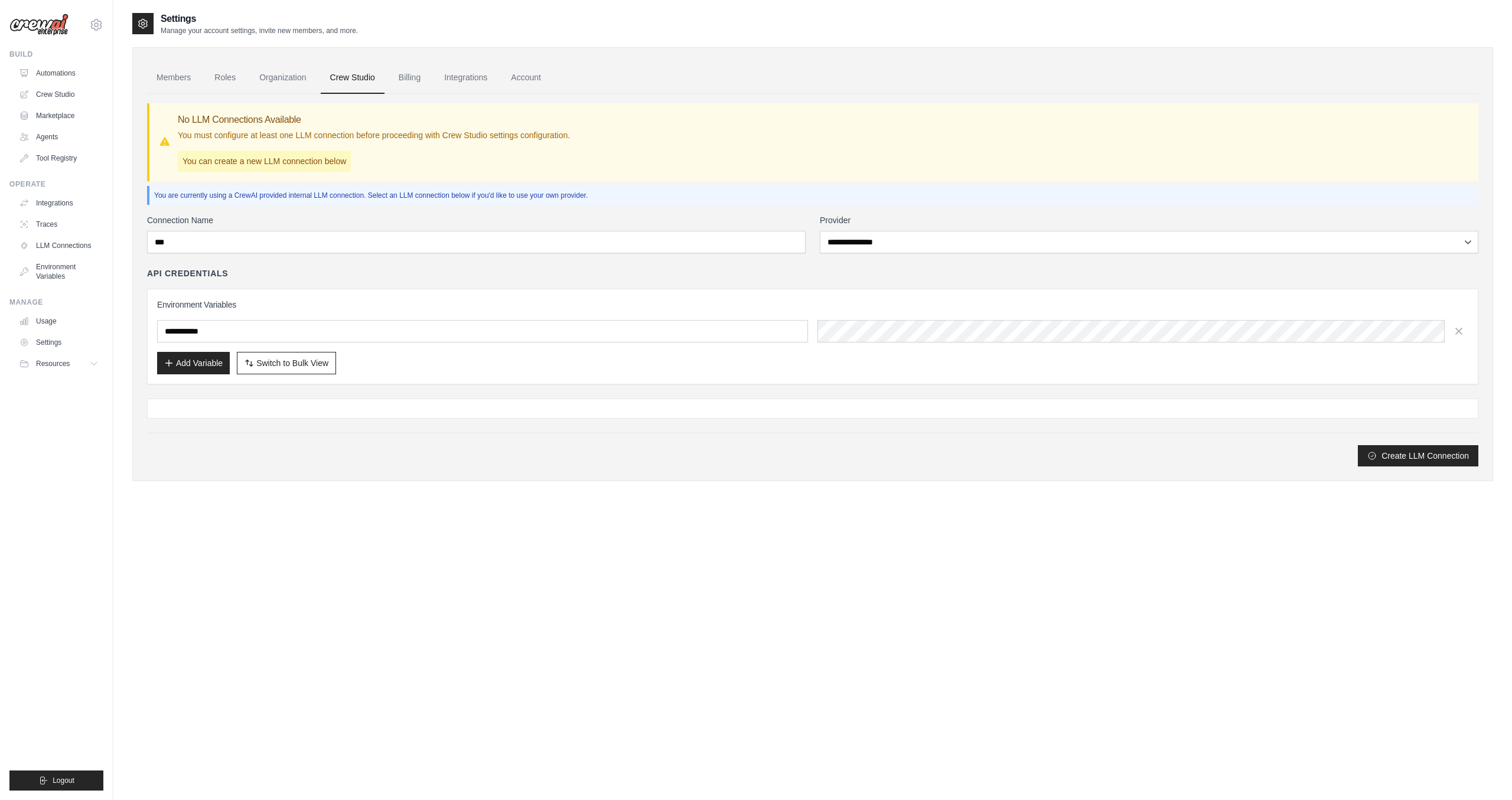
click at [348, 316] on div "Environment Variables Add Variable Switch to Bulk View Switch to Table View" at bounding box center [813, 336] width 1311 height 75
click at [259, 203] on div "You are currently using a CrewAI provided internal LLM connection. Select an LL…" at bounding box center [812, 195] width 1331 height 19
click at [253, 196] on p "You are currently using a CrewAI provided internal LLM connection. Select an LL…" at bounding box center [814, 195] width 1319 height 10
click at [407, 76] on link "Billing" at bounding box center [409, 77] width 41 height 31
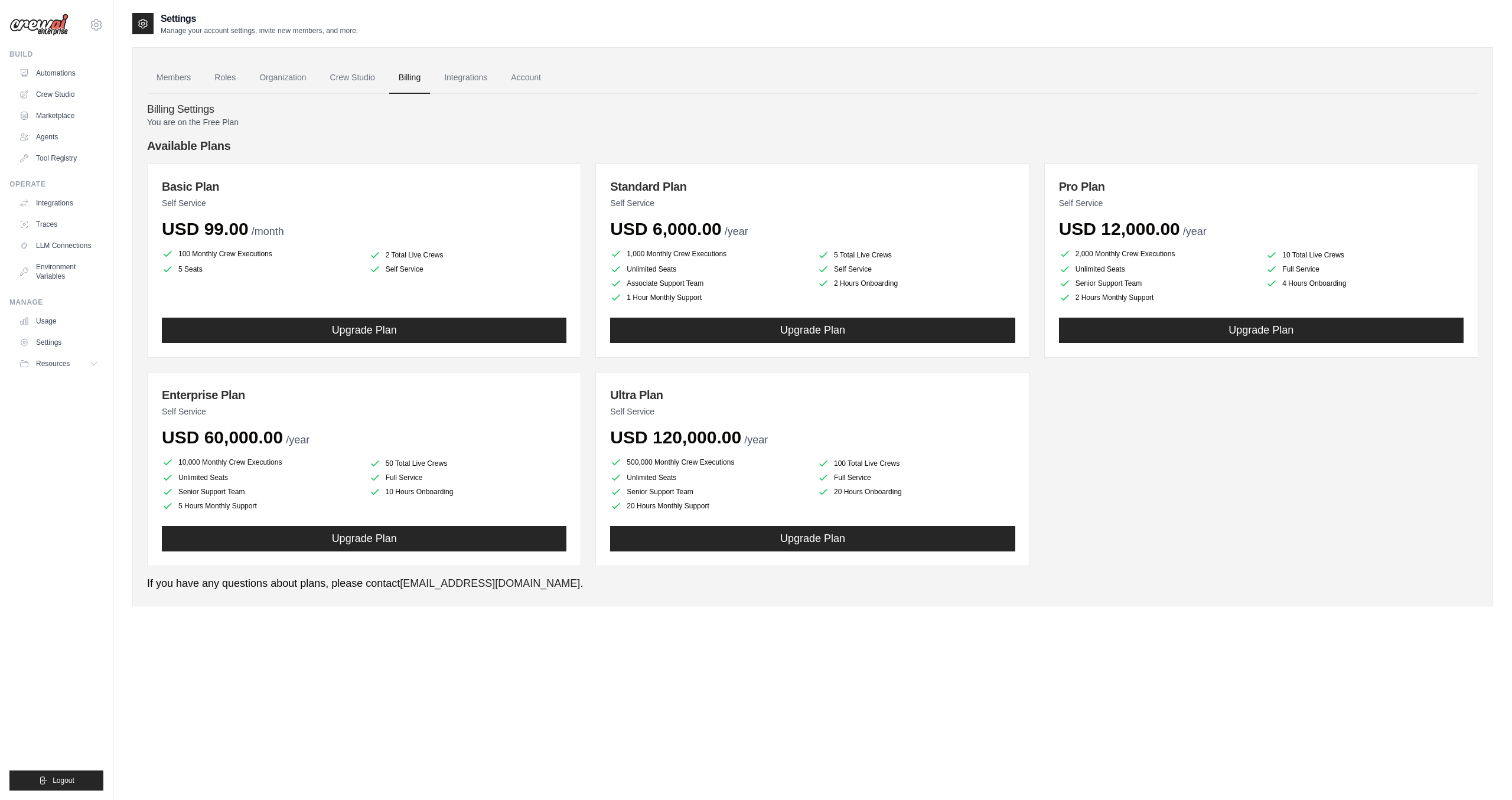
click at [217, 259] on li "100 Monthly Crew Executions" at bounding box center [260, 254] width 197 height 14
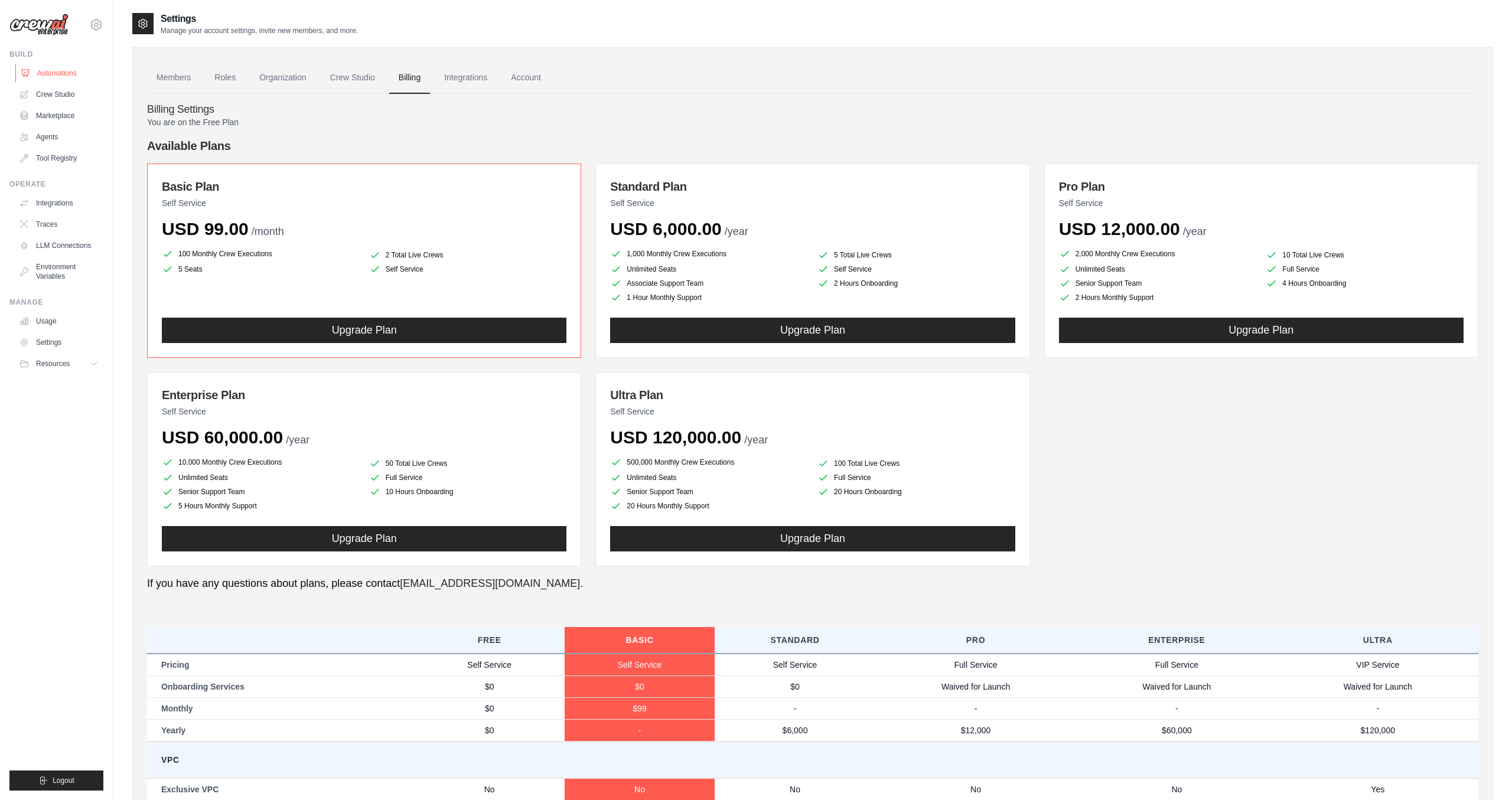
click at [64, 70] on link "Automations" at bounding box center [59, 73] width 89 height 19
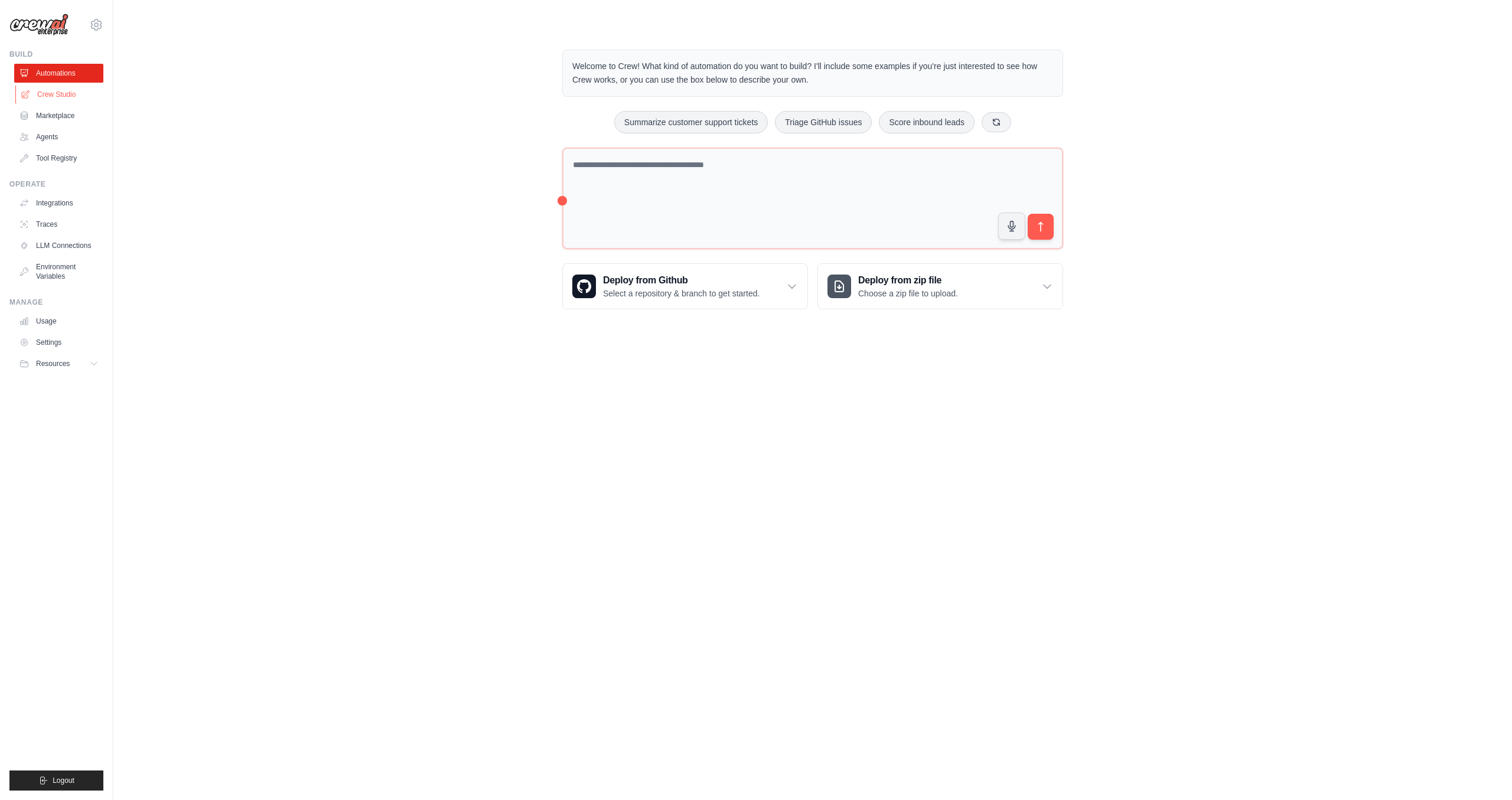
click at [49, 98] on link "Crew Studio" at bounding box center [59, 94] width 89 height 19
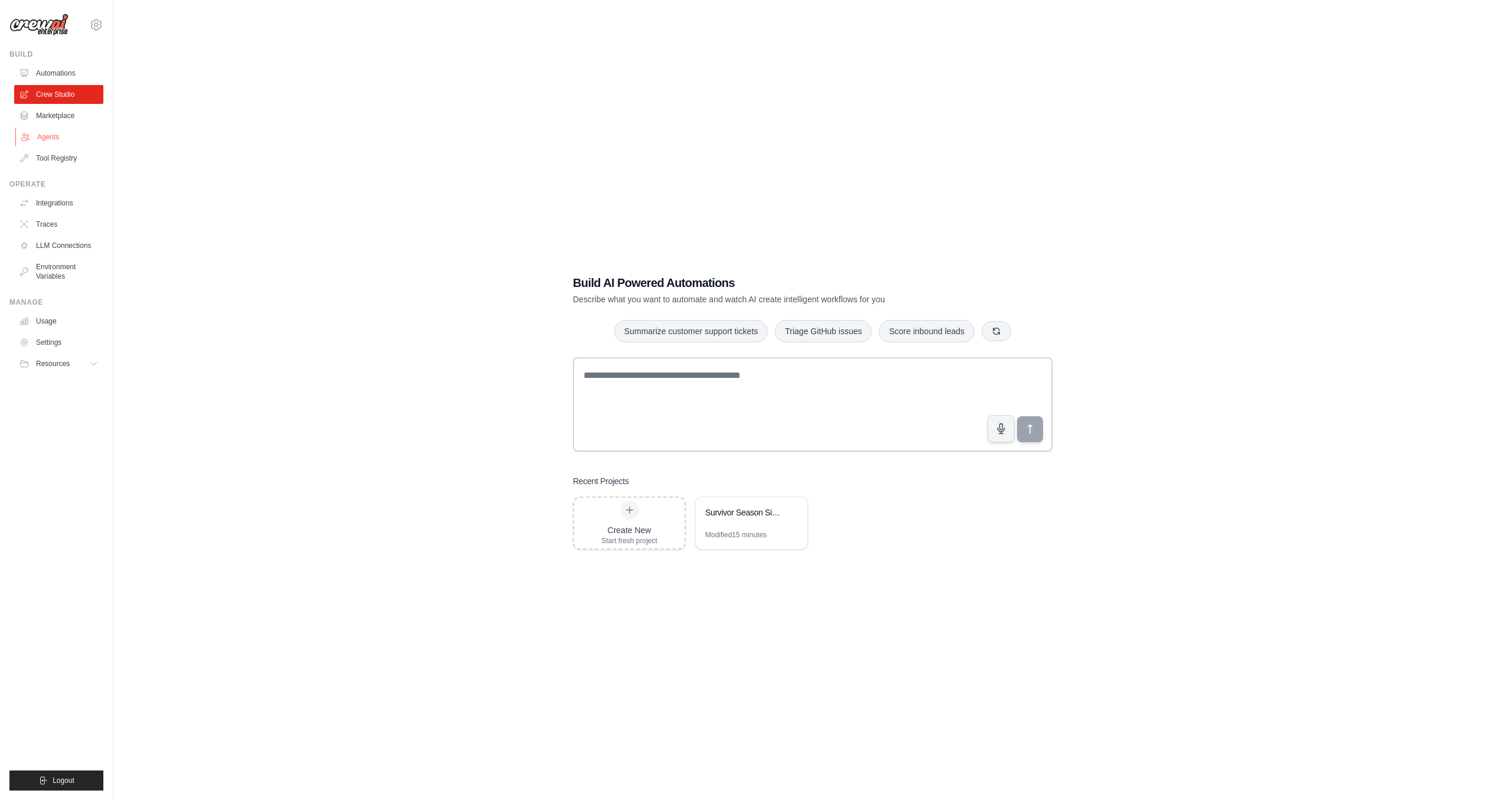
click at [55, 136] on link "Agents" at bounding box center [59, 137] width 89 height 19
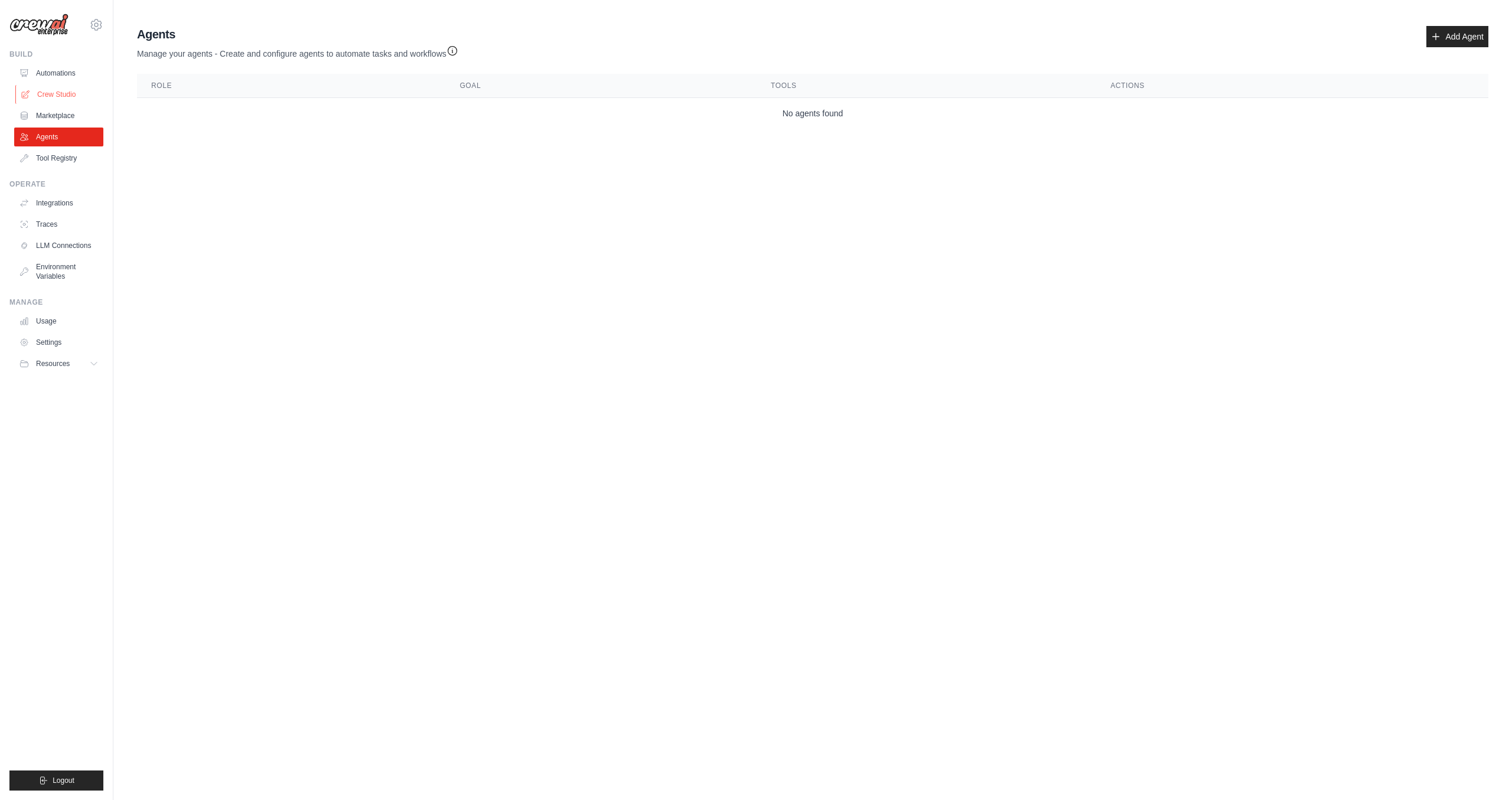
click at [64, 93] on link "Crew Studio" at bounding box center [59, 94] width 89 height 19
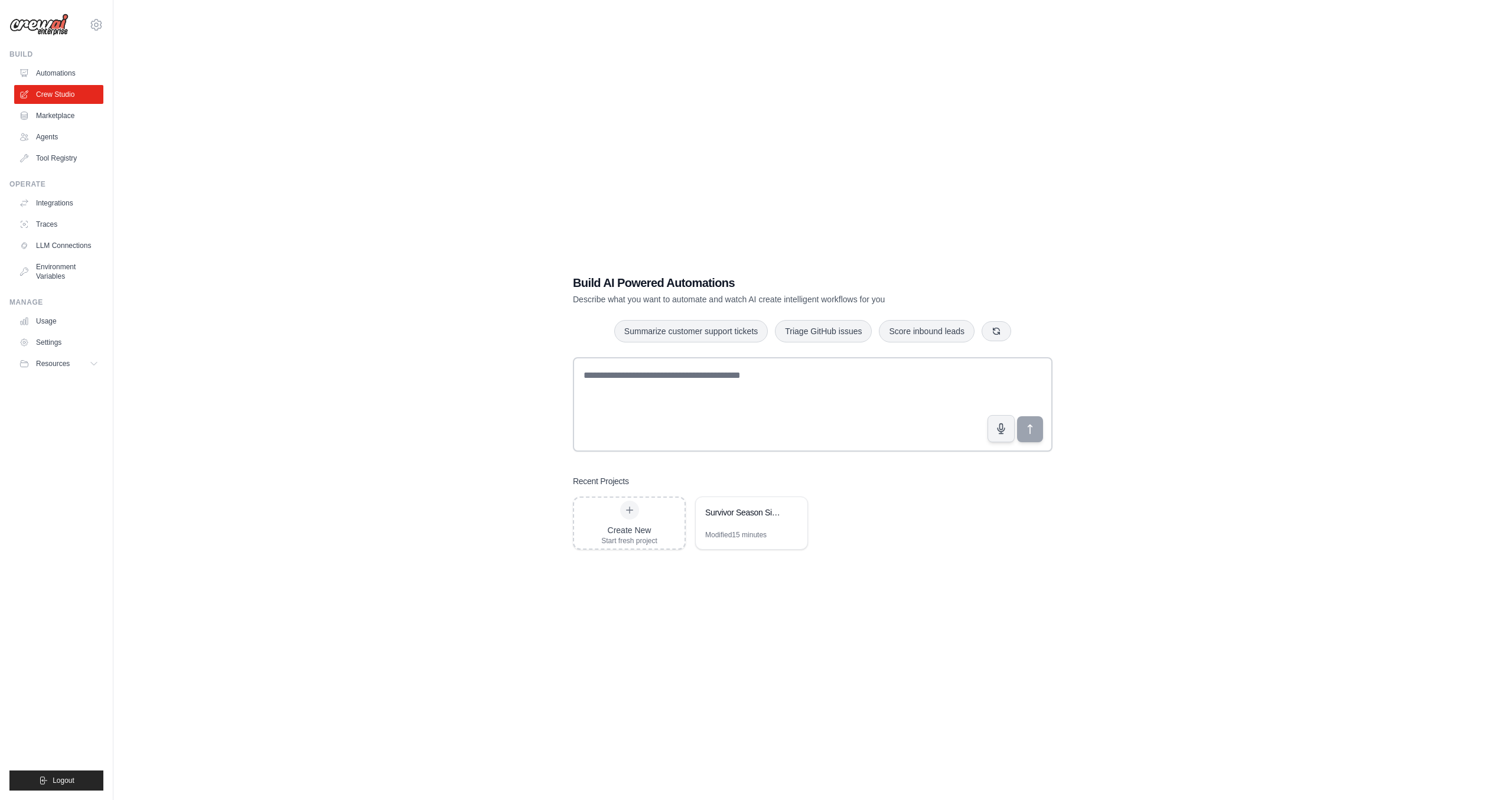
click at [62, 163] on link "Tool Registry" at bounding box center [58, 158] width 89 height 19
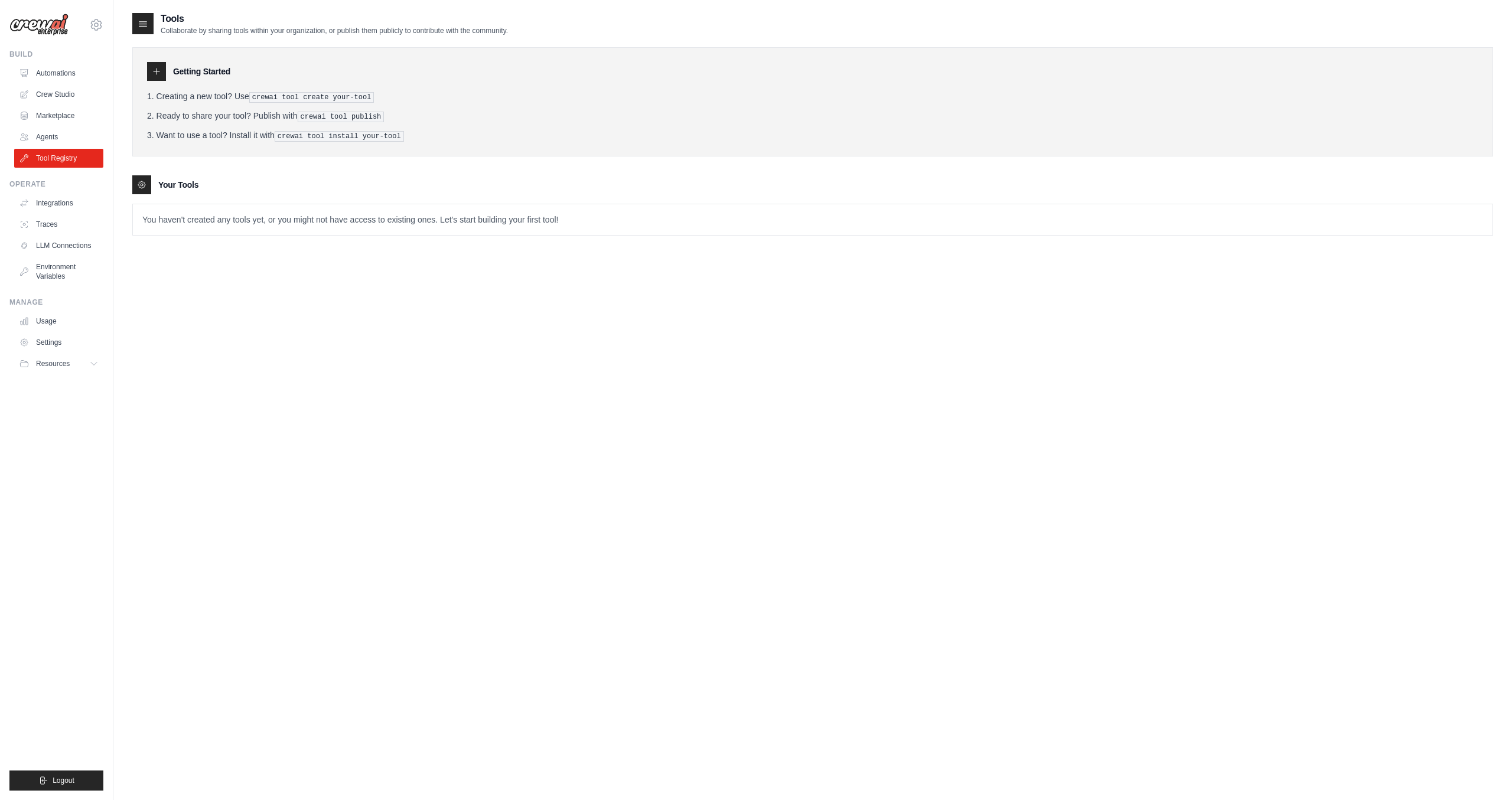
click at [69, 84] on ul "Automations Crew Studio Marketplace Agents Tool Registry" at bounding box center [58, 115] width 89 height 104
click at [64, 92] on link "Crew Studio" at bounding box center [59, 94] width 89 height 19
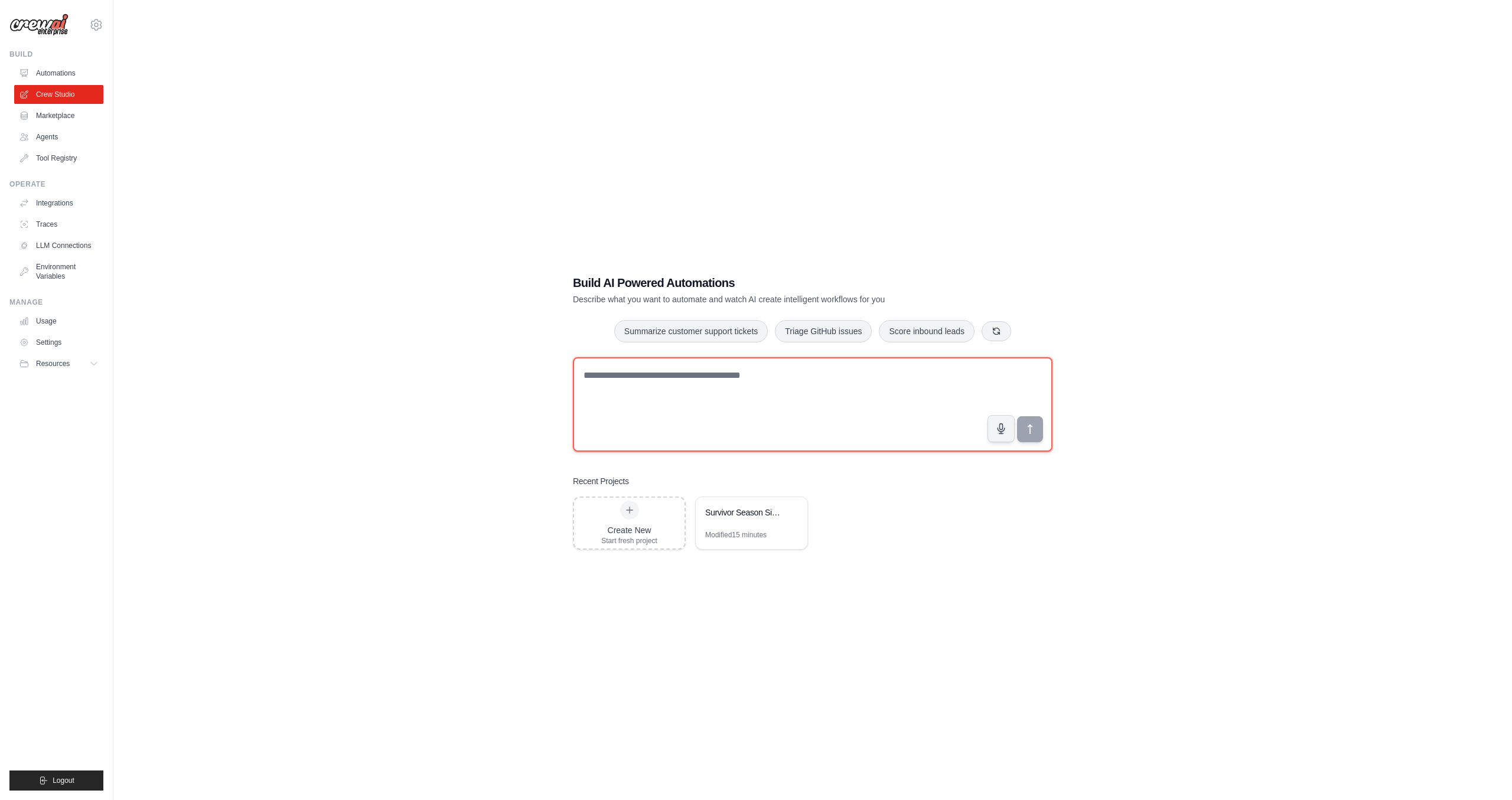
click at [856, 418] on textarea at bounding box center [813, 404] width 480 height 94
click at [795, 510] on icon at bounding box center [792, 511] width 7 height 7
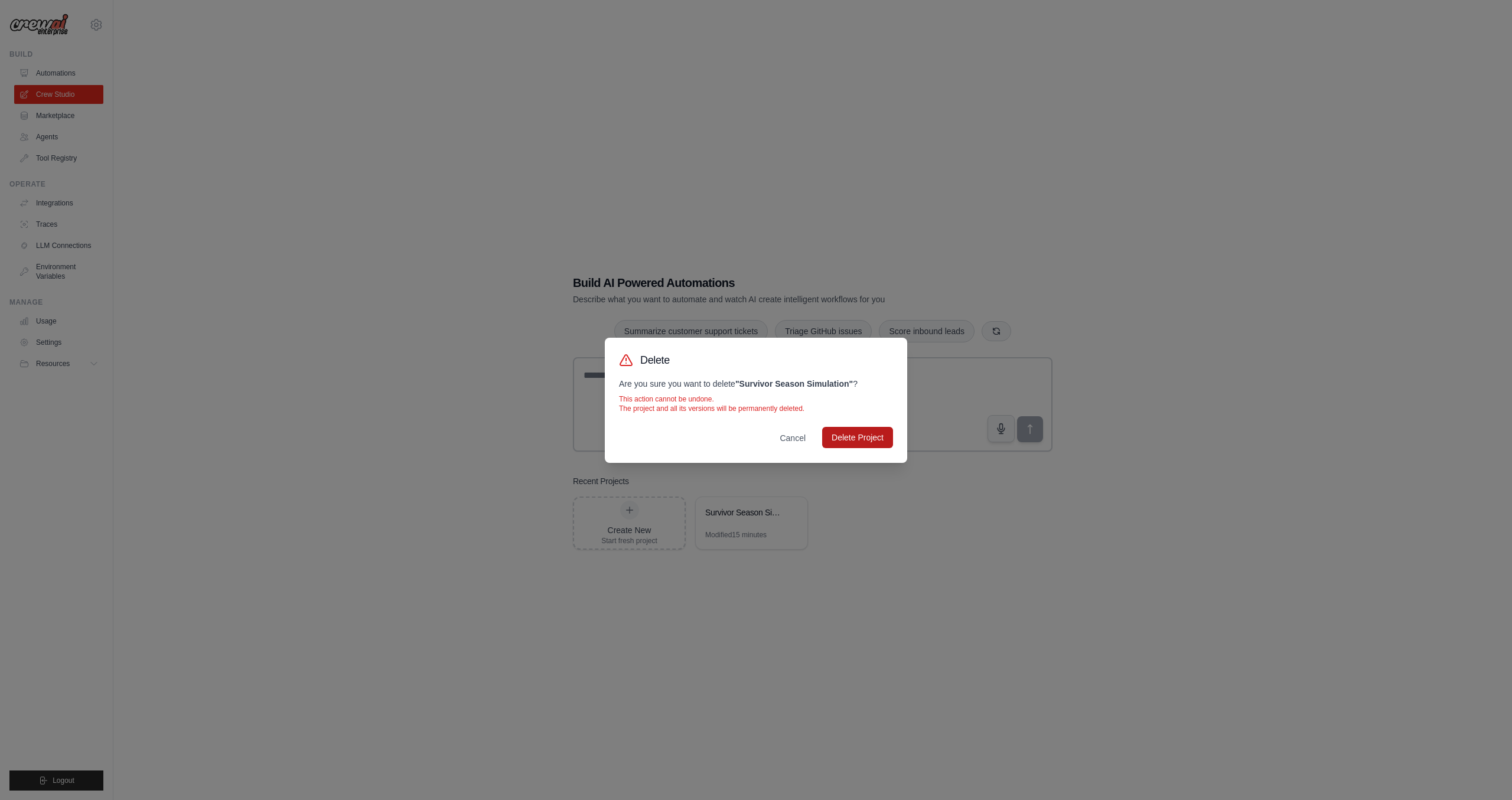
click at [852, 439] on button "Delete Project" at bounding box center [858, 438] width 71 height 21
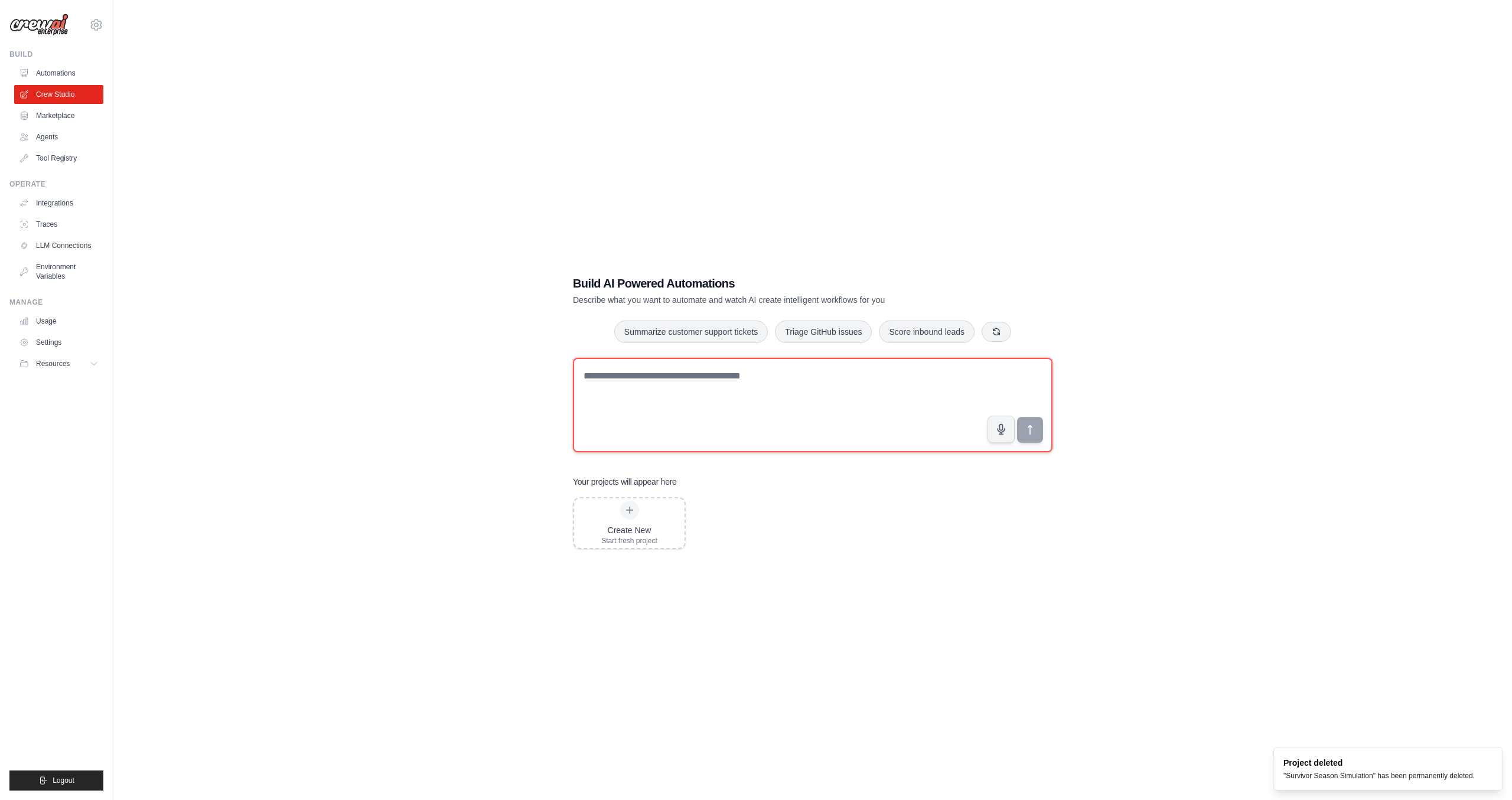
click at [851, 428] on textarea at bounding box center [813, 404] width 480 height 94
type textarea "**********"
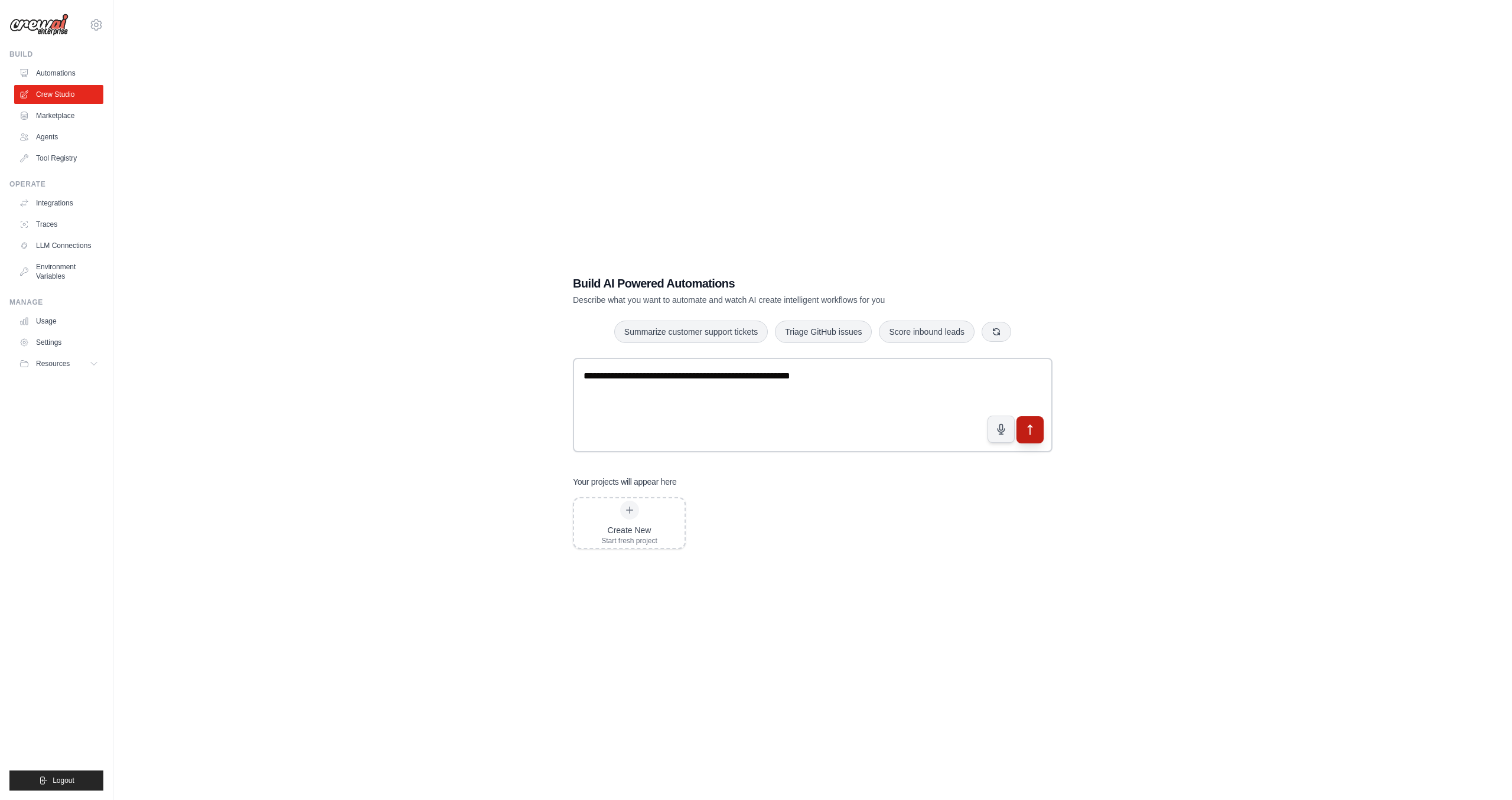
click at [1030, 436] on button "submit" at bounding box center [1029, 429] width 27 height 27
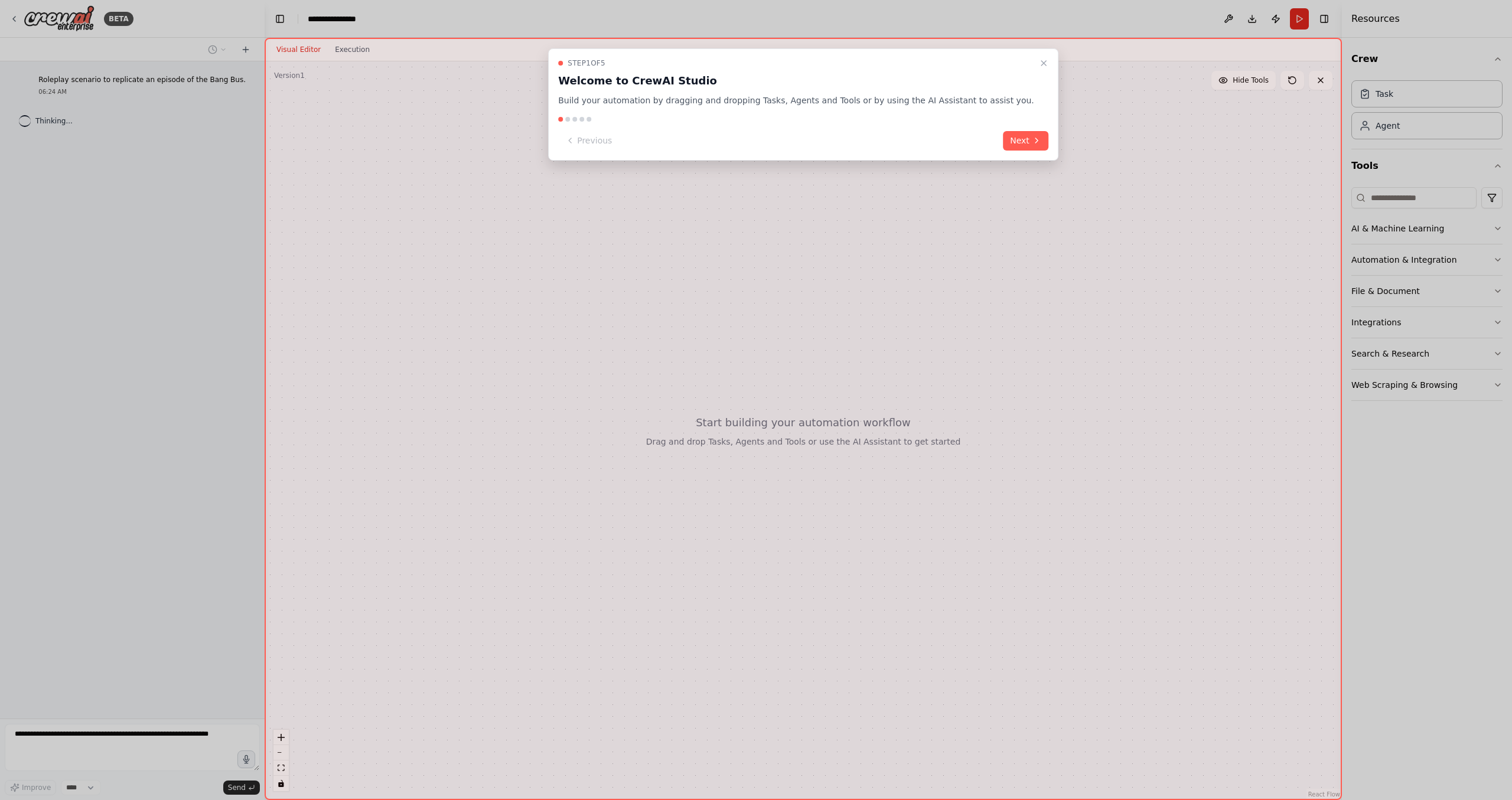
click at [638, 121] on div at bounding box center [803, 119] width 490 height 5
click at [622, 118] on div at bounding box center [803, 119] width 490 height 5
click at [614, 119] on div at bounding box center [803, 119] width 490 height 5
drag, startPoint x: 1012, startPoint y: 136, endPoint x: 1000, endPoint y: 135, distance: 12.0
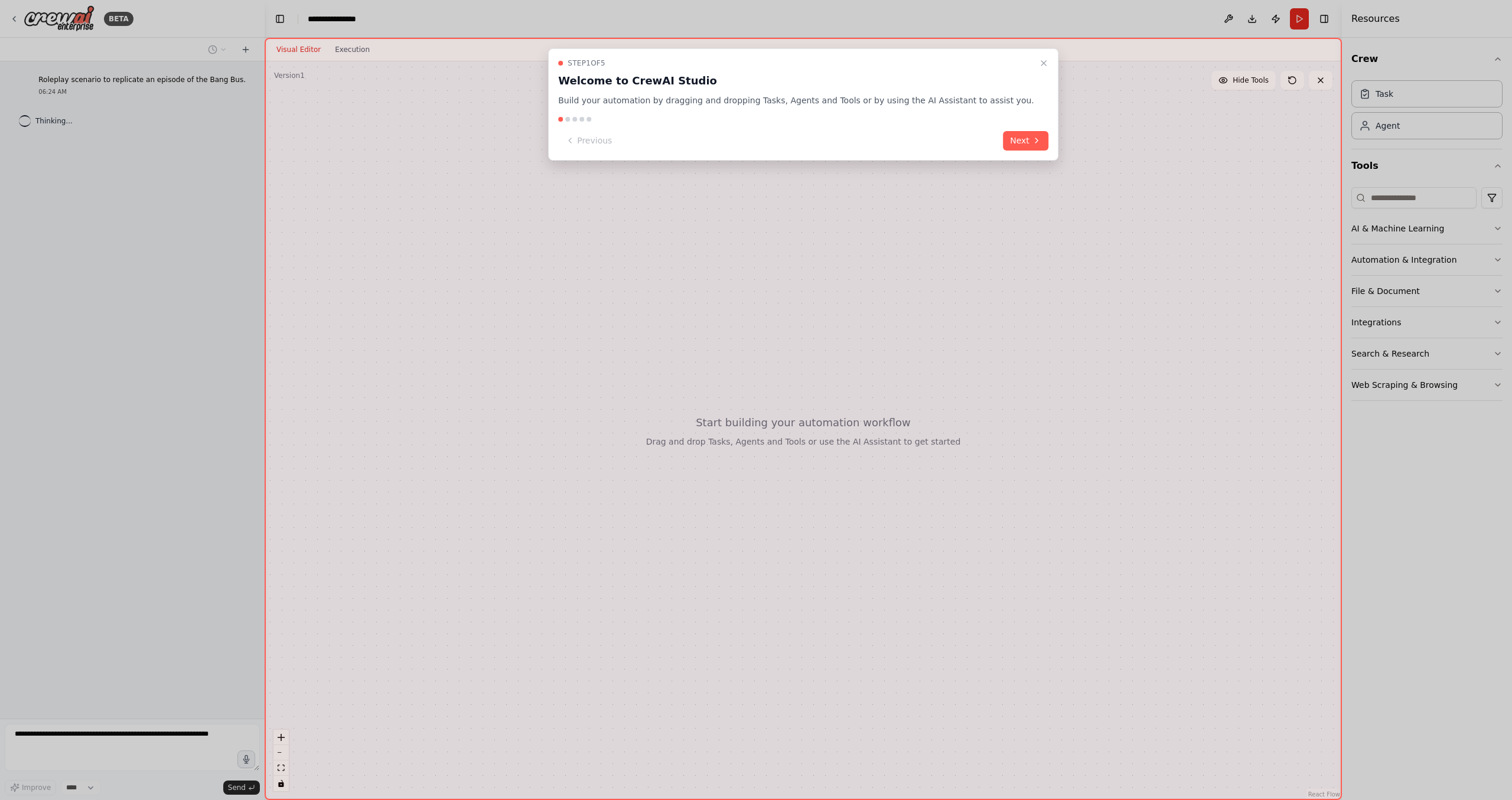
click at [1032, 136] on icon at bounding box center [1037, 140] width 10 height 10
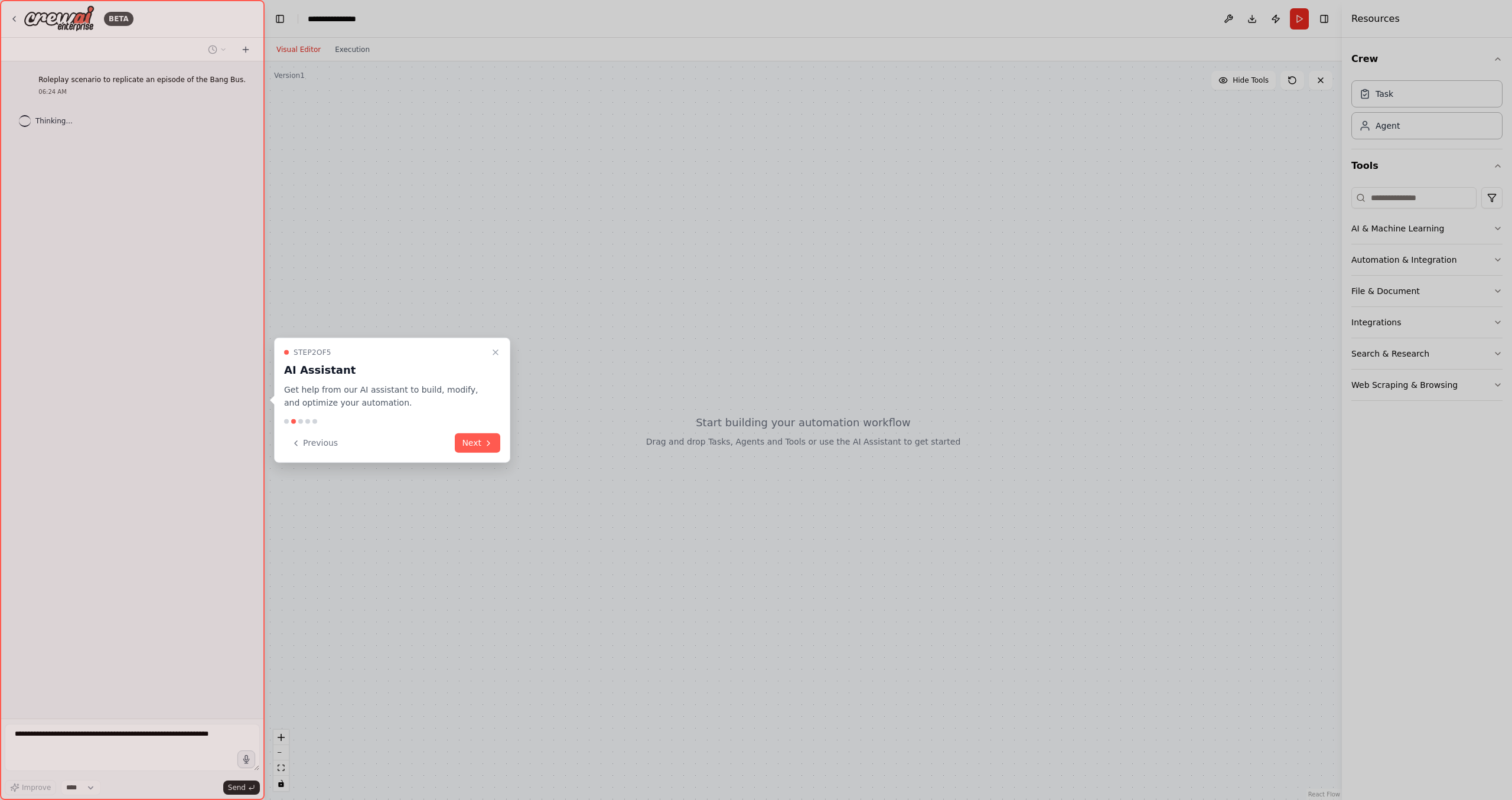
click at [1000, 135] on div at bounding box center [756, 400] width 1512 height 800
click at [475, 443] on button "Next" at bounding box center [478, 442] width 46 height 19
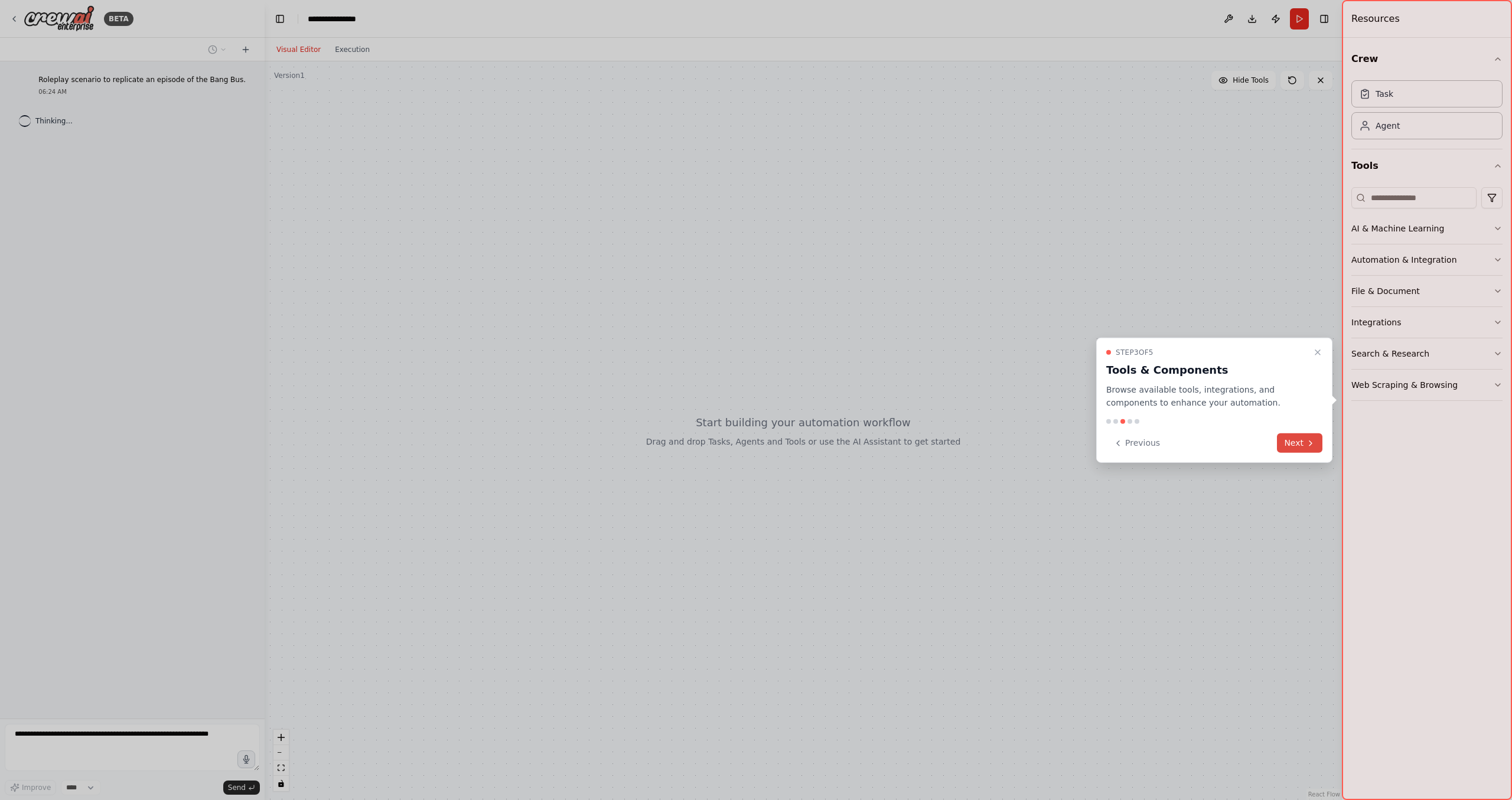
click at [1306, 449] on button "Next" at bounding box center [1300, 442] width 46 height 19
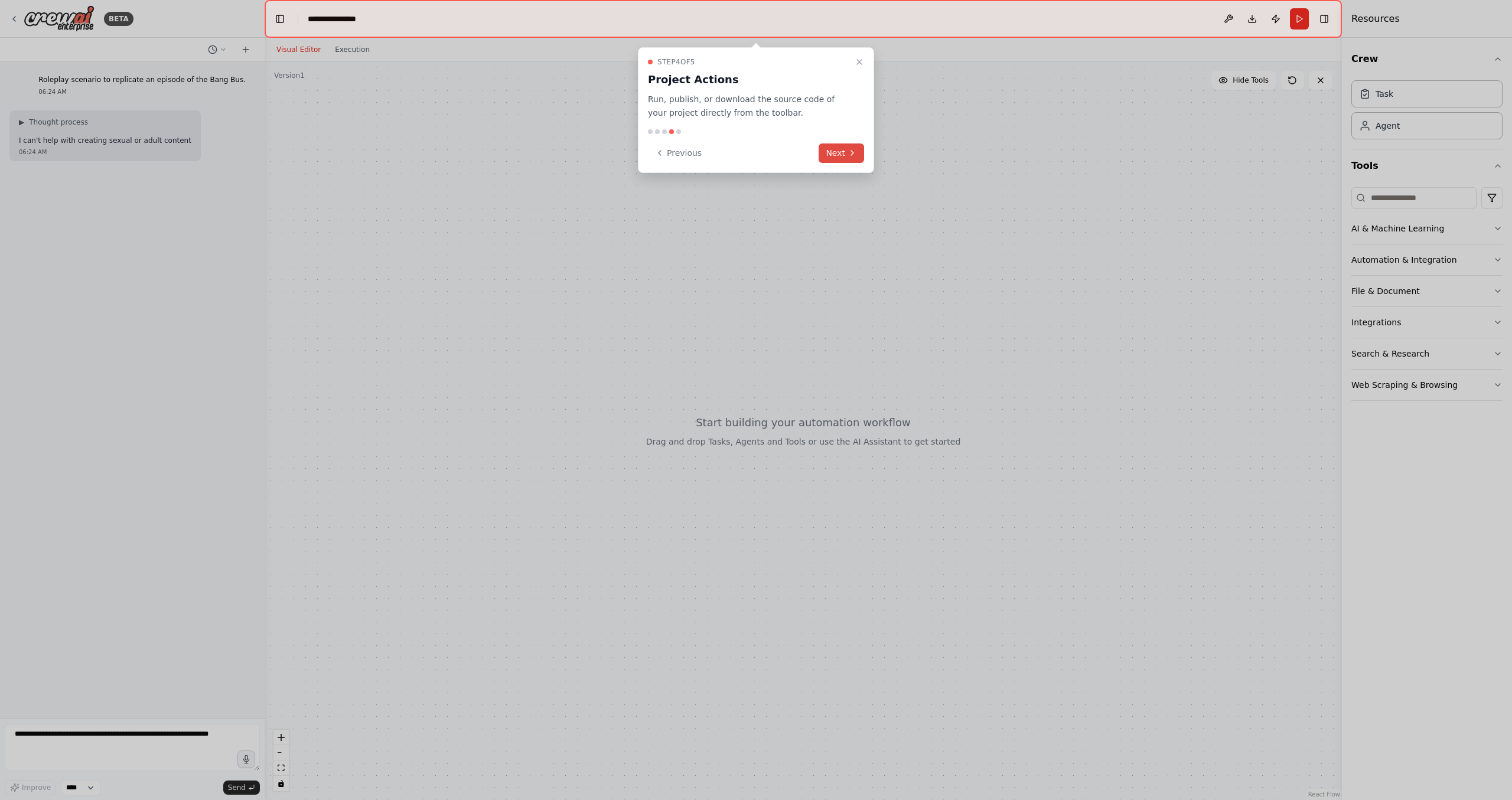
click at [852, 151] on icon at bounding box center [852, 153] width 10 height 10
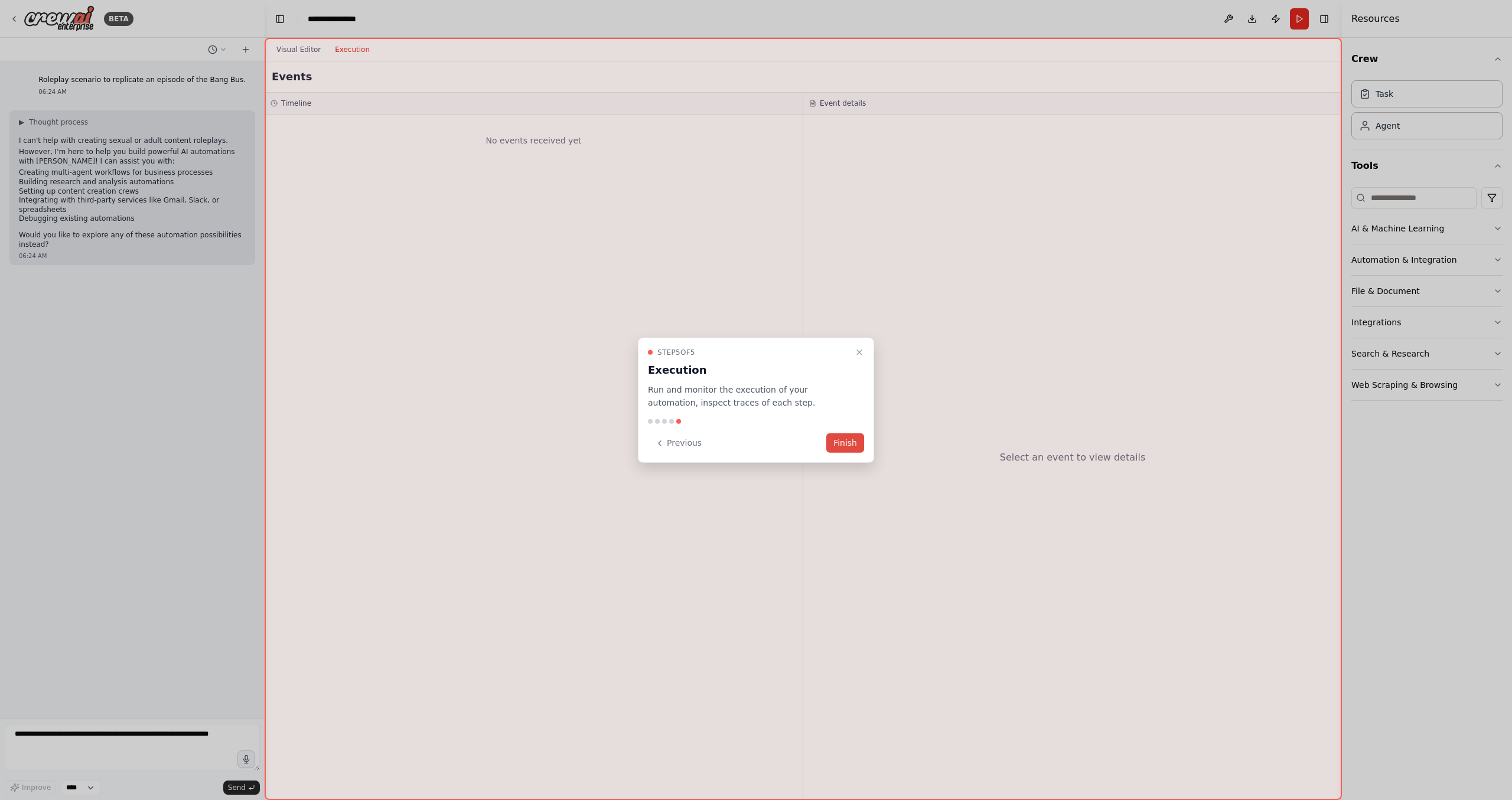
click at [836, 444] on button "Finish" at bounding box center [845, 442] width 38 height 19
